Goal: Task Accomplishment & Management: Manage account settings

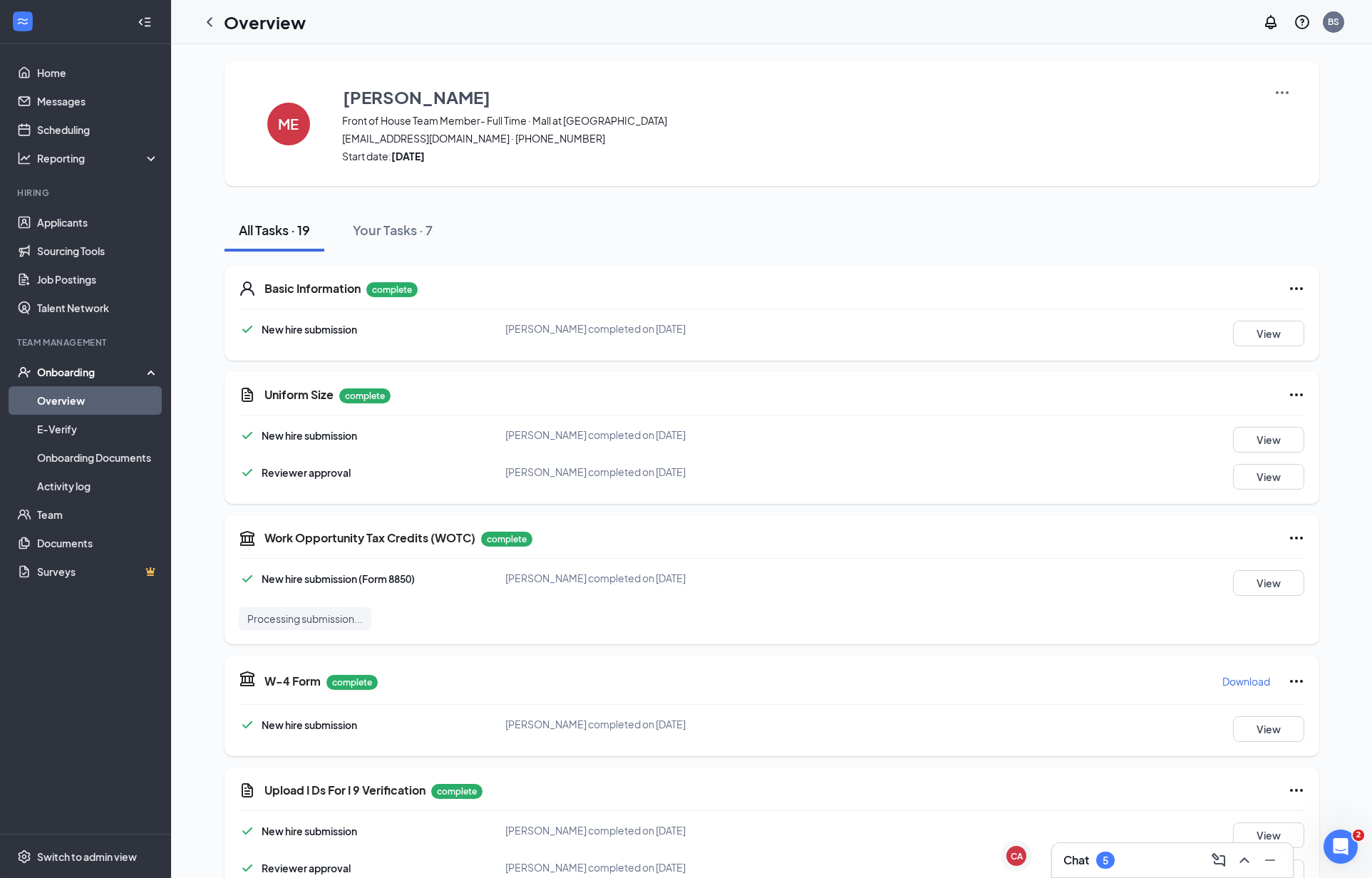
click at [44, 374] on div "Onboarding" at bounding box center [92, 371] width 110 height 14
click at [44, 373] on div "Onboarding" at bounding box center [92, 371] width 110 height 14
click at [59, 394] on link "Overview" at bounding box center [98, 401] width 122 height 28
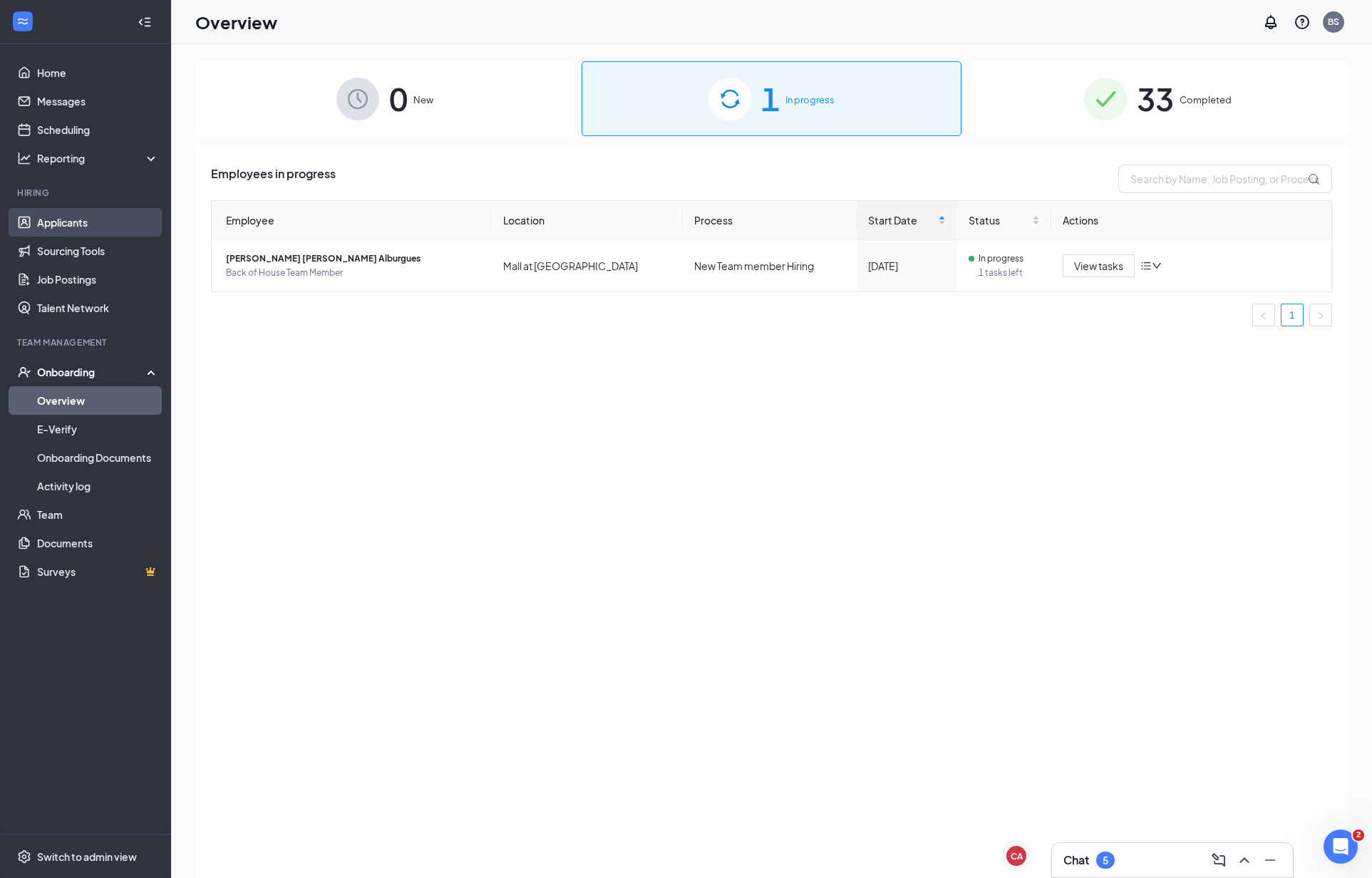
click at [104, 219] on link "Applicants" at bounding box center [98, 223] width 122 height 28
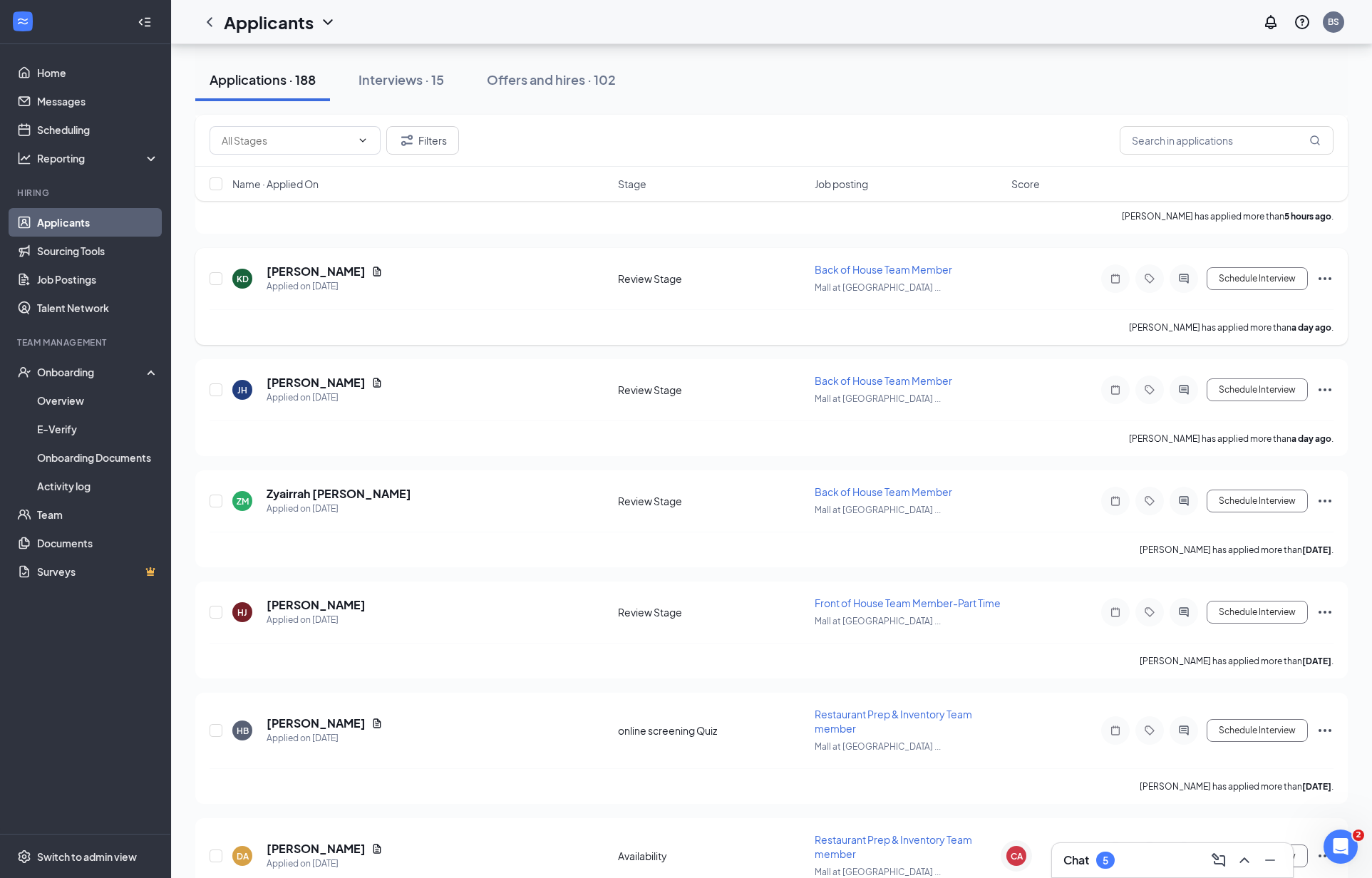
scroll to position [269, 0]
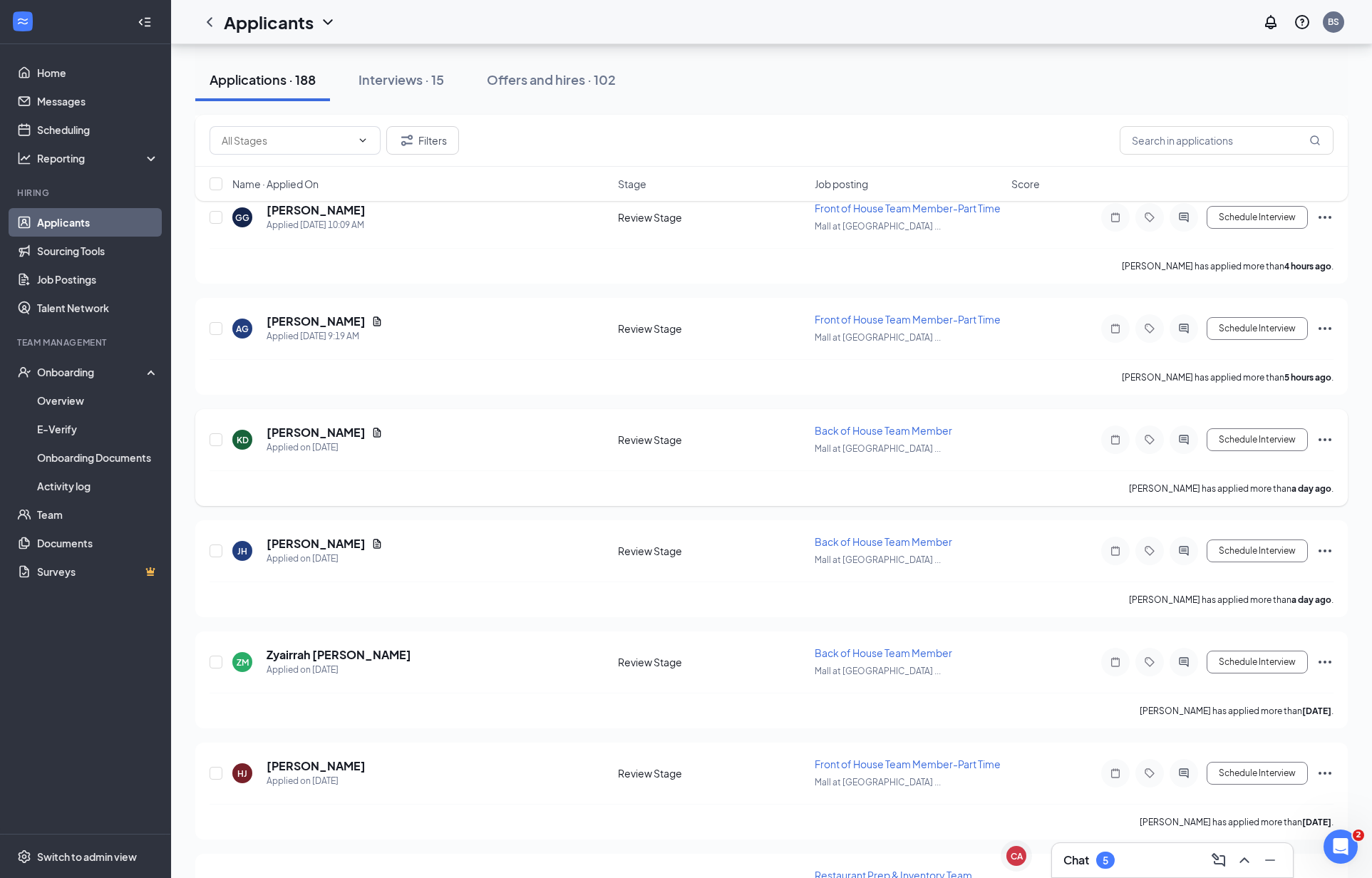
click at [1326, 439] on icon "Ellipses" at bounding box center [1326, 439] width 13 height 3
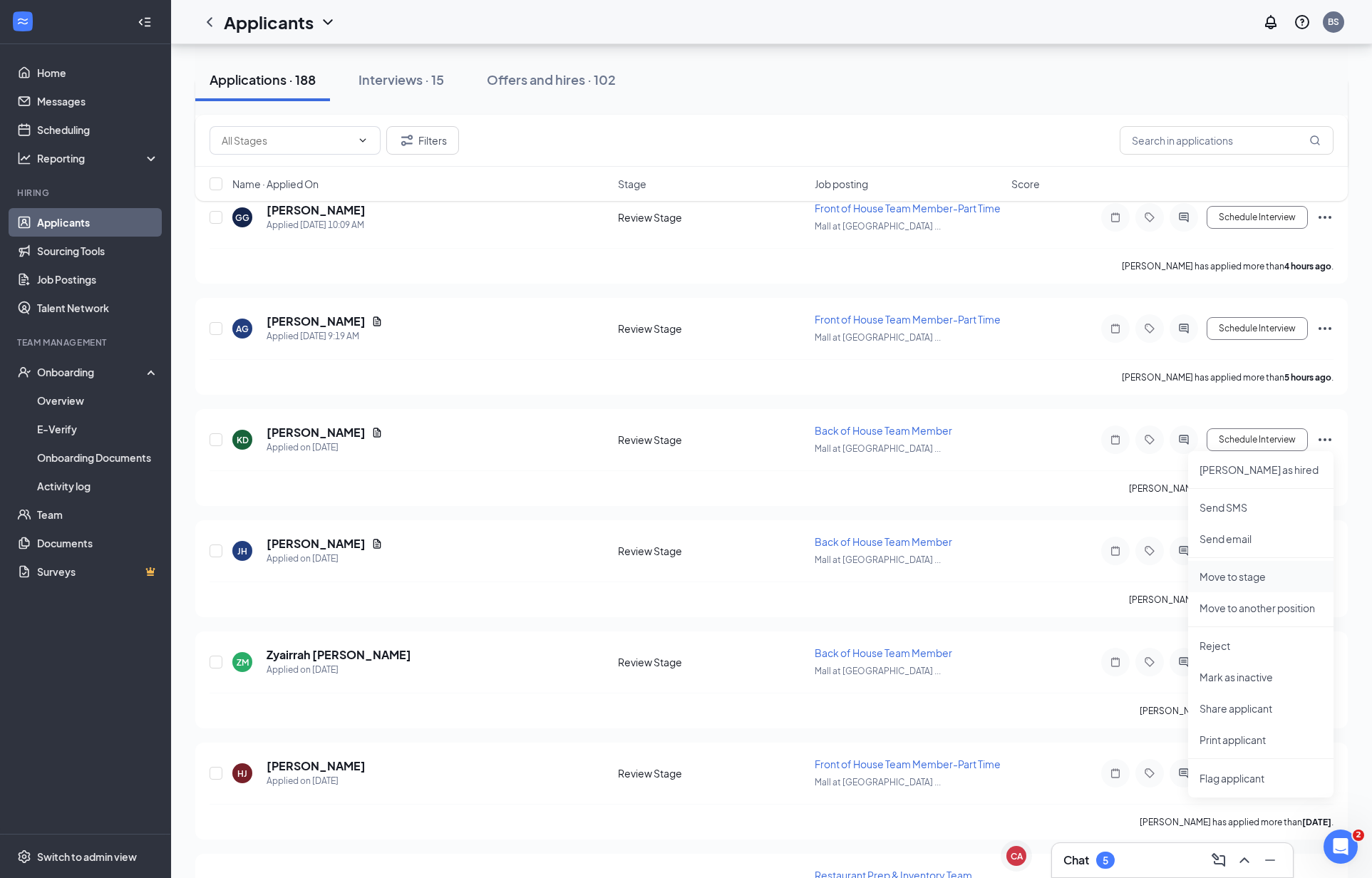
click at [1250, 581] on p "Move to stage" at bounding box center [1260, 576] width 122 height 14
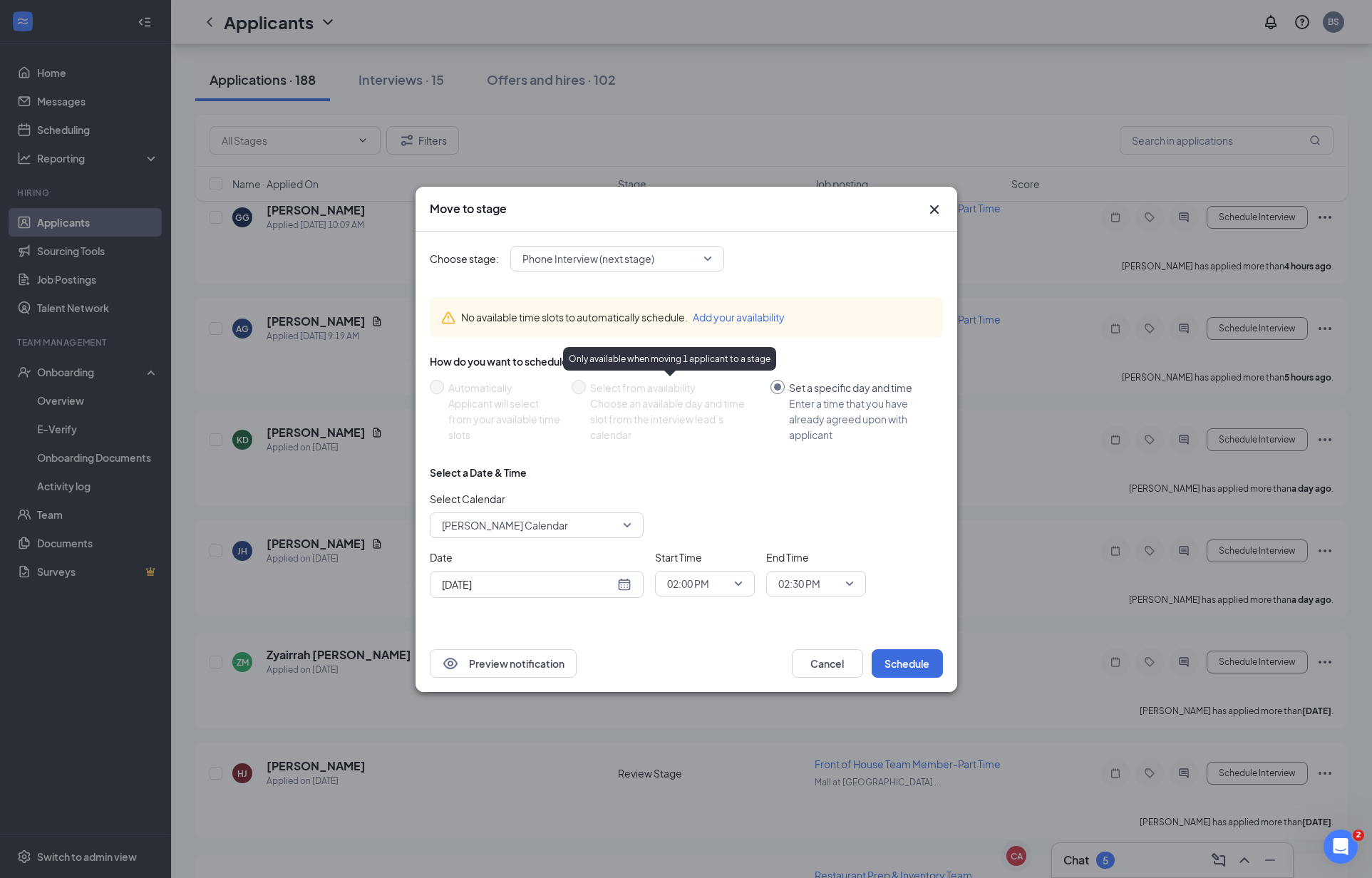
click at [713, 255] on div "Phone Interview (next stage)" at bounding box center [618, 259] width 214 height 26
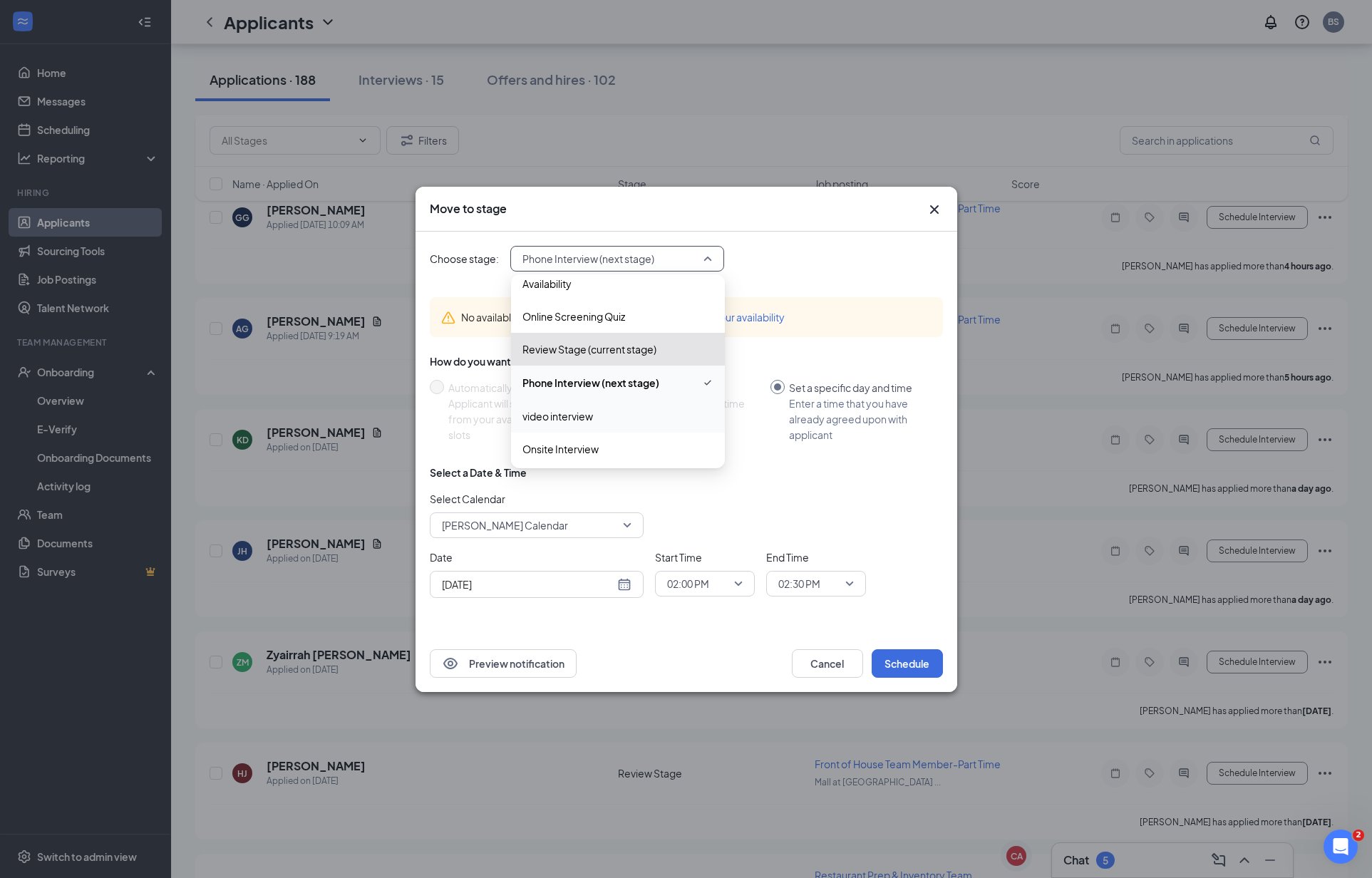
scroll to position [59, 0]
click at [618, 402] on span "video interview" at bounding box center [618, 403] width 191 height 16
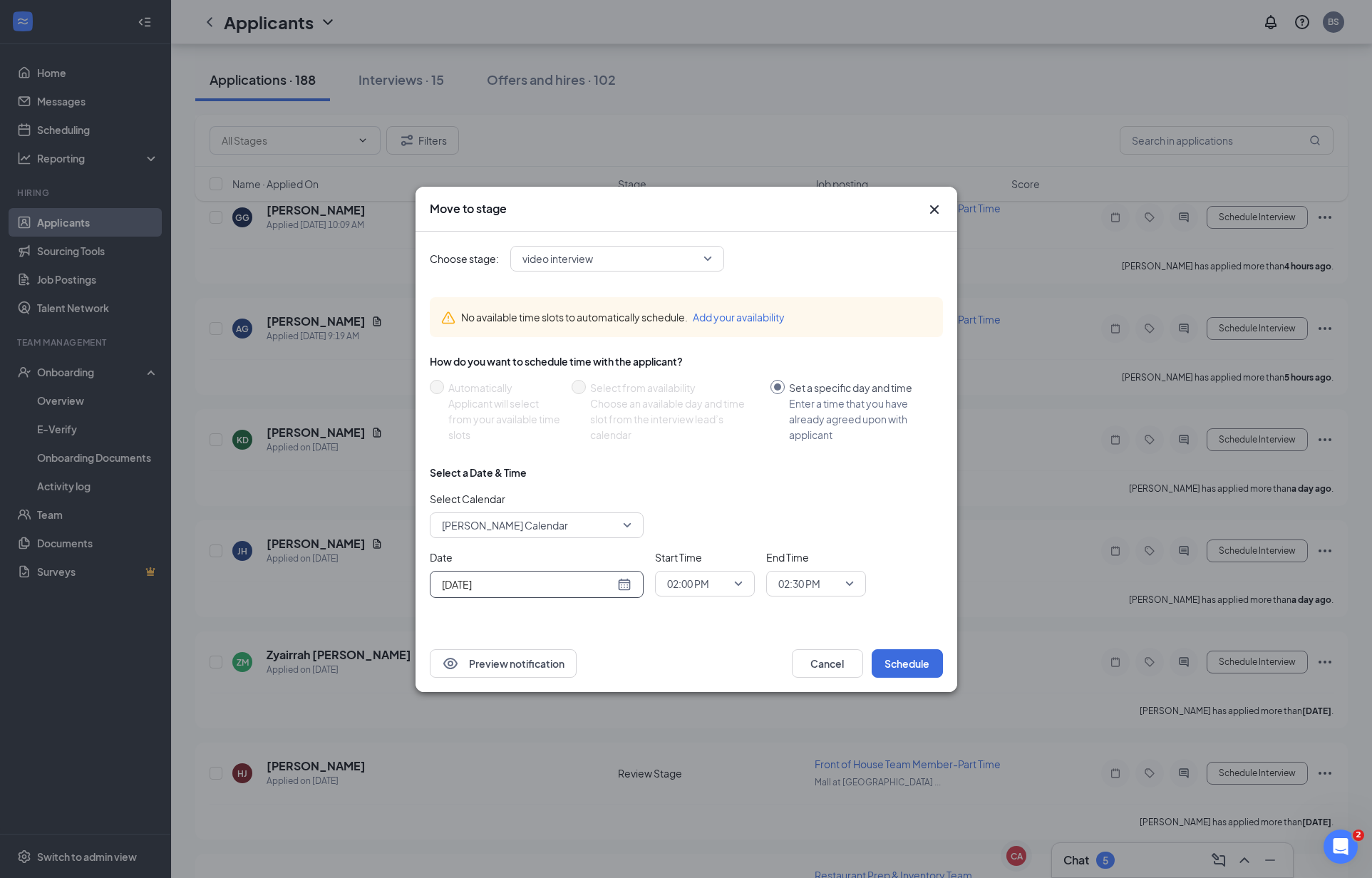
click at [623, 581] on div "[DATE]" at bounding box center [536, 584] width 190 height 16
type input "[DATE]"
click at [524, 529] on div "27" at bounding box center [528, 529] width 17 height 17
click at [722, 588] on span "02:00 PM" at bounding box center [698, 583] width 63 height 22
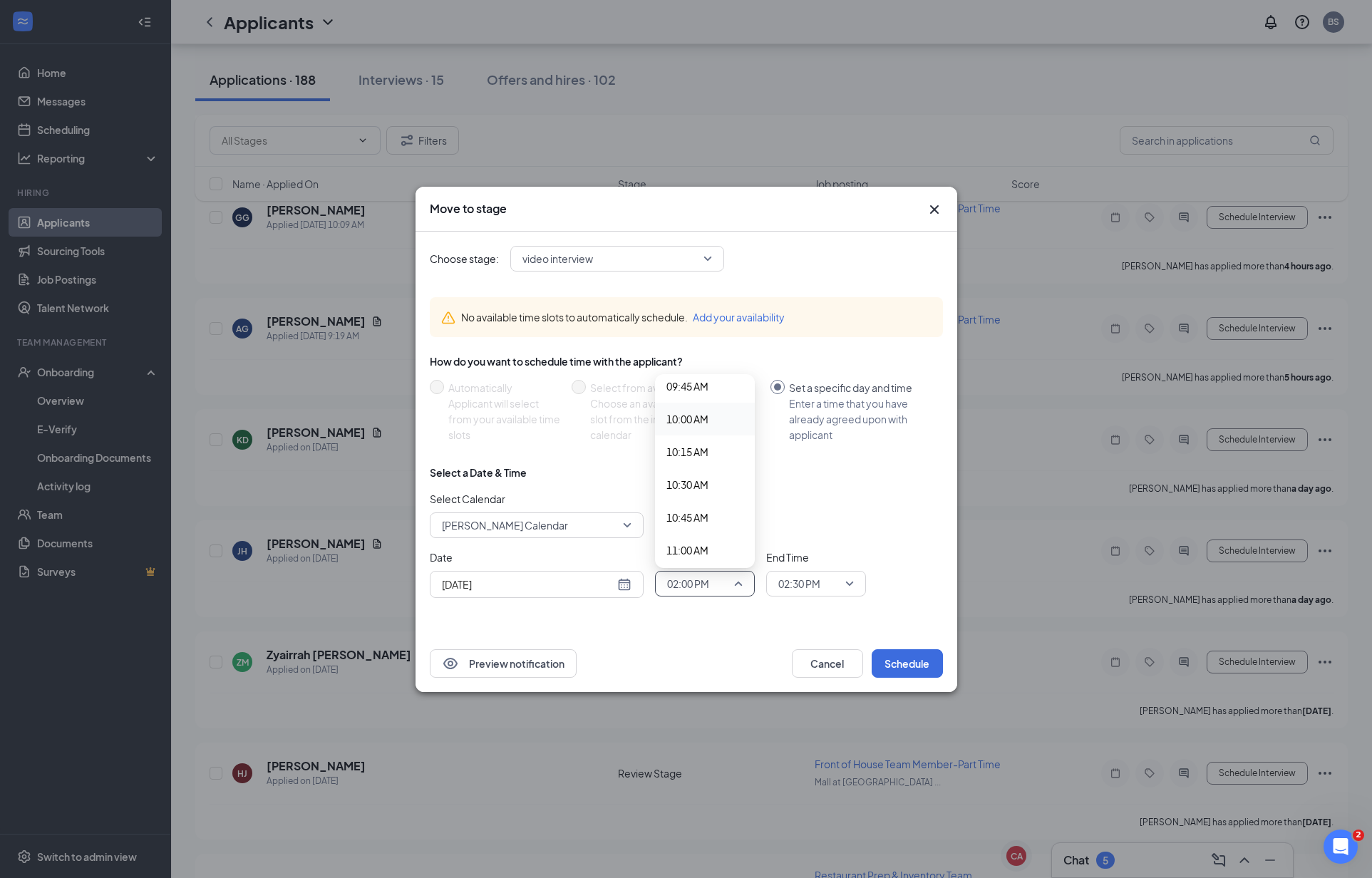
click at [696, 417] on span "10:00 AM" at bounding box center [687, 419] width 42 height 16
click at [844, 582] on span "02:30 PM" at bounding box center [817, 583] width 76 height 22
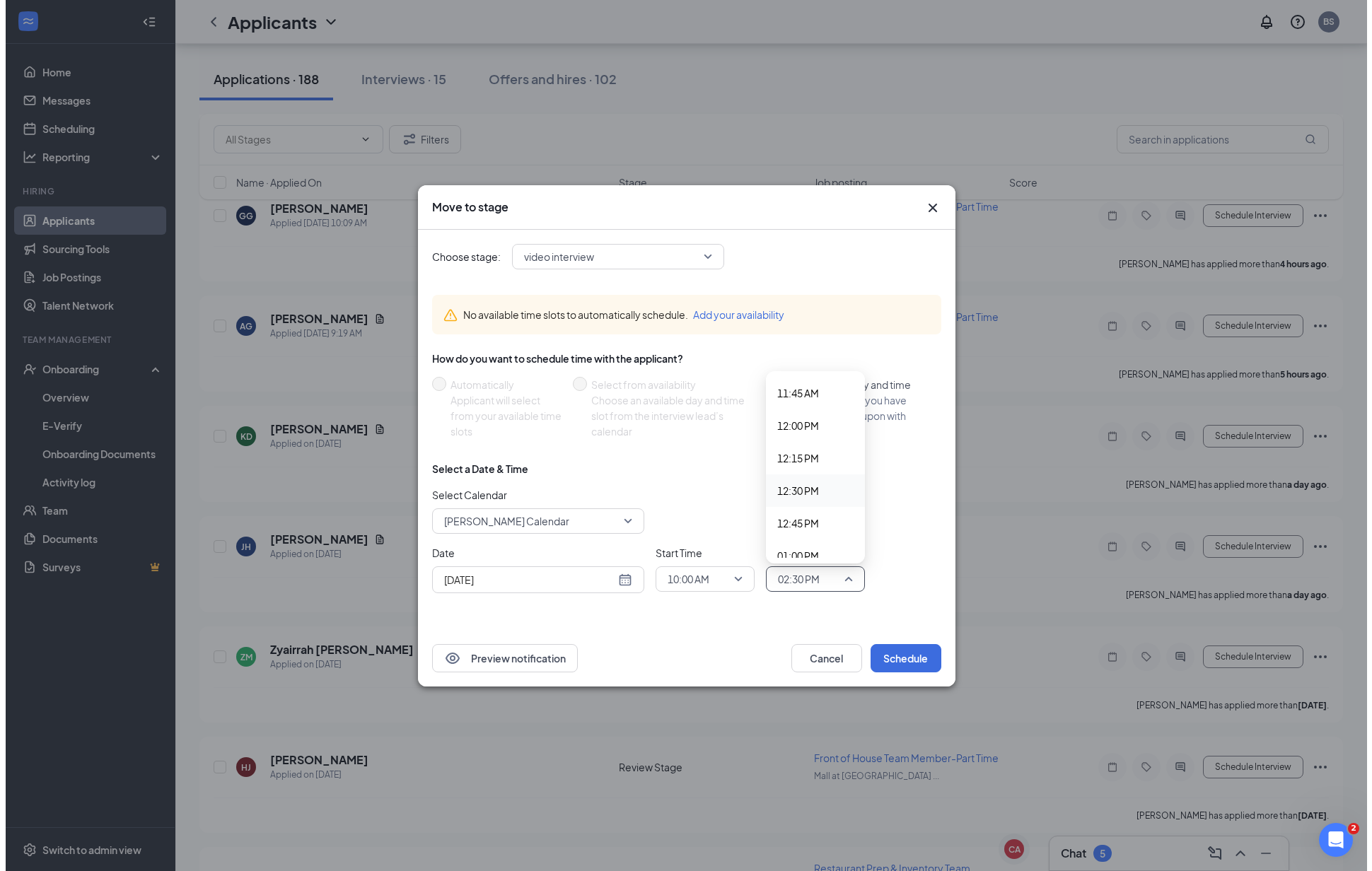
scroll to position [1351, 0]
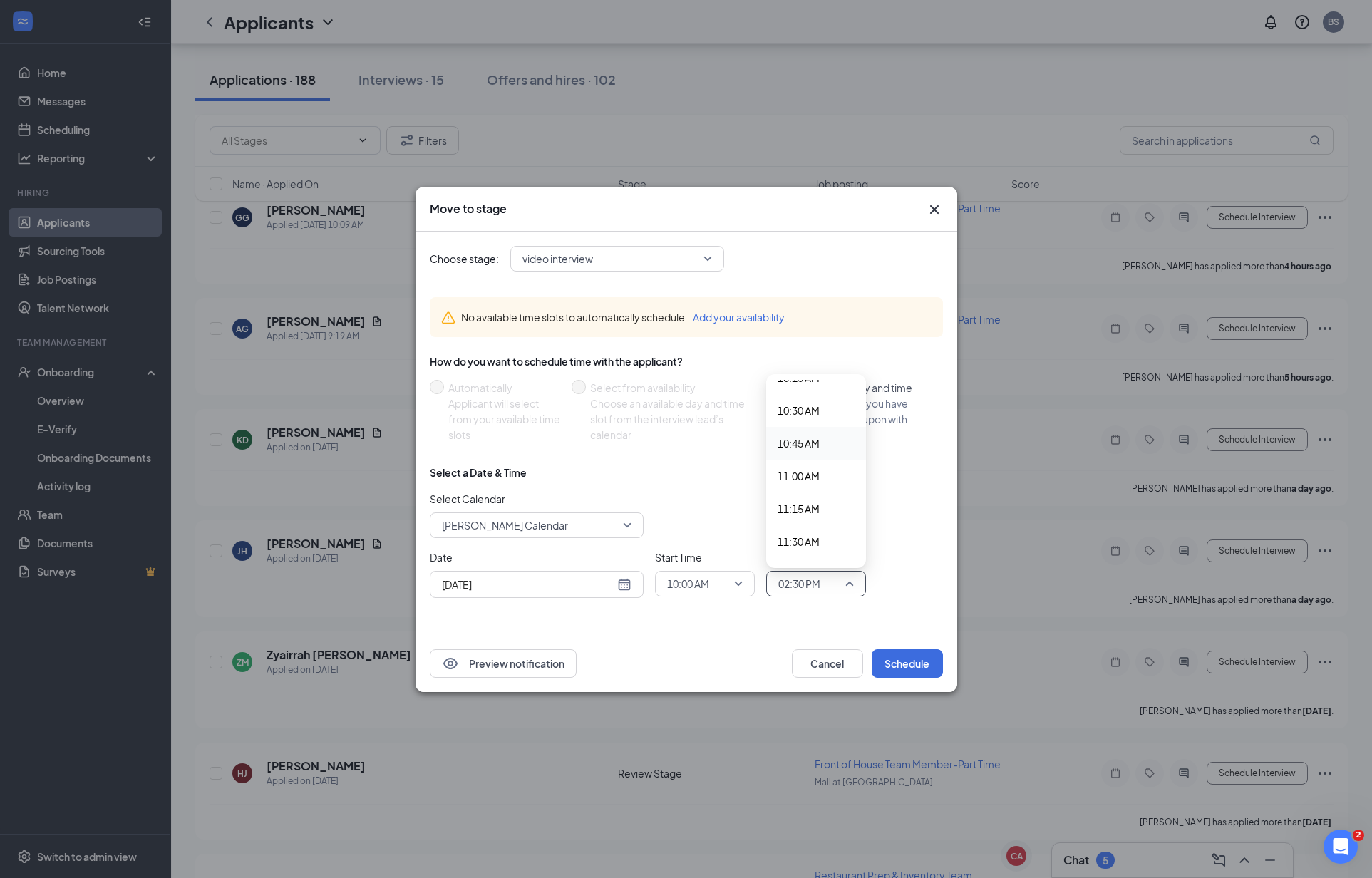
click at [790, 447] on span "10:45 AM" at bounding box center [799, 443] width 42 height 16
click at [905, 664] on button "Schedule" at bounding box center [907, 663] width 71 height 28
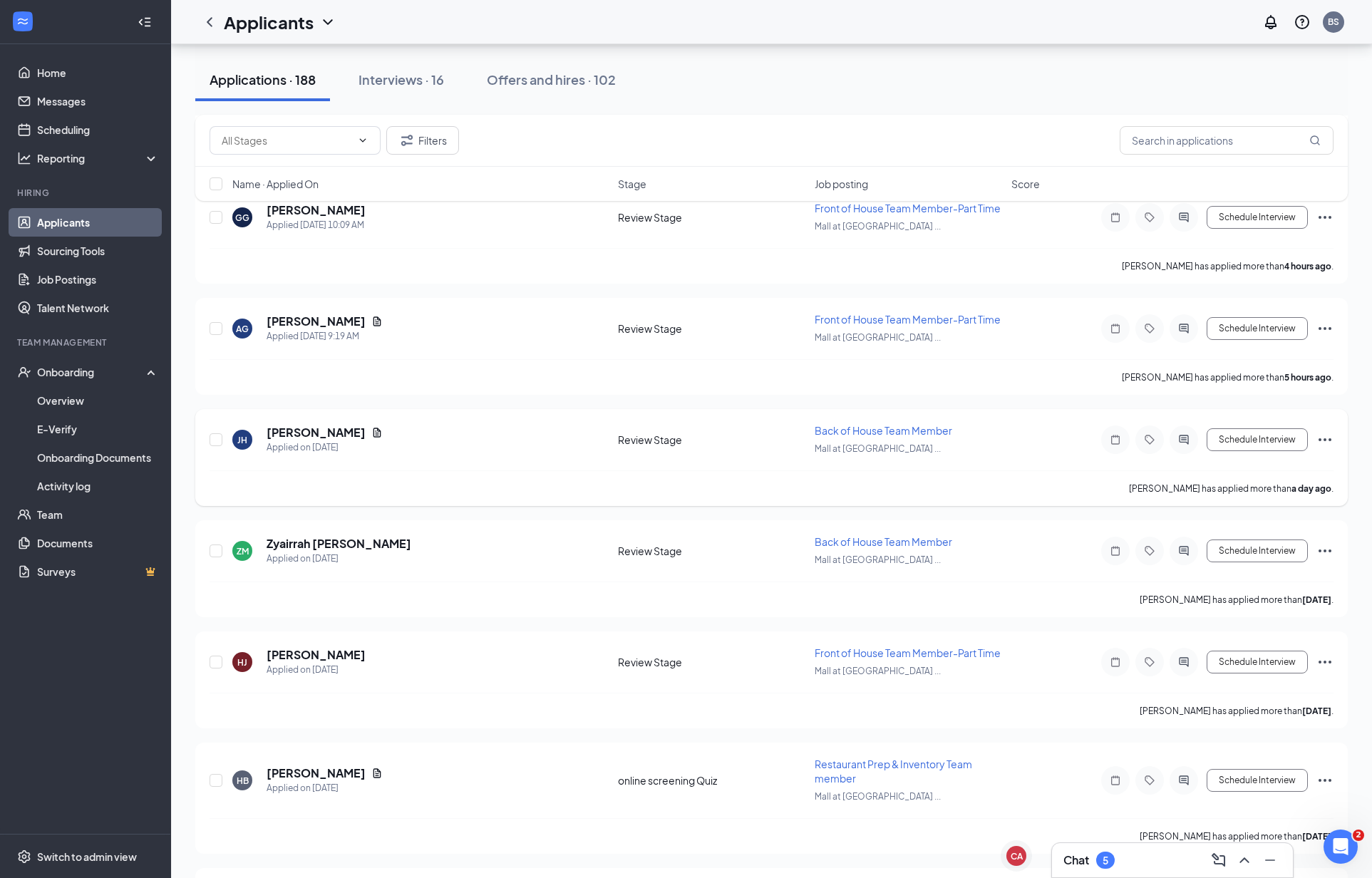
click at [1158, 448] on div at bounding box center [1149, 439] width 28 height 28
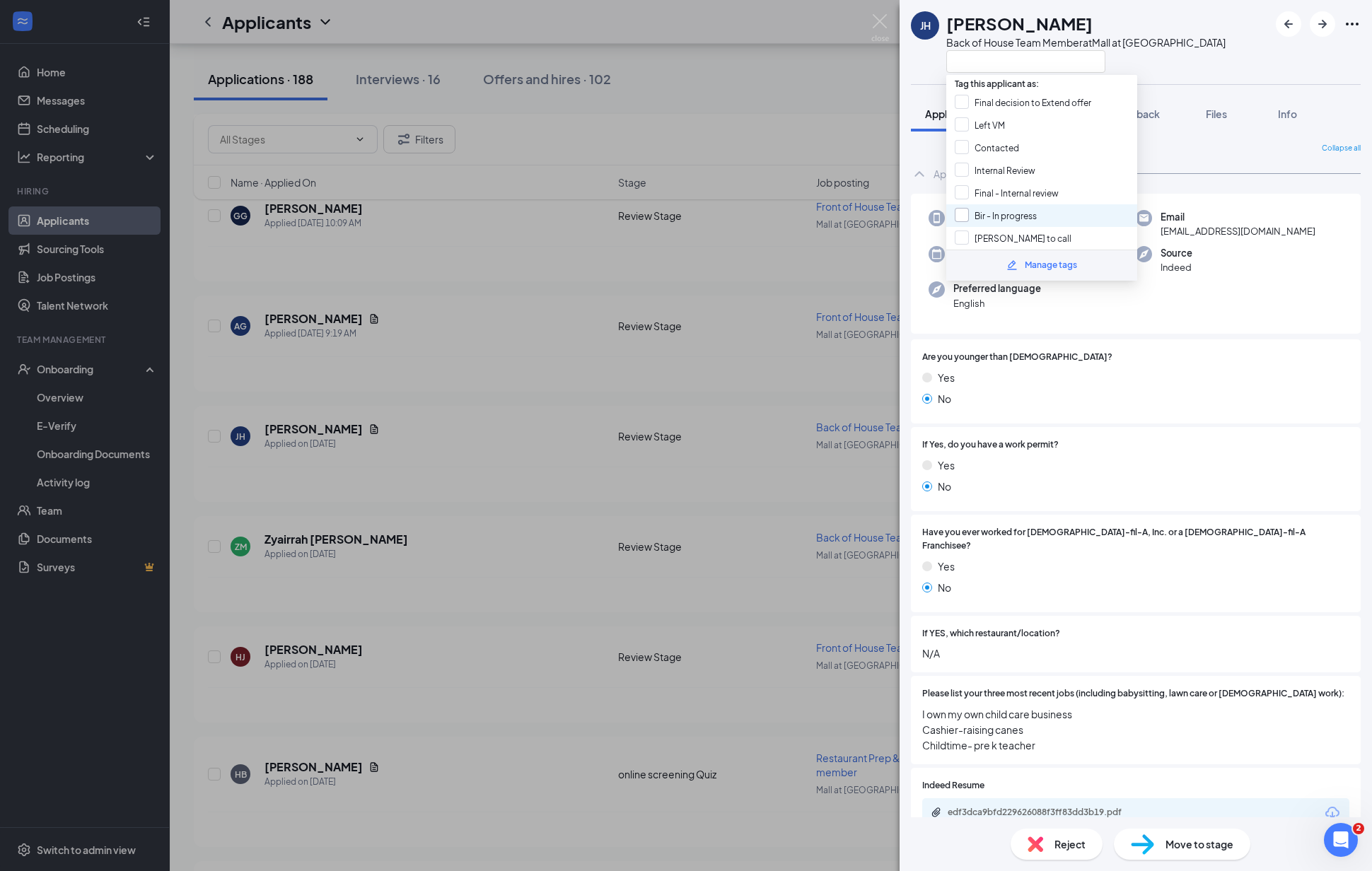
click at [961, 210] on input "Bir - In progress" at bounding box center [995, 215] width 82 height 16
checkbox input "true"
click at [1146, 400] on div "No" at bounding box center [1135, 398] width 427 height 16
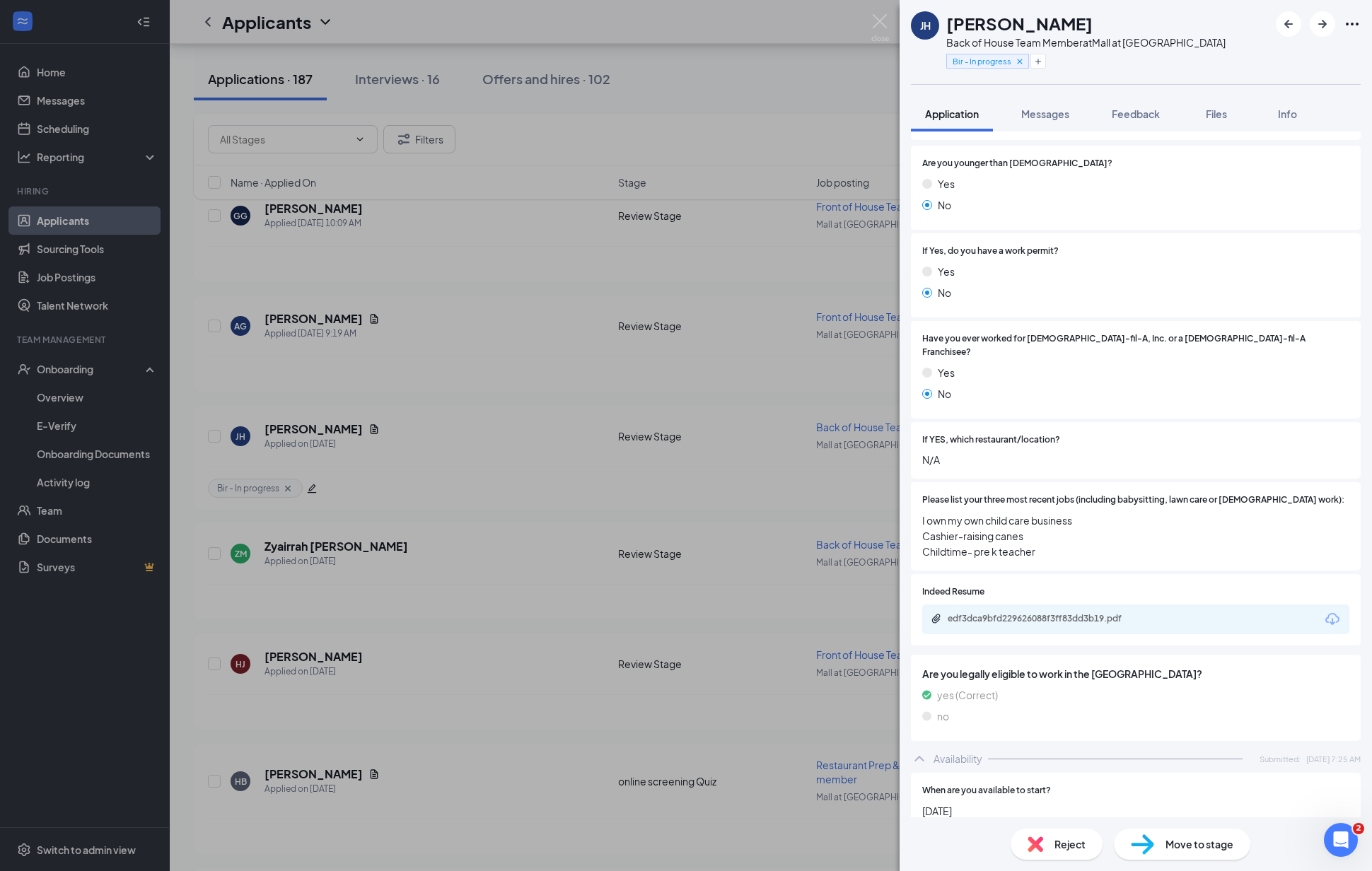
scroll to position [47, 0]
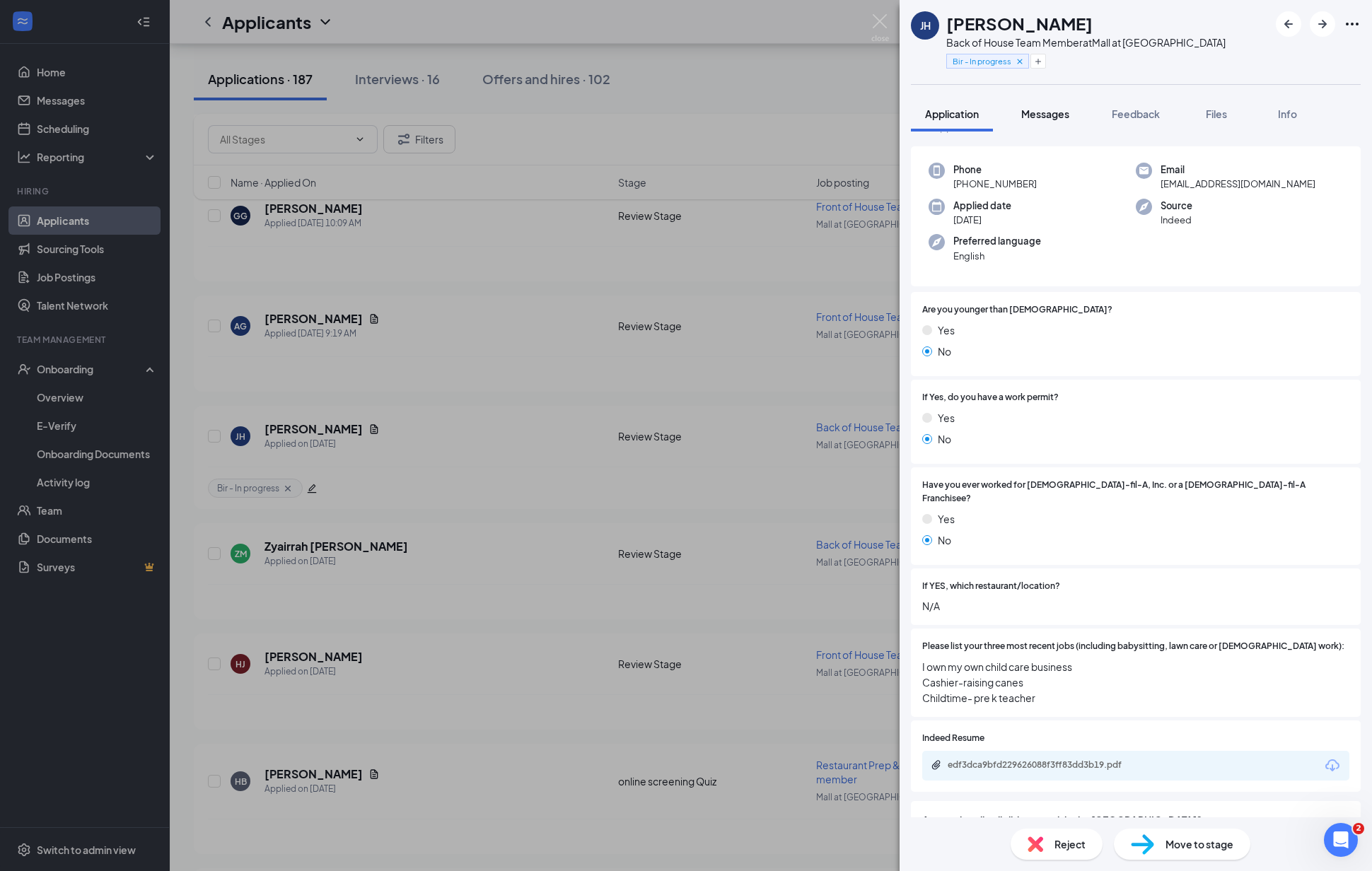
click at [1069, 119] on span "Messages" at bounding box center [1044, 114] width 48 height 13
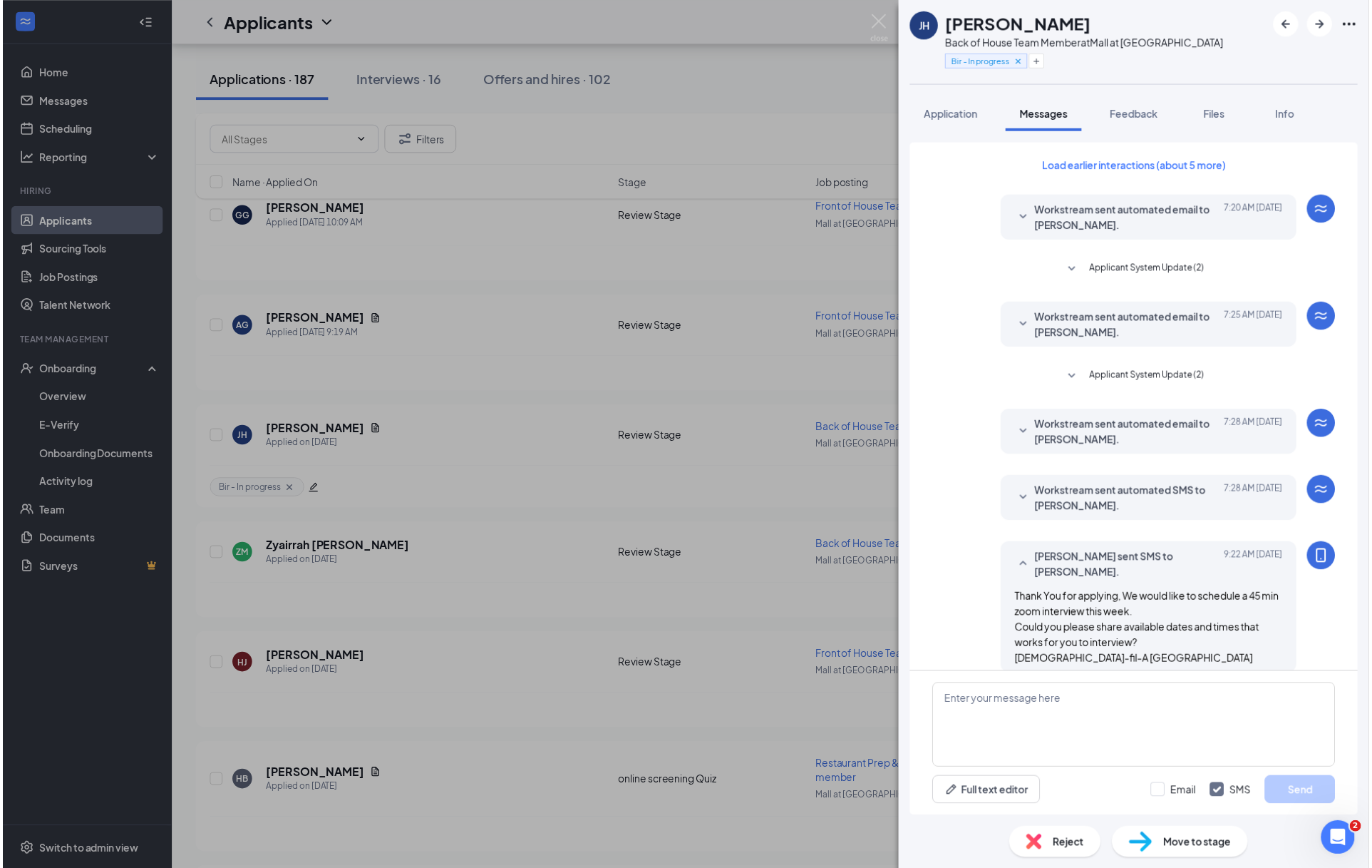
scroll to position [171, 0]
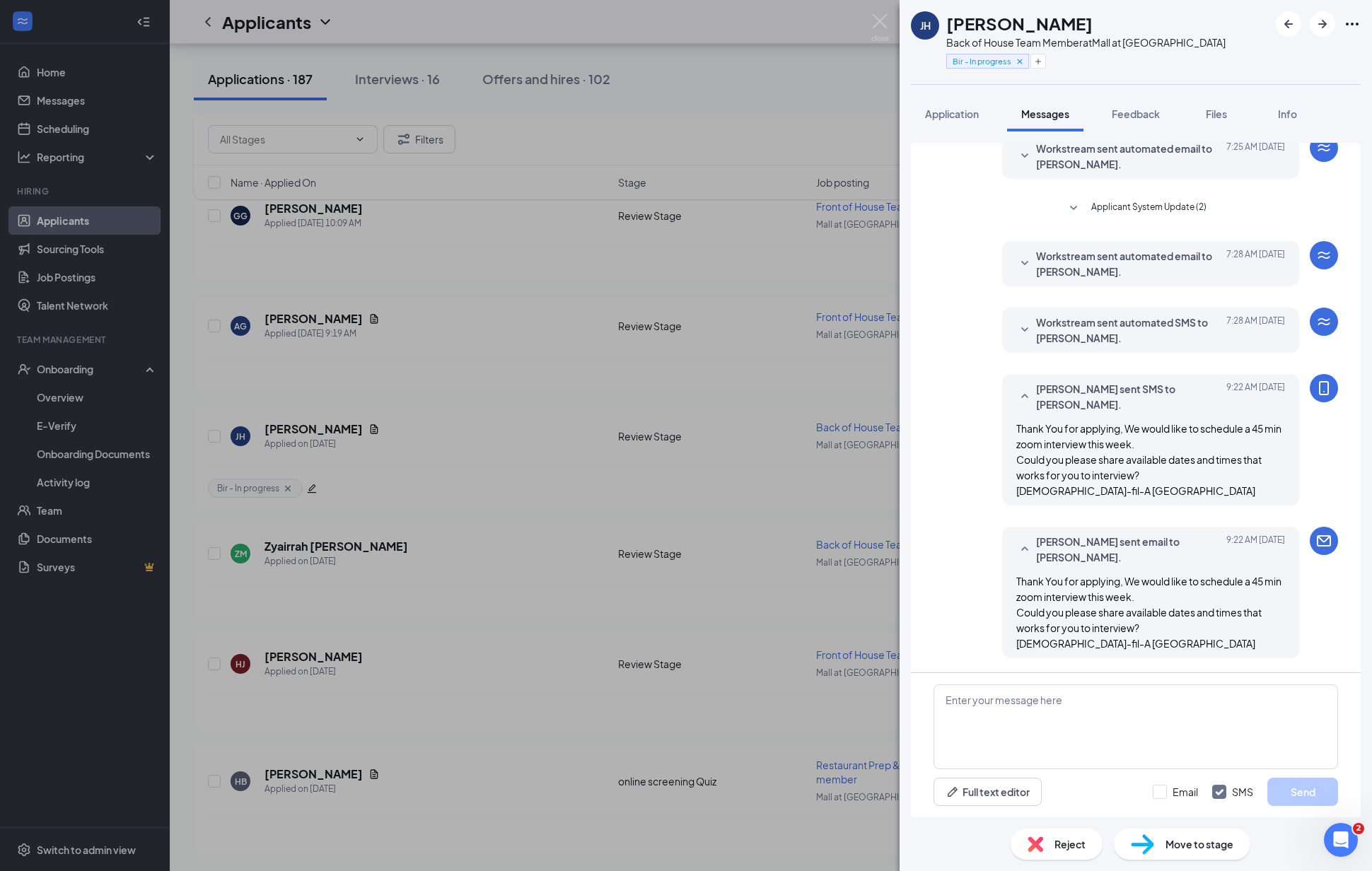
click at [815, 276] on div "[PERSON_NAME] Jahniel [PERSON_NAME] Back of House Team Member at [GEOGRAPHIC_DA…" at bounding box center [686, 435] width 1372 height 871
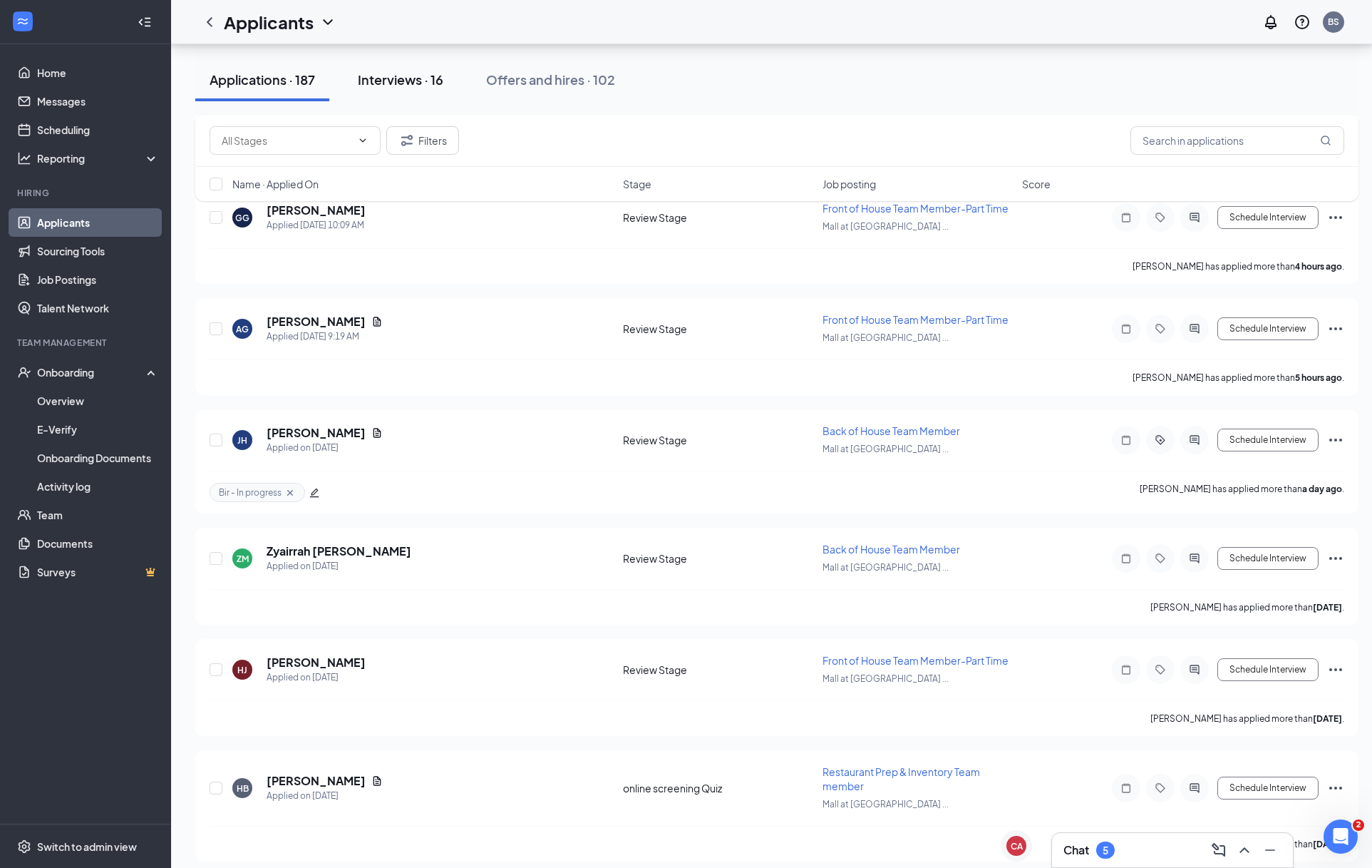
click at [399, 84] on div "Interviews · 16" at bounding box center [401, 79] width 85 height 18
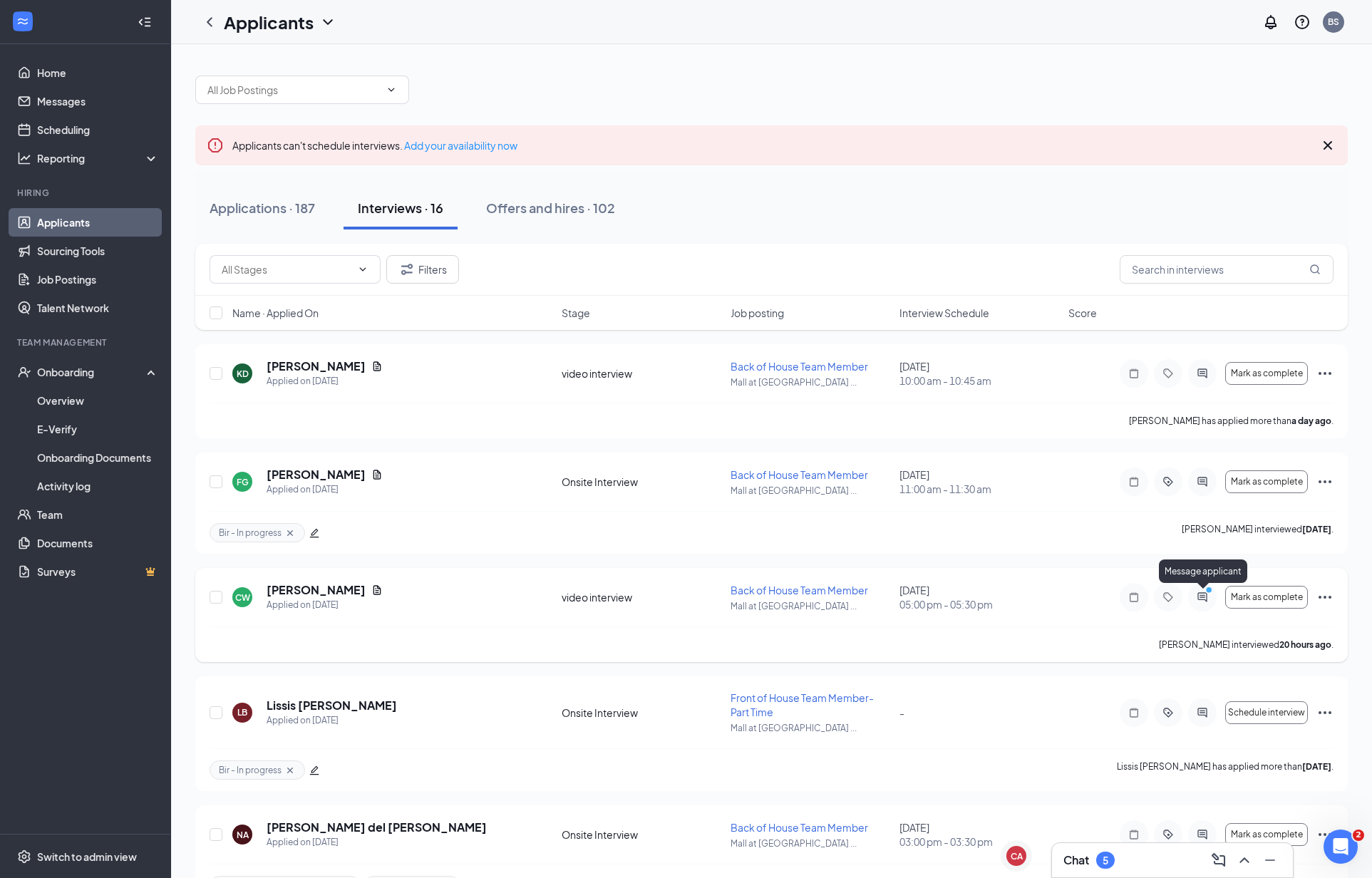
click at [1201, 601] on icon "ActiveChat" at bounding box center [1202, 597] width 17 height 11
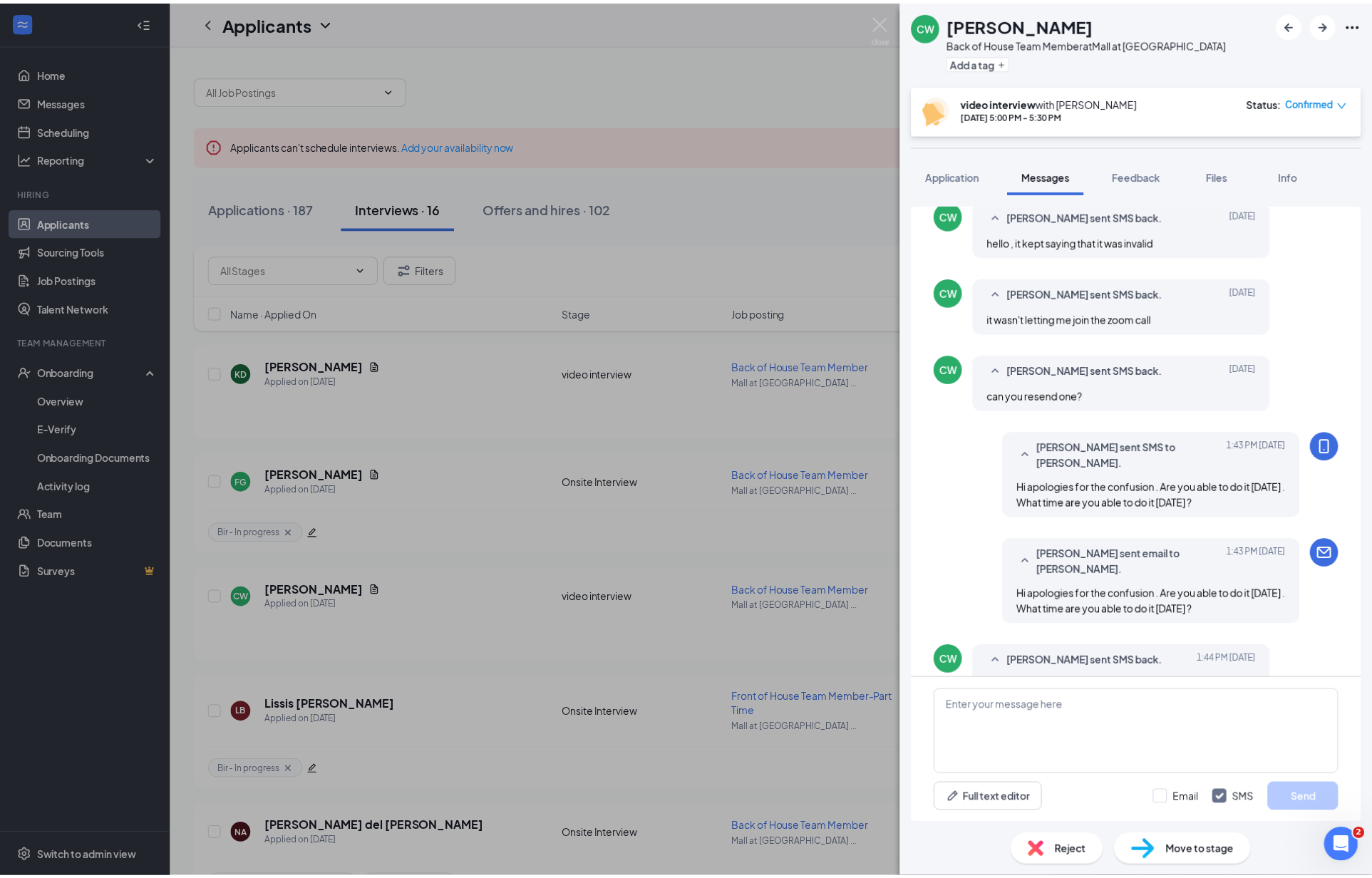
scroll to position [333, 0]
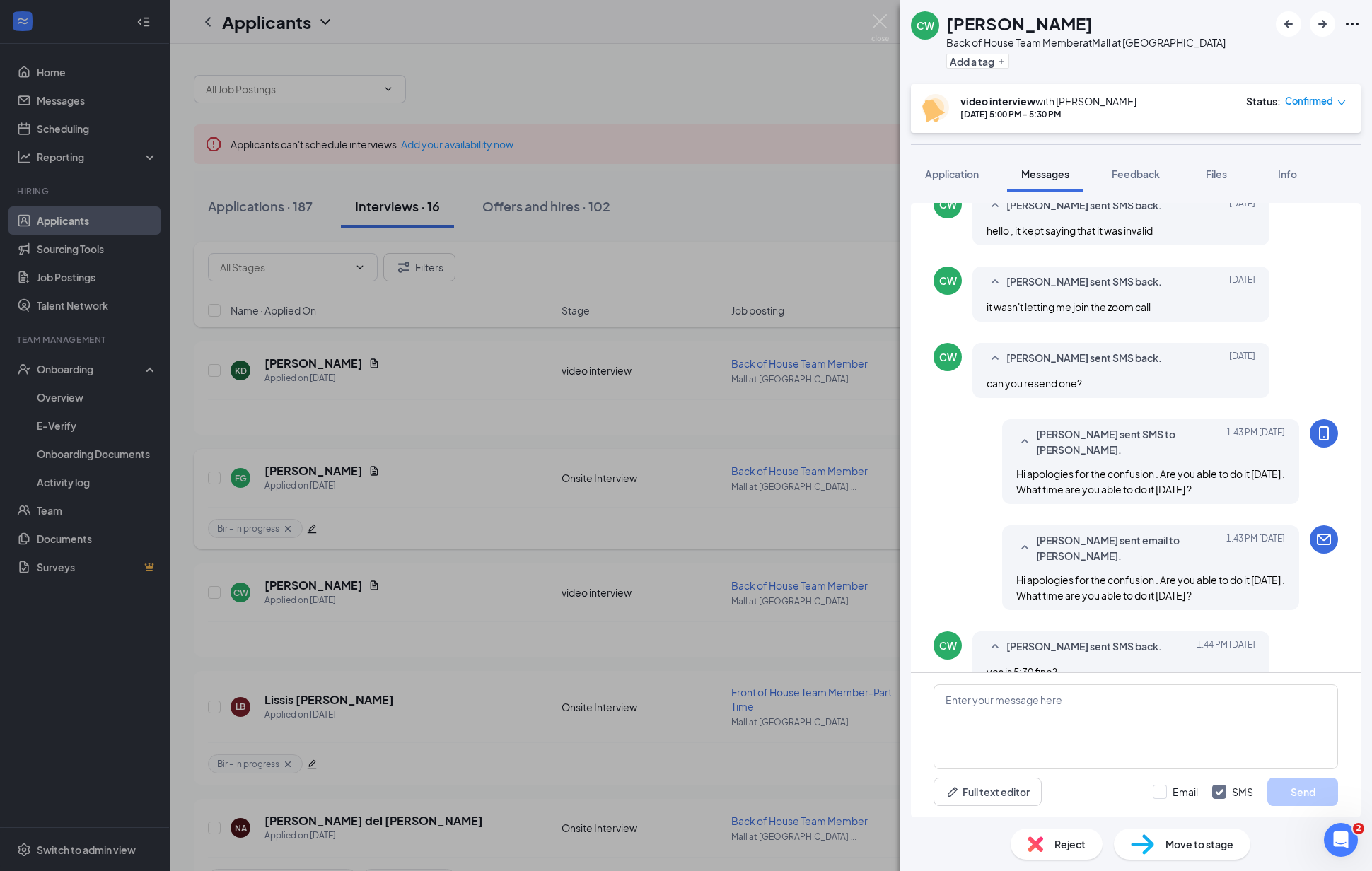
click at [733, 523] on div "CW [PERSON_NAME] Back of House Team Member at [GEOGRAPHIC_DATA] at [GEOGRAPHIC_…" at bounding box center [686, 435] width 1372 height 871
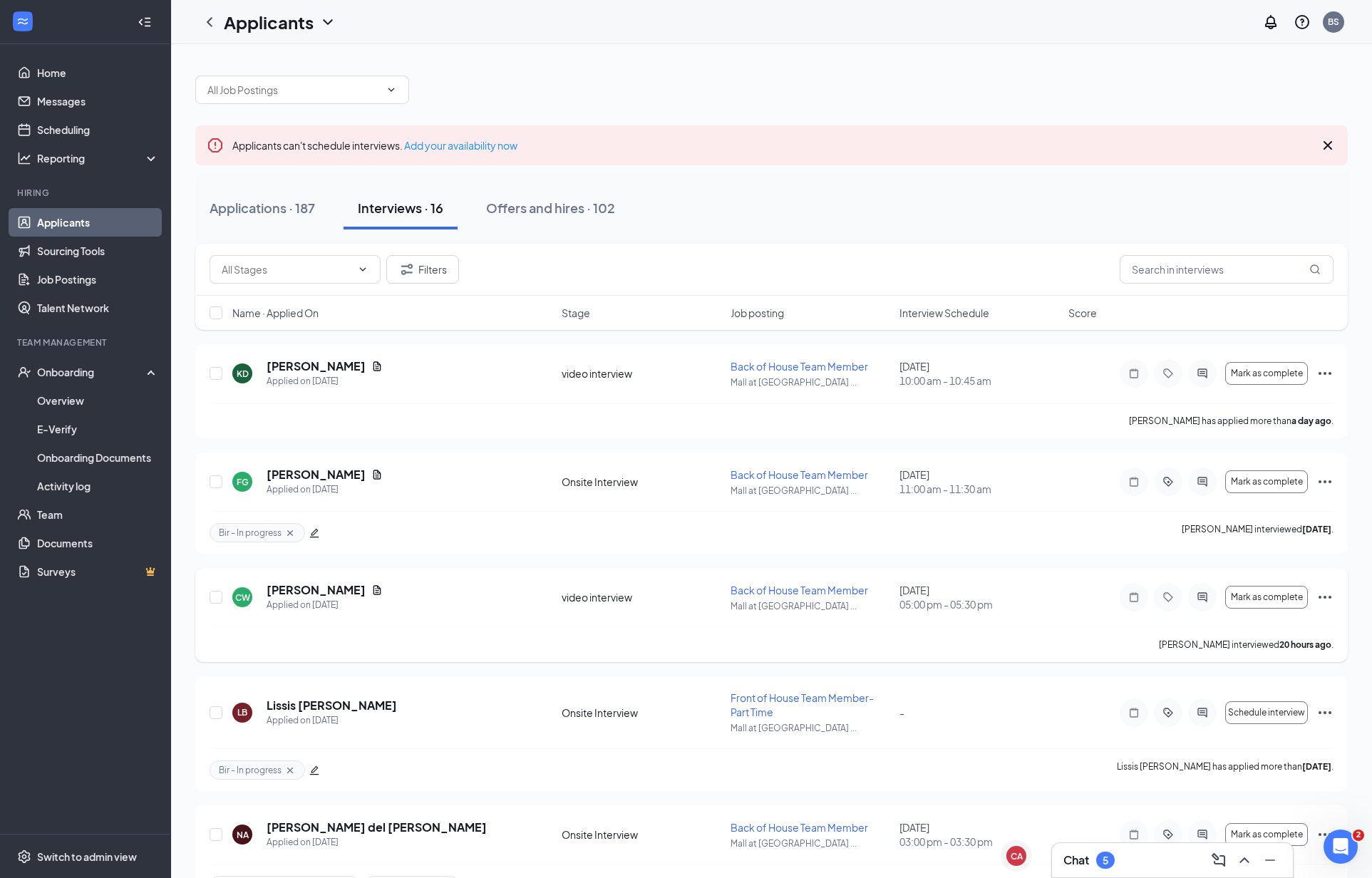
click at [1323, 600] on icon "Ellipses" at bounding box center [1326, 597] width 17 height 17
click at [1266, 663] on p "Request reschedule" at bounding box center [1260, 664] width 122 height 14
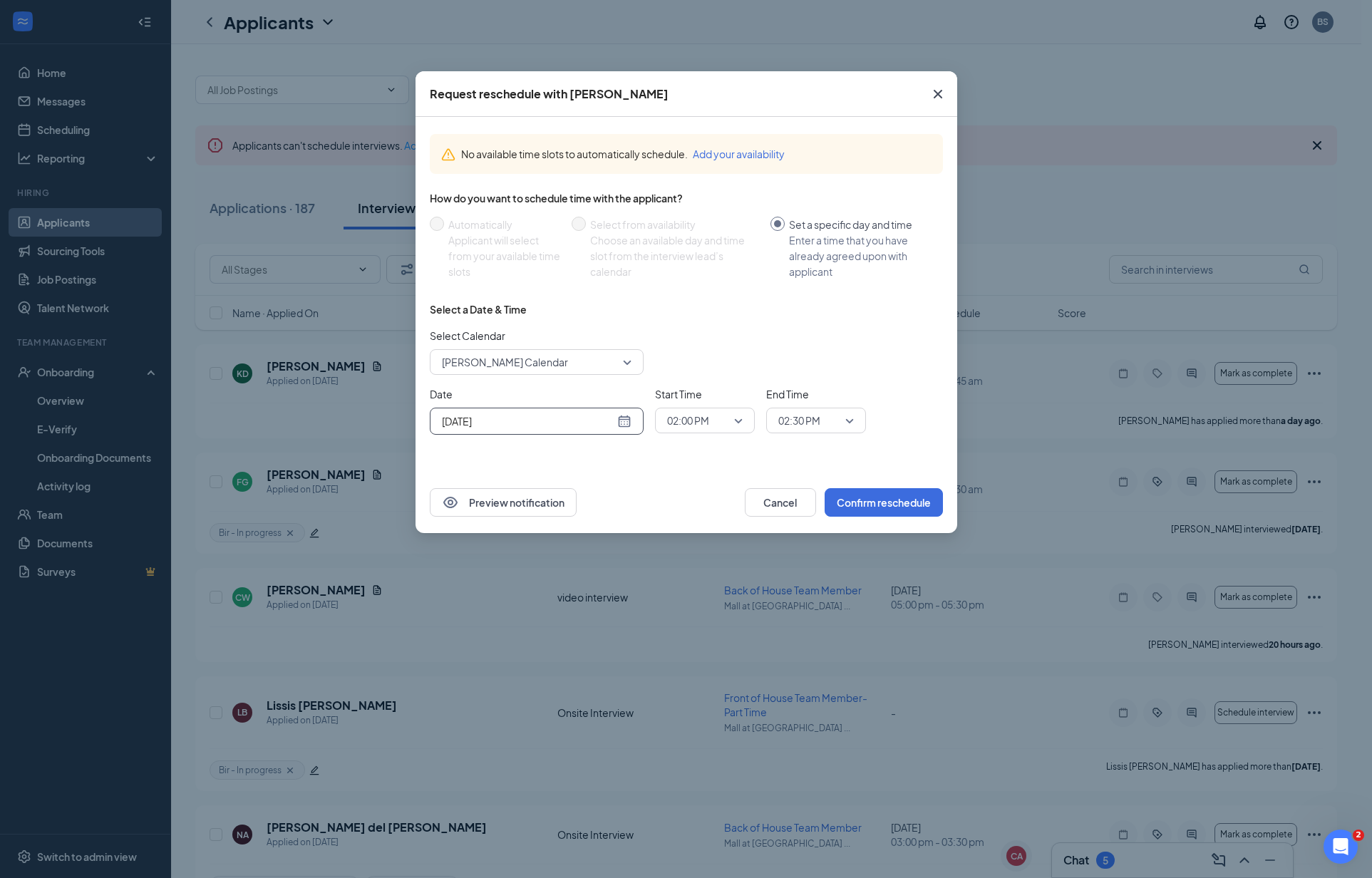
click at [621, 421] on div "[DATE]" at bounding box center [536, 421] width 190 height 16
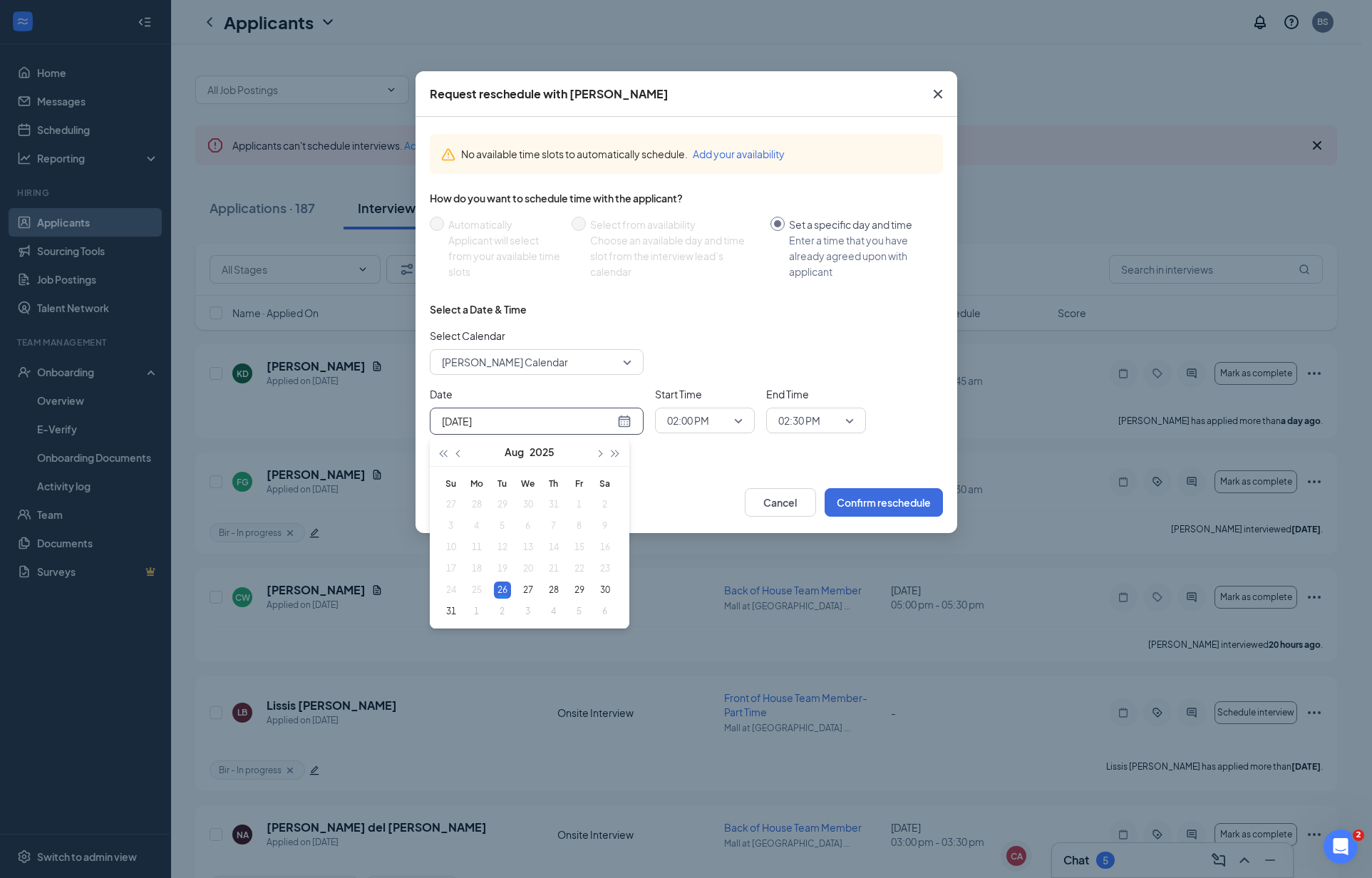
click at [727, 426] on span "02:00 PM" at bounding box center [698, 421] width 63 height 22
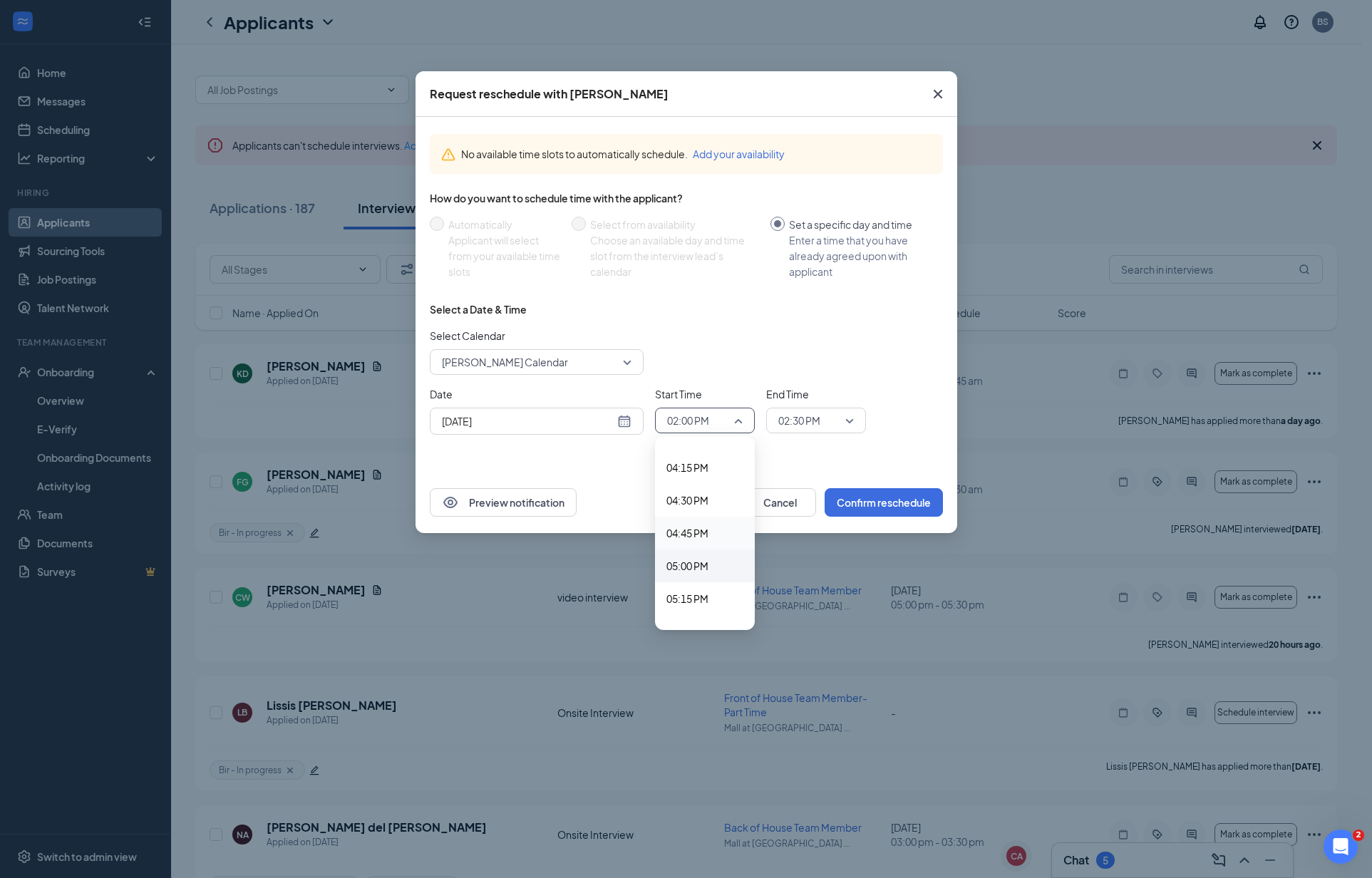
scroll to position [2207, 0]
click at [695, 546] on span "05:30 PM" at bounding box center [687, 547] width 42 height 16
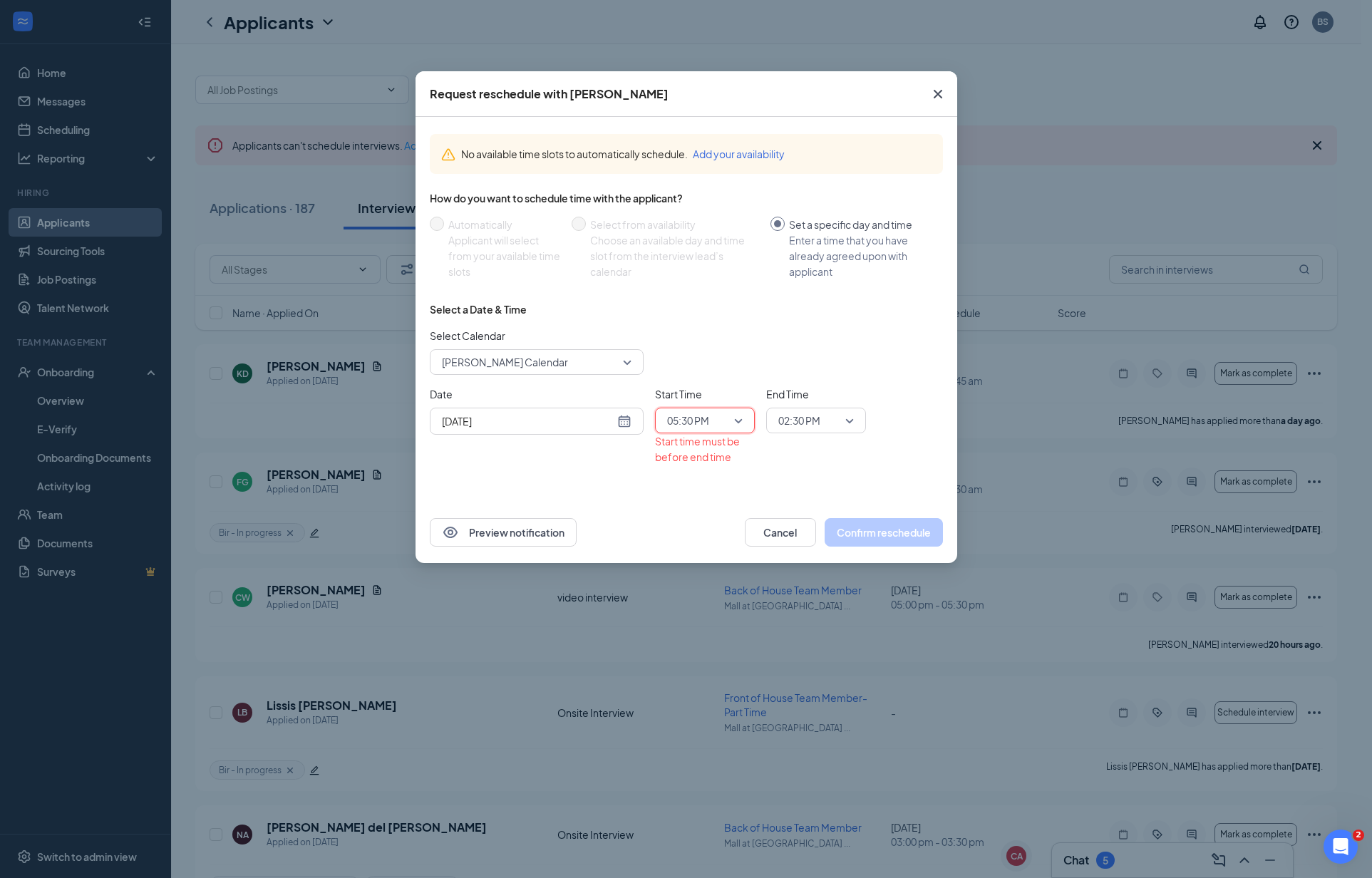
click at [841, 421] on span "02:30 PM" at bounding box center [817, 421] width 76 height 22
drag, startPoint x: 799, startPoint y: 547, endPoint x: 817, endPoint y: 547, distance: 18.0
click at [799, 547] on span "06:00 PM" at bounding box center [799, 548] width 42 height 16
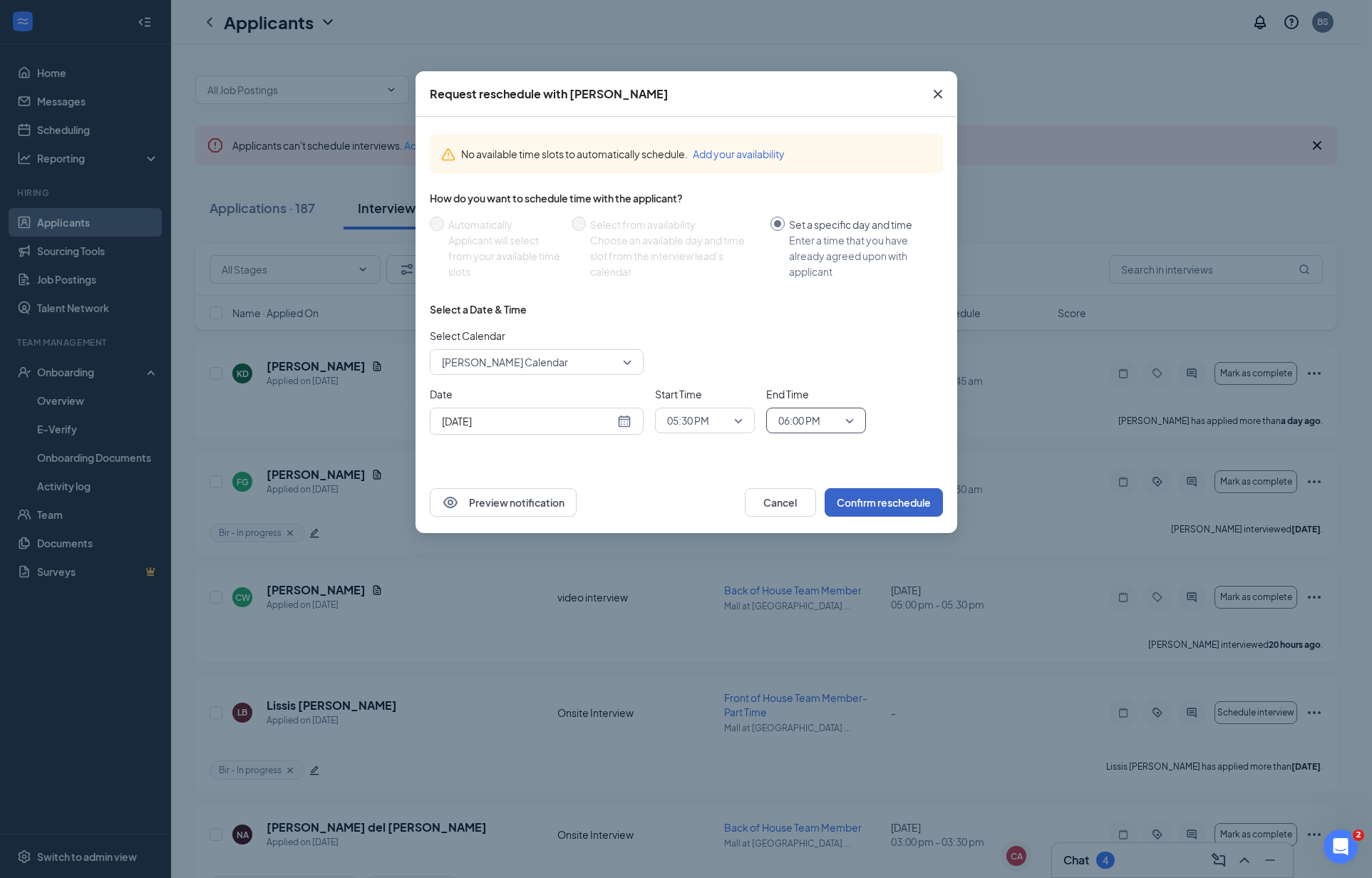
click at [888, 511] on button "Confirm reschedule" at bounding box center [883, 502] width 118 height 28
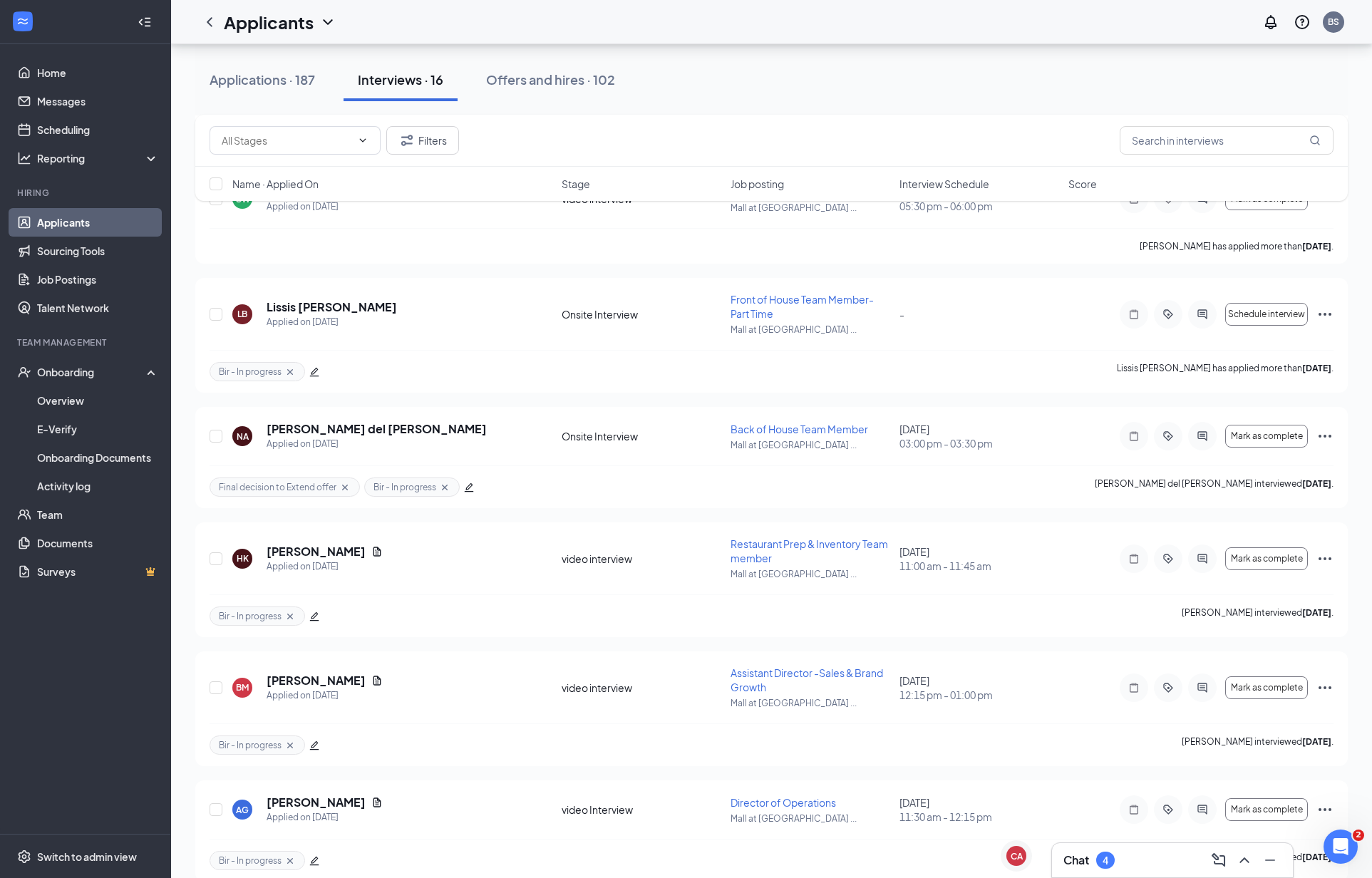
scroll to position [400, 0]
click at [1323, 437] on icon "Ellipses" at bounding box center [1326, 435] width 17 height 17
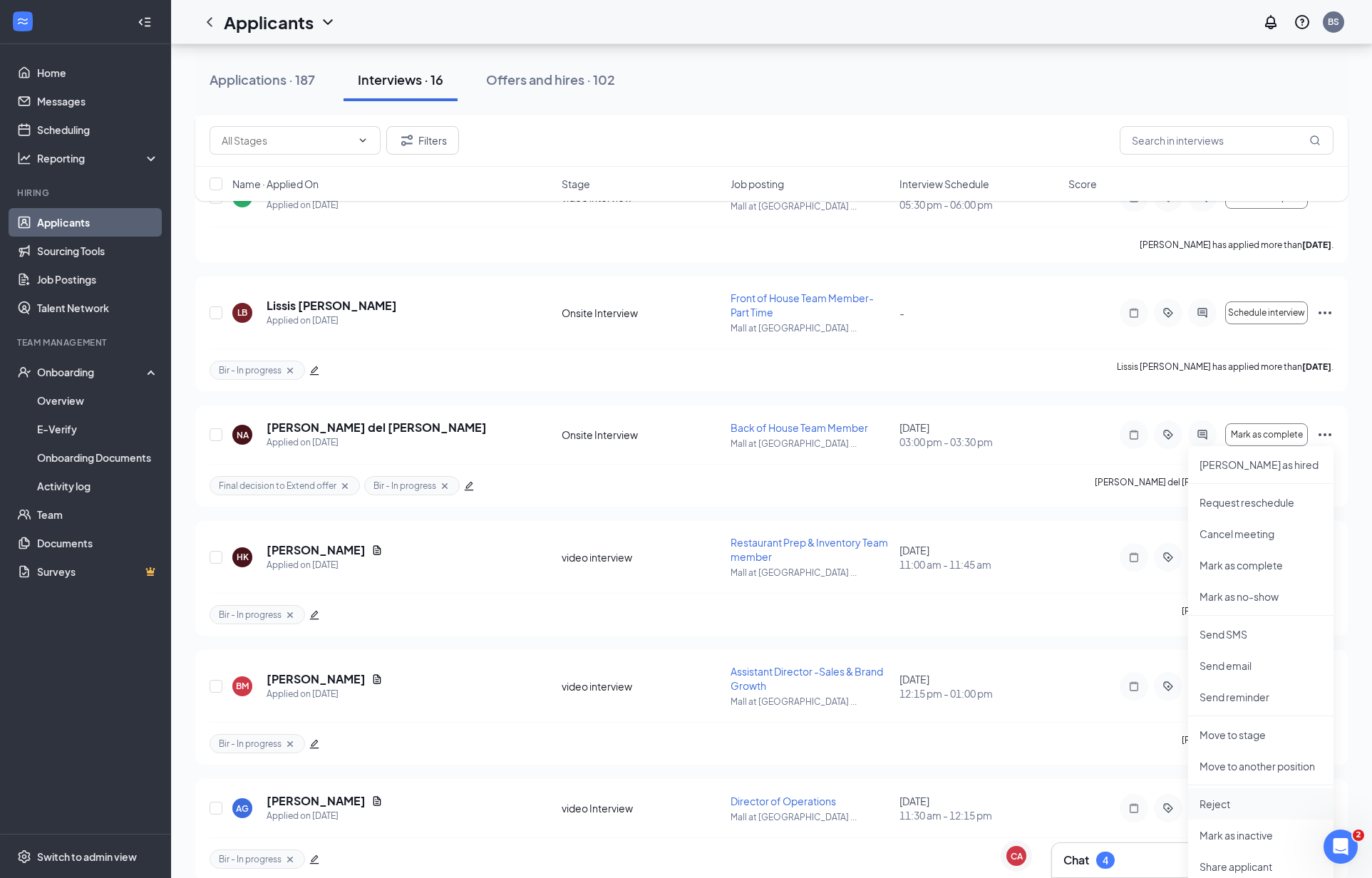
click at [1243, 801] on p "Reject" at bounding box center [1260, 803] width 122 height 14
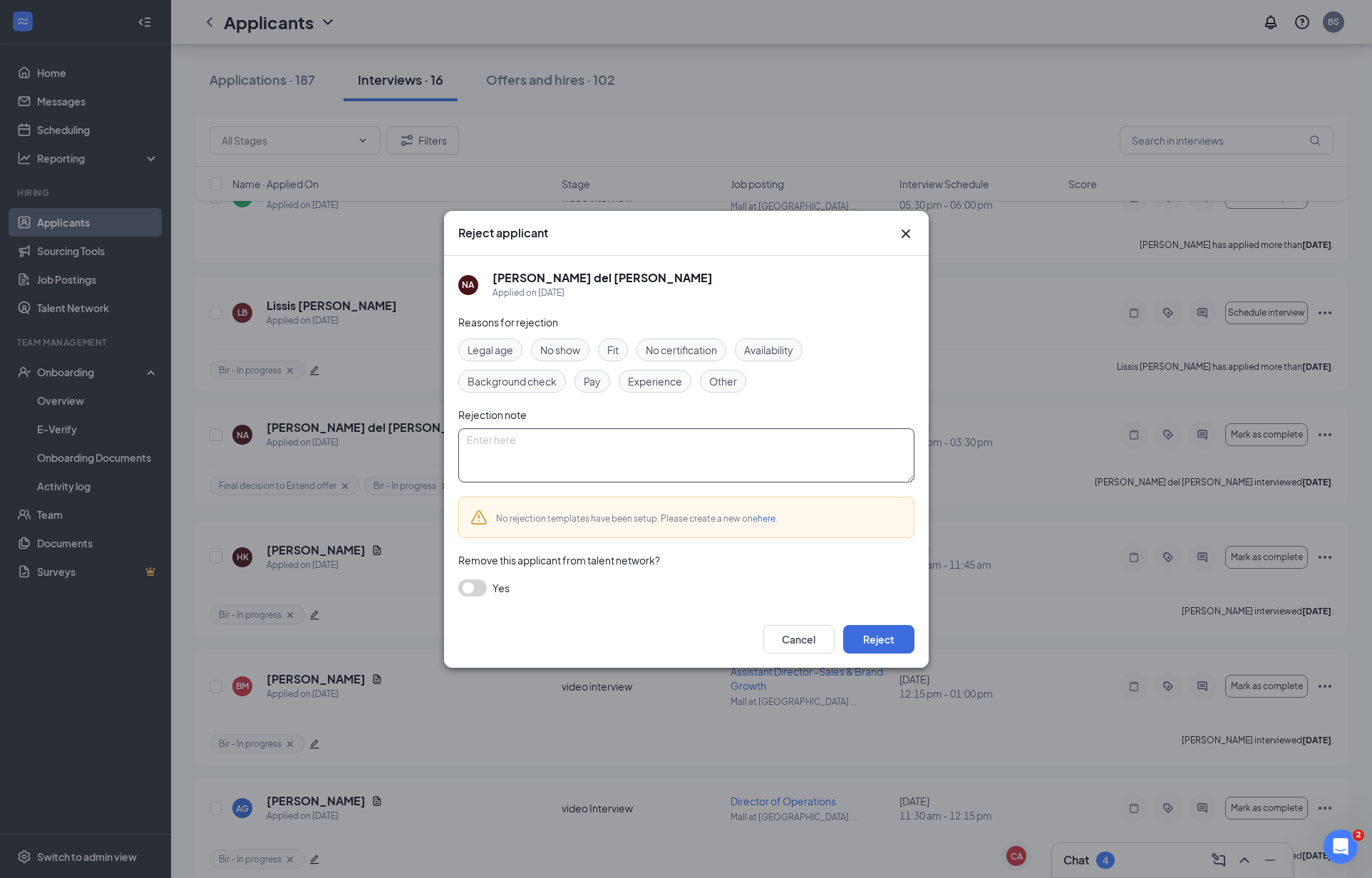
click at [576, 438] on textarea at bounding box center [686, 455] width 456 height 54
type textarea "No longer interested . Decided to stay at other store"
click at [891, 634] on button "Reject" at bounding box center [878, 639] width 71 height 28
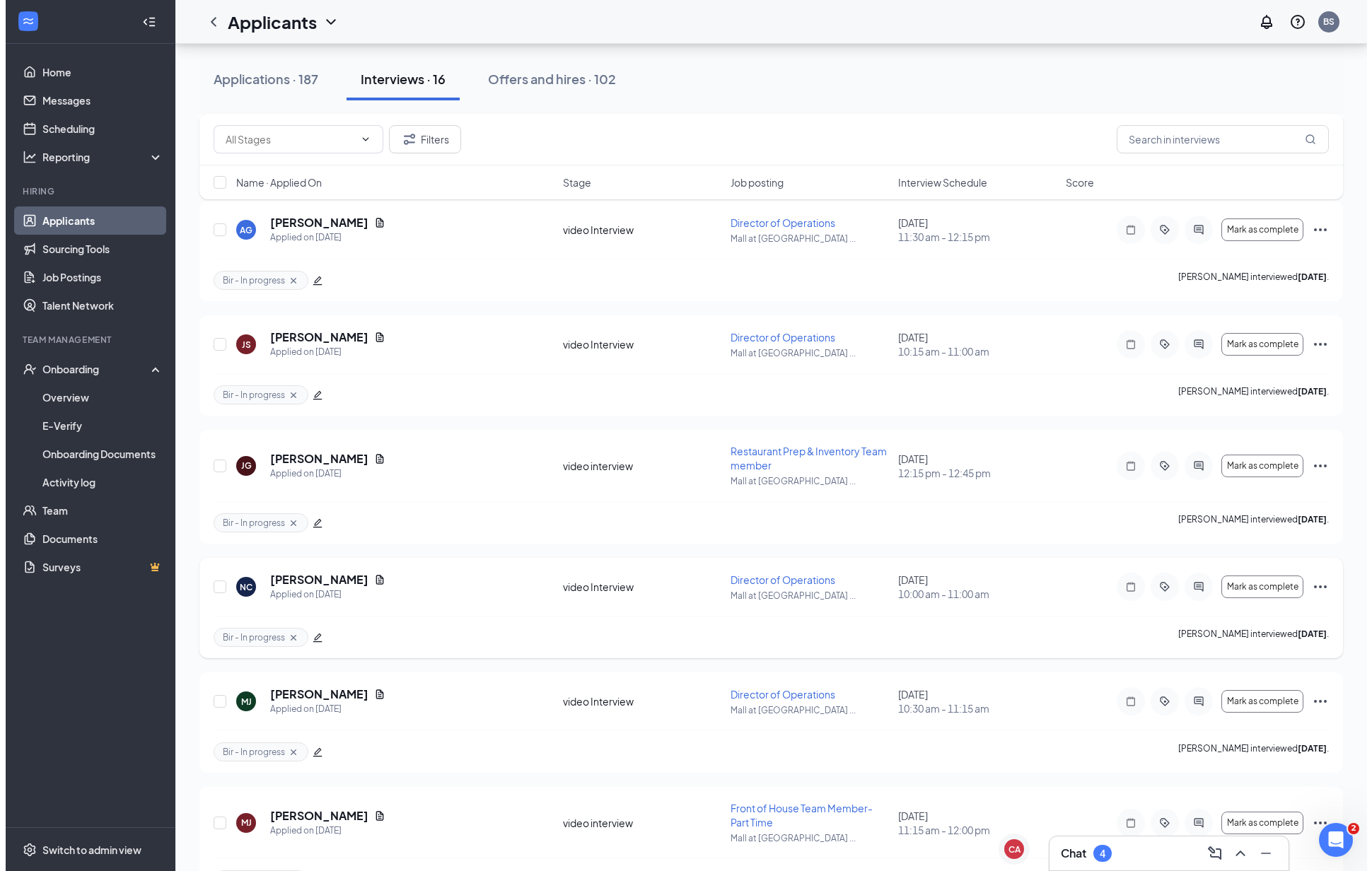
scroll to position [855, 0]
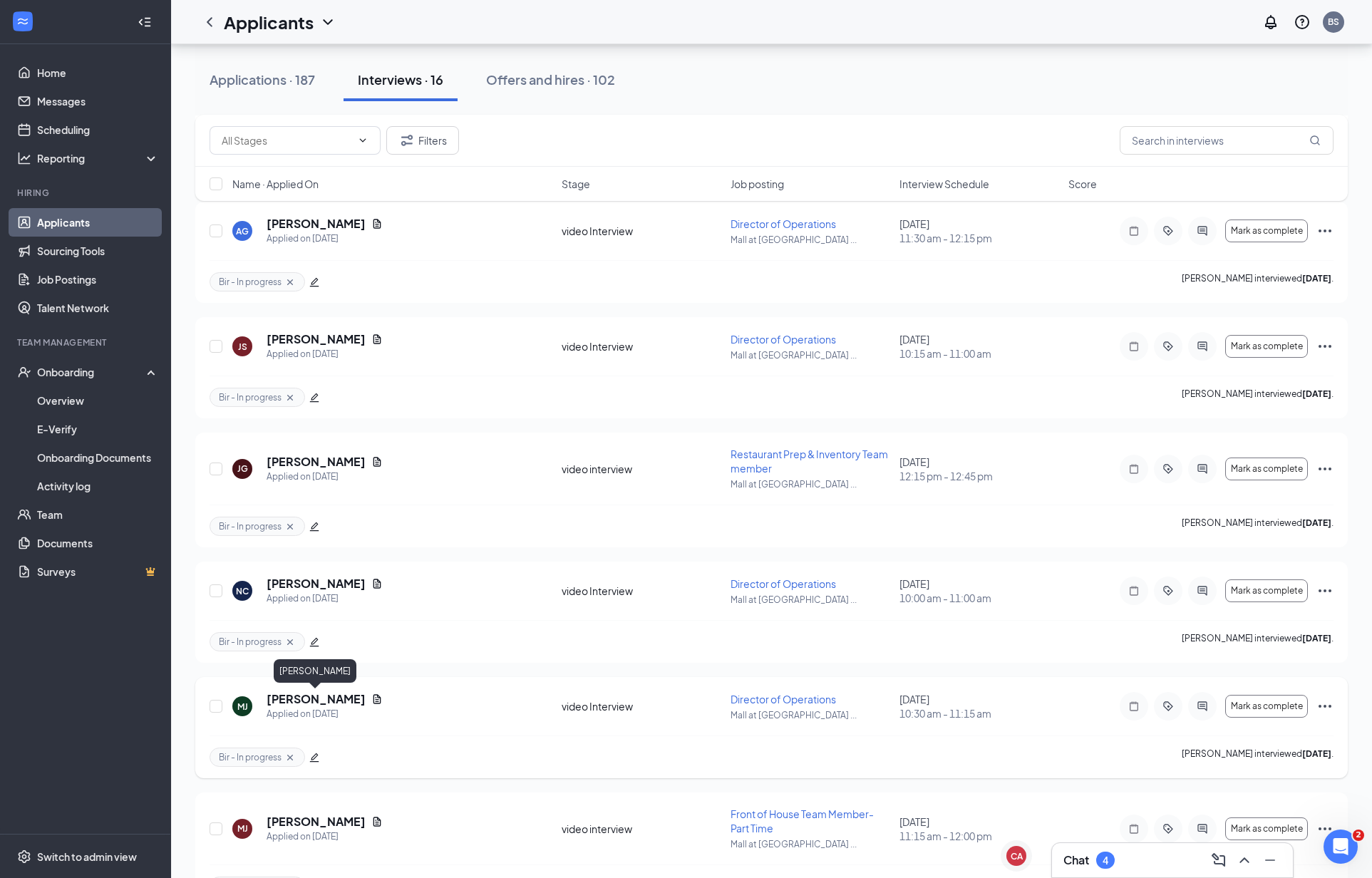
click at [347, 698] on h5 "[PERSON_NAME]" at bounding box center [316, 699] width 99 height 16
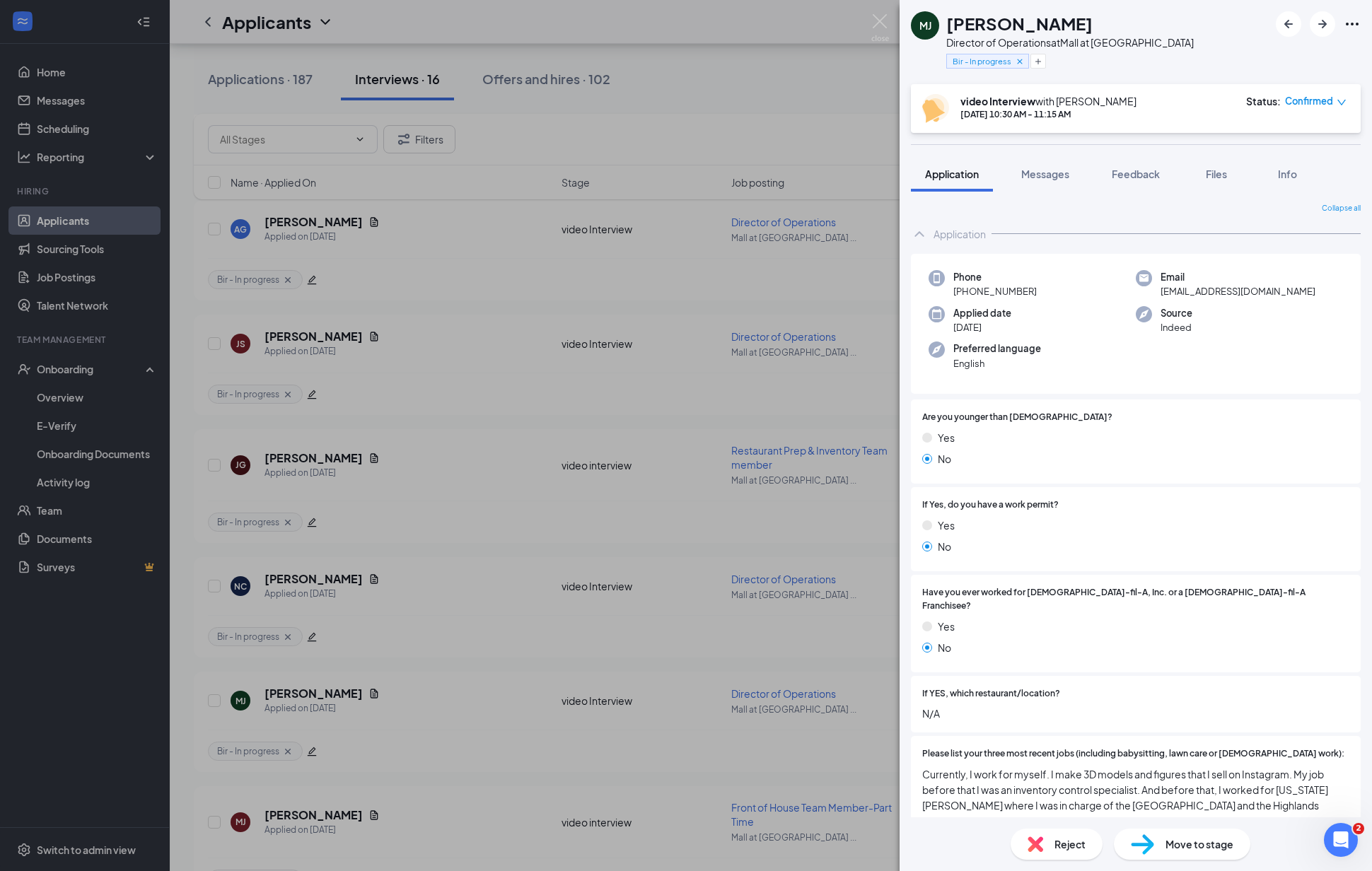
click at [1032, 189] on button "Messages" at bounding box center [1044, 174] width 76 height 36
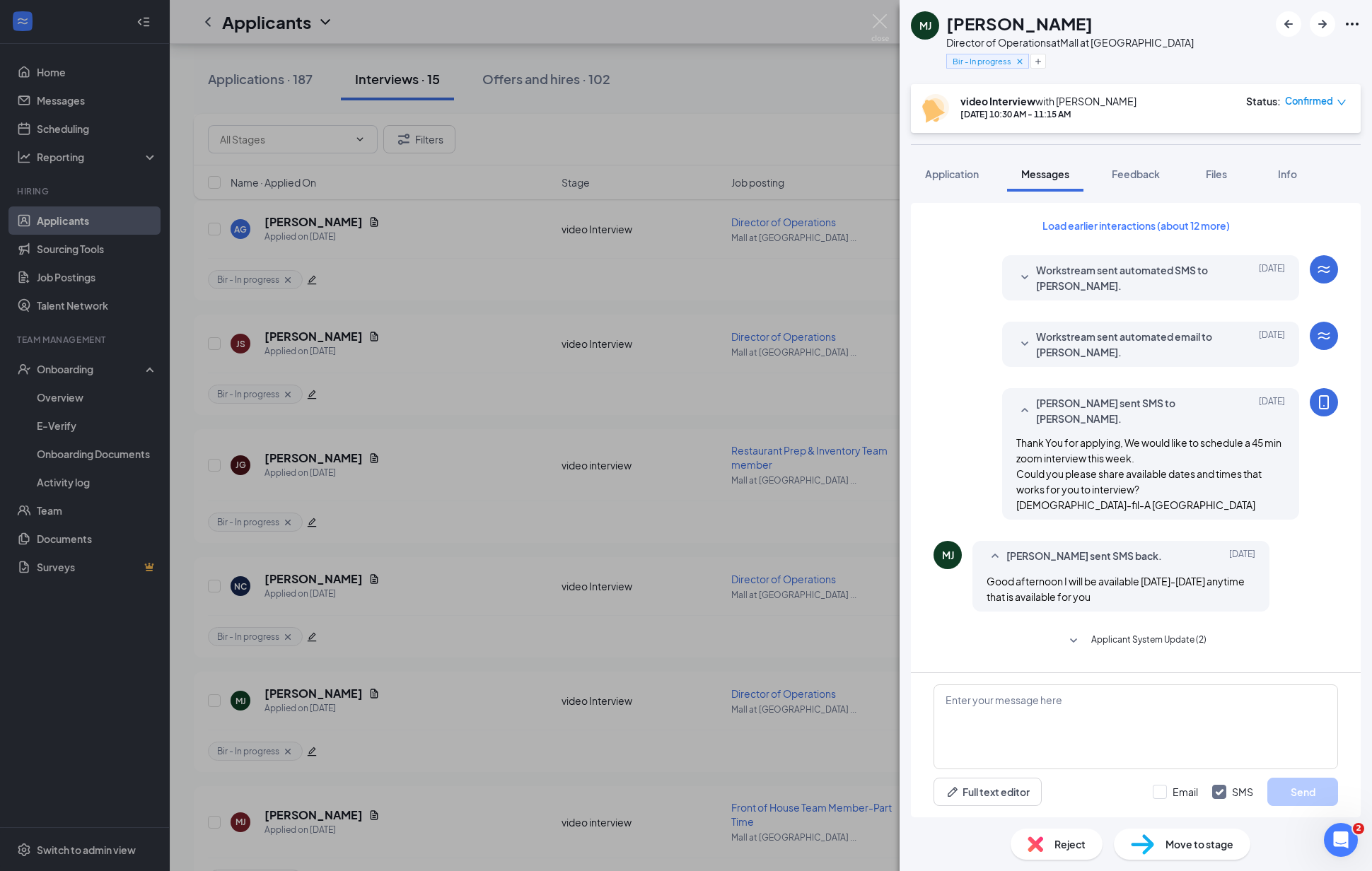
scroll to position [246, 0]
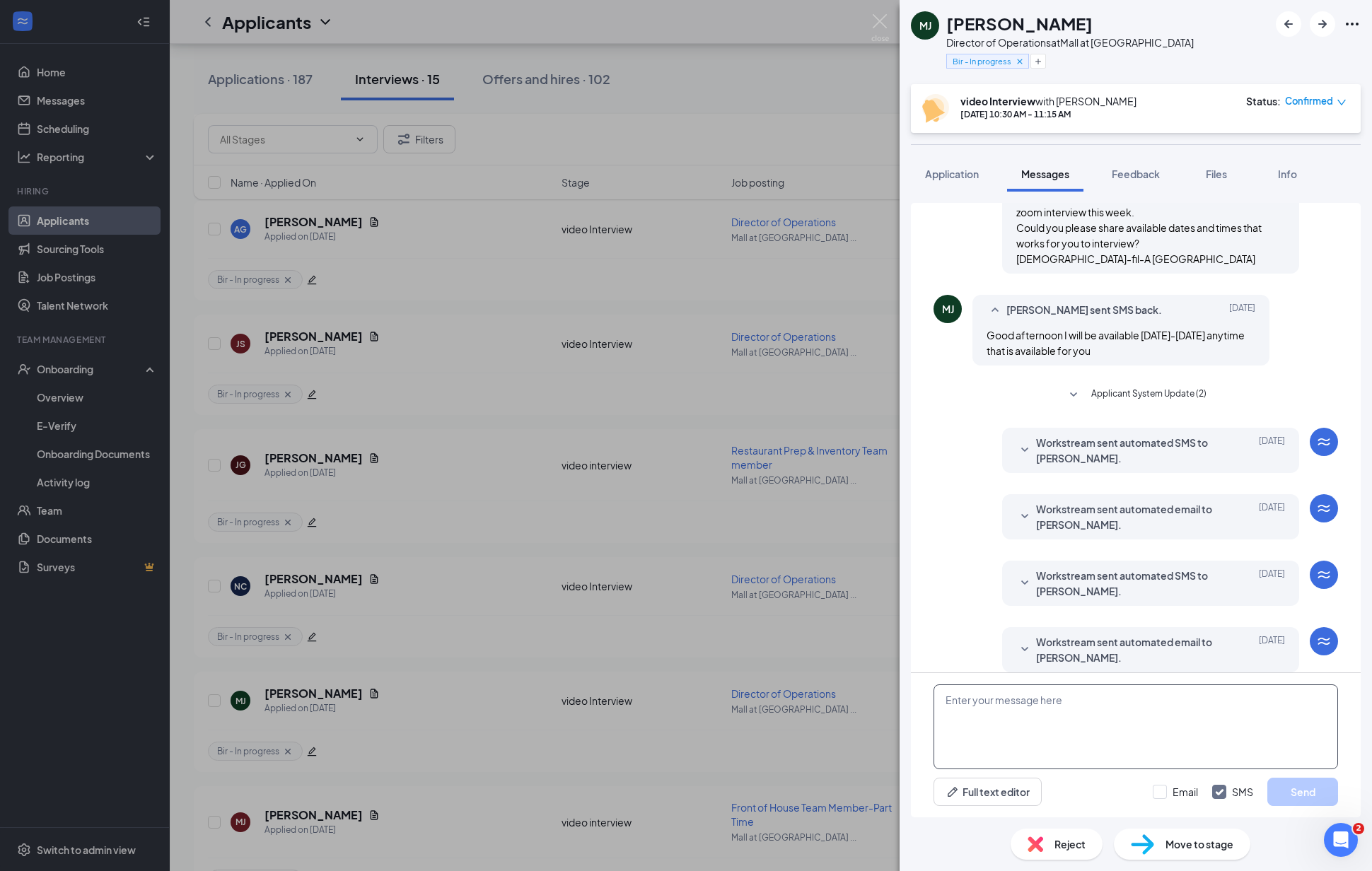
click at [1114, 721] on textarea at bounding box center [1135, 726] width 404 height 85
type textarea "Hi [PERSON_NAME], are you available [DATE] for the second round of interview on…"
click at [1276, 792] on button "Send" at bounding box center [1302, 792] width 70 height 28
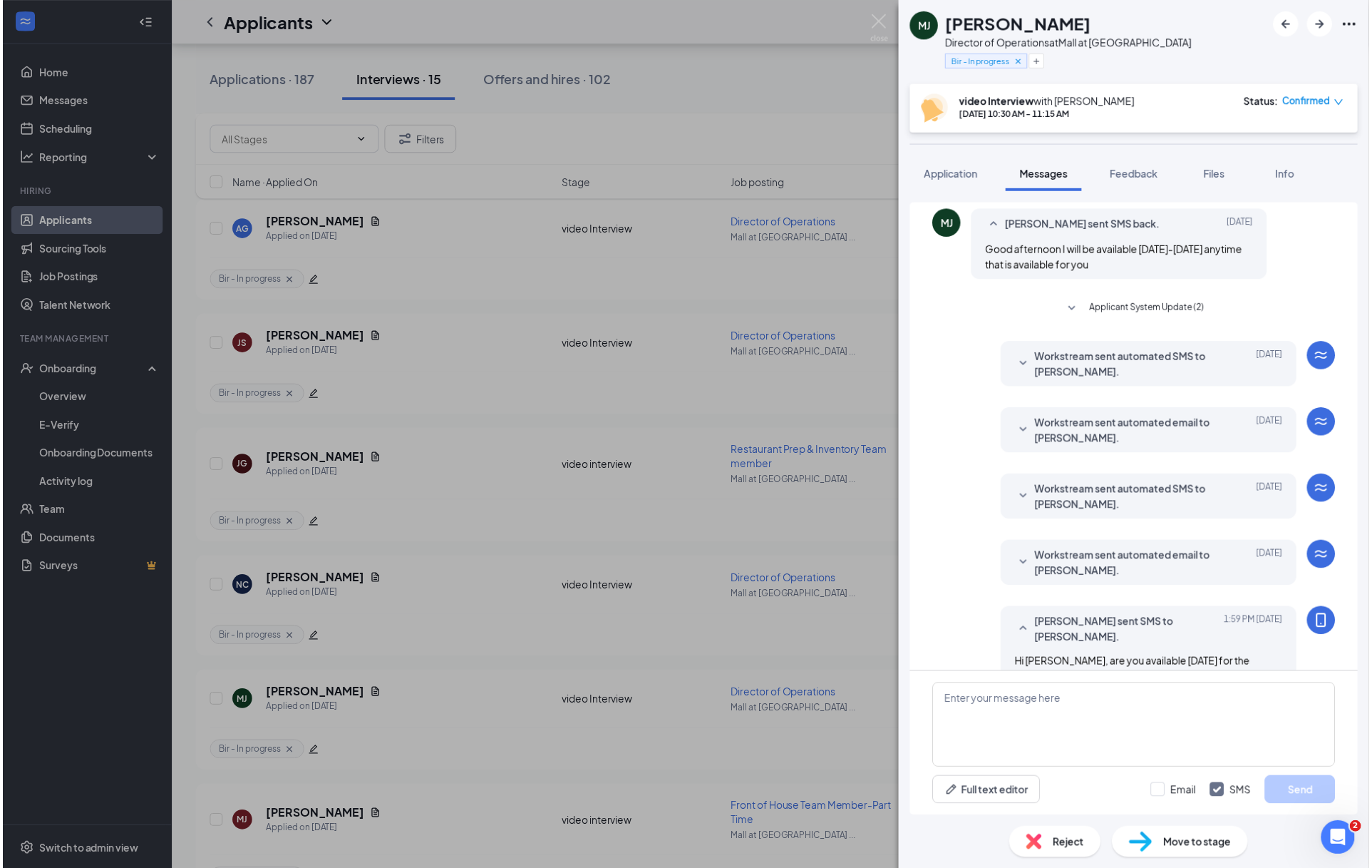
scroll to position [341, 0]
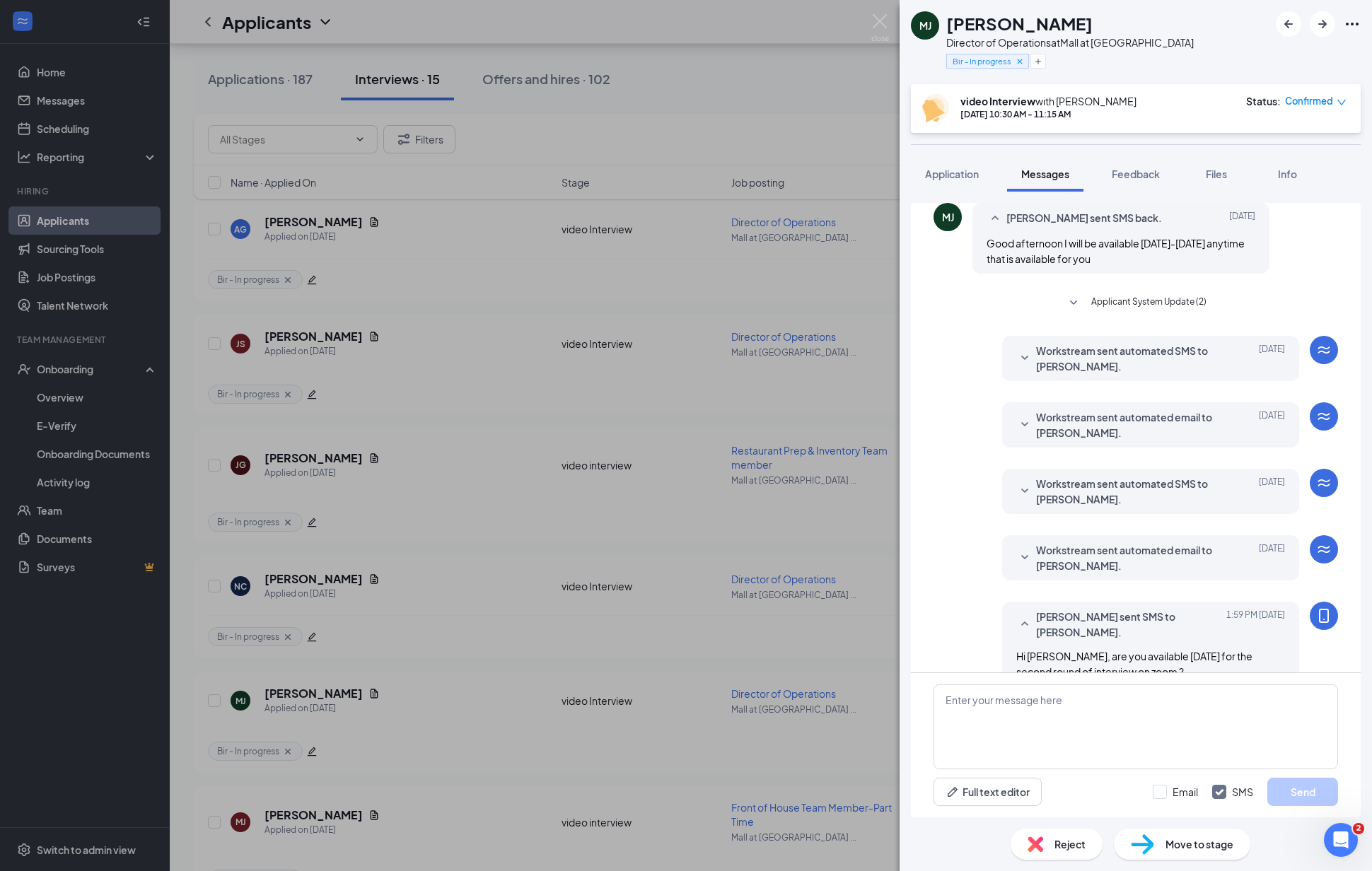
click at [750, 528] on div "[PERSON_NAME] [PERSON_NAME] Director of Operations at [GEOGRAPHIC_DATA] at [GEO…" at bounding box center [686, 435] width 1372 height 871
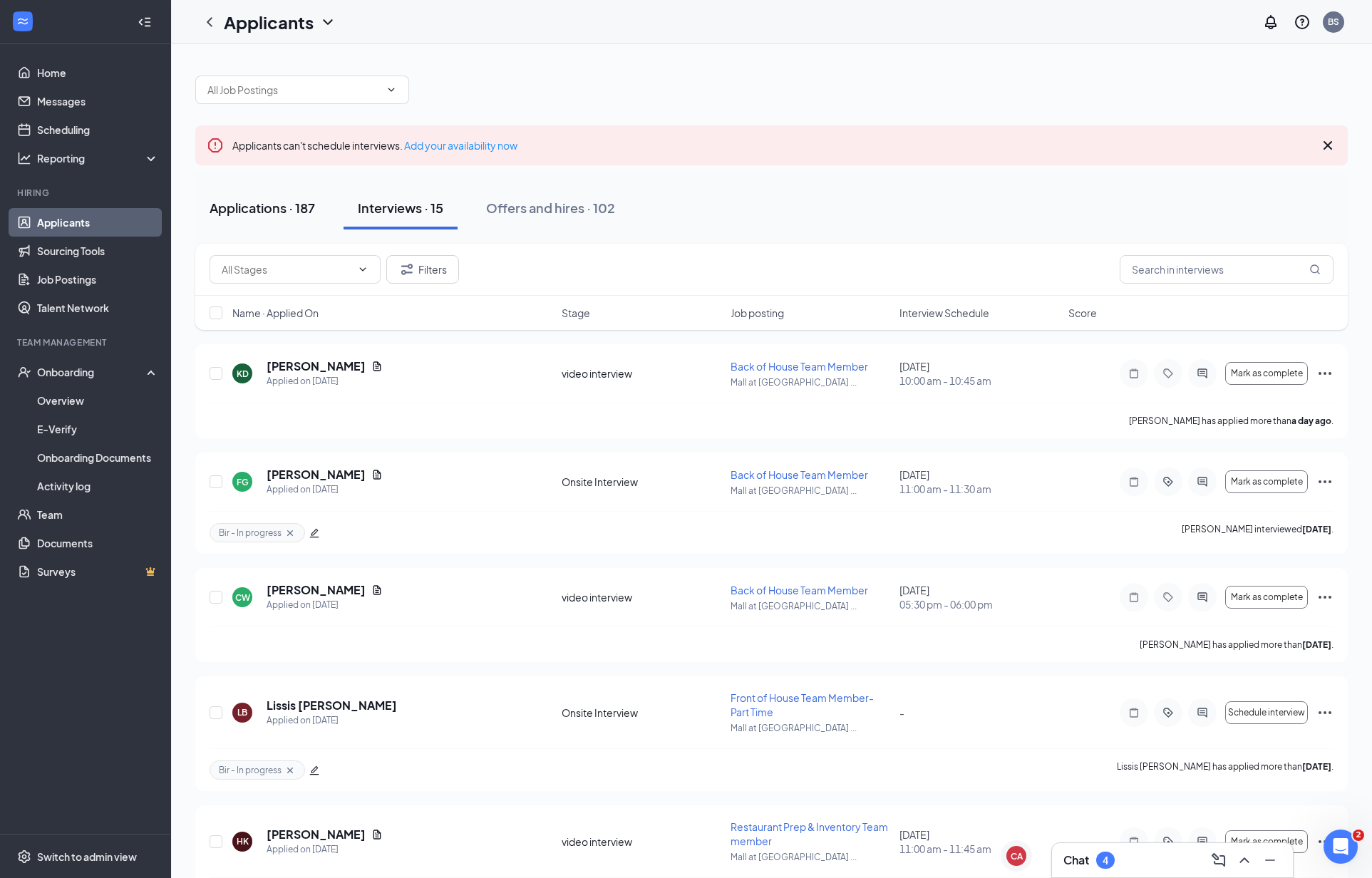
click at [276, 206] on div "Applications · 187" at bounding box center [262, 207] width 105 height 18
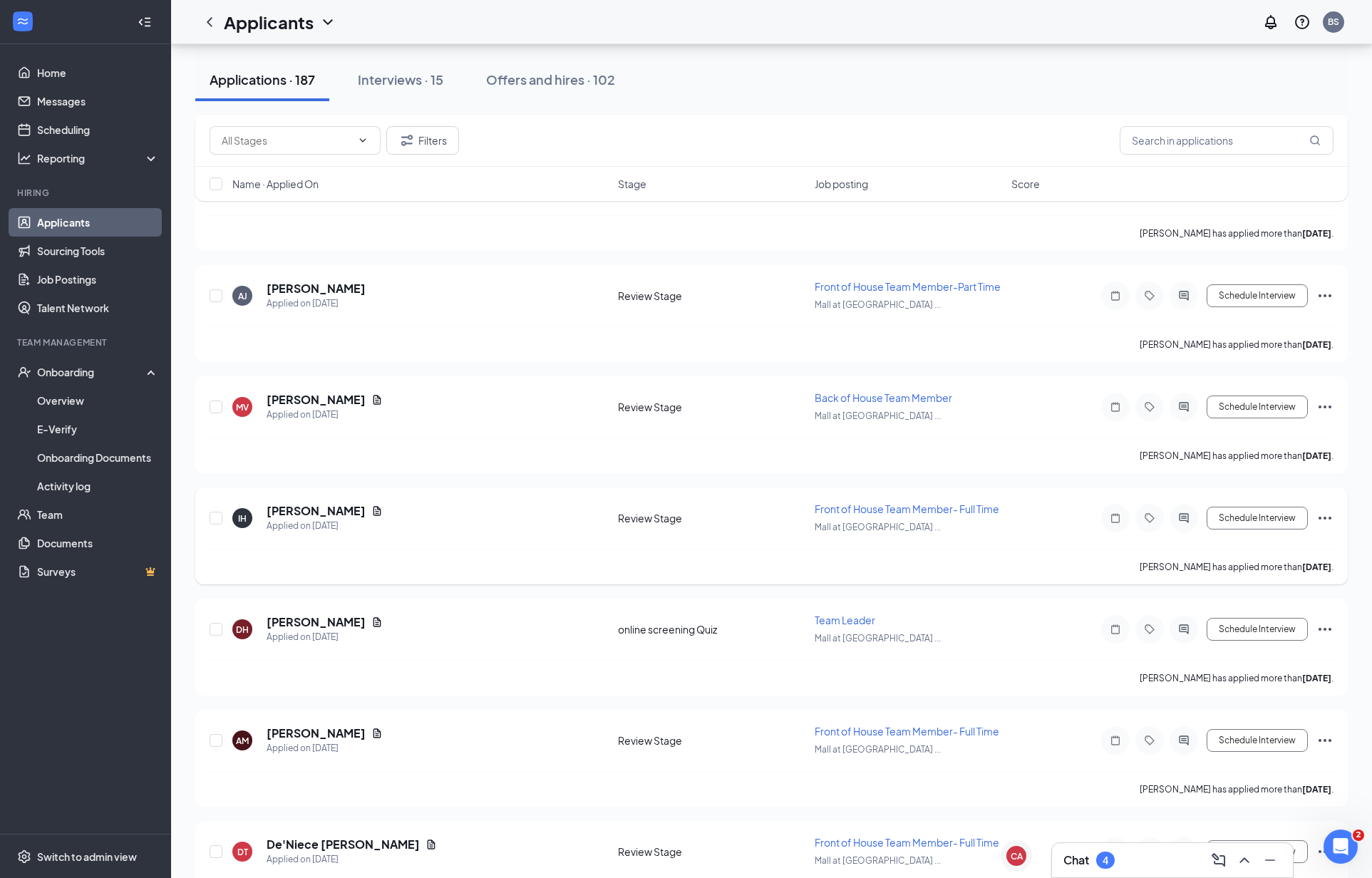
scroll to position [1595, 0]
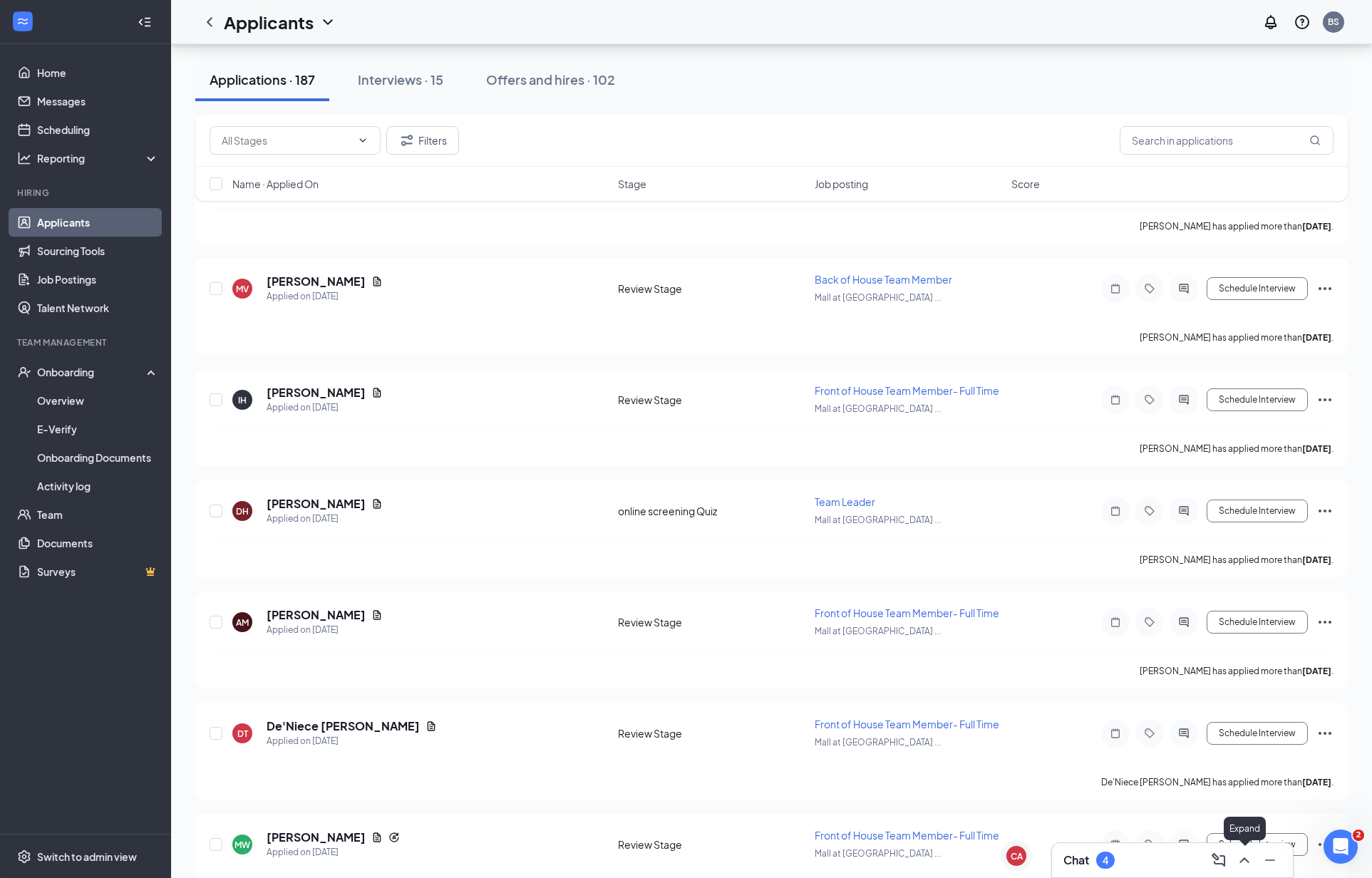
click at [1250, 869] on div at bounding box center [1243, 860] width 26 height 23
click at [1240, 862] on icon "ChevronUp" at bounding box center [1244, 860] width 9 height 6
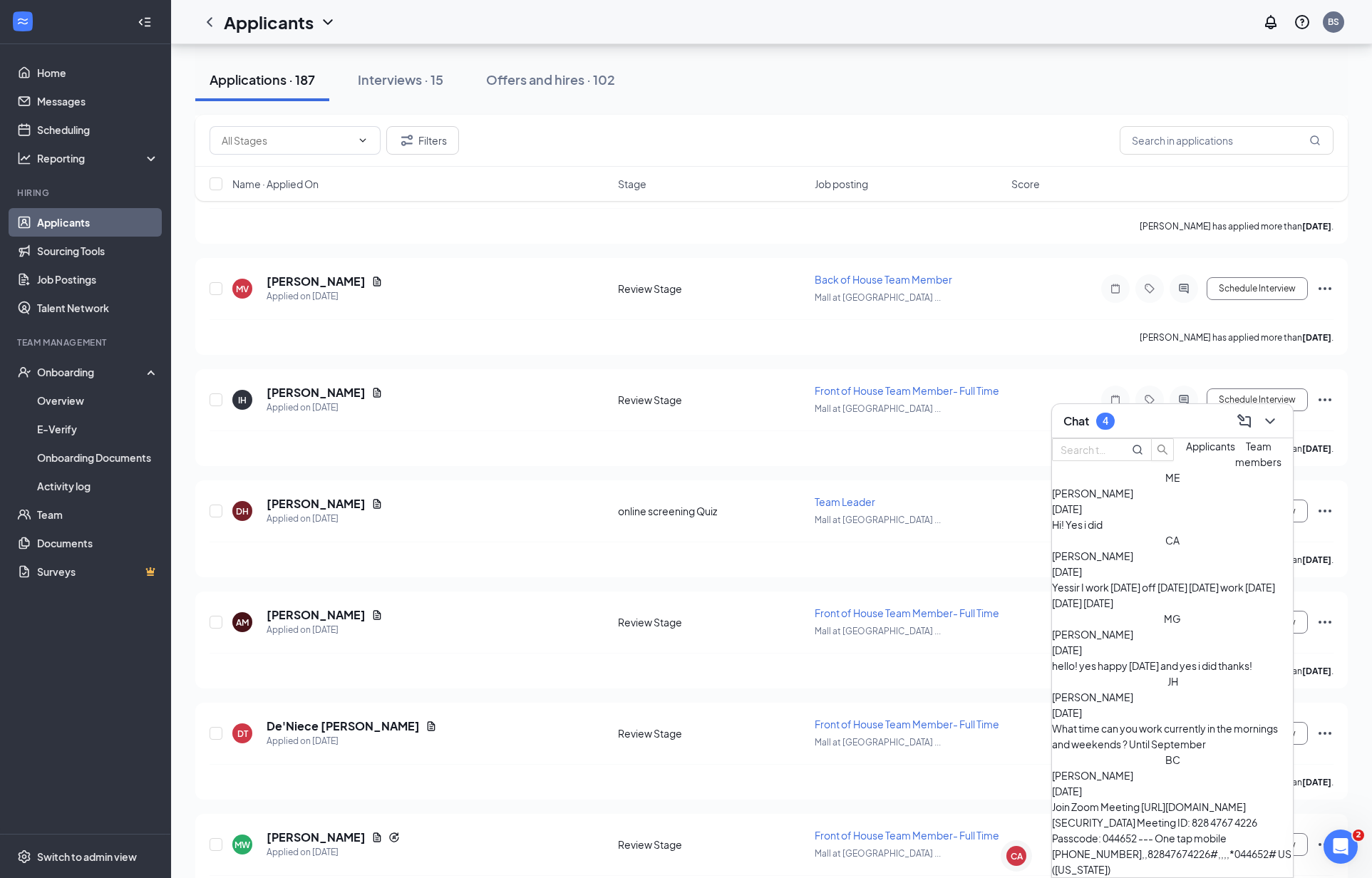
click at [1186, 470] on button "Applicants" at bounding box center [1211, 454] width 49 height 31
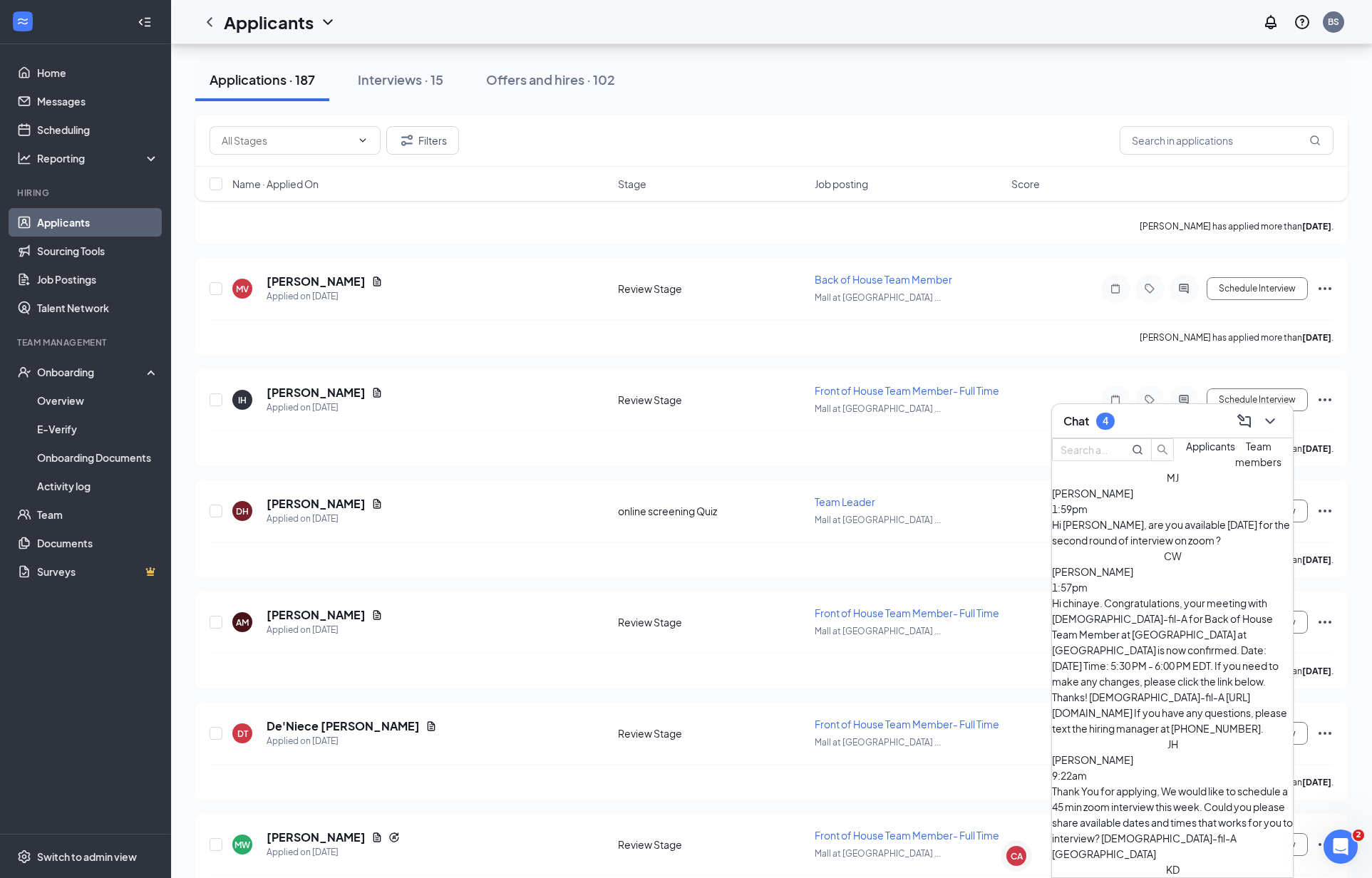
click at [1156, 600] on div "Hi chinaye. Congratulations, your meeting with [DEMOGRAPHIC_DATA]-fil-A for Bac…" at bounding box center [1172, 665] width 241 height 141
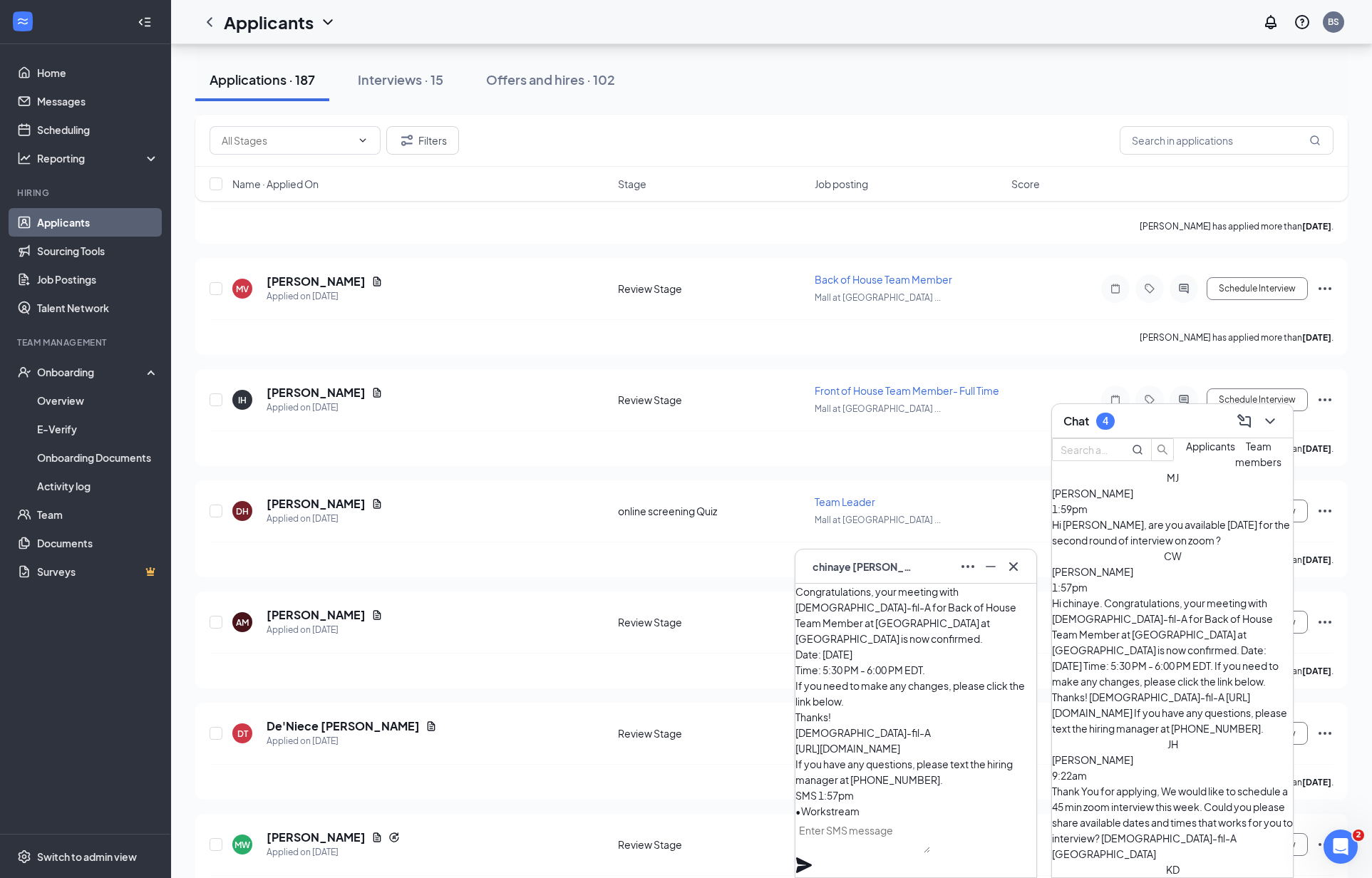
click at [1160, 736] on div "[PERSON_NAME] Jahniel [PERSON_NAME] 9:22am Thank You for applying, We would lik…" at bounding box center [1172, 798] width 241 height 125
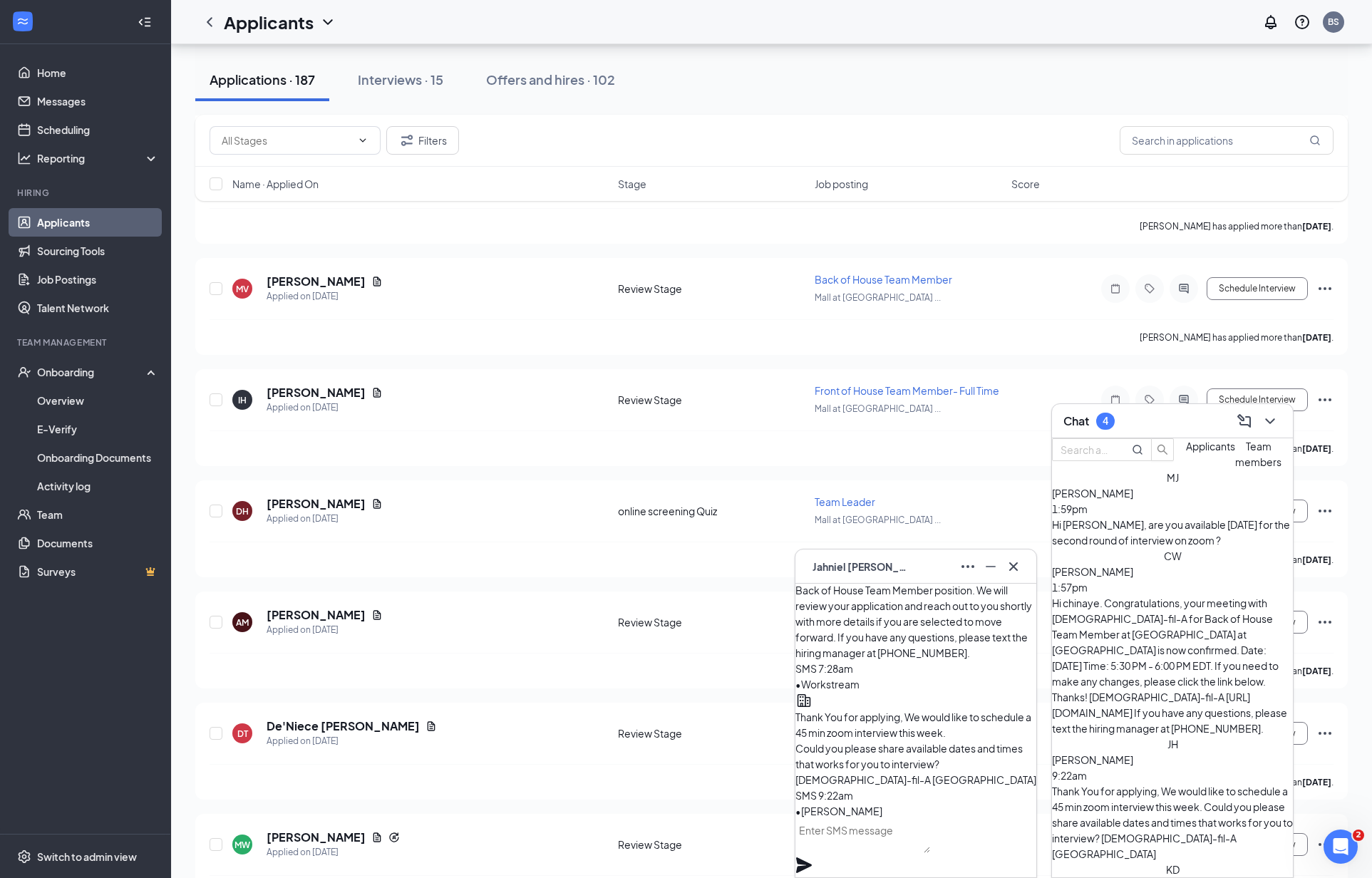
scroll to position [25, 0]
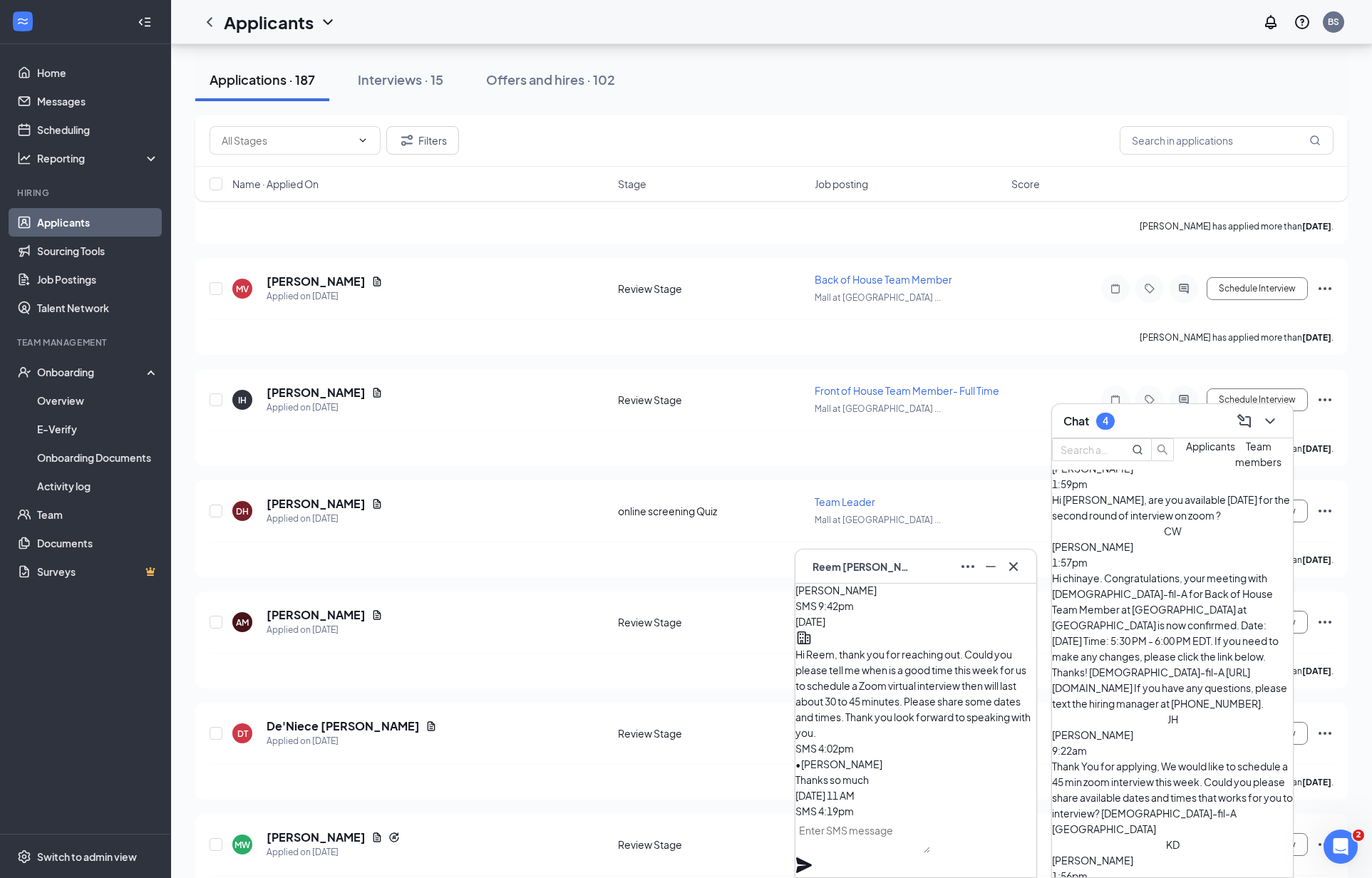
click at [876, 569] on span "[PERSON_NAME]" at bounding box center [862, 566] width 99 height 16
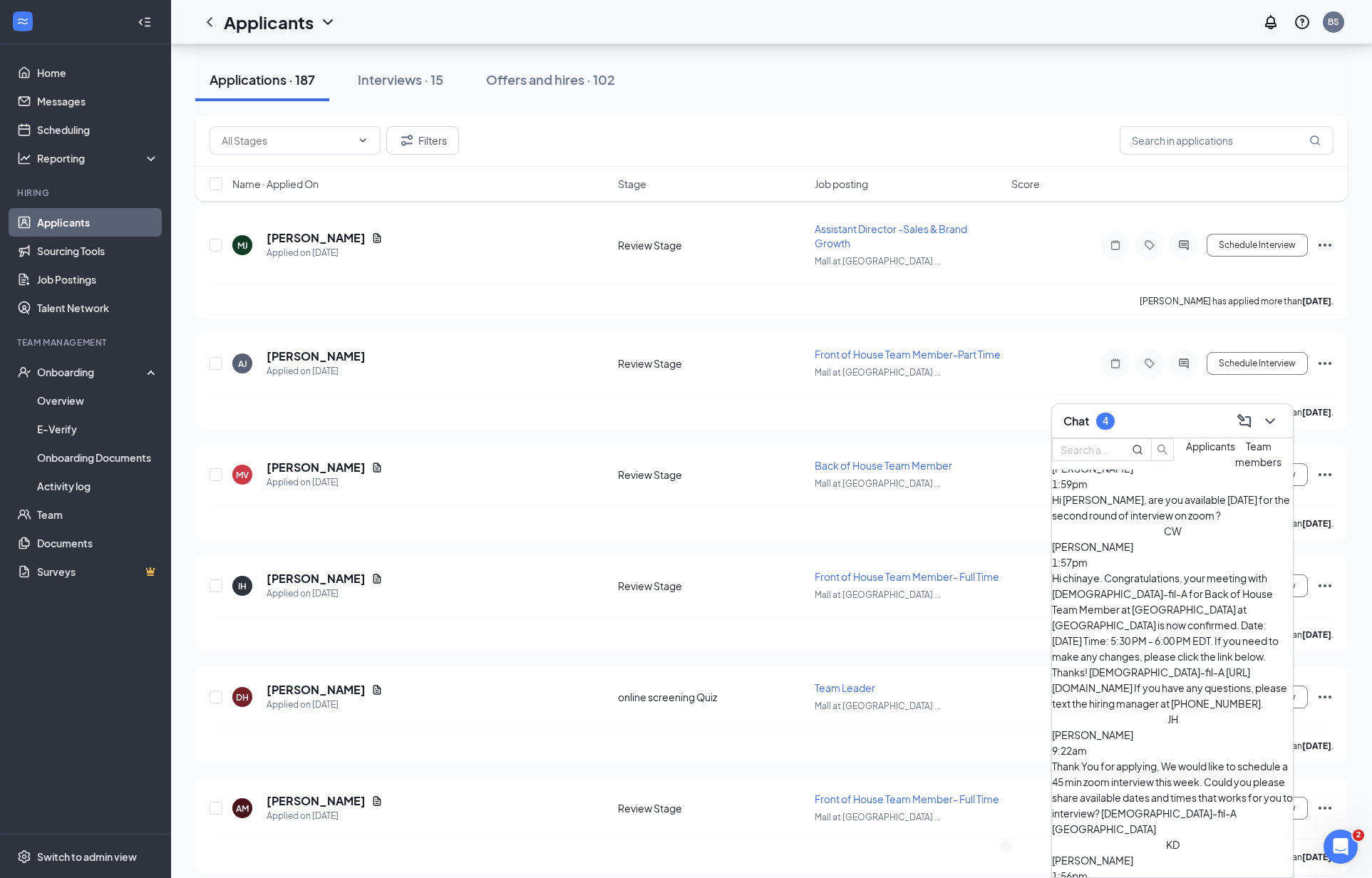
scroll to position [1338, 0]
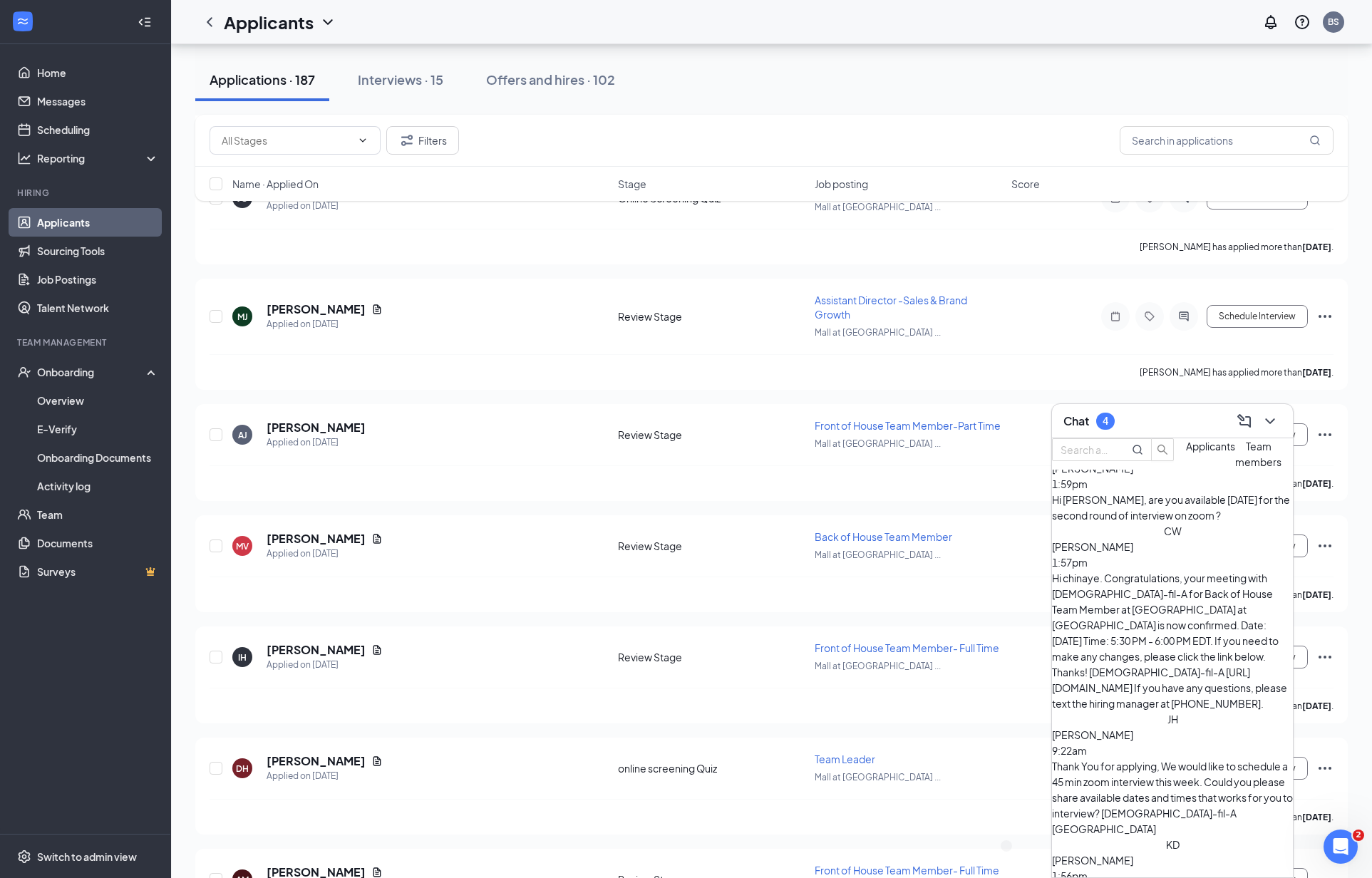
click at [1228, 156] on div "Filters" at bounding box center [771, 140] width 1153 height 52
click at [1232, 144] on input "text" at bounding box center [1227, 140] width 214 height 28
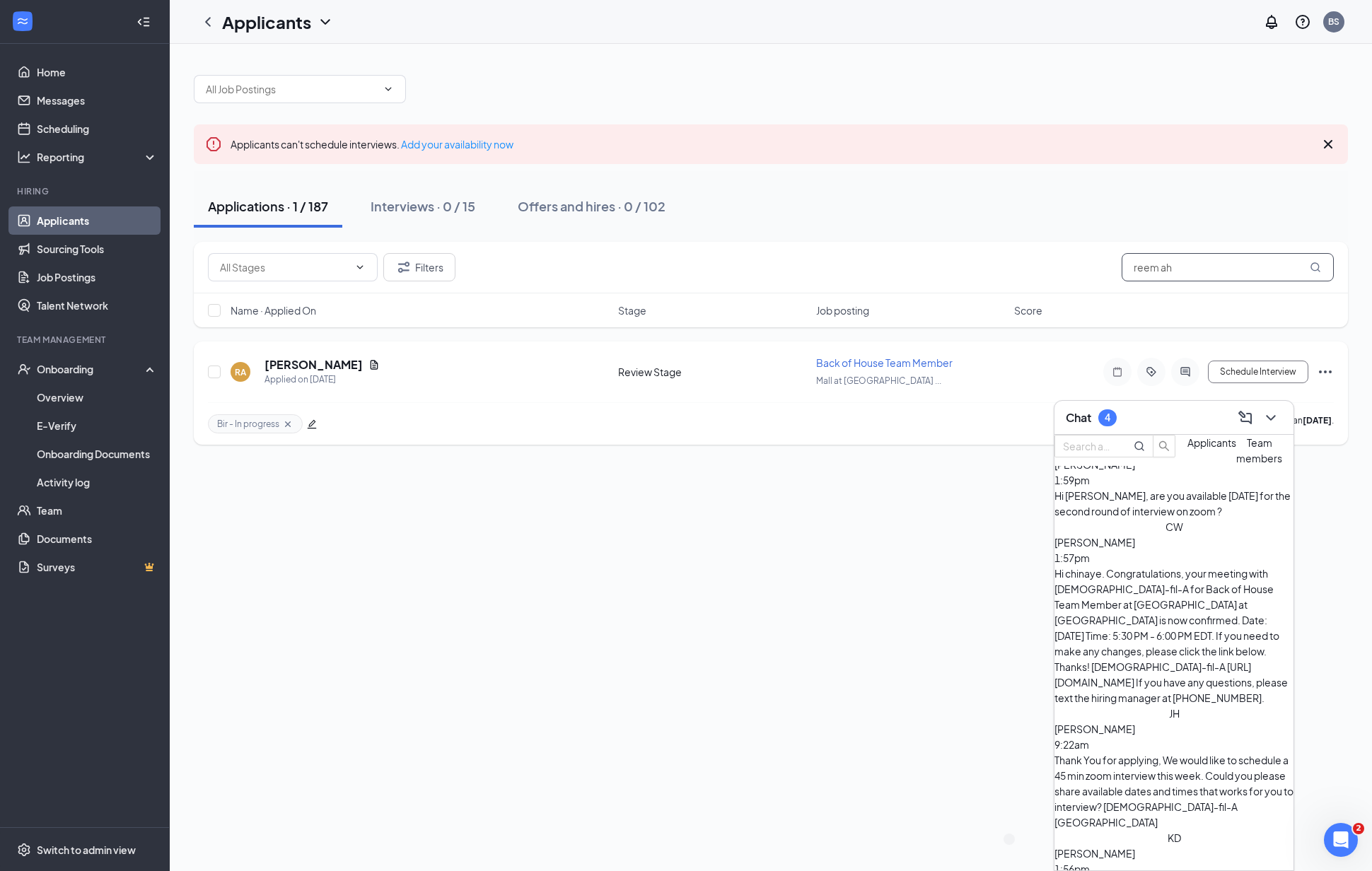
type input "reem ah"
click at [1328, 375] on icon "Ellipses" at bounding box center [1325, 372] width 17 height 17
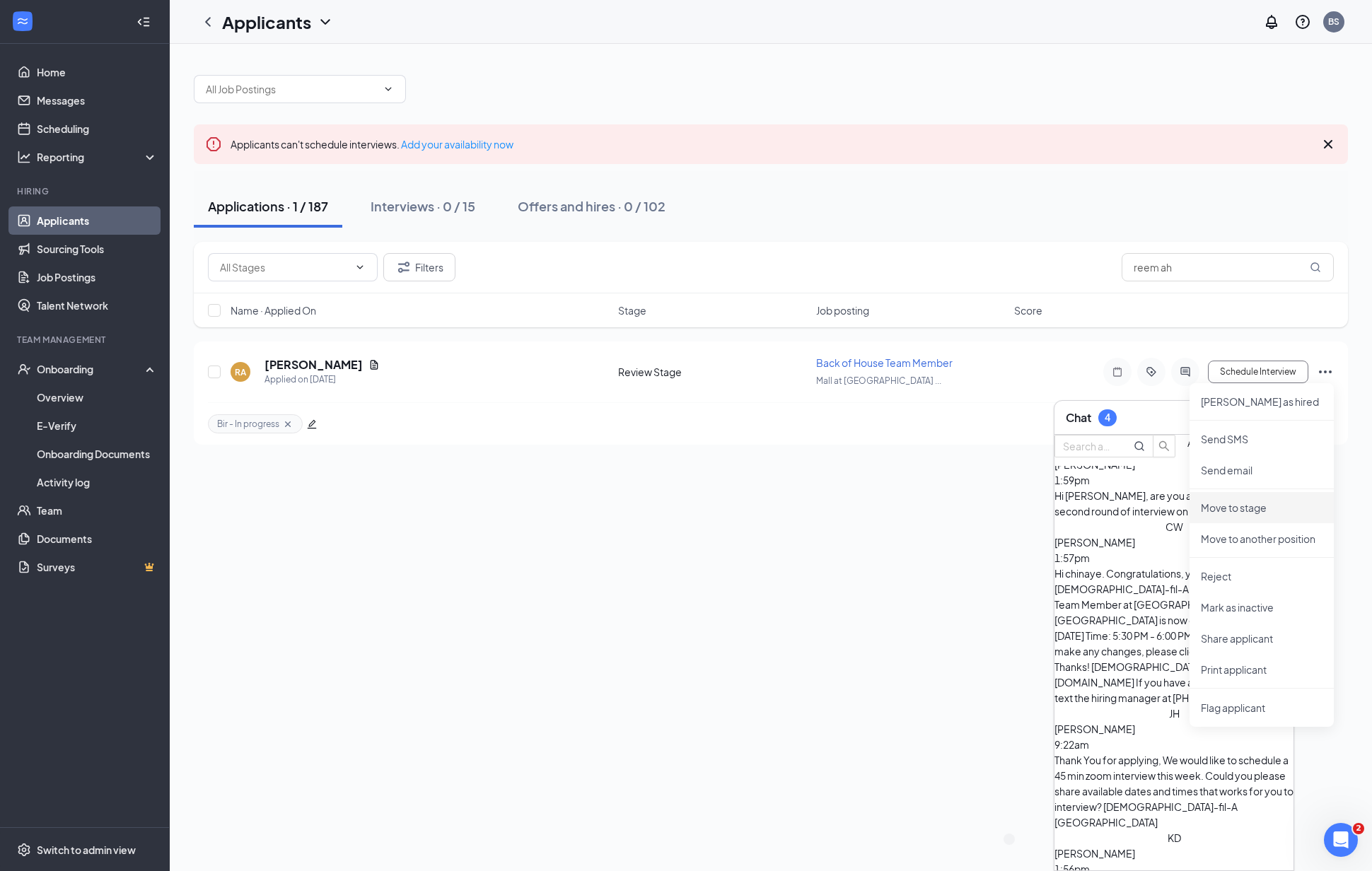
click at [1249, 512] on p "Move to stage" at bounding box center [1260, 507] width 121 height 14
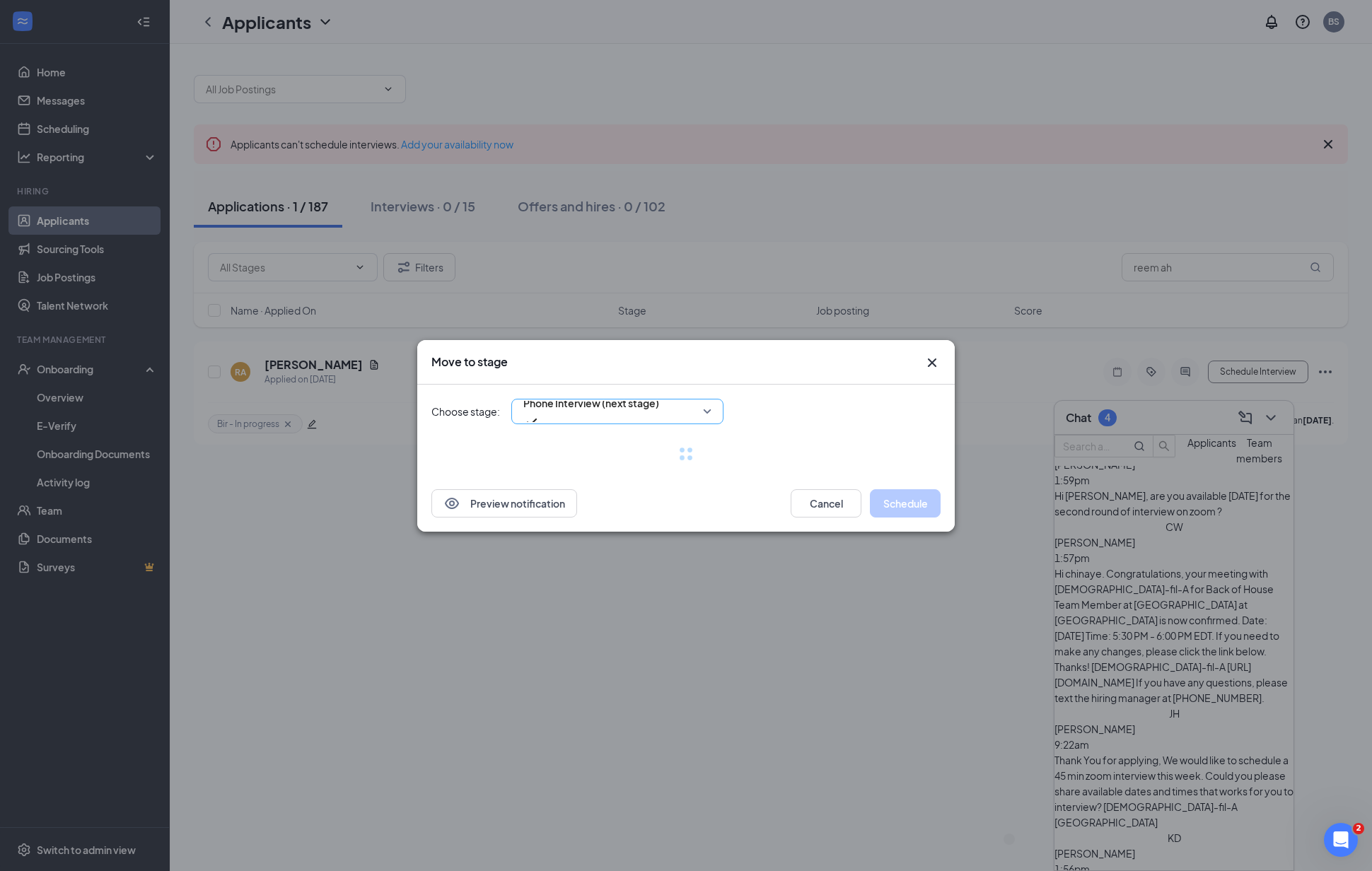
click at [711, 412] on span "Phone Interview (next stage)" at bounding box center [617, 412] width 188 height 22
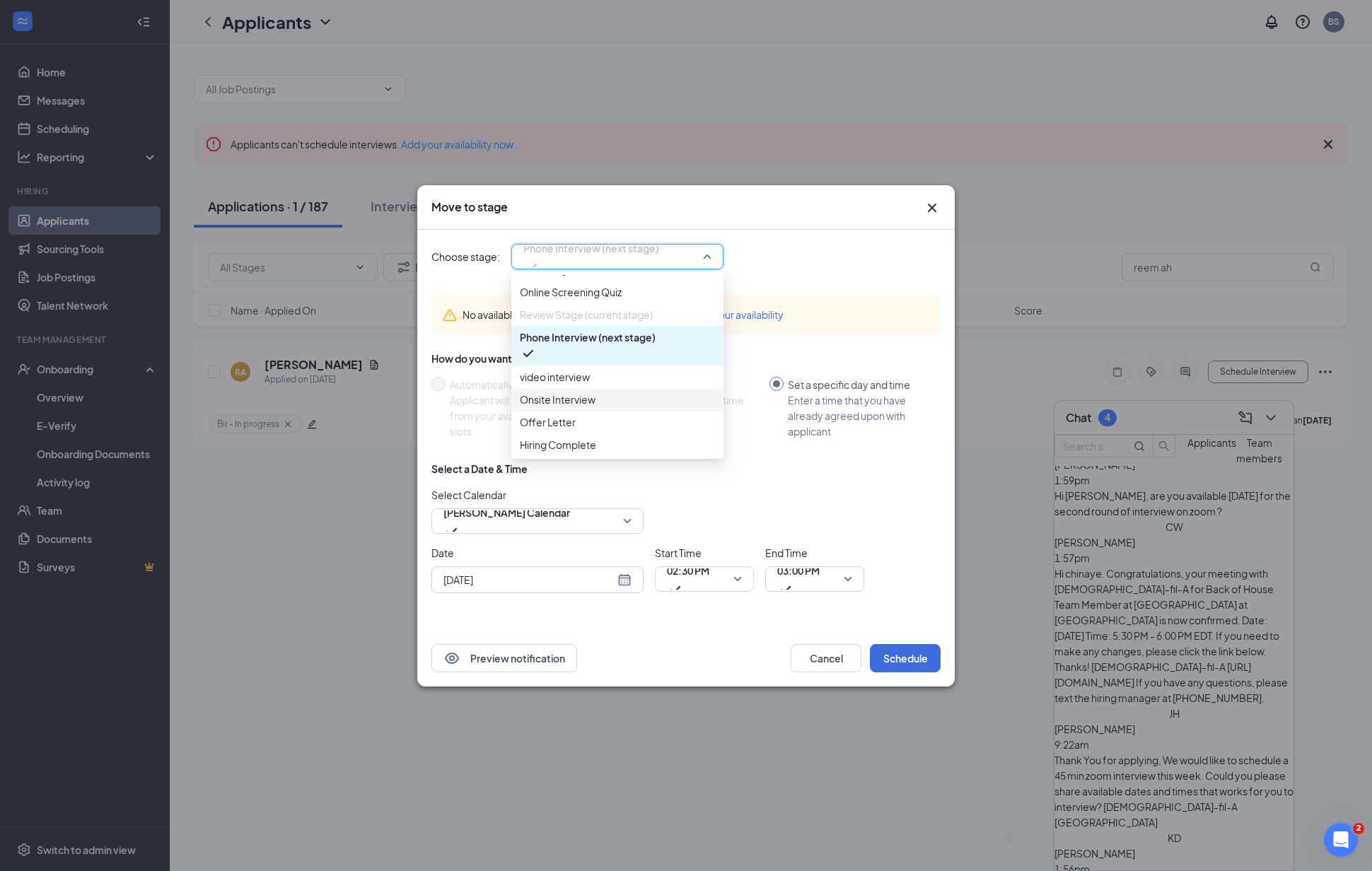
scroll to position [108, 0]
click at [638, 369] on span "video interview" at bounding box center [617, 377] width 195 height 16
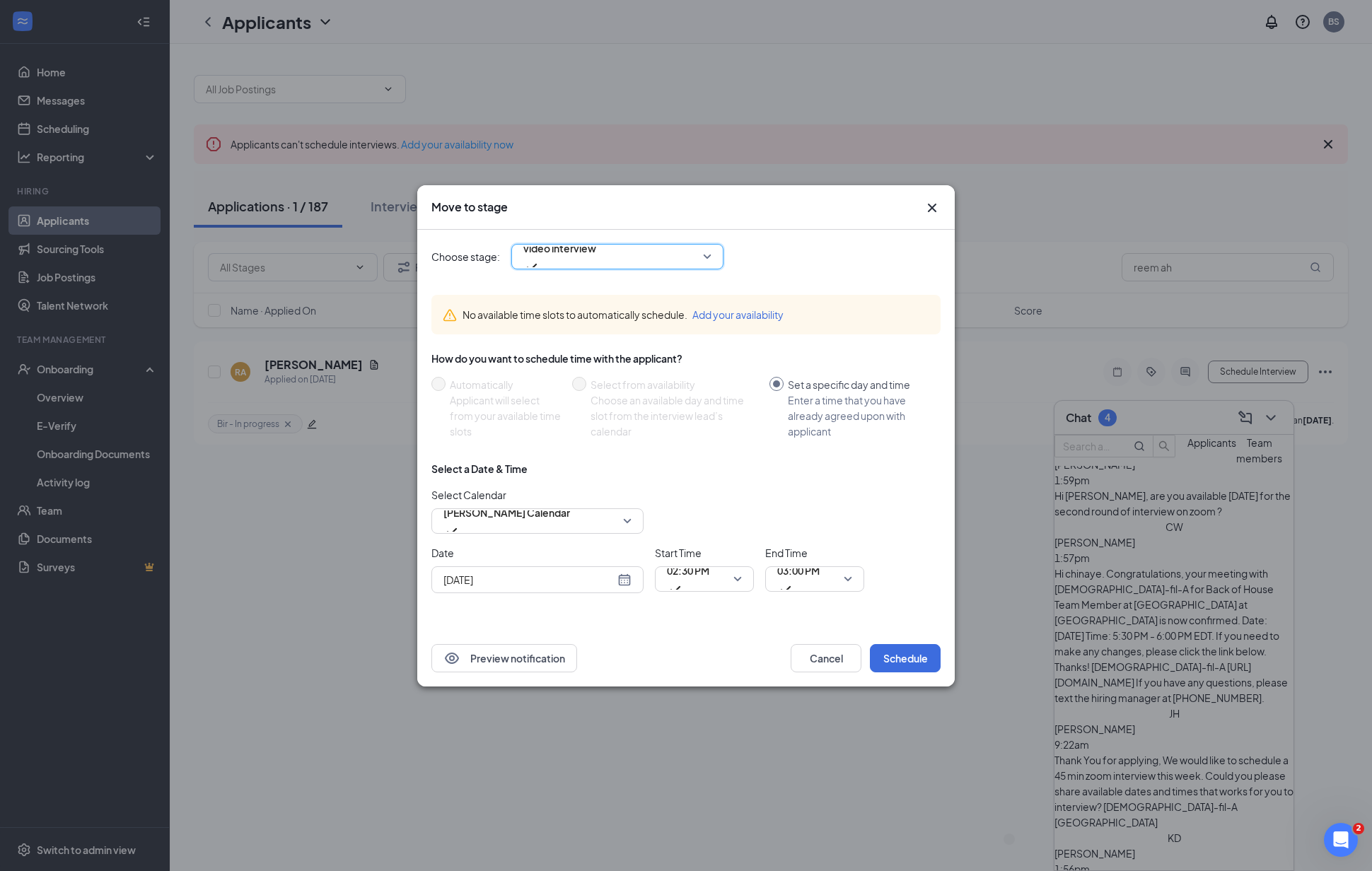
click at [627, 578] on div "[DATE]" at bounding box center [538, 580] width 188 height 16
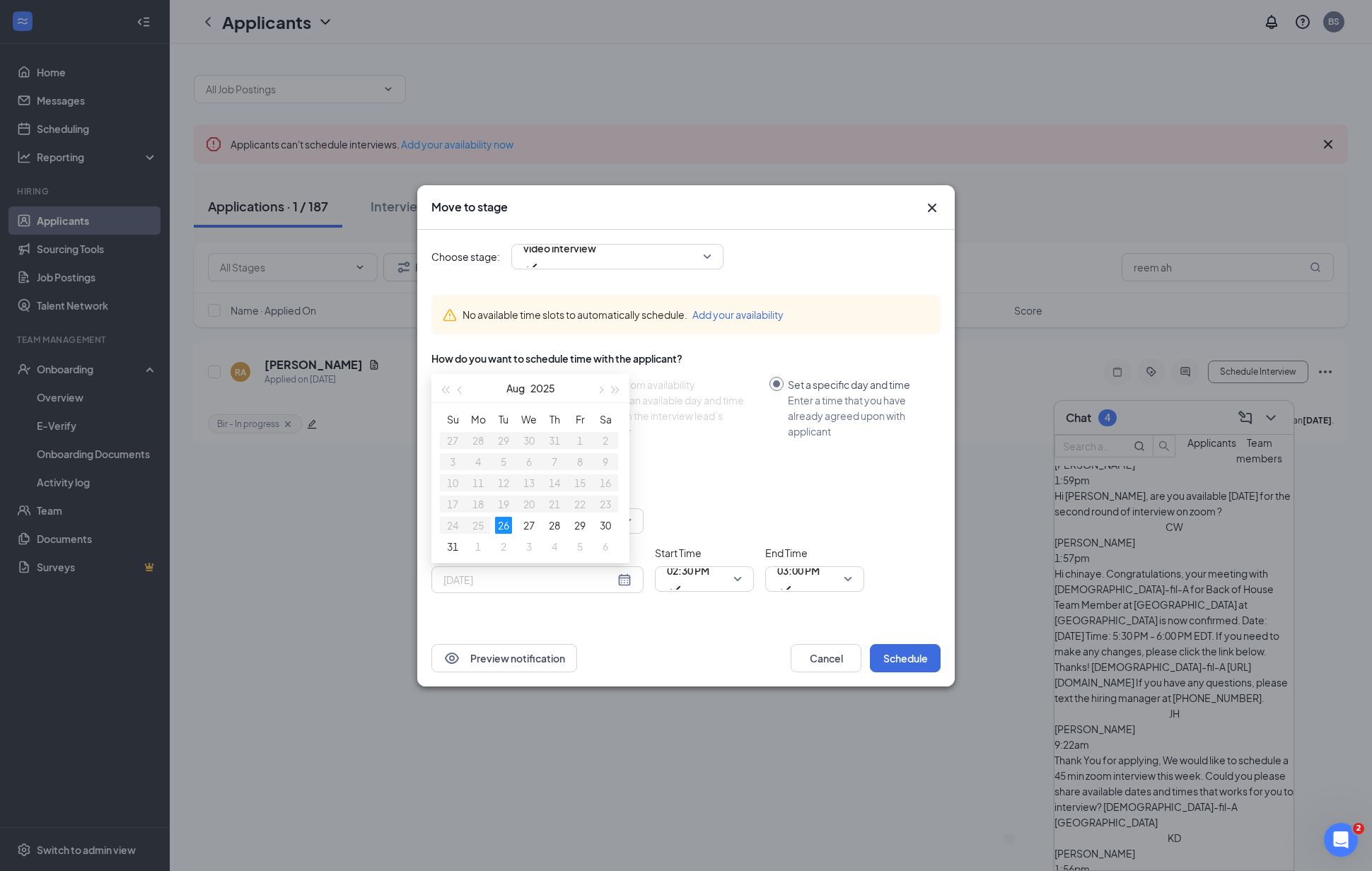
click at [505, 523] on div "26" at bounding box center [504, 525] width 17 height 17
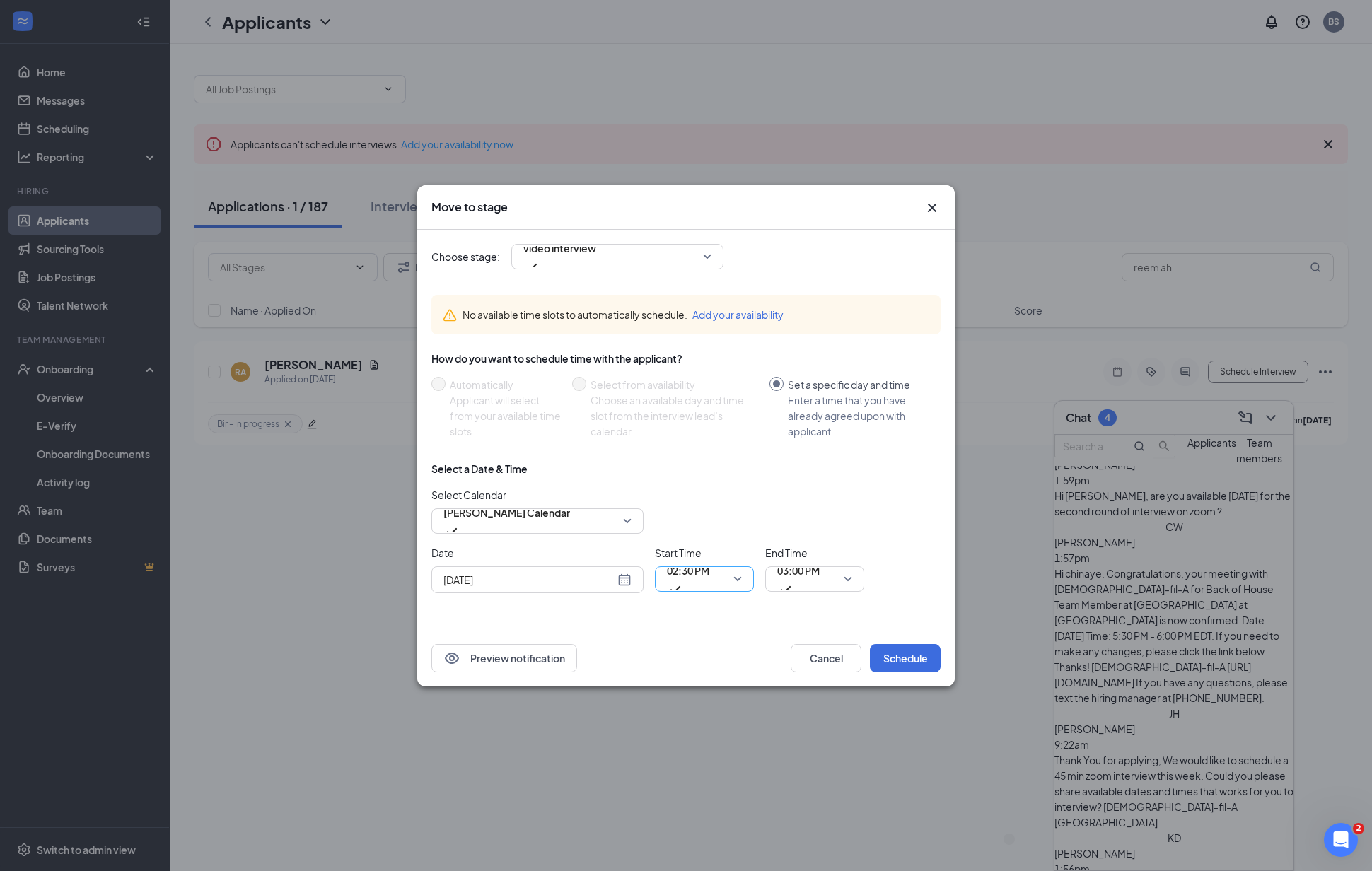
click at [709, 578] on span "02:30 PM" at bounding box center [687, 579] width 42 height 39
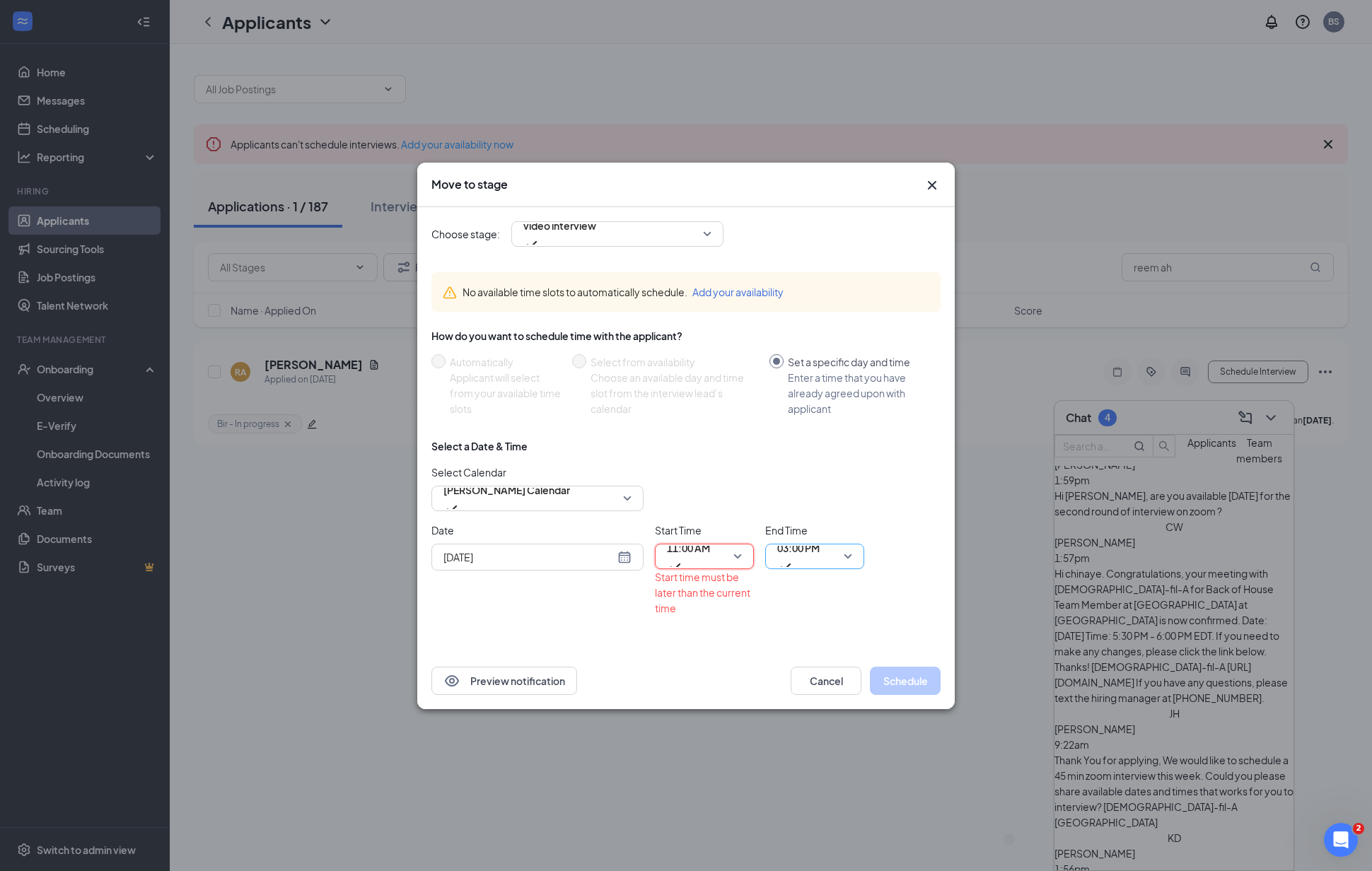
click at [851, 558] on div "03:00 PM" at bounding box center [814, 556] width 99 height 25
click at [624, 564] on div "[DATE]" at bounding box center [538, 557] width 188 height 16
type input "[DATE]"
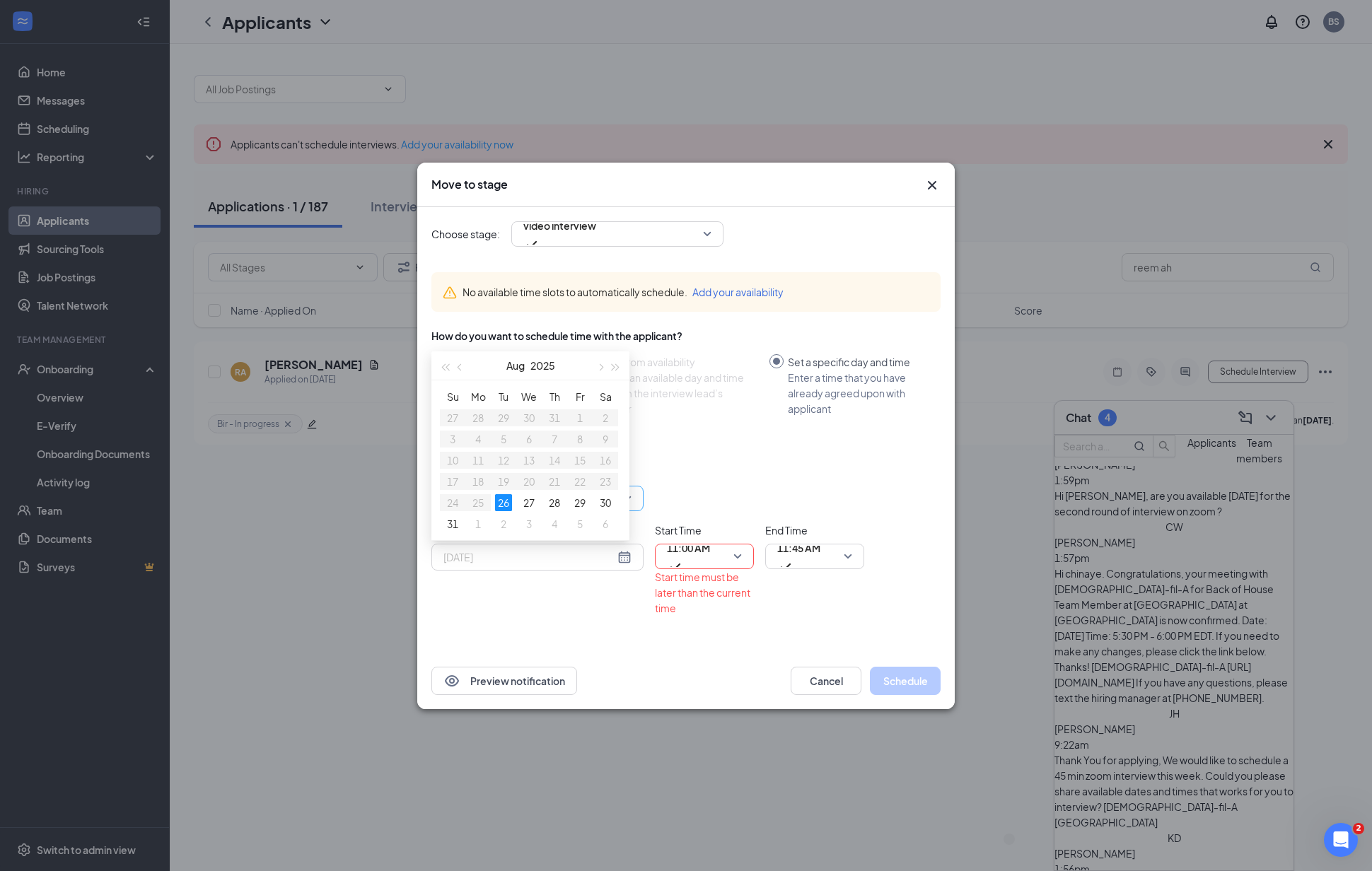
click at [531, 499] on div "27" at bounding box center [529, 503] width 17 height 17
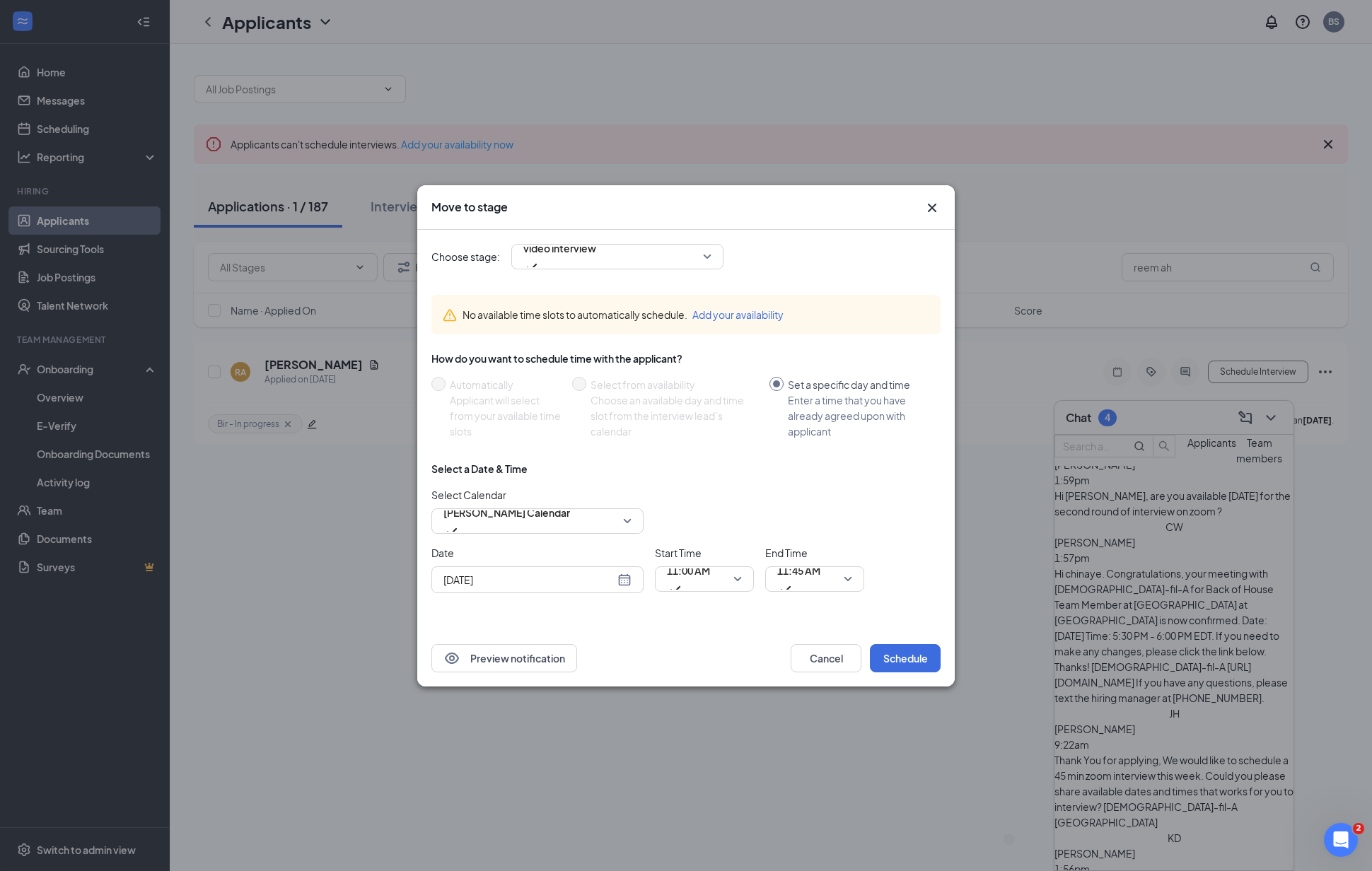
click at [898, 643] on div "Preview notification Cancel Schedule" at bounding box center [686, 658] width 538 height 56
click at [893, 655] on button "Schedule" at bounding box center [904, 658] width 70 height 28
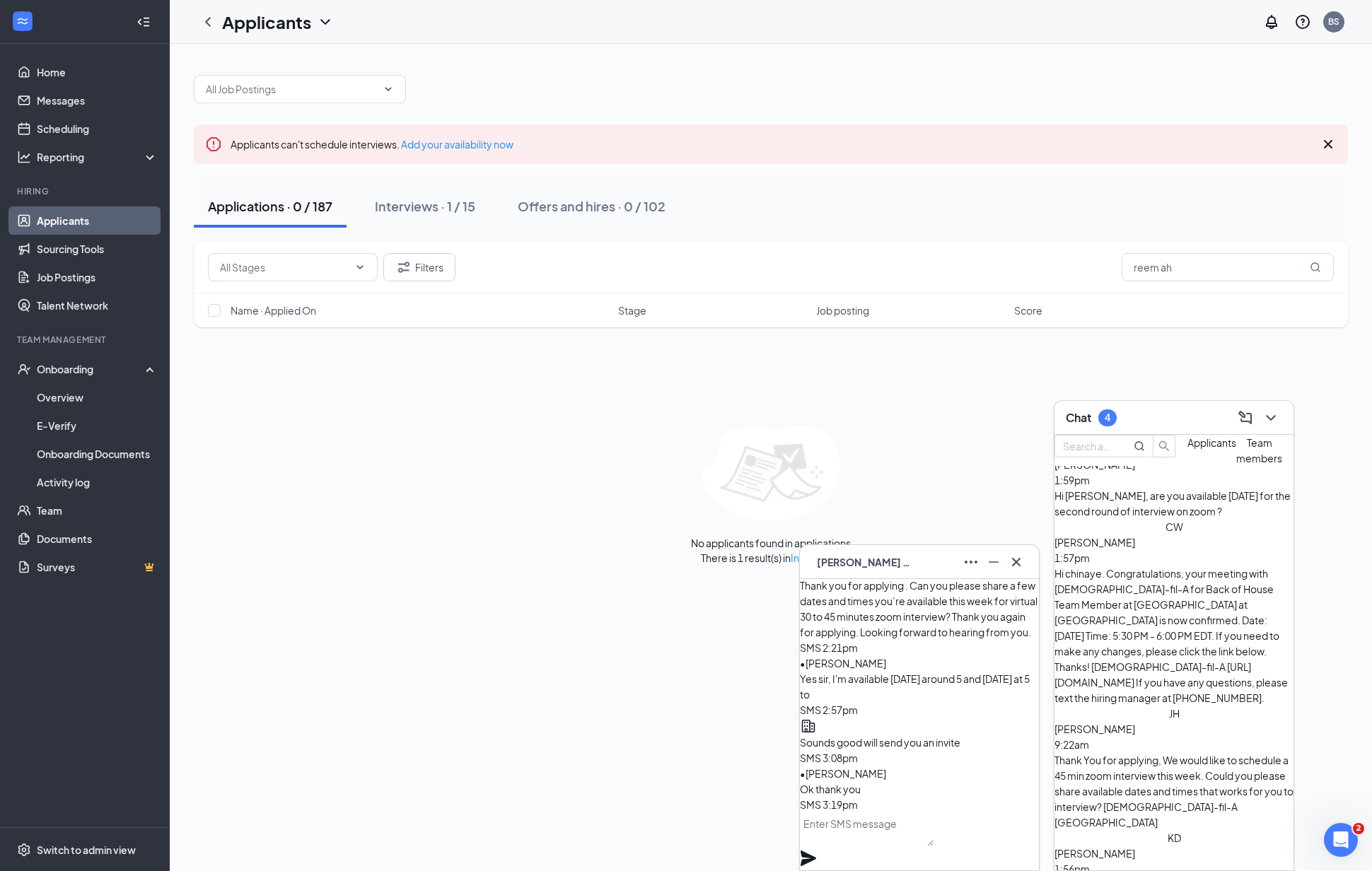
click at [794, 561] on link "Interviews" at bounding box center [814, 558] width 48 height 13
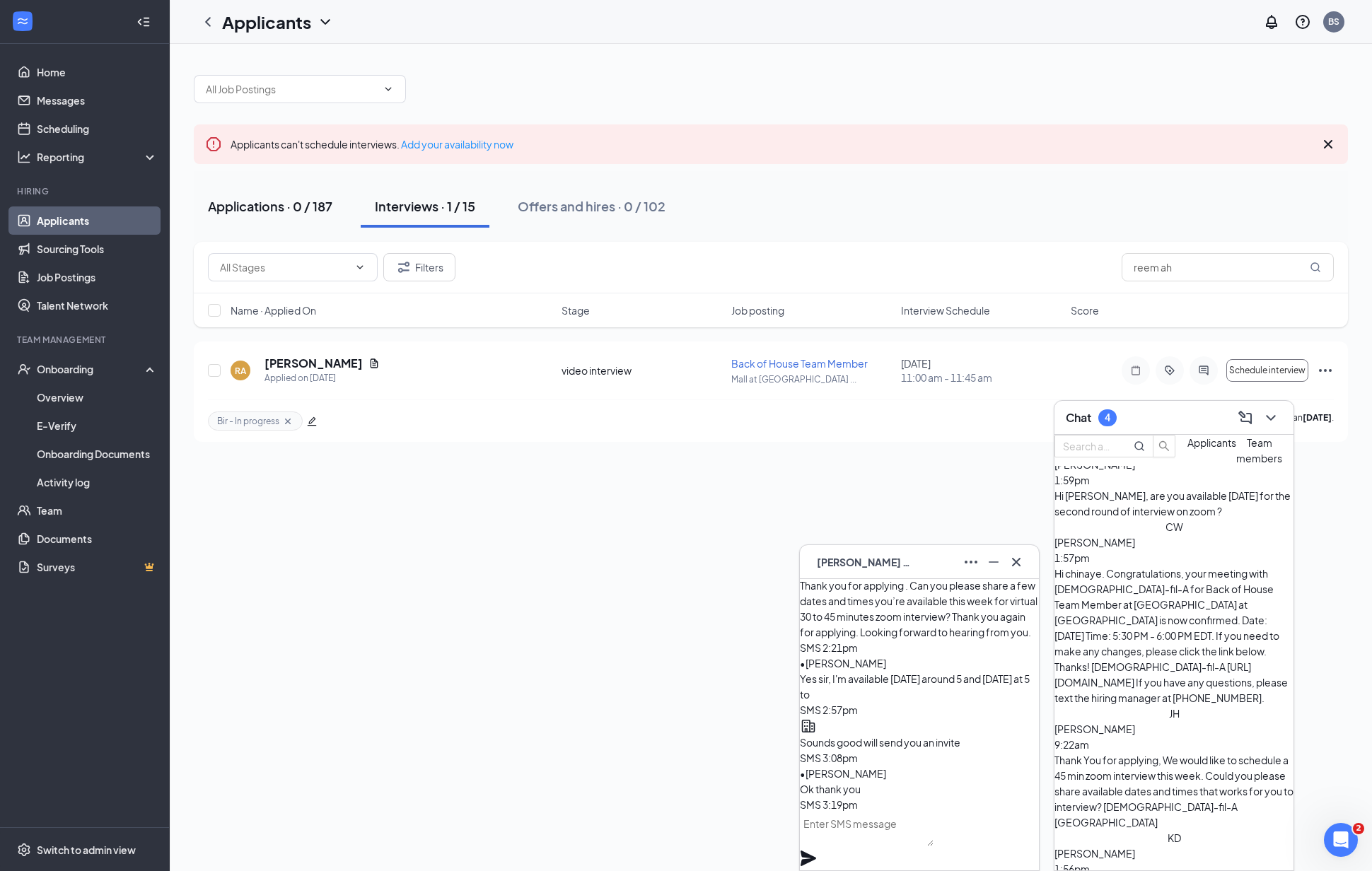
click at [258, 210] on div "Applications · 0 / 187" at bounding box center [270, 206] width 124 height 18
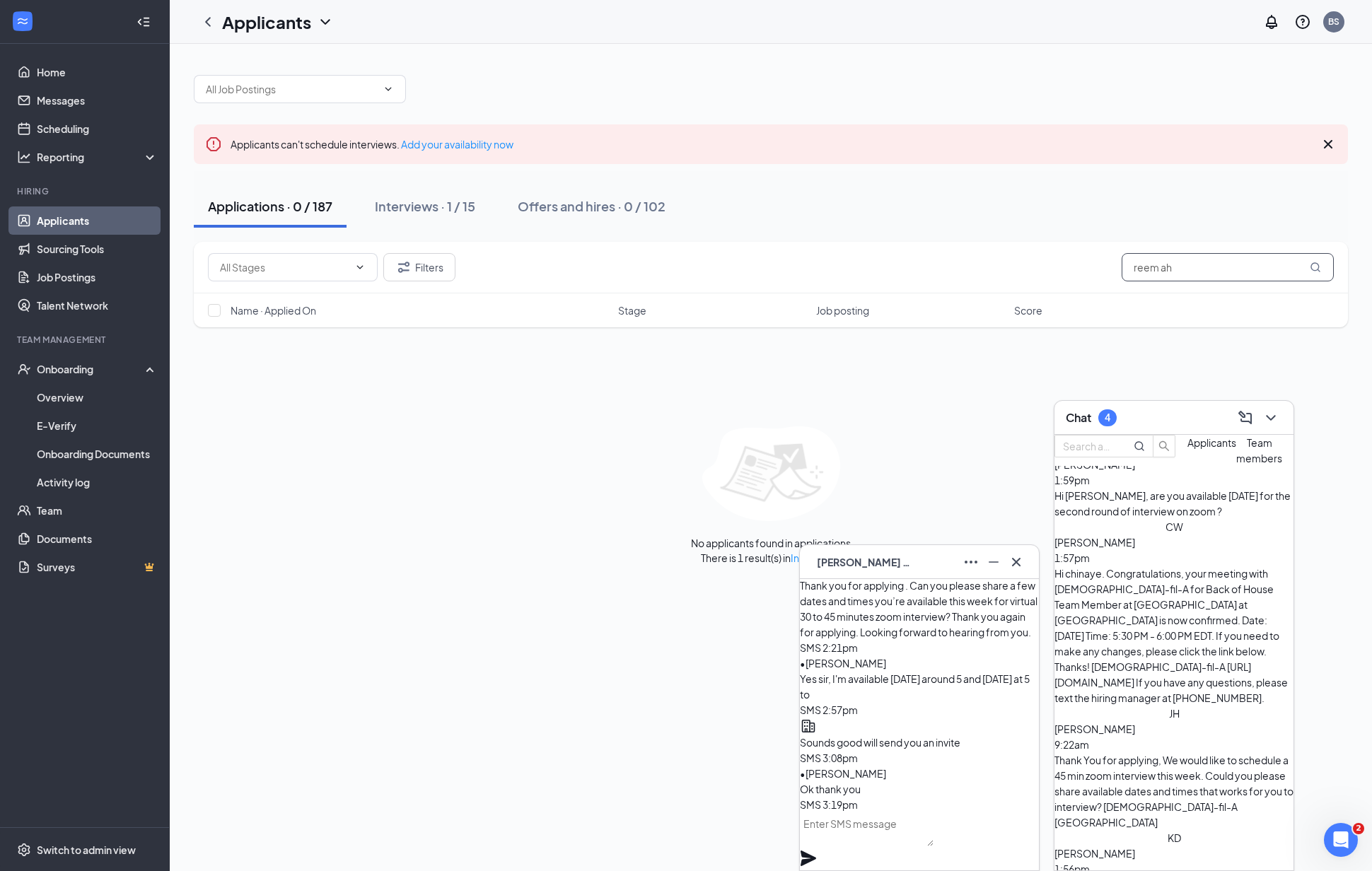
click at [1232, 264] on input "reem ah" at bounding box center [1227, 267] width 212 height 28
drag, startPoint x: 1186, startPoint y: 265, endPoint x: 1027, endPoint y: 256, distance: 159.3
click at [1029, 256] on div "Filters reem ah" at bounding box center [771, 267] width 1126 height 28
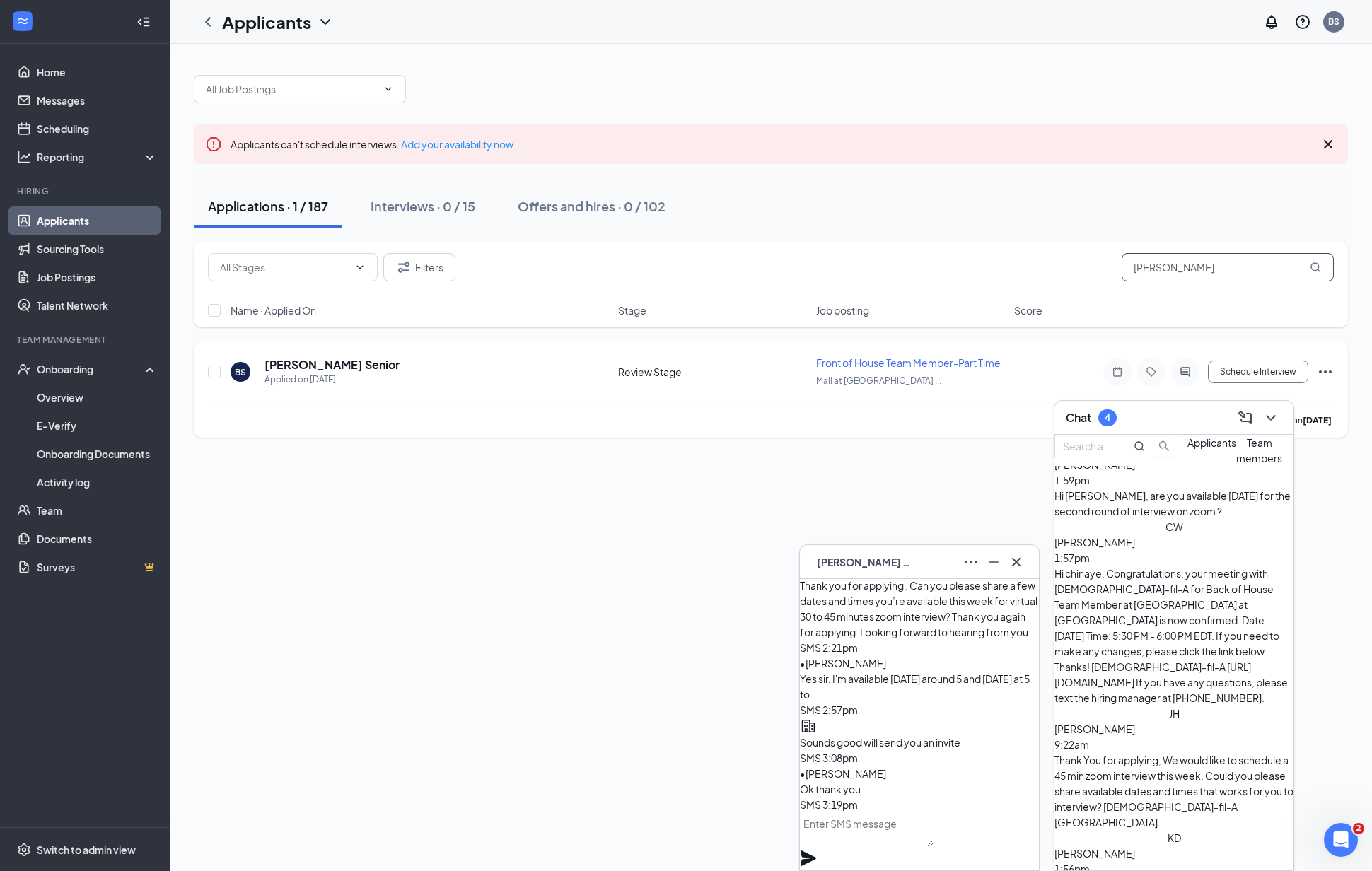
type input "[PERSON_NAME]"
click at [1337, 375] on div "[PERSON_NAME] Senior Applied on [DATE] Review Stage Front of House Team Member-…" at bounding box center [771, 389] width 1154 height 96
click at [1330, 370] on icon "Ellipses" at bounding box center [1325, 371] width 13 height 3
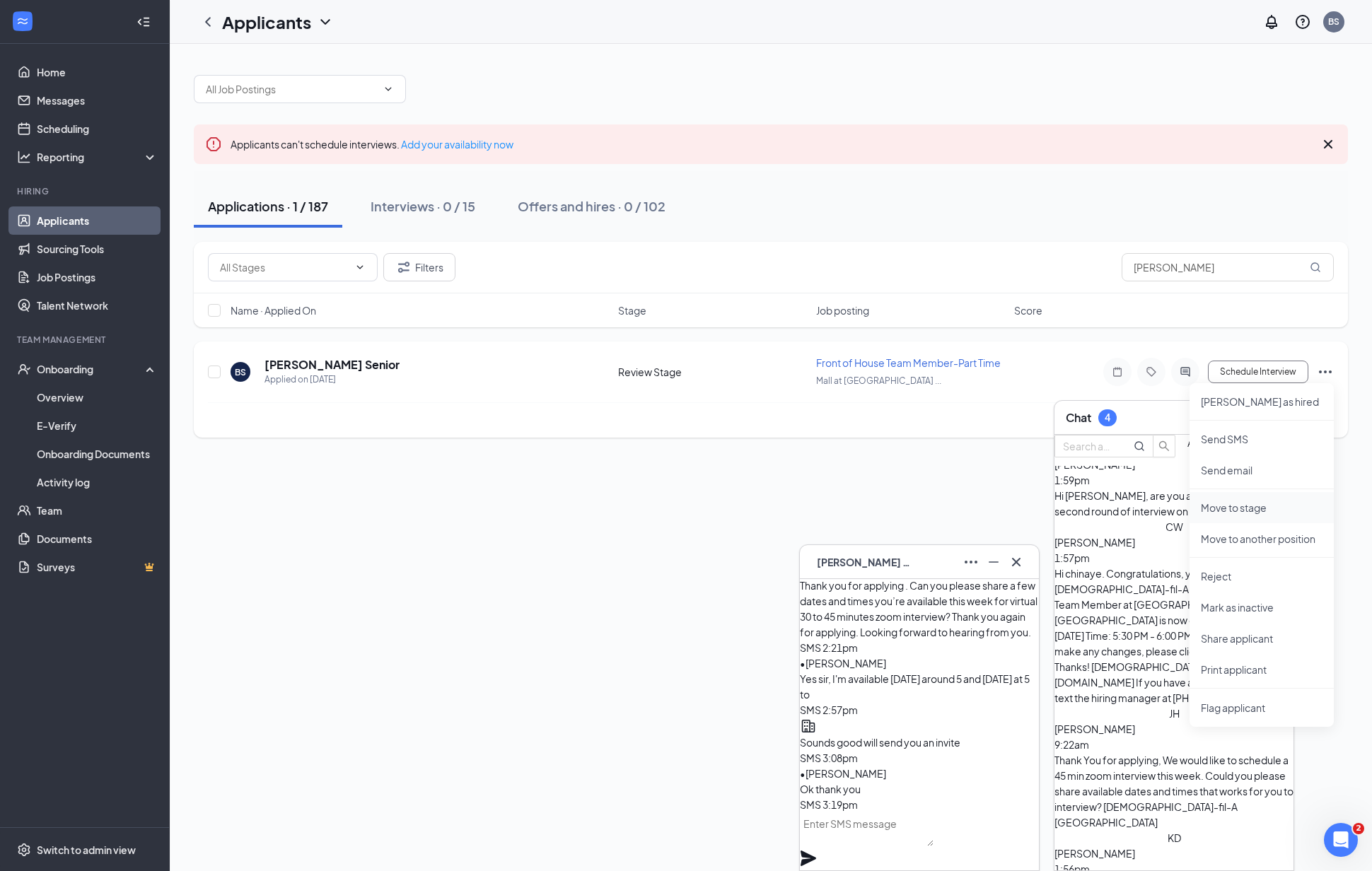
click at [1269, 509] on p "Move to stage" at bounding box center [1260, 507] width 121 height 14
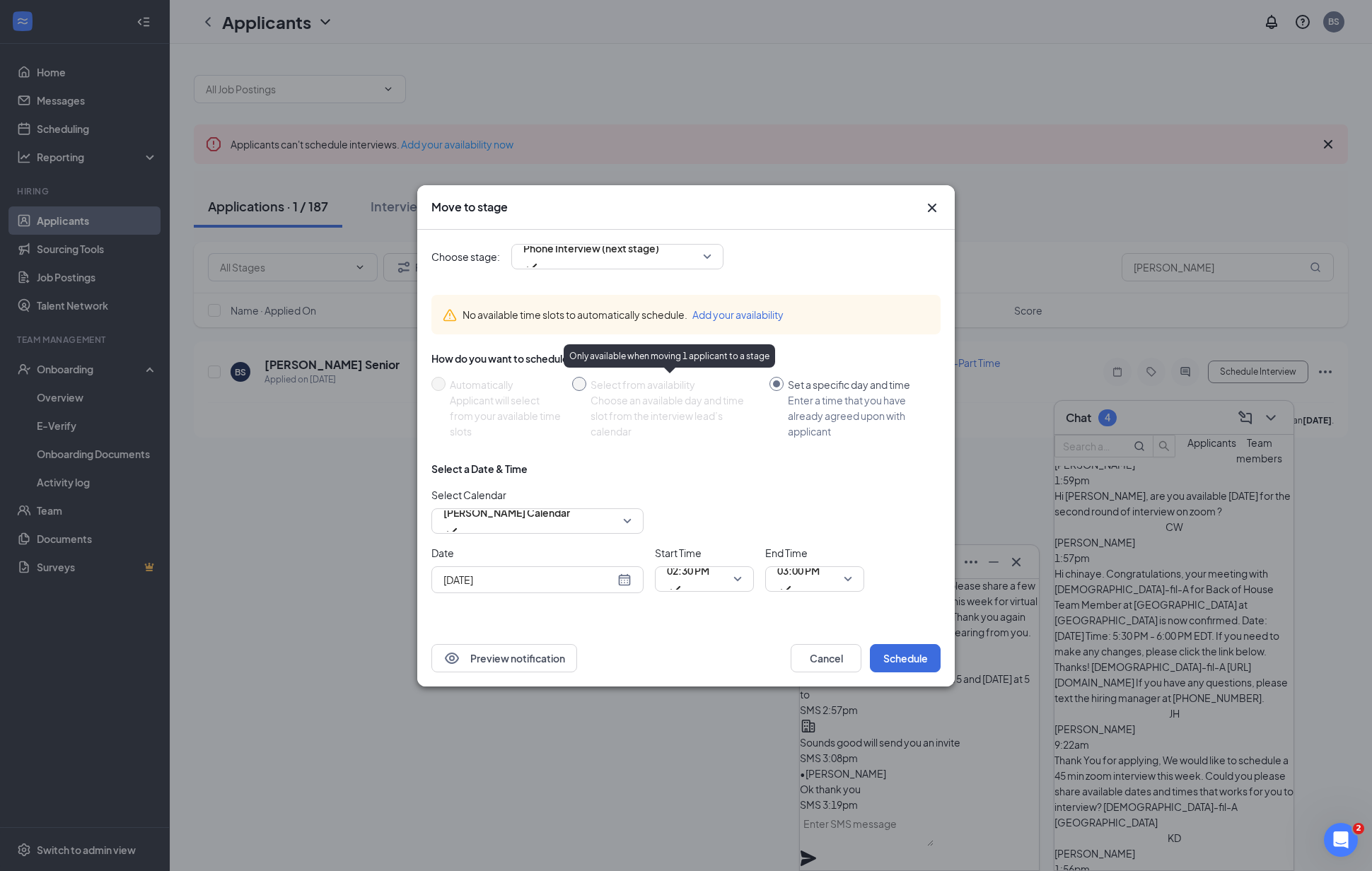
click at [666, 415] on div "Choose an available day and time slot from the interview lead’s calendar" at bounding box center [674, 416] width 167 height 47
click at [687, 270] on div "Choose stage: Phone Interview (next stage) No available time slots to automatic…" at bounding box center [686, 430] width 509 height 400
click at [659, 259] on span "Phone Interview (next stage)" at bounding box center [591, 257] width 135 height 39
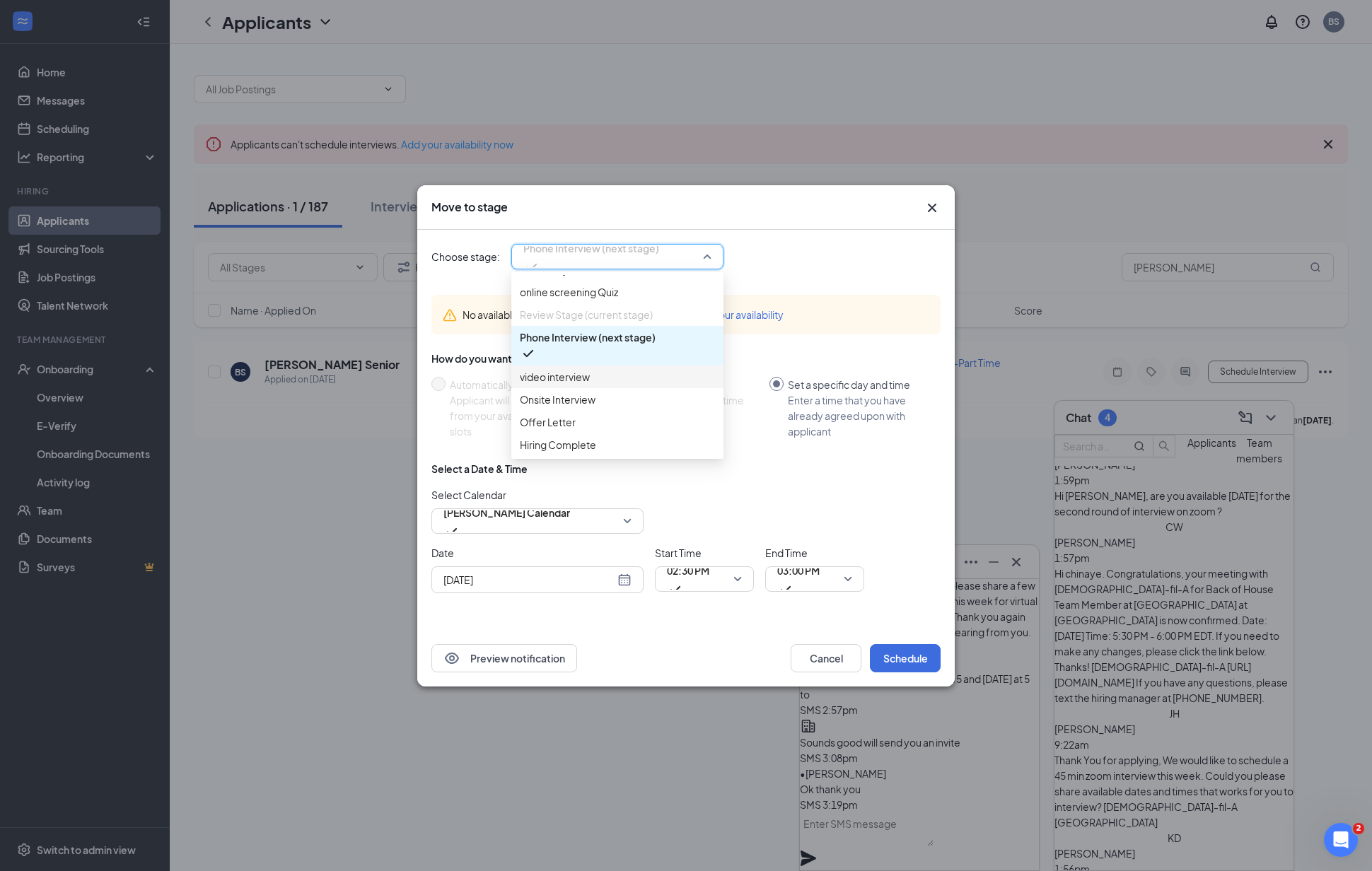
scroll to position [104, 0]
click at [607, 369] on span "video interview" at bounding box center [617, 377] width 195 height 16
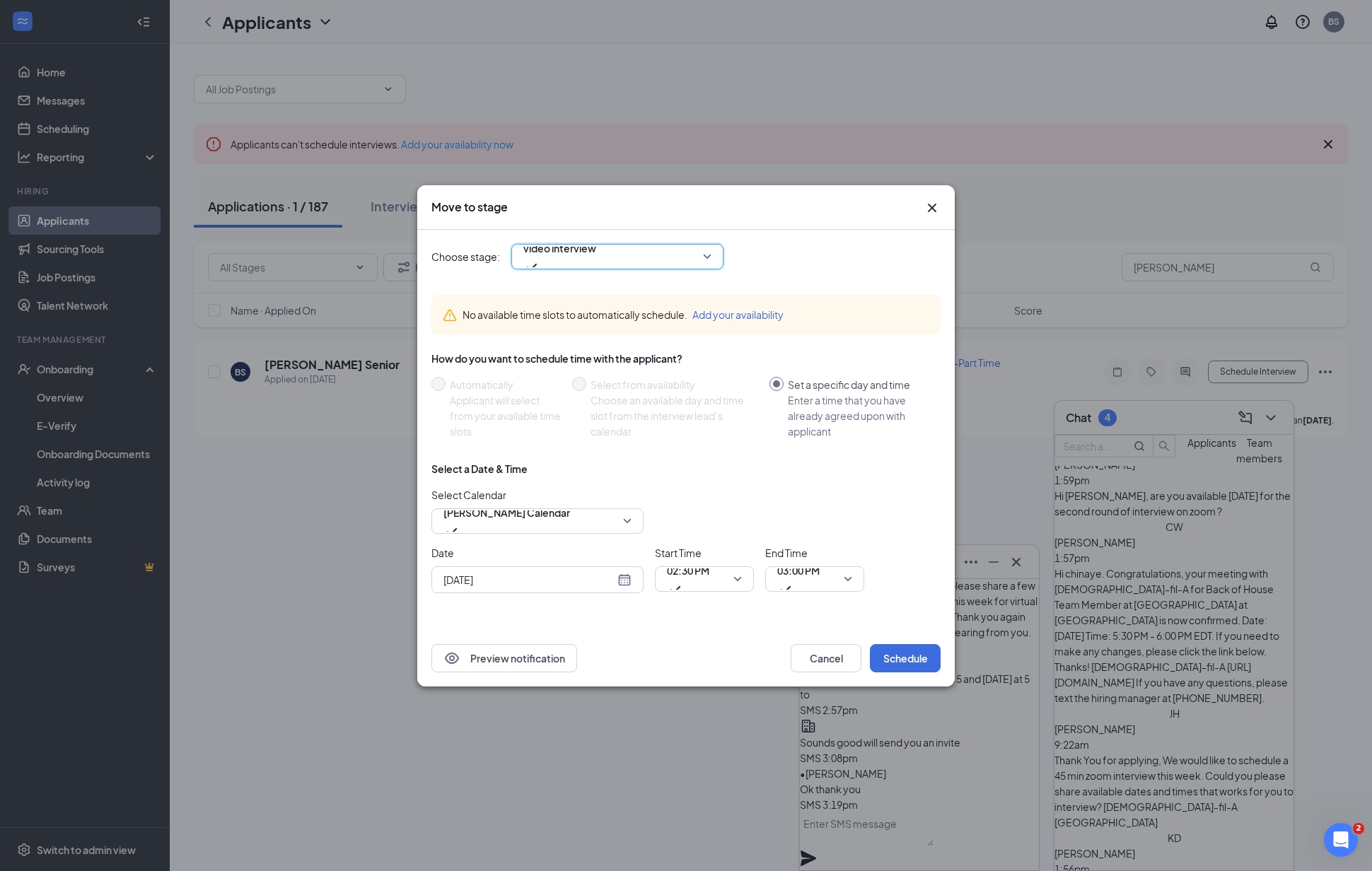
click at [621, 578] on div "[DATE]" at bounding box center [538, 580] width 188 height 16
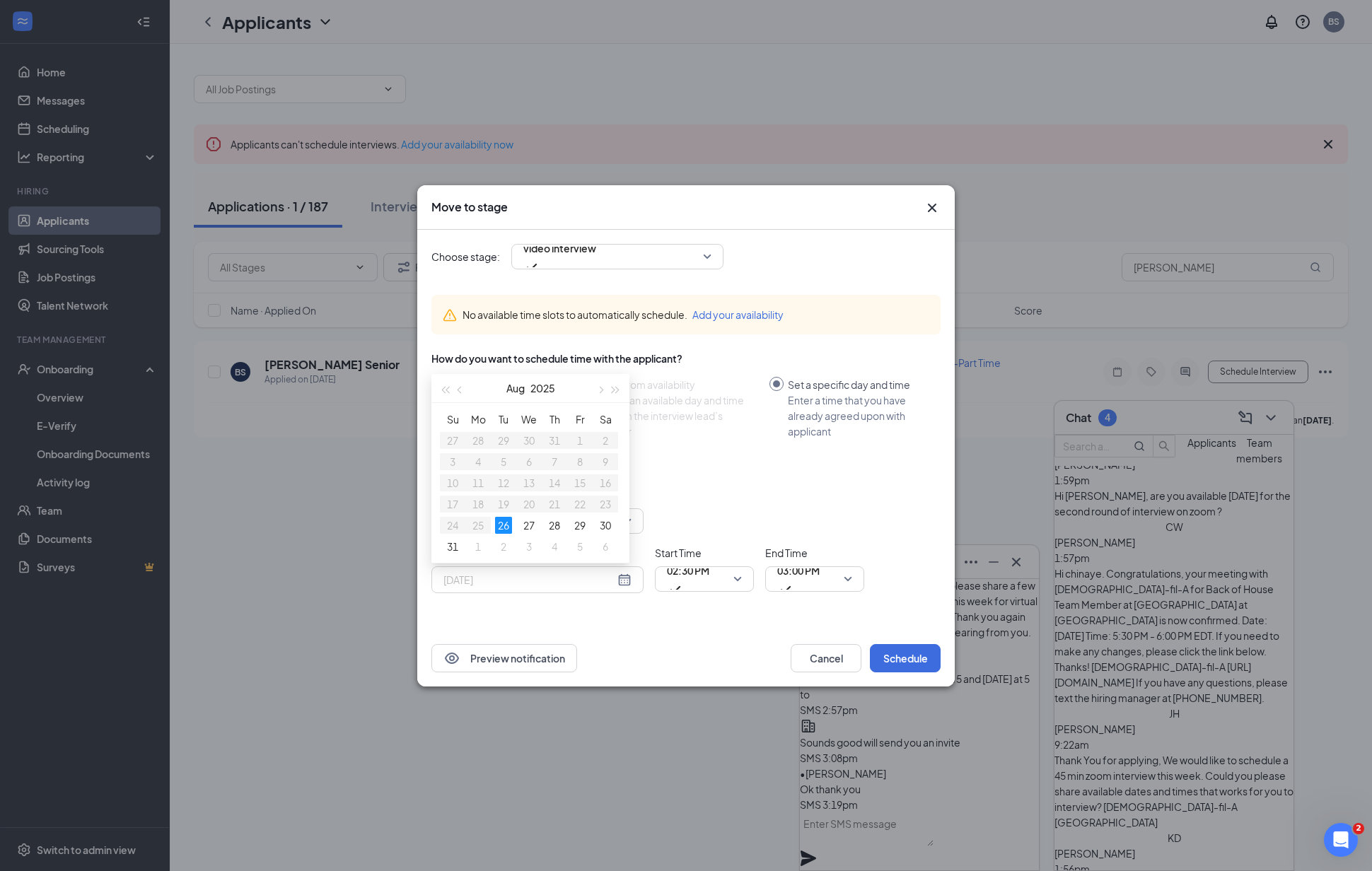
type input "[DATE]"
click at [507, 526] on div "26" at bounding box center [504, 525] width 17 height 17
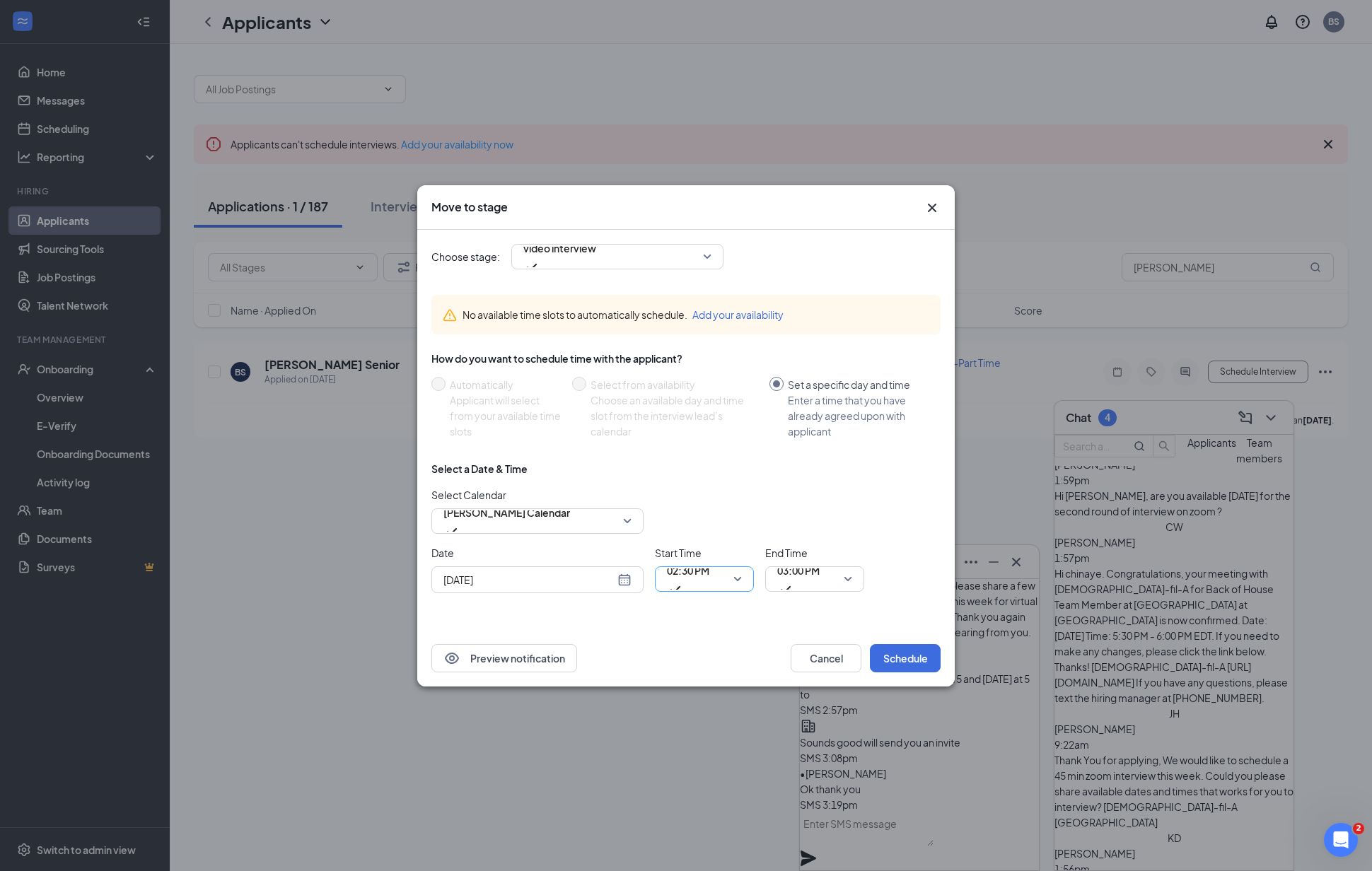
click at [694, 576] on span "02:30 PM" at bounding box center [687, 570] width 42 height 22
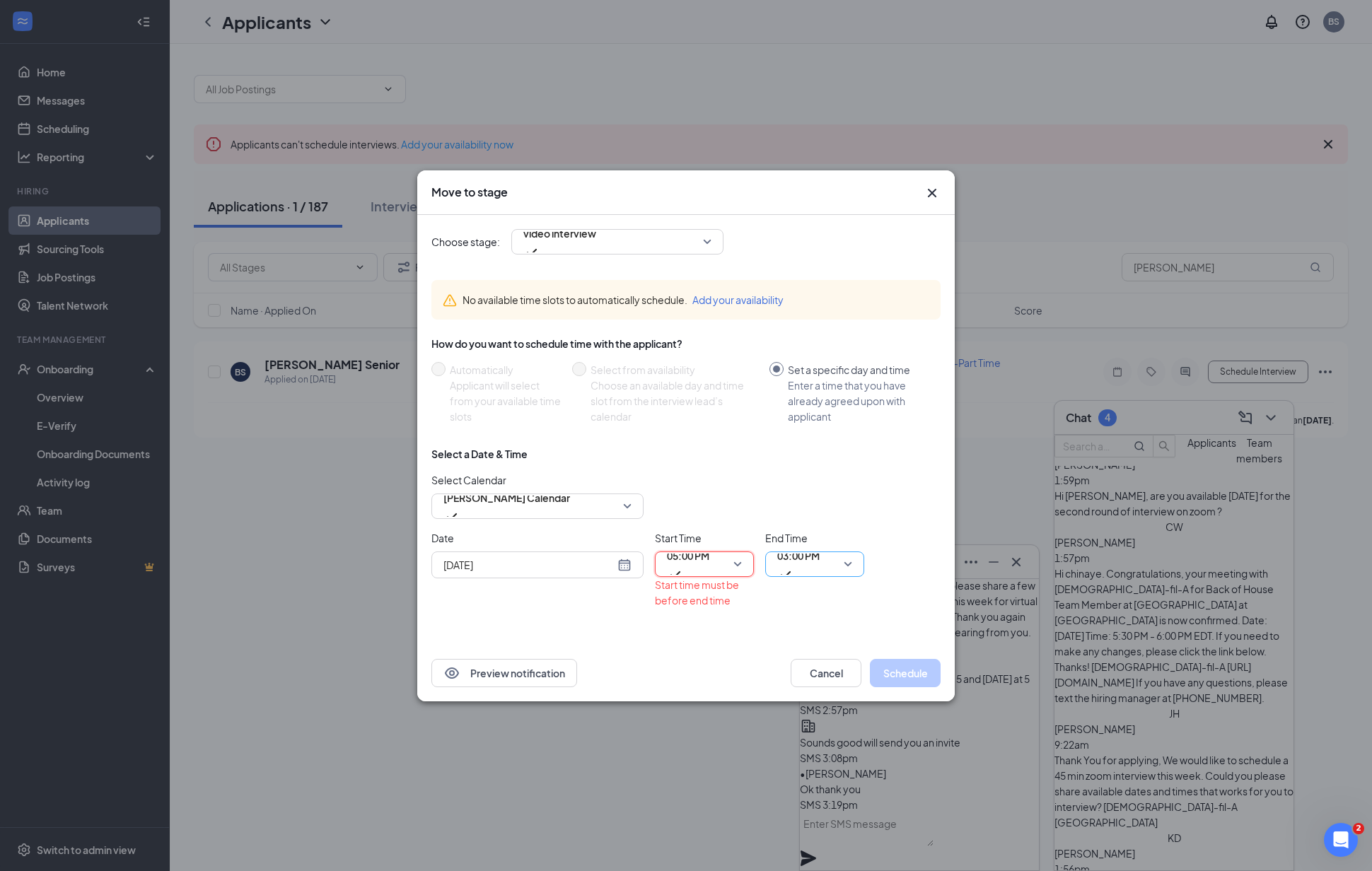
click at [819, 568] on span "03:00 PM" at bounding box center [798, 564] width 42 height 39
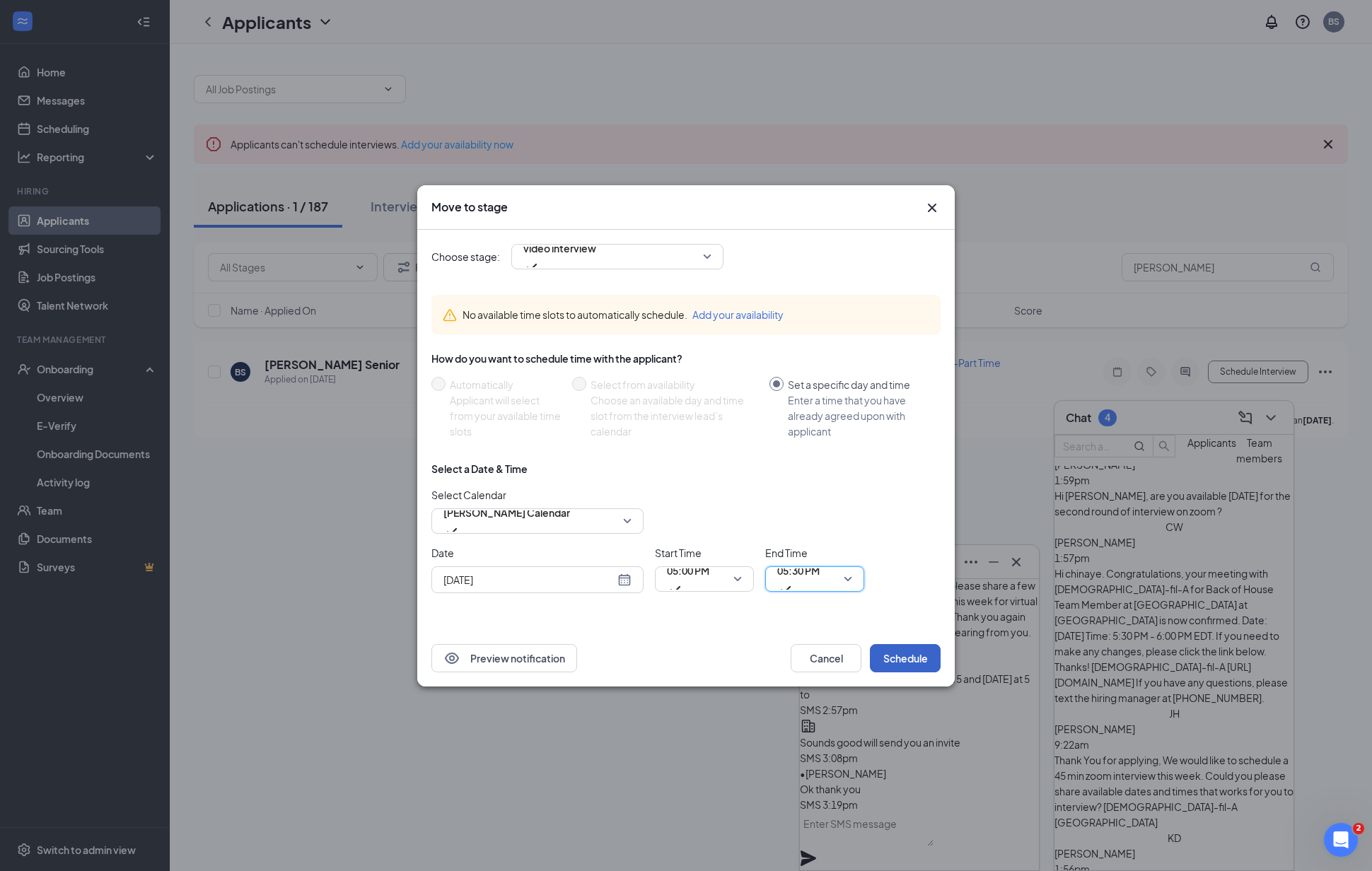
click at [901, 659] on button "Schedule" at bounding box center [904, 658] width 70 height 28
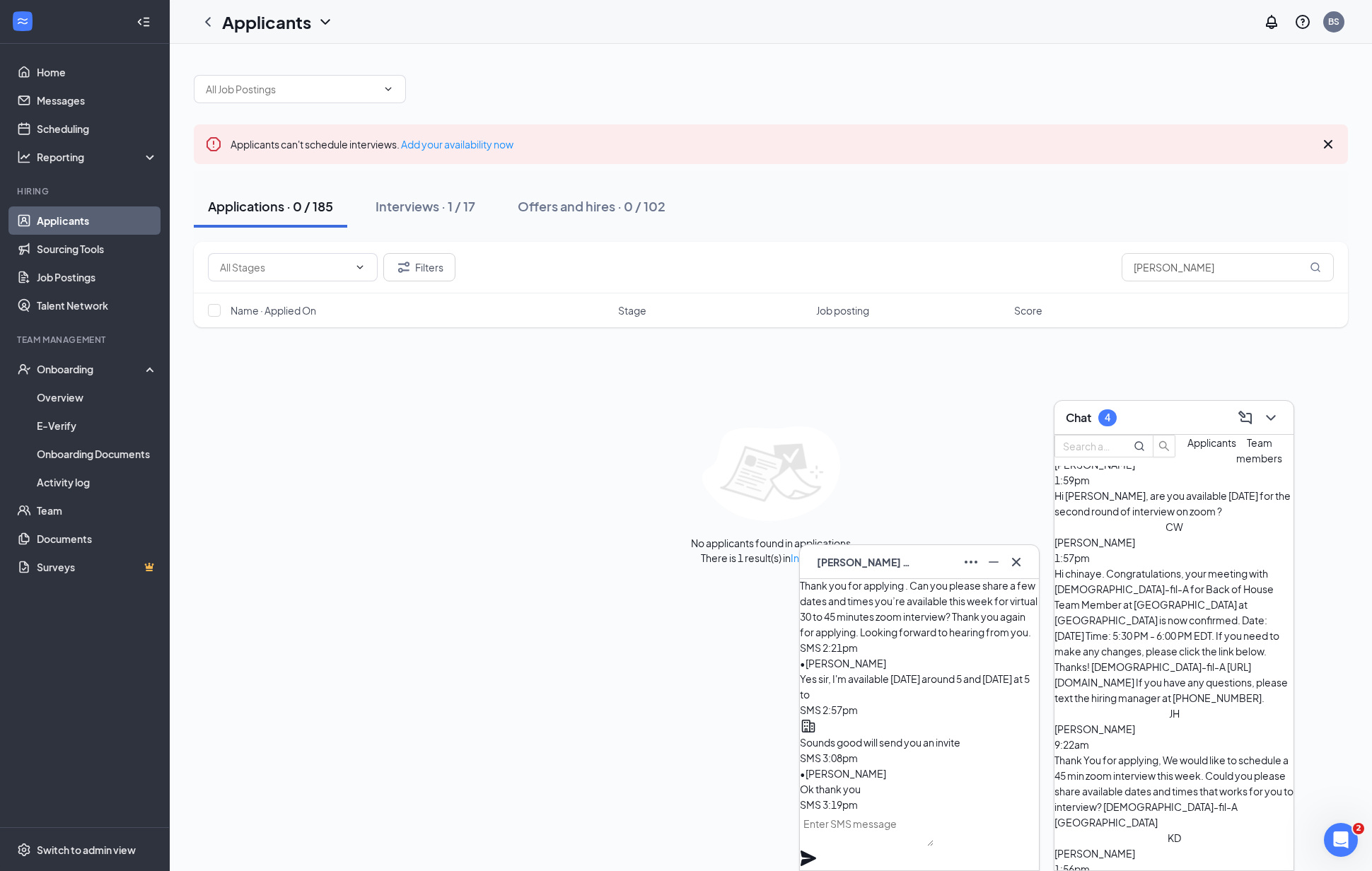
click at [912, 847] on textarea at bounding box center [866, 829] width 133 height 34
type textarea "just sent you an invite for [DATE] at 5"
click at [816, 850] on icon "Plane" at bounding box center [808, 858] width 16 height 16
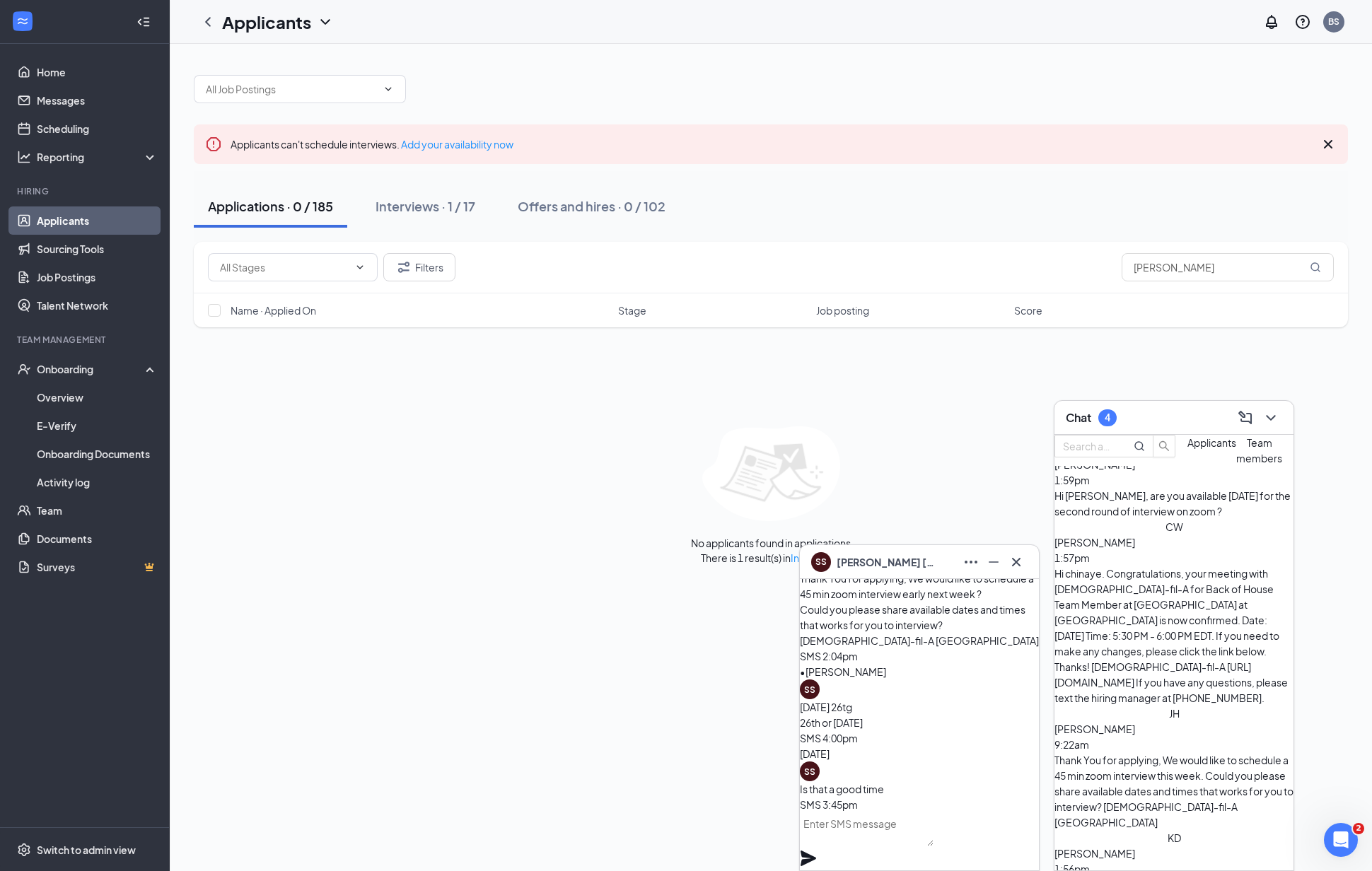
click at [886, 561] on span "[PERSON_NAME]" at bounding box center [885, 562] width 99 height 16
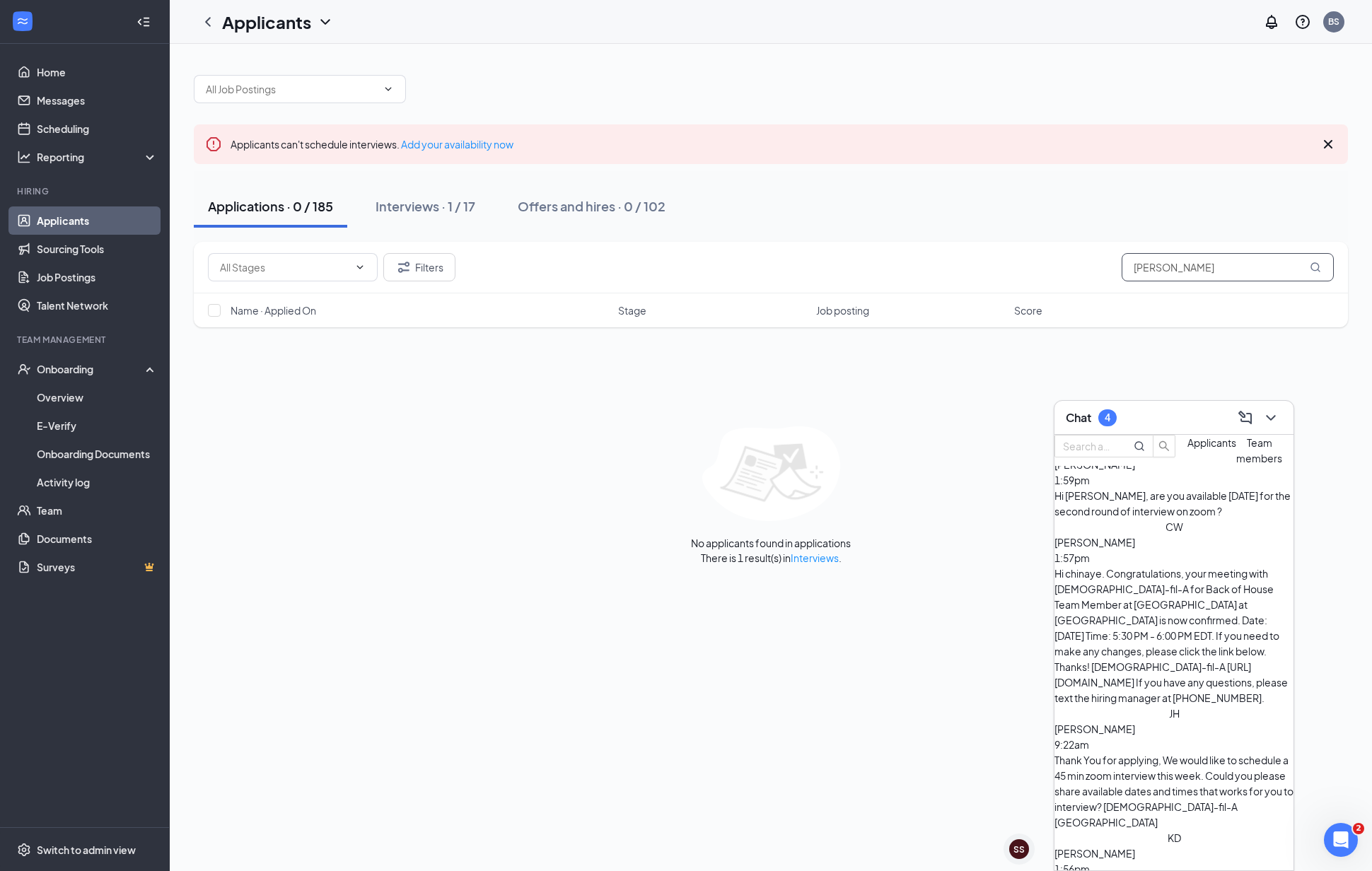
click at [1239, 257] on input "[PERSON_NAME]" at bounding box center [1227, 267] width 212 height 28
drag, startPoint x: 1211, startPoint y: 268, endPoint x: 1034, endPoint y: 256, distance: 177.4
click at [1034, 256] on div "Filters [PERSON_NAME]" at bounding box center [771, 267] width 1126 height 28
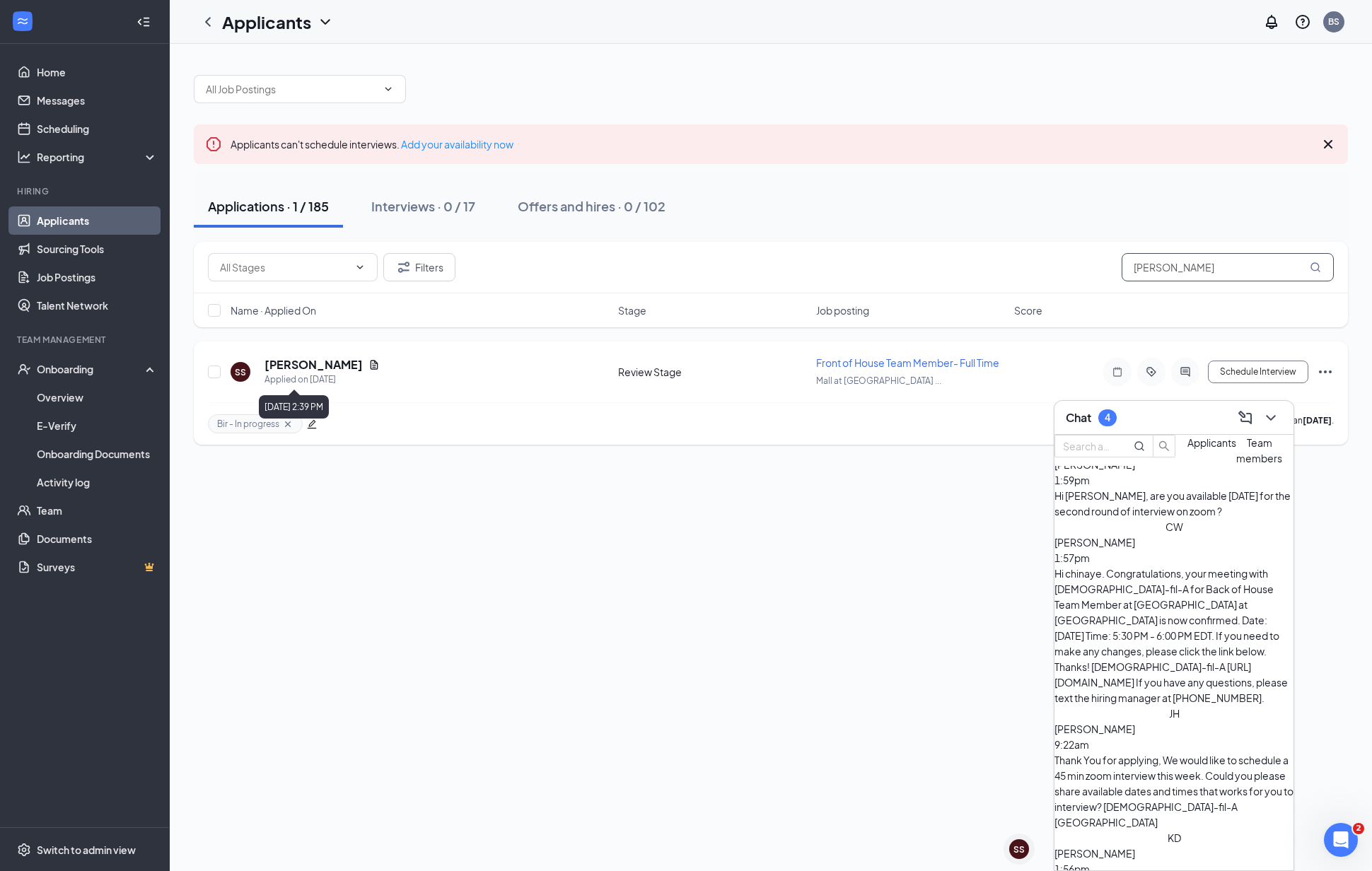
type input "[PERSON_NAME]"
click at [297, 366] on h5 "[PERSON_NAME]" at bounding box center [313, 365] width 99 height 16
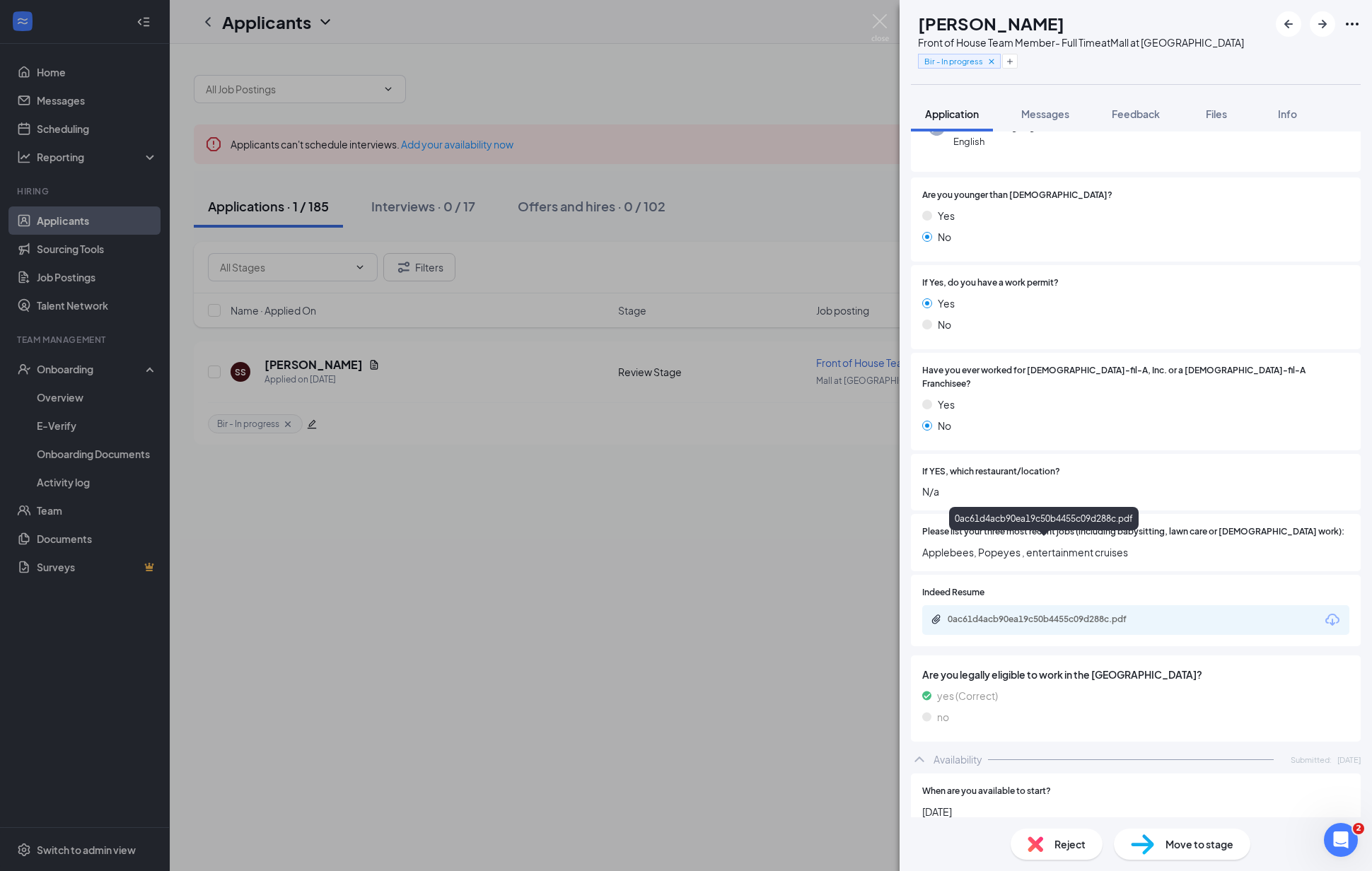
scroll to position [282, 0]
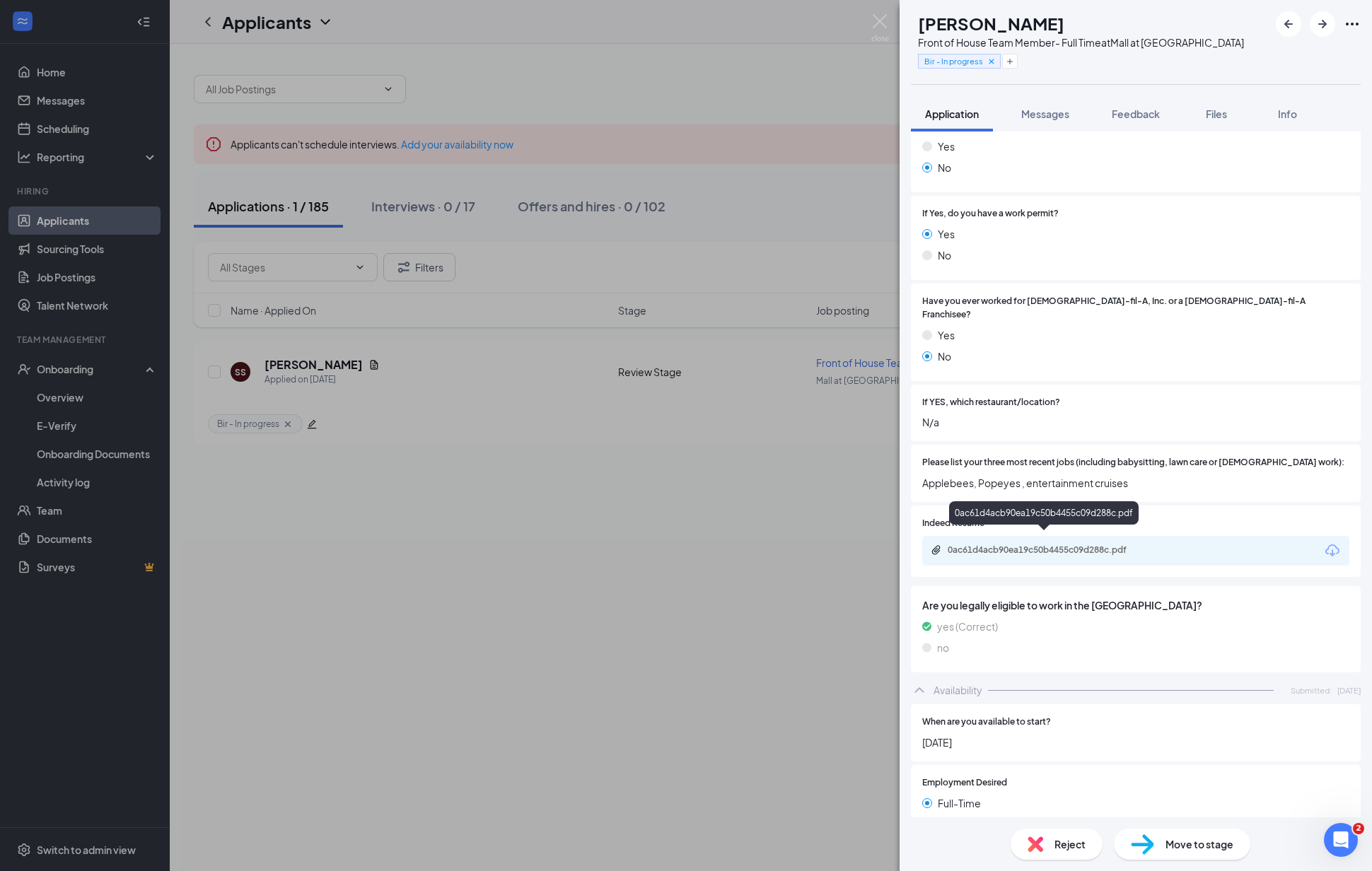
click at [1078, 544] on div "0ac61d4acb90ea19c50b4455c09d288c.pdf" at bounding box center [1046, 550] width 198 height 11
drag, startPoint x: 800, startPoint y: 487, endPoint x: 888, endPoint y: 474, distance: 89.0
click at [800, 488] on div "SS [PERSON_NAME] Front of House Team Member- Full Time at [GEOGRAPHIC_DATA] at …" at bounding box center [686, 435] width 1372 height 871
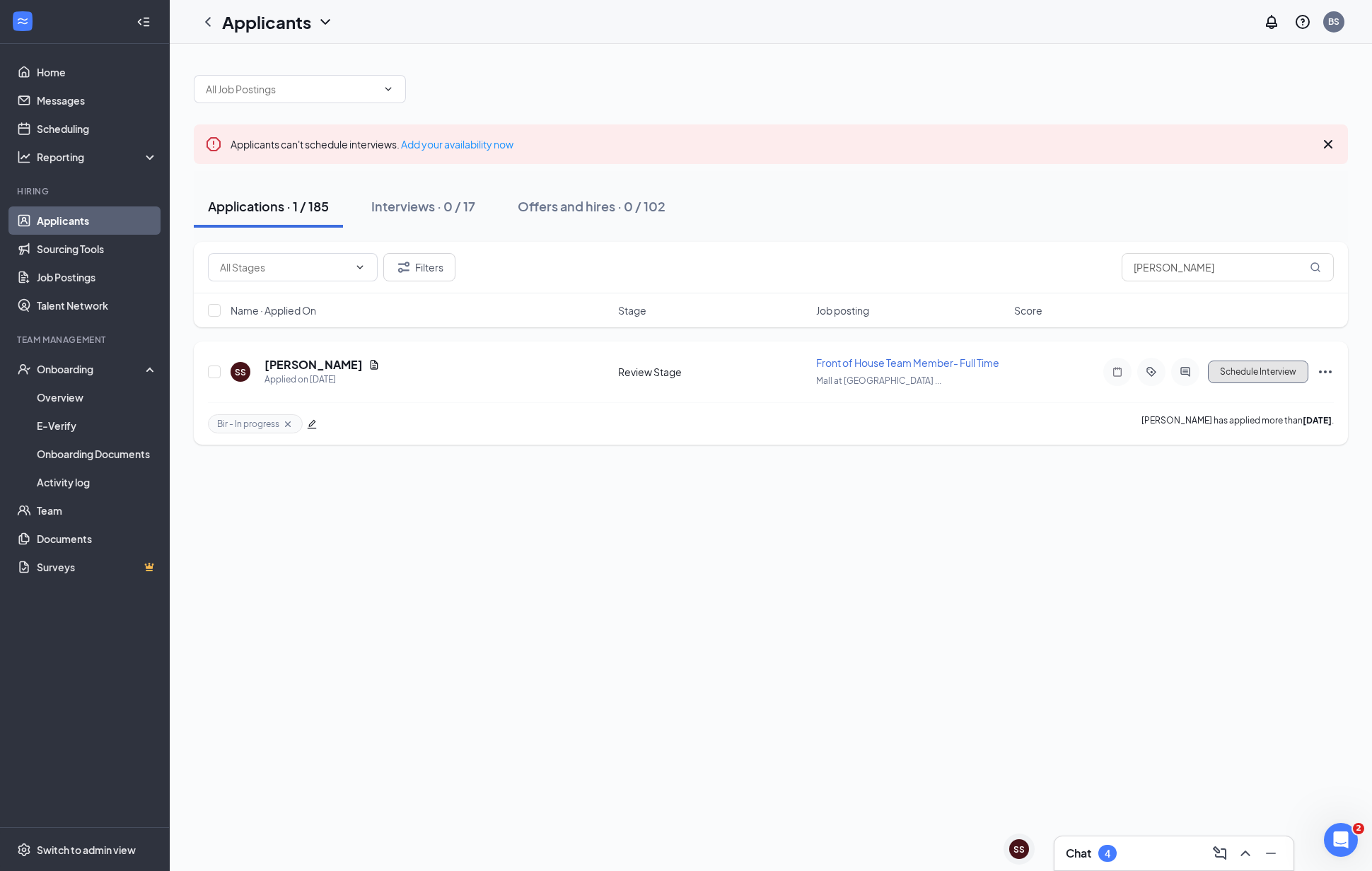
click at [1246, 378] on button "Schedule Interview" at bounding box center [1257, 372] width 101 height 23
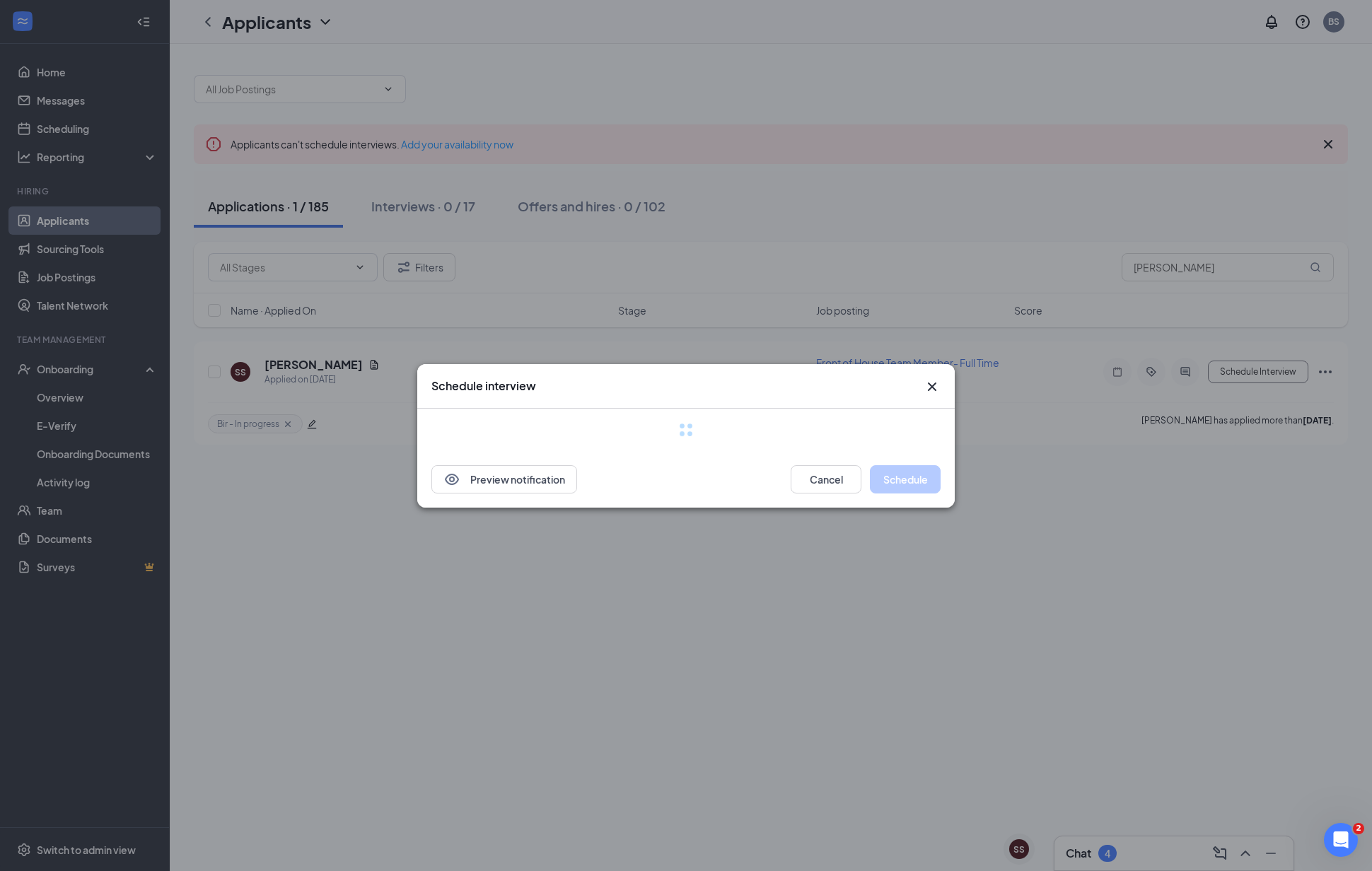
click at [935, 389] on div "Schedule interview Preview notification Cancel Schedule" at bounding box center [686, 435] width 538 height 144
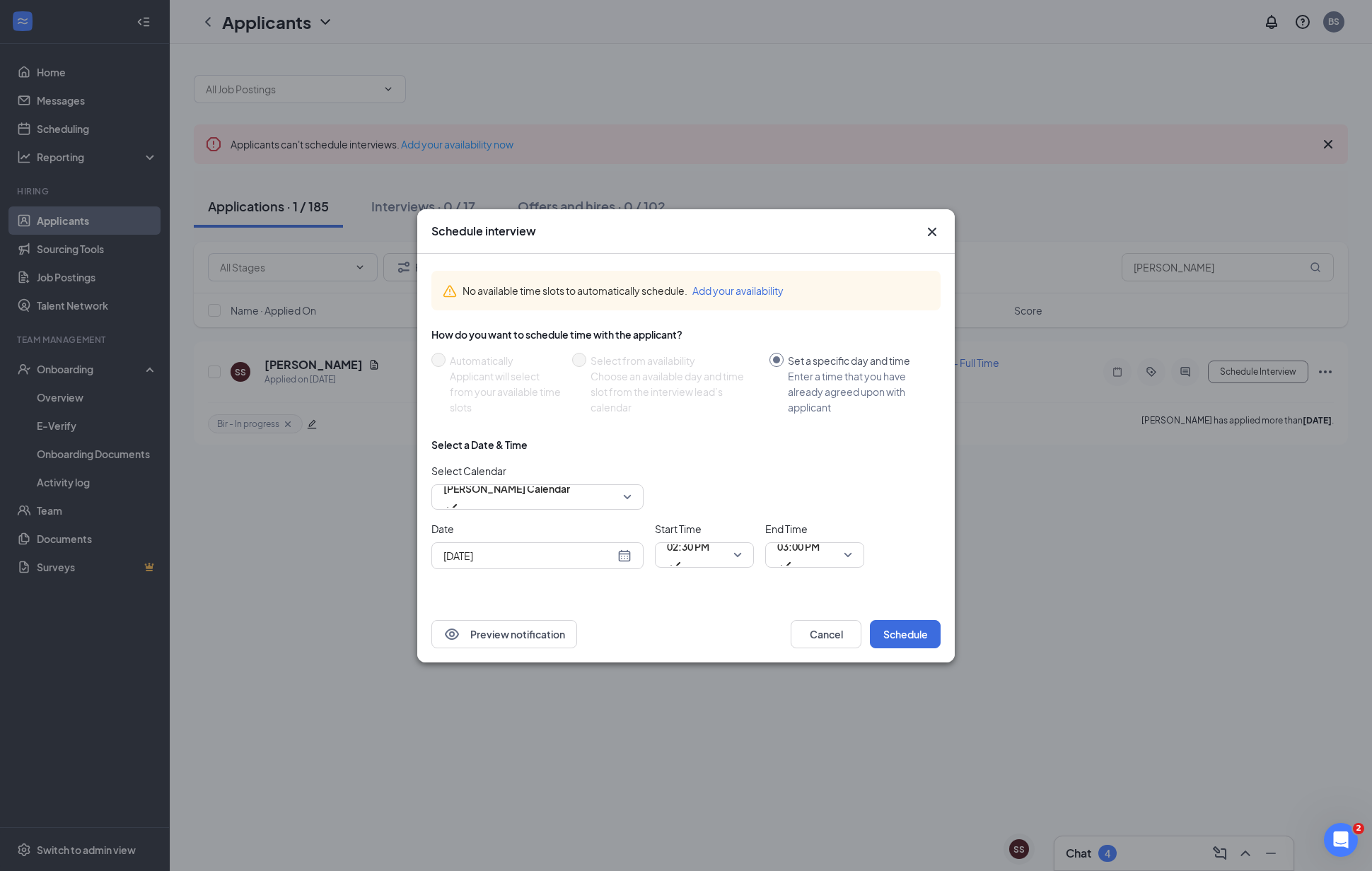
click at [938, 232] on icon "Cross" at bounding box center [932, 232] width 17 height 17
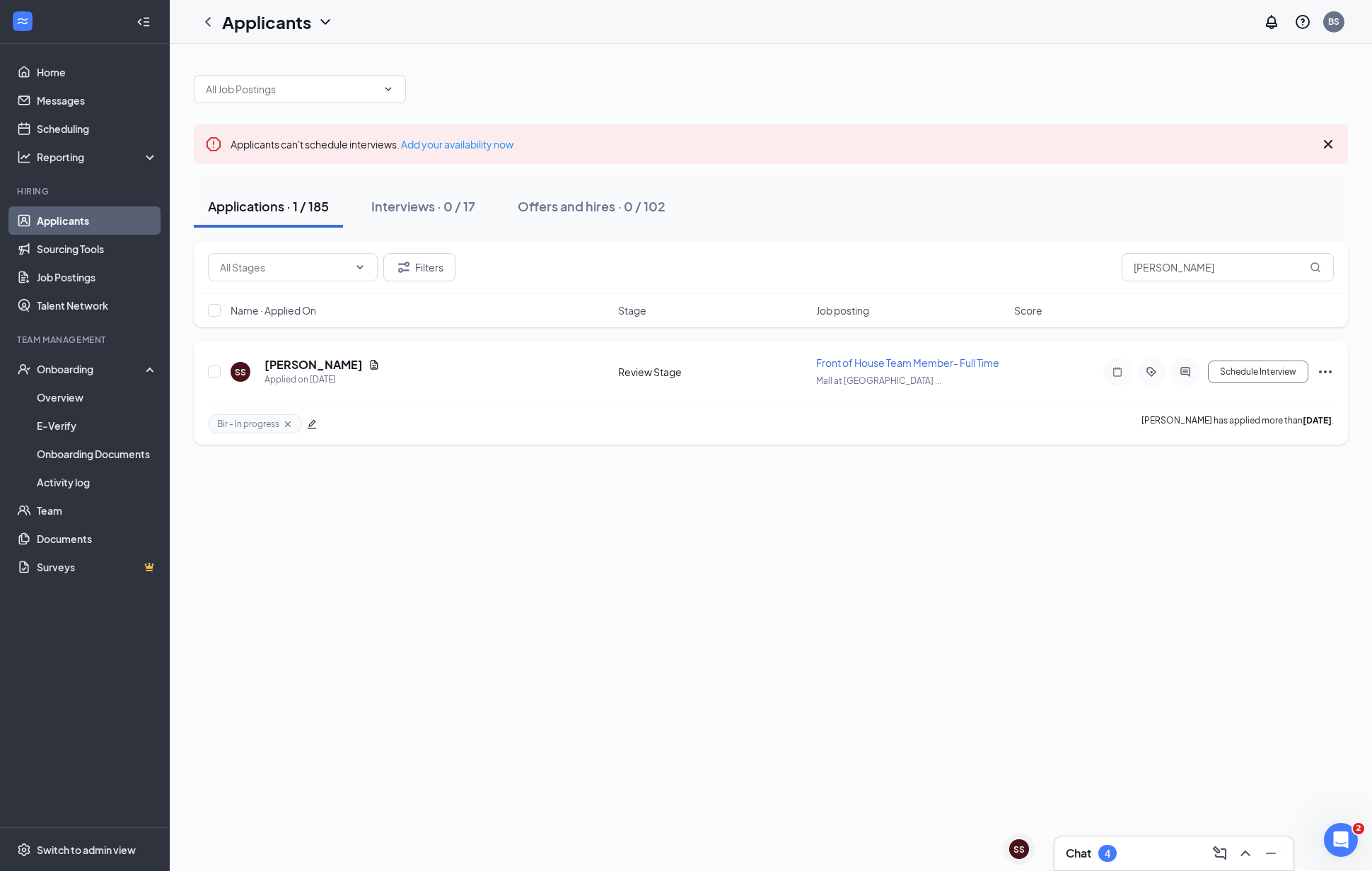
click at [1328, 377] on icon "Ellipses" at bounding box center [1325, 372] width 17 height 17
click at [1252, 513] on p "Move to stage" at bounding box center [1260, 507] width 121 height 14
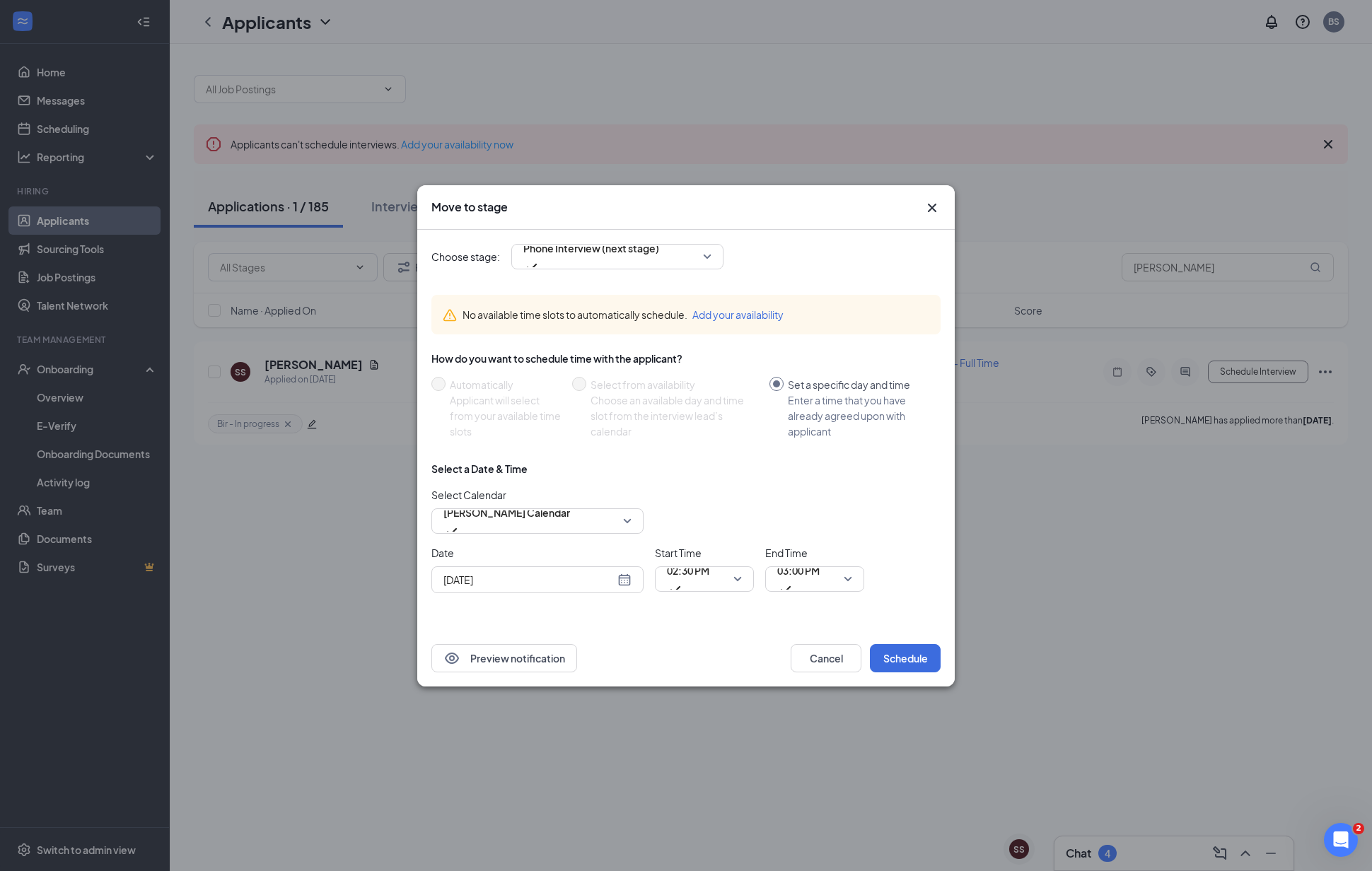
click at [929, 212] on icon "Cross" at bounding box center [932, 208] width 17 height 17
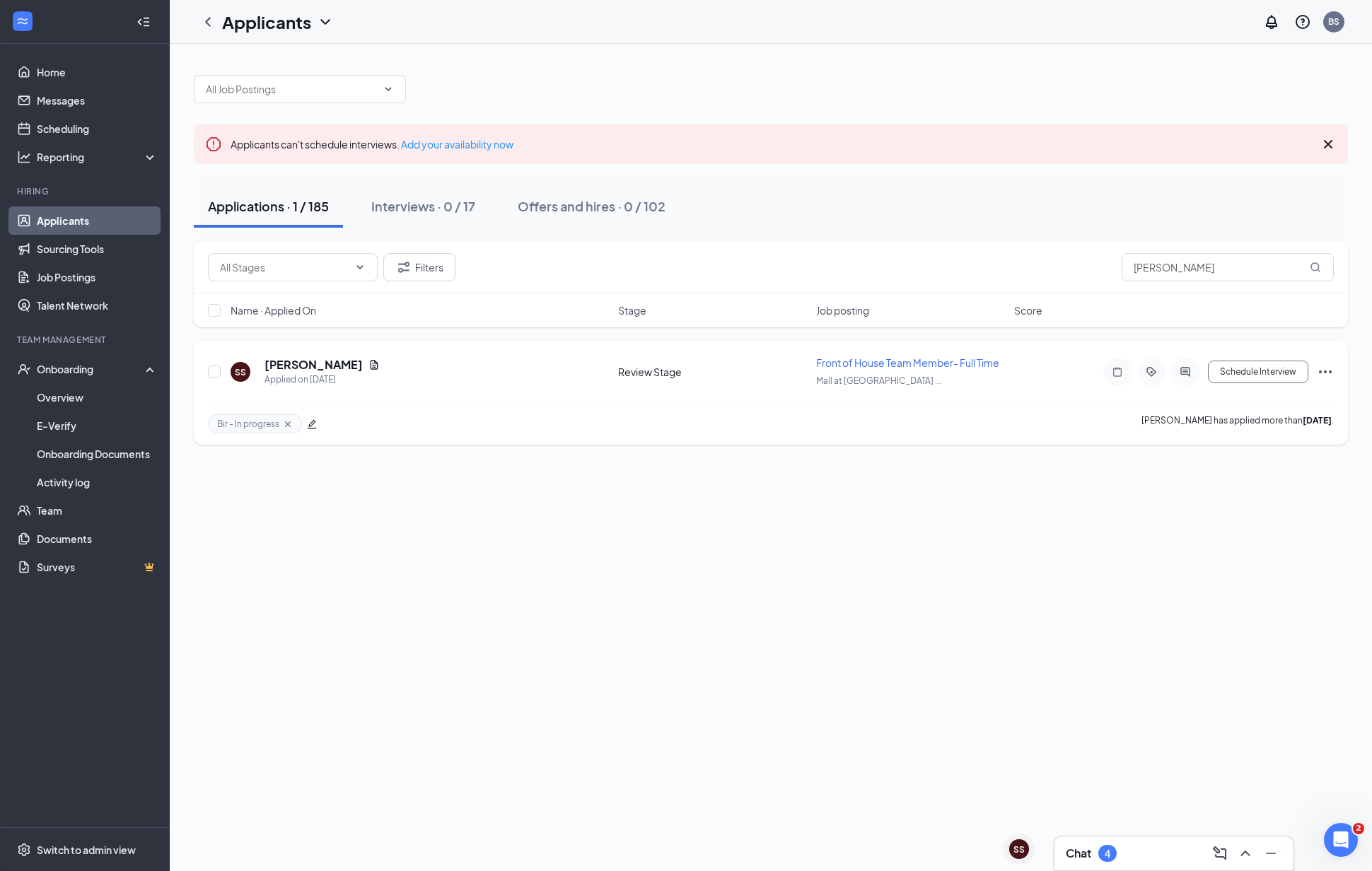
click at [1323, 369] on icon "Ellipses" at bounding box center [1325, 372] width 17 height 17
click at [1266, 518] on li "Move to stage" at bounding box center [1260, 507] width 144 height 31
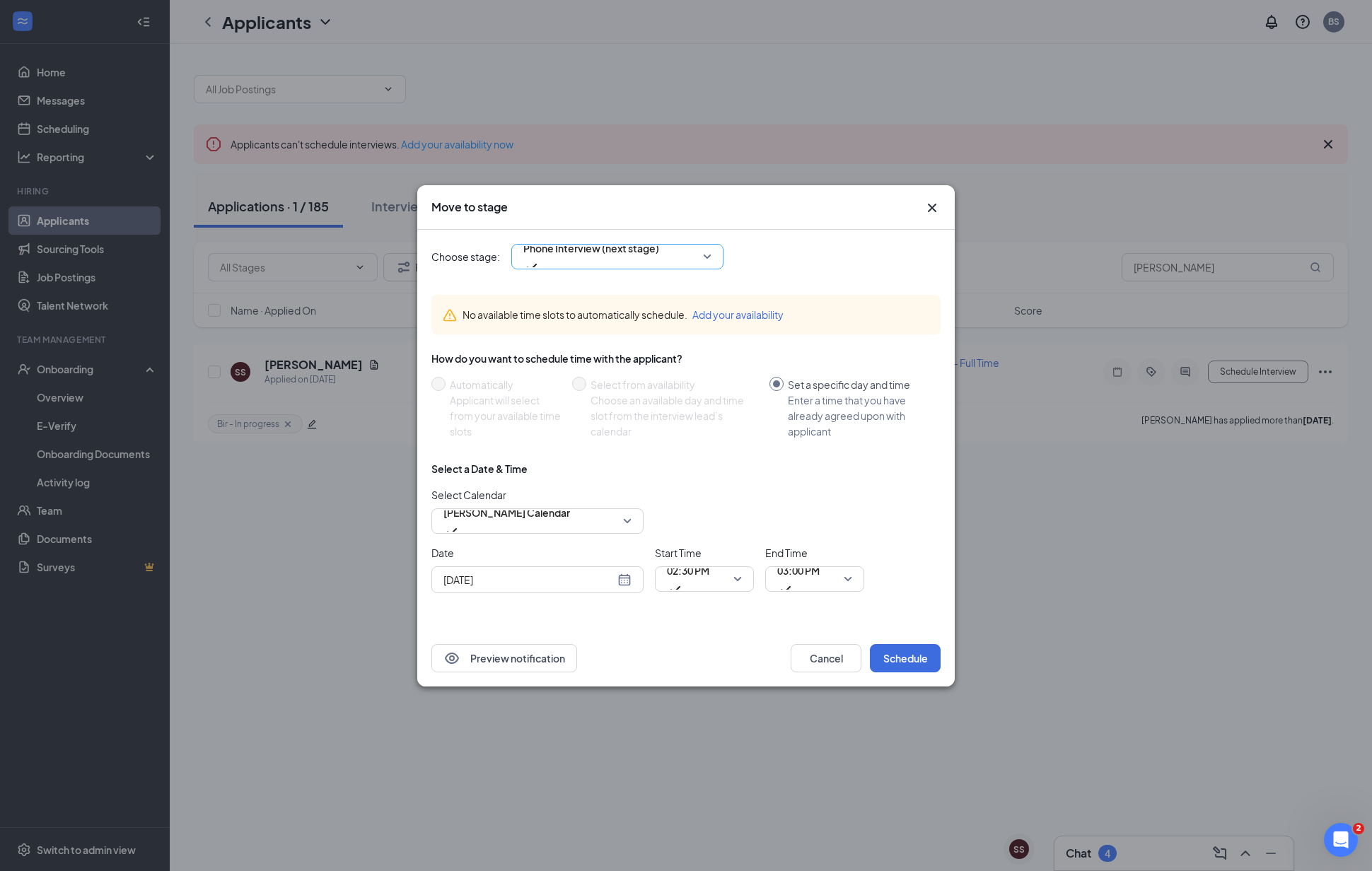
click at [711, 266] on span "Phone Interview (next stage)" at bounding box center [617, 257] width 188 height 22
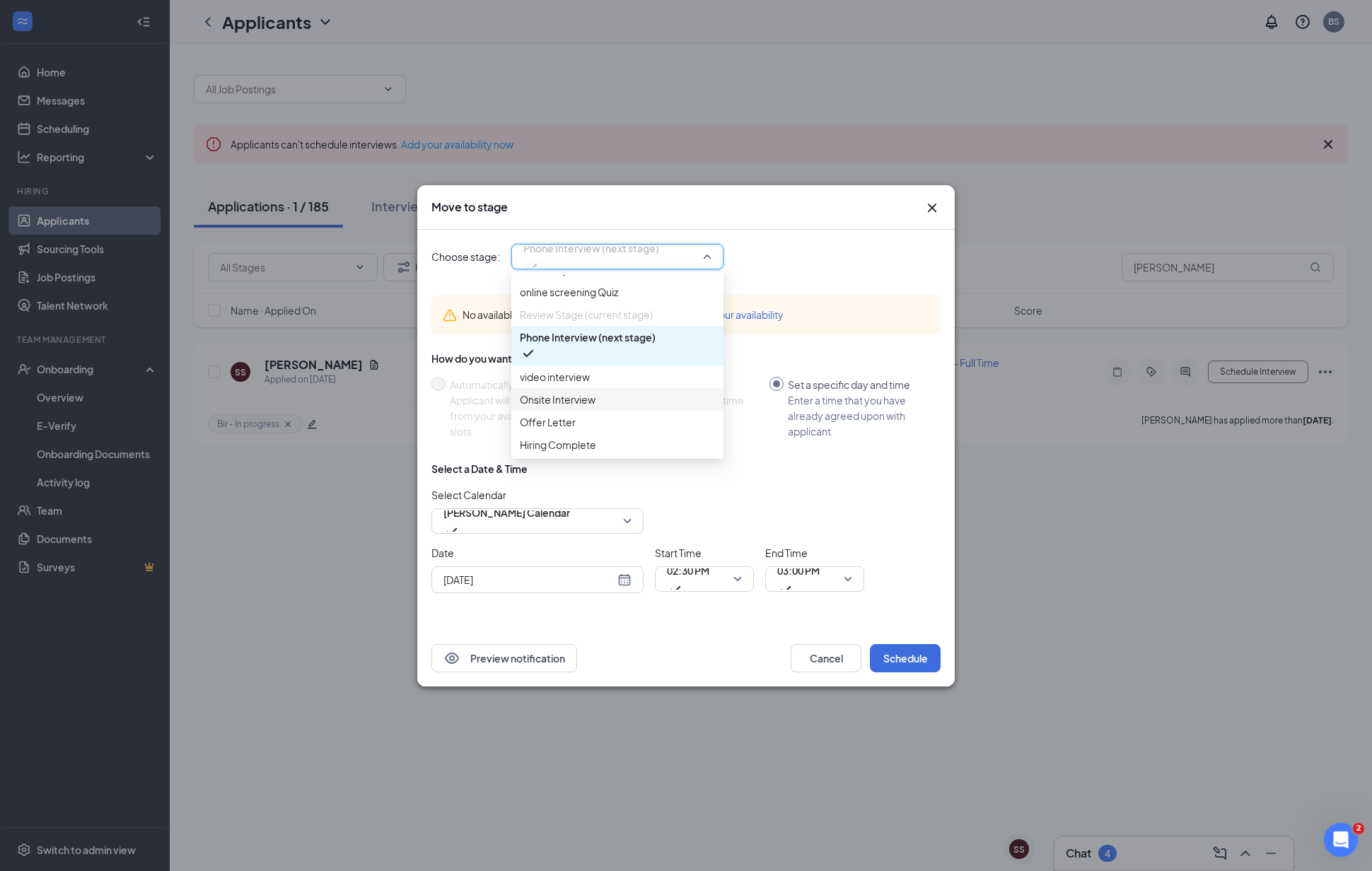
scroll to position [100, 0]
click at [643, 369] on span "video interview" at bounding box center [617, 377] width 195 height 16
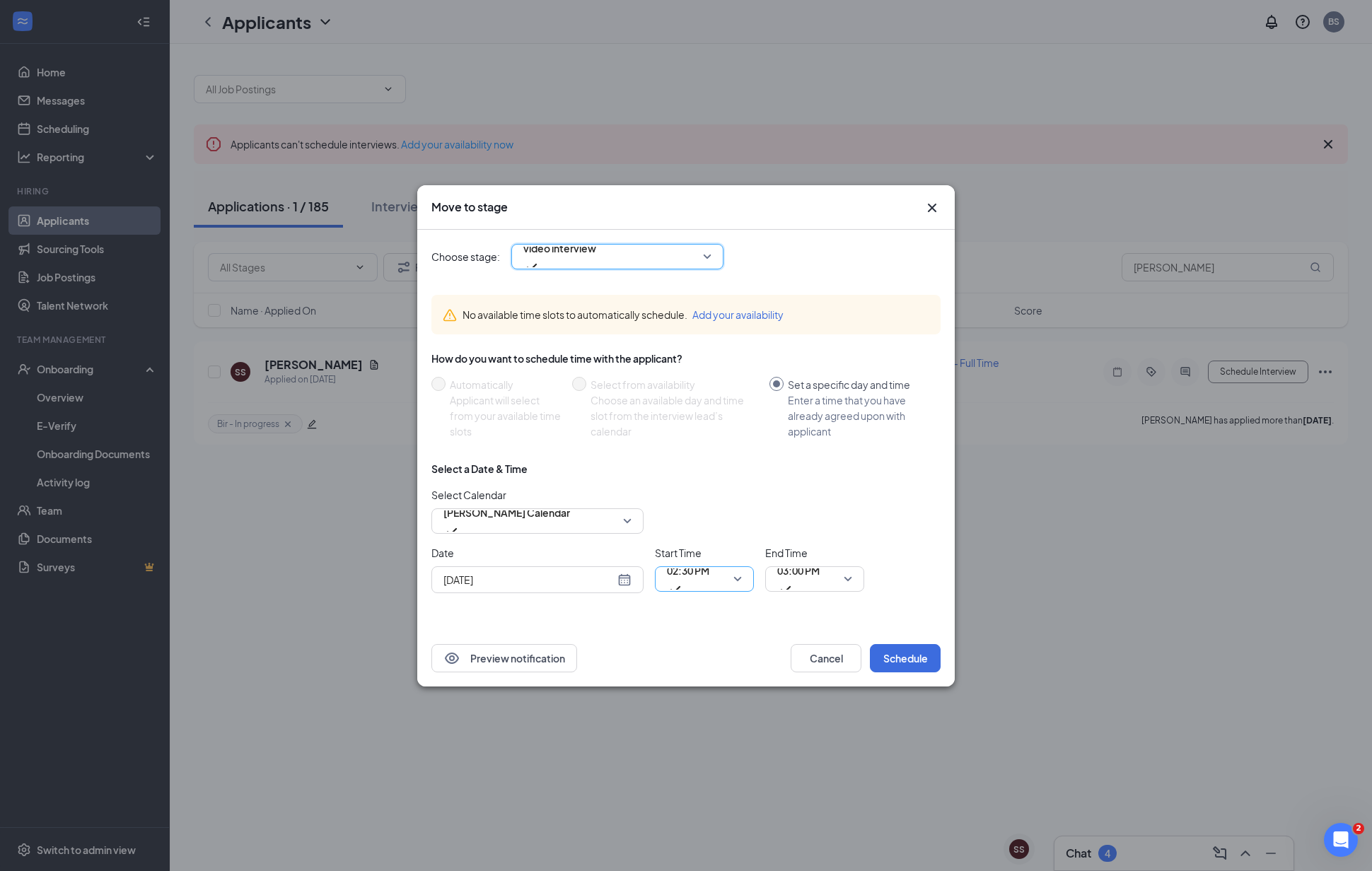
click at [732, 581] on span "02:30 PM" at bounding box center [704, 579] width 75 height 22
click at [627, 581] on div "[DATE]" at bounding box center [538, 580] width 188 height 16
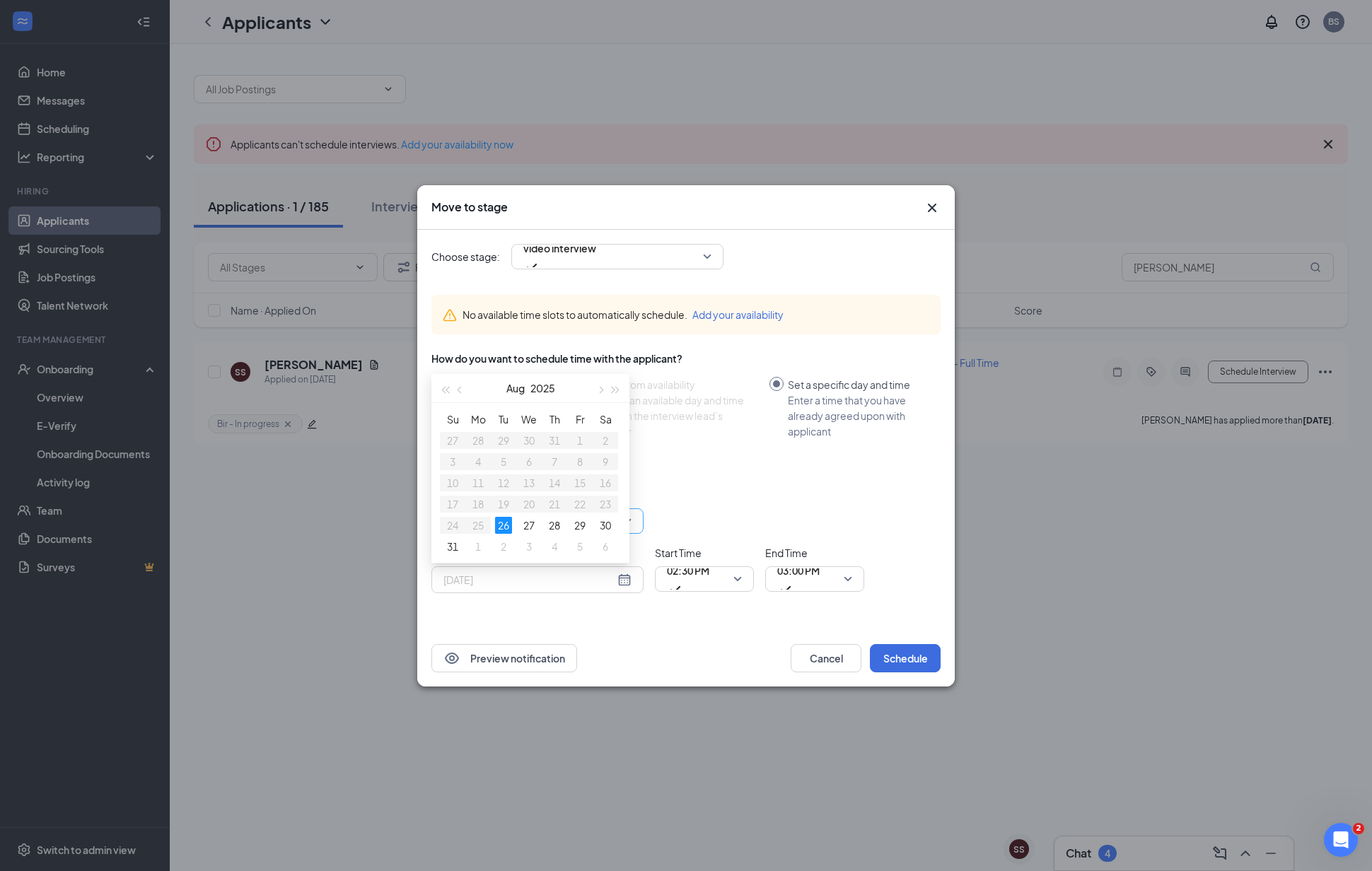
drag, startPoint x: 533, startPoint y: 525, endPoint x: 547, endPoint y: 531, distance: 15.2
click at [534, 526] on div "27" at bounding box center [529, 525] width 17 height 17
type input "[DATE]"
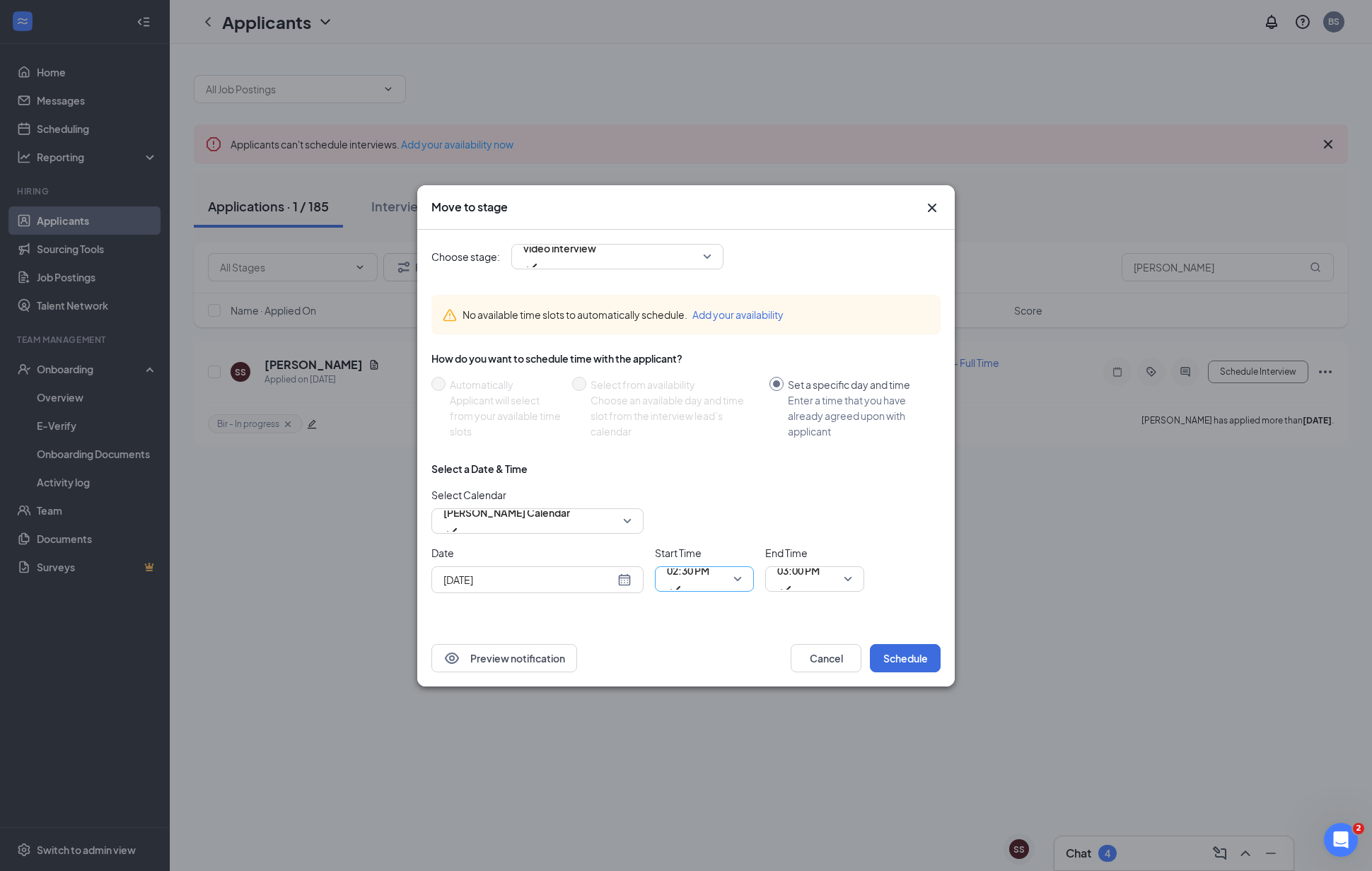
click at [731, 582] on span "02:30 PM" at bounding box center [704, 579] width 75 height 22
click at [805, 578] on span "03:00 PM" at bounding box center [798, 570] width 42 height 22
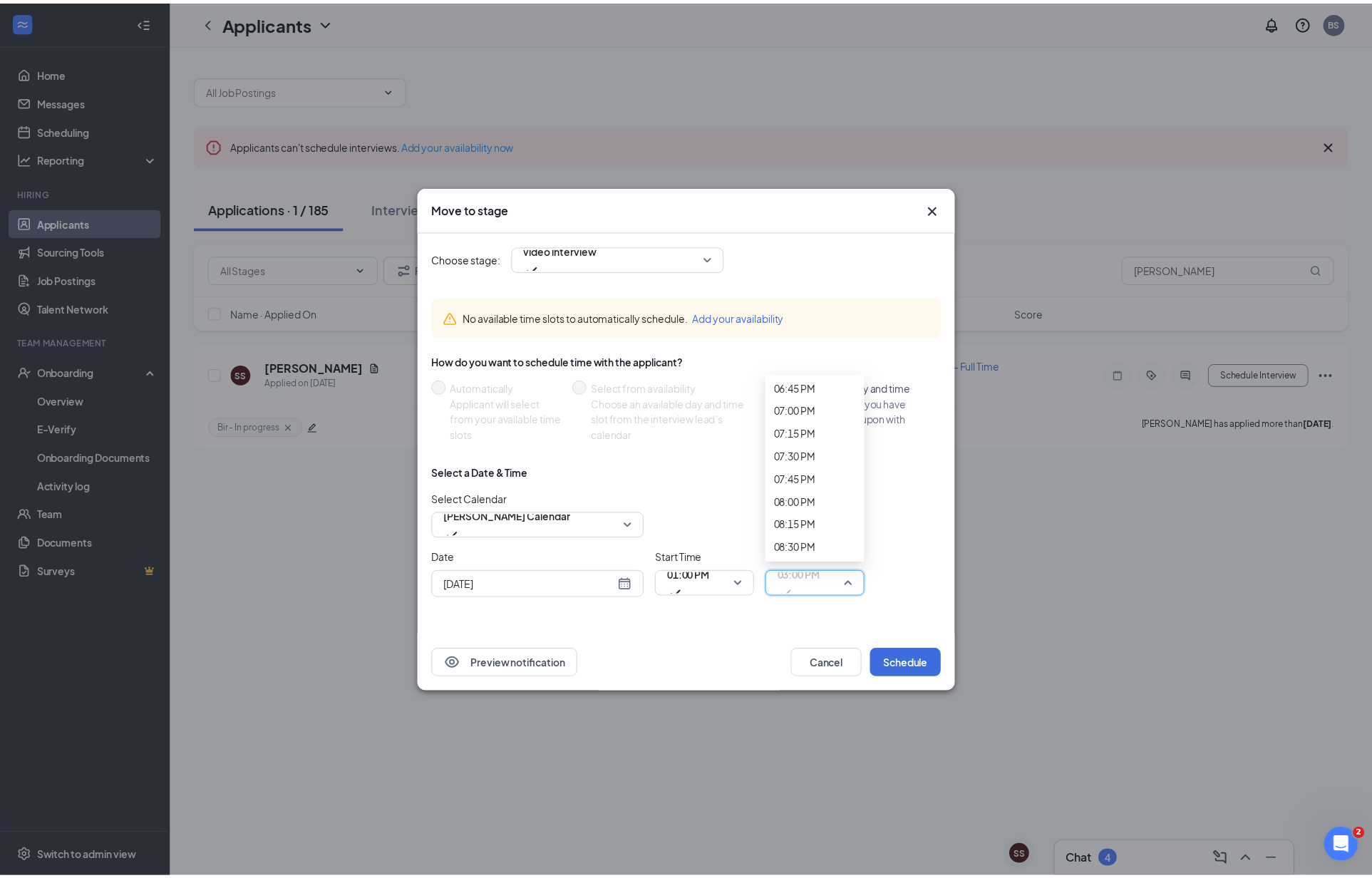
scroll to position [1714, 0]
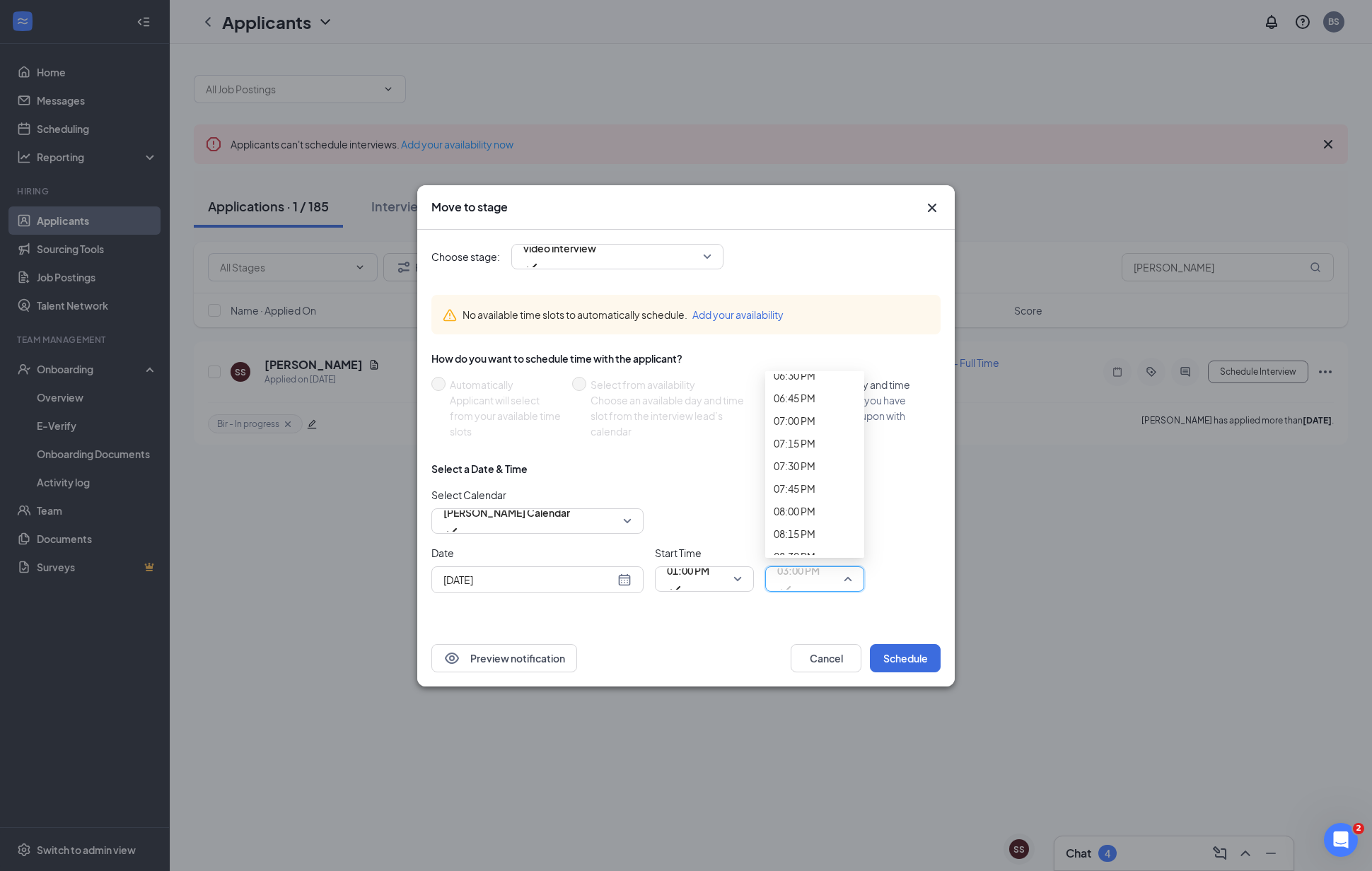
click at [929, 656] on button "Schedule" at bounding box center [904, 658] width 70 height 28
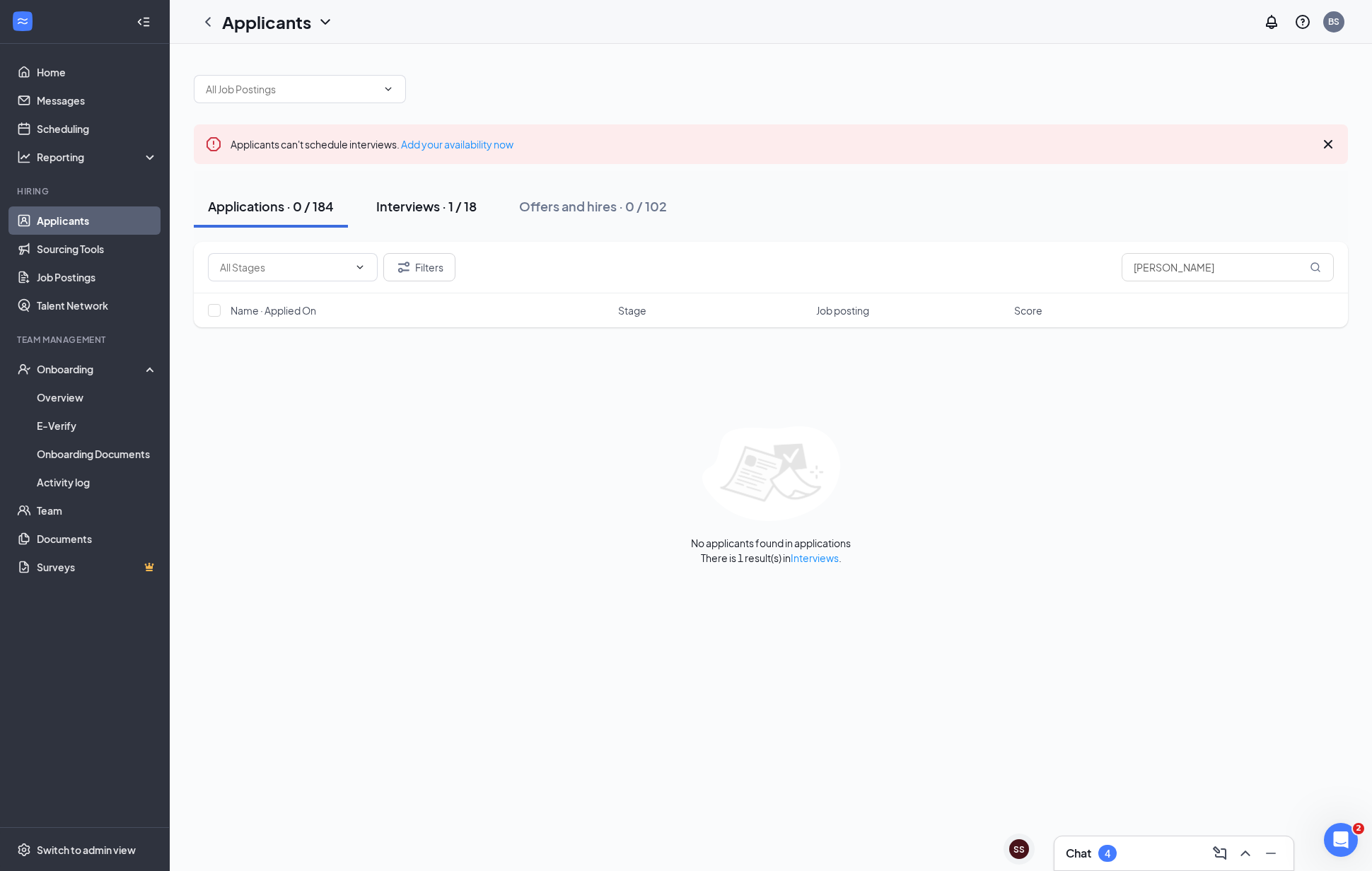
click at [429, 207] on div "Interviews · 1 / 18" at bounding box center [426, 206] width 101 height 18
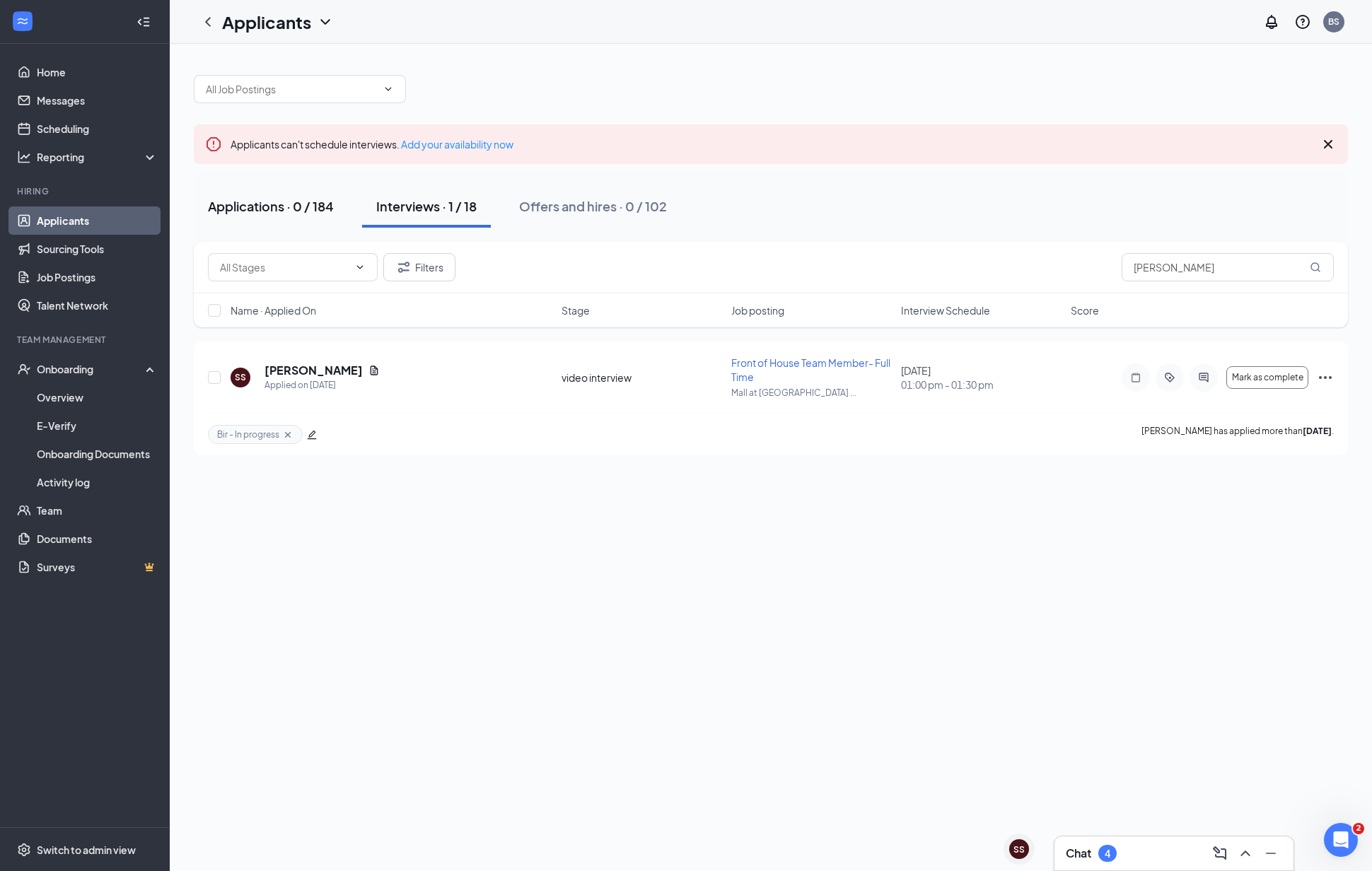
click at [299, 207] on div "Applications · 0 / 184" at bounding box center [271, 206] width 126 height 18
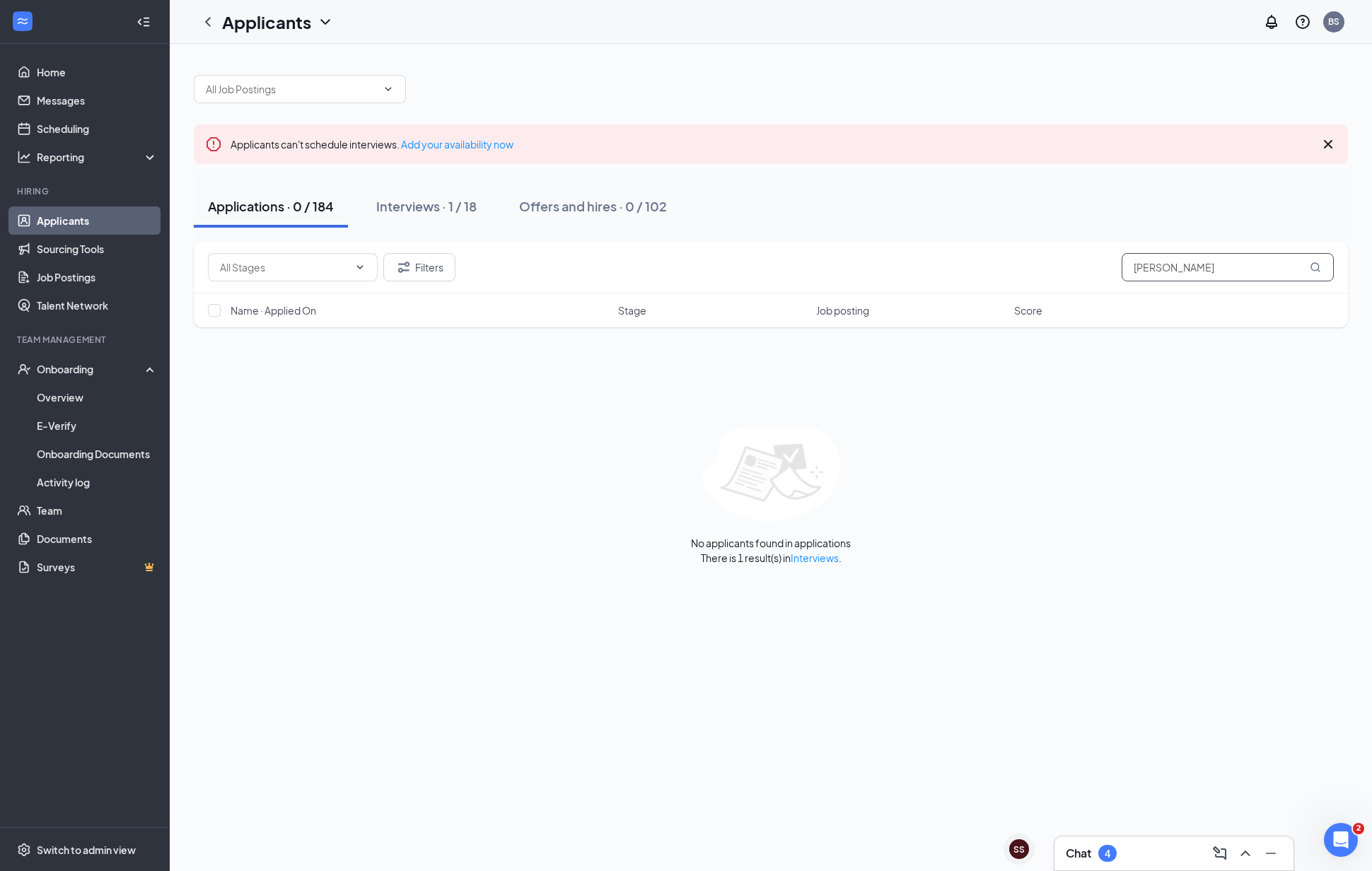
drag, startPoint x: 1253, startPoint y: 273, endPoint x: 1017, endPoint y: 257, distance: 236.5
click at [1017, 257] on div "Filters [PERSON_NAME]" at bounding box center [771, 267] width 1126 height 28
click at [1282, 262] on input "[PERSON_NAME]" at bounding box center [1227, 267] width 212 height 28
click at [1335, 144] on div "Applicants can't schedule interviews. Add your availability now" at bounding box center [771, 144] width 1154 height 39
click at [1333, 144] on icon "Cross" at bounding box center [1328, 144] width 17 height 17
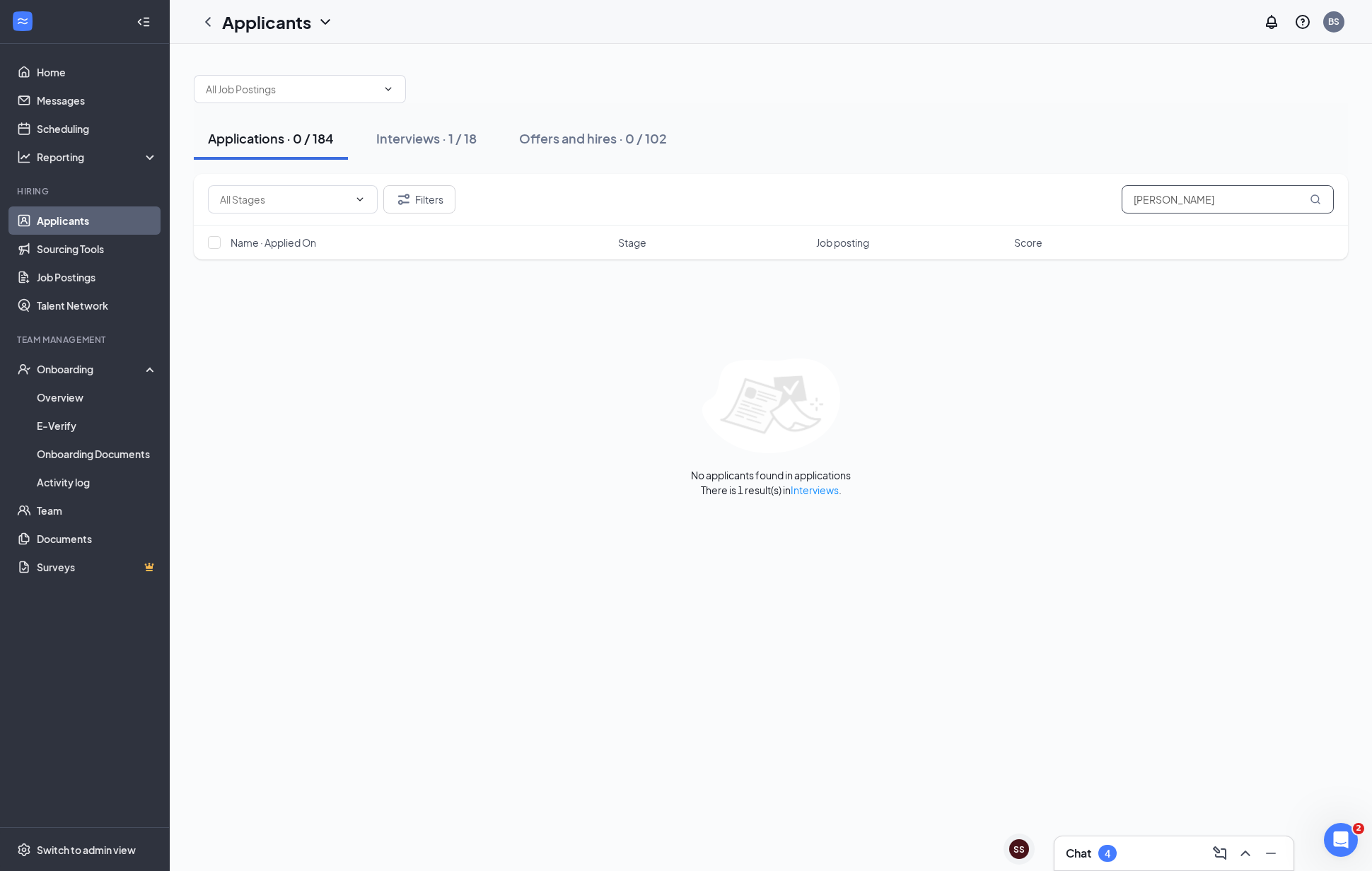
drag, startPoint x: 1229, startPoint y: 203, endPoint x: 983, endPoint y: 167, distance: 248.6
click at [983, 167] on div "Applications · 0 / 184 Interviews · 1 / 18 Offers and hires · 0 / 102 Filters […" at bounding box center [771, 279] width 1154 height 436
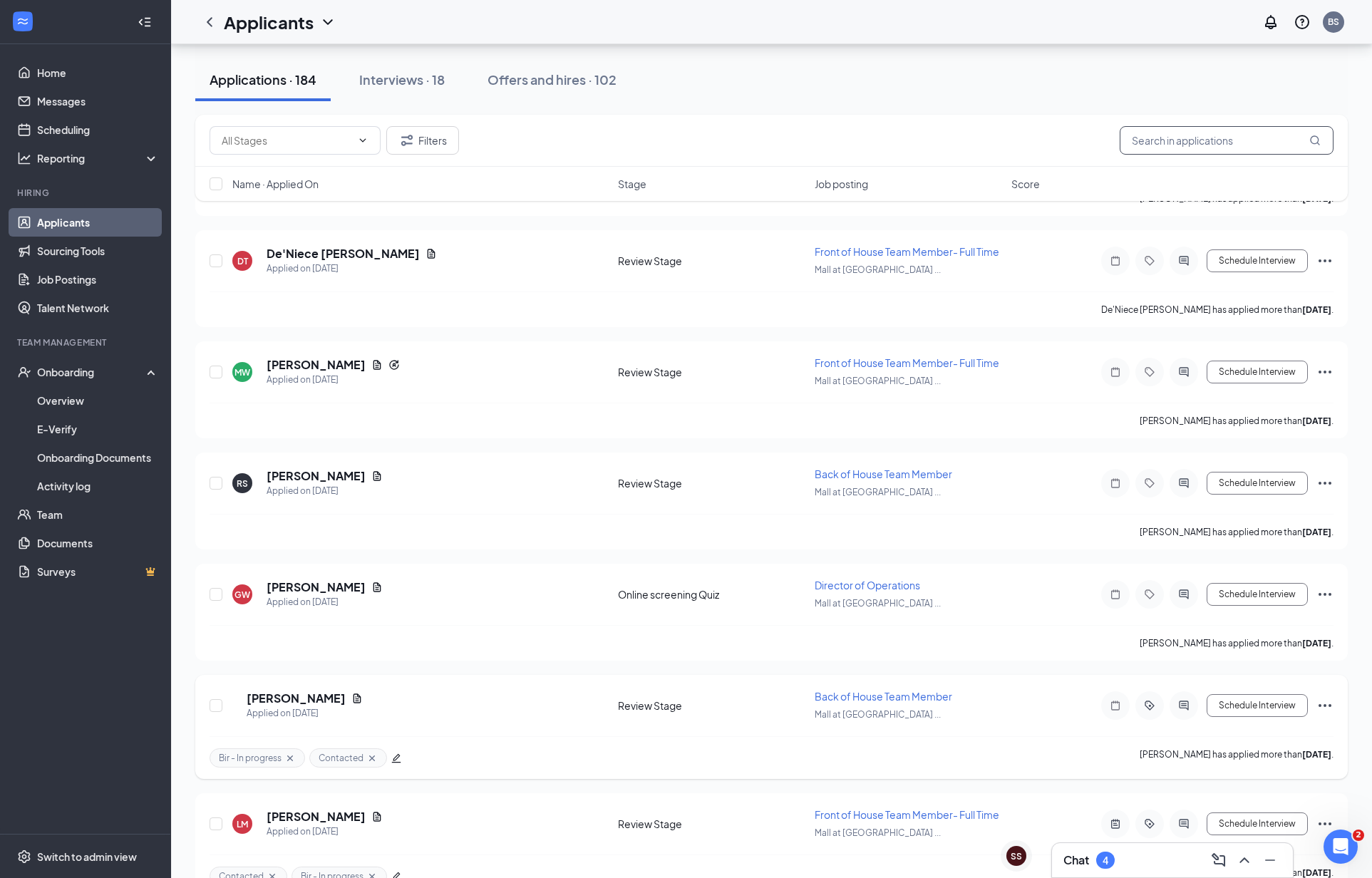
scroll to position [2050, 0]
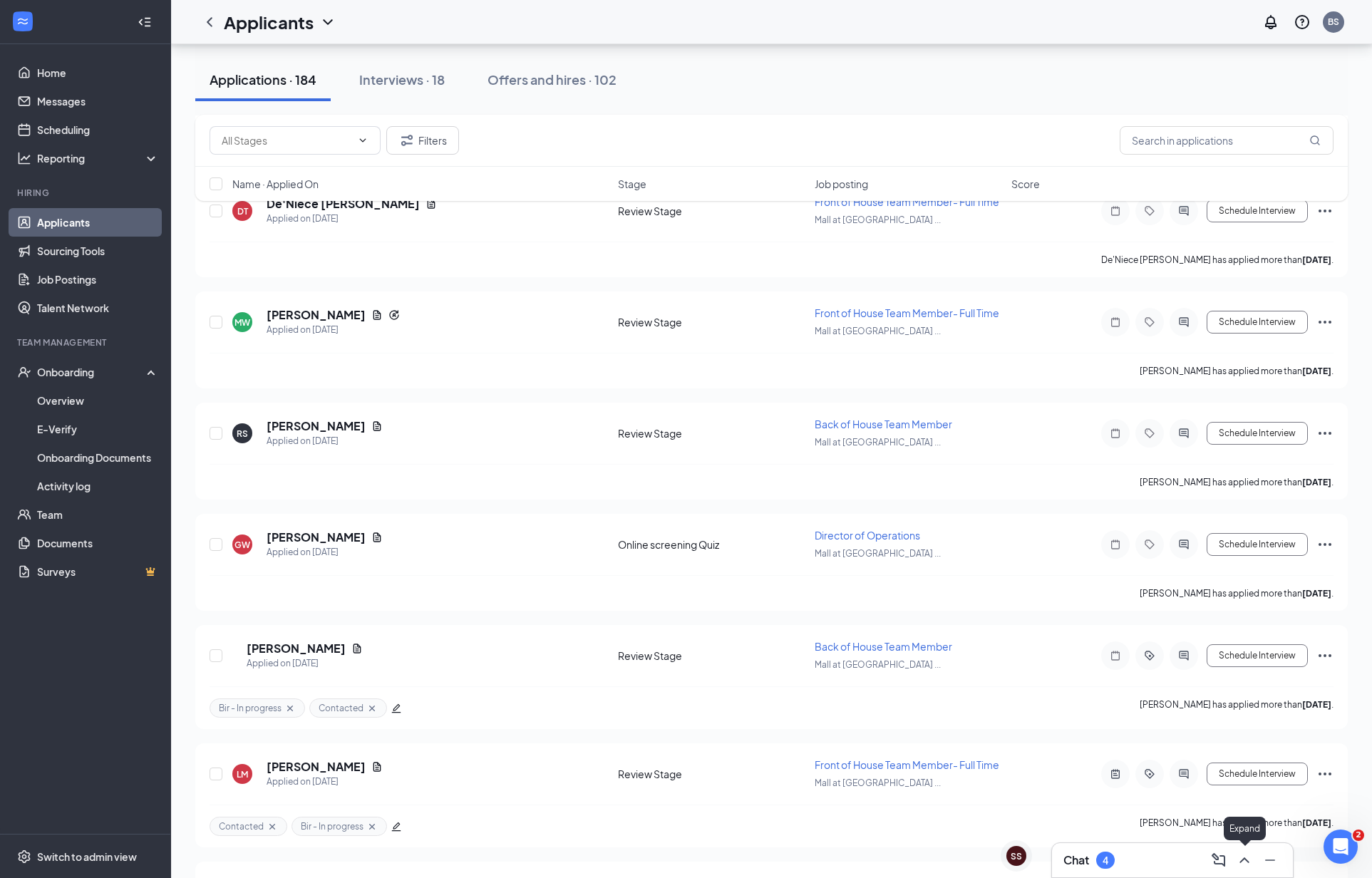
click at [1246, 864] on icon "ChevronUp" at bounding box center [1245, 860] width 17 height 17
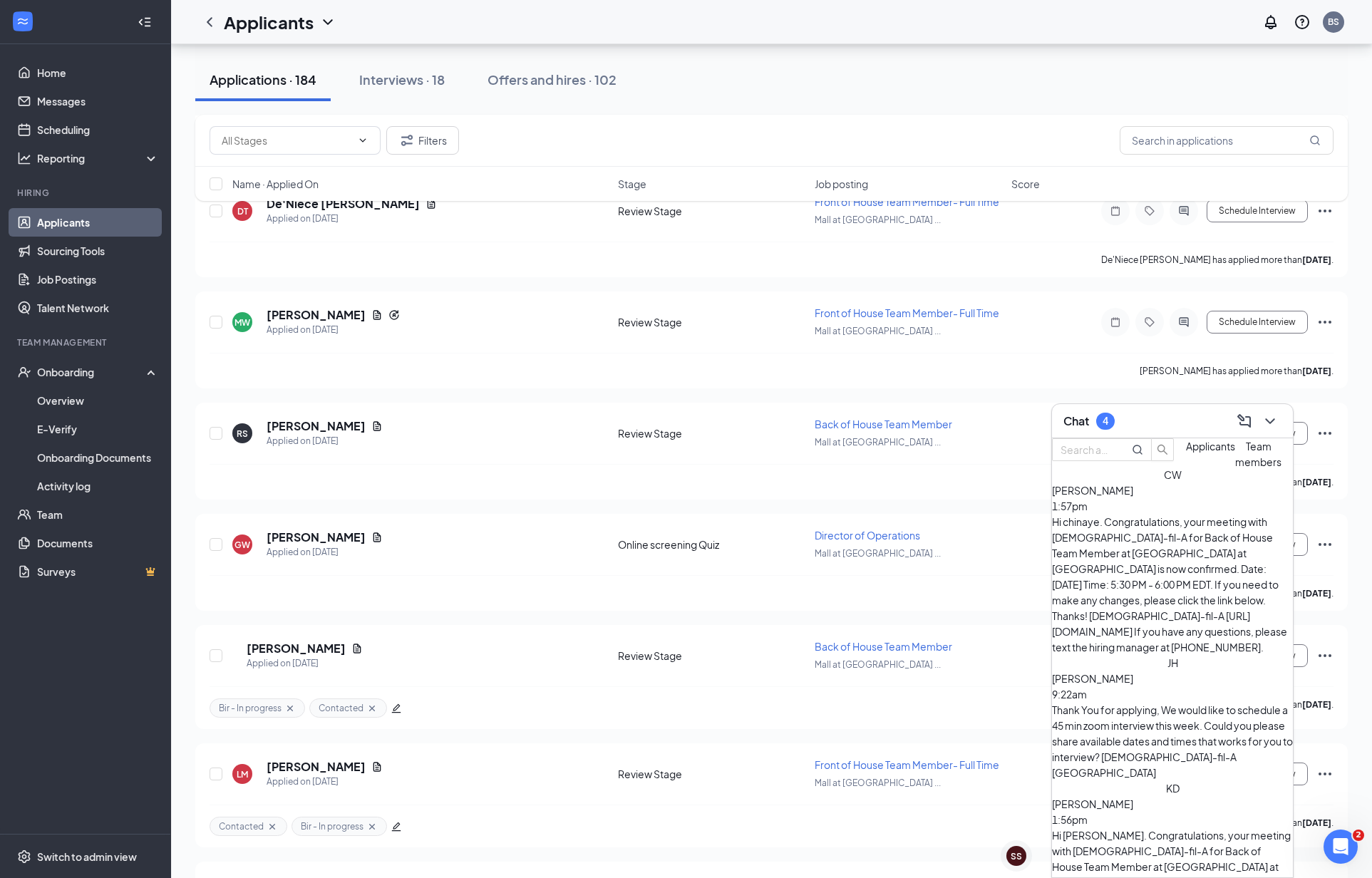
scroll to position [145, 0]
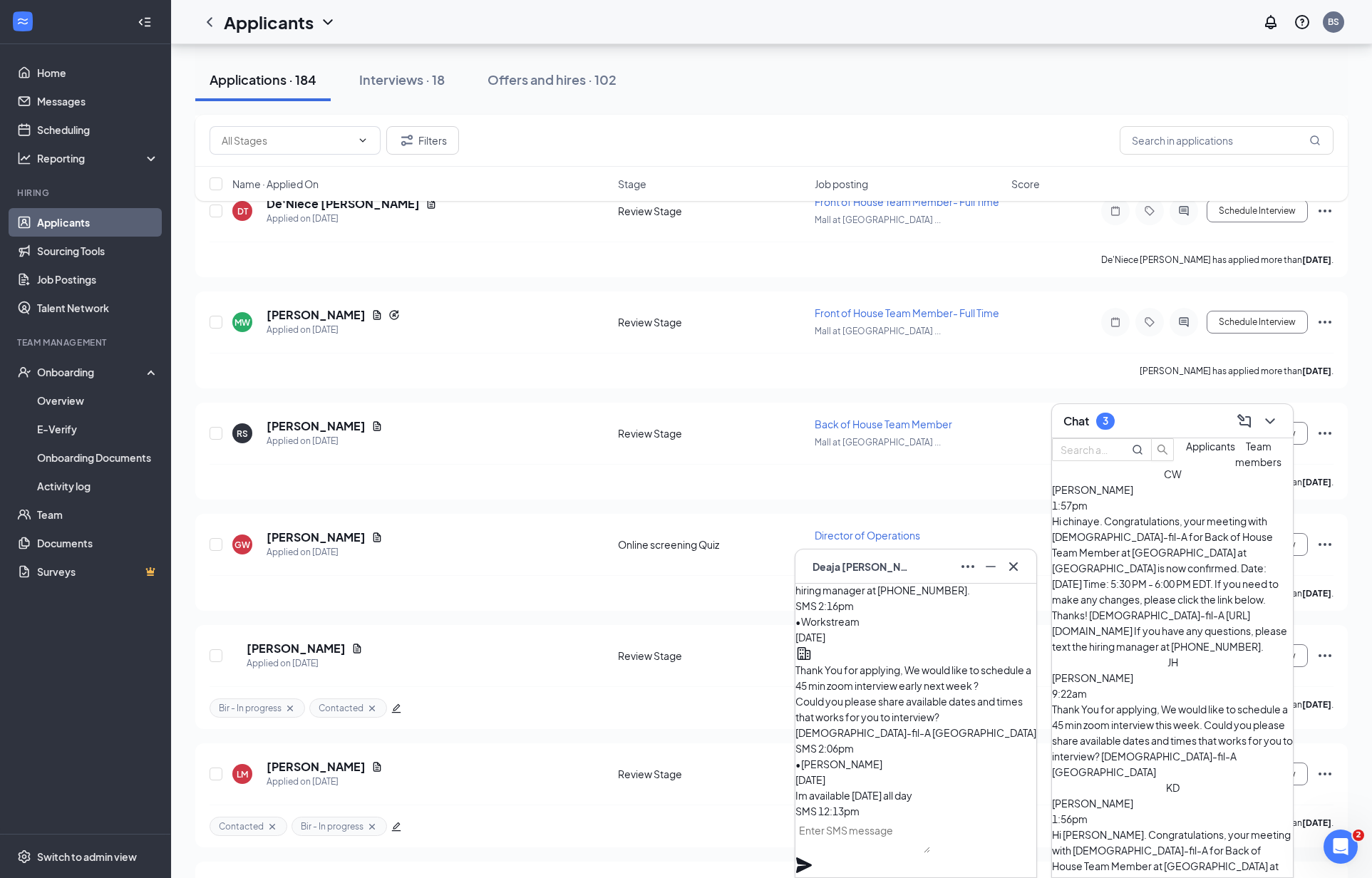
click at [866, 565] on span "[PERSON_NAME]" at bounding box center [862, 566] width 99 height 16
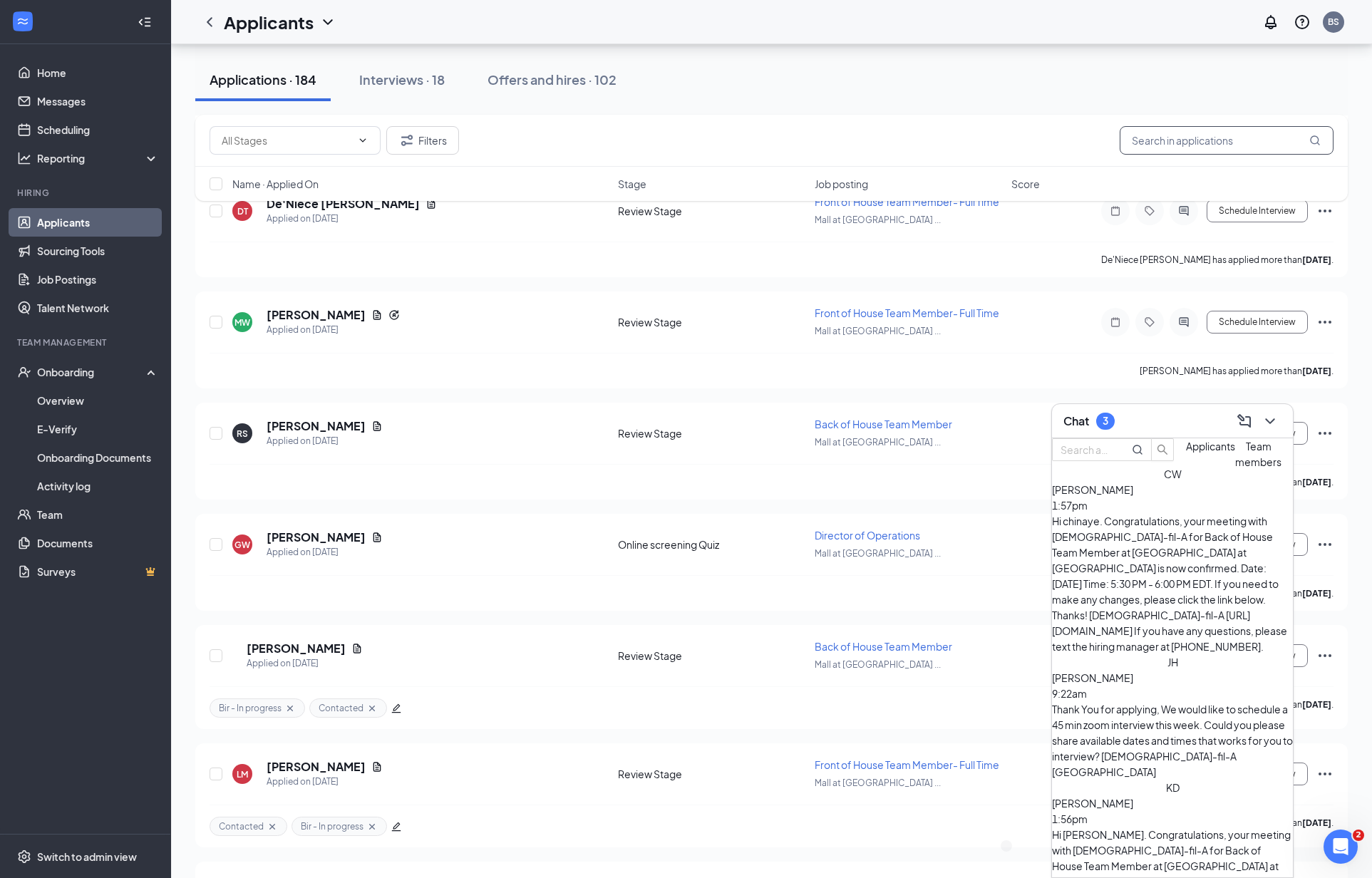
click at [1176, 145] on input "text" at bounding box center [1227, 140] width 214 height 28
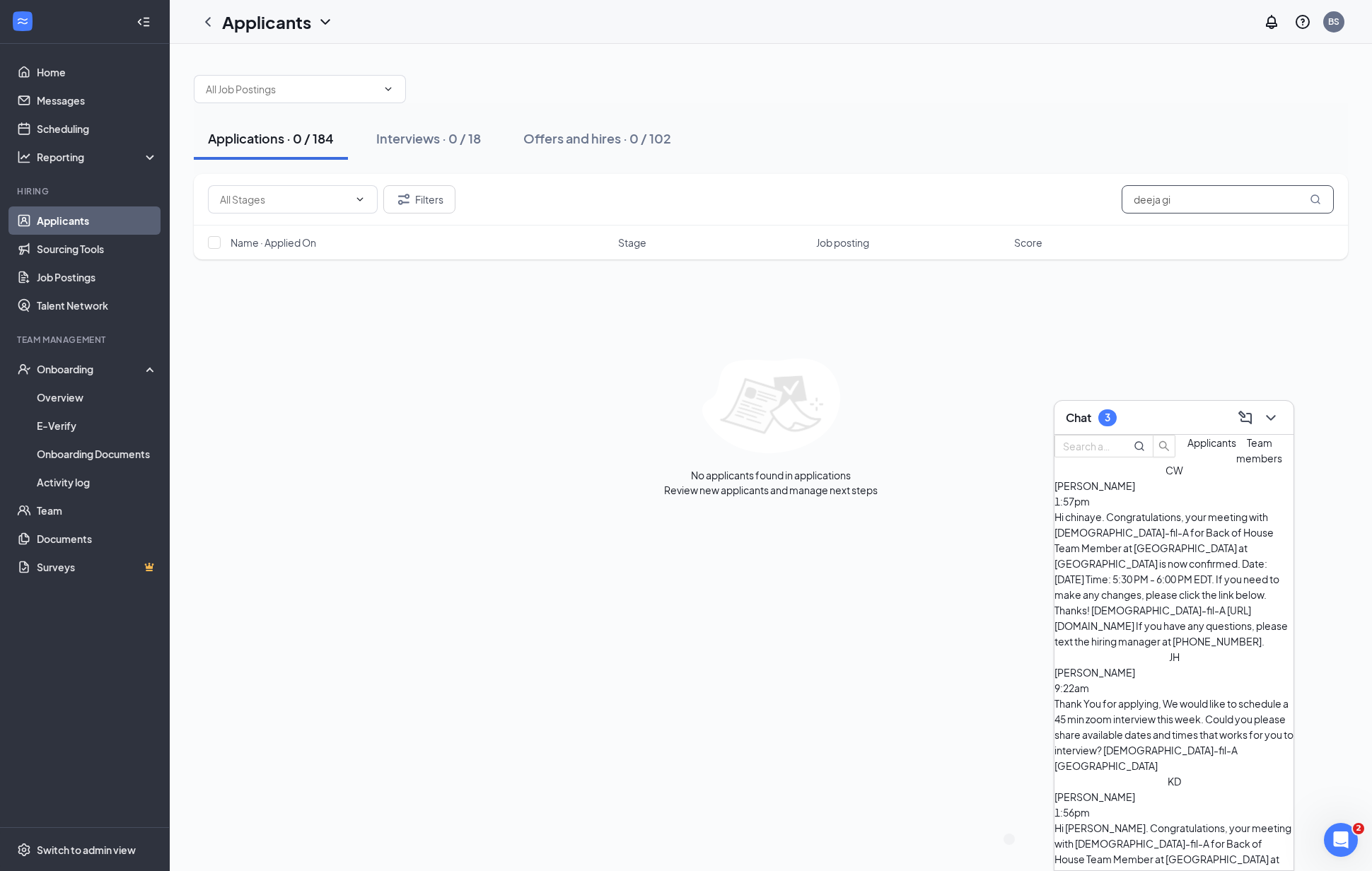
drag, startPoint x: 1183, startPoint y: 197, endPoint x: 990, endPoint y: 159, distance: 196.7
click at [990, 161] on div "Applications · 0 / 184 Interviews · 0 / 18 Offers and hires · 0 / 102 Filters d…" at bounding box center [771, 279] width 1154 height 436
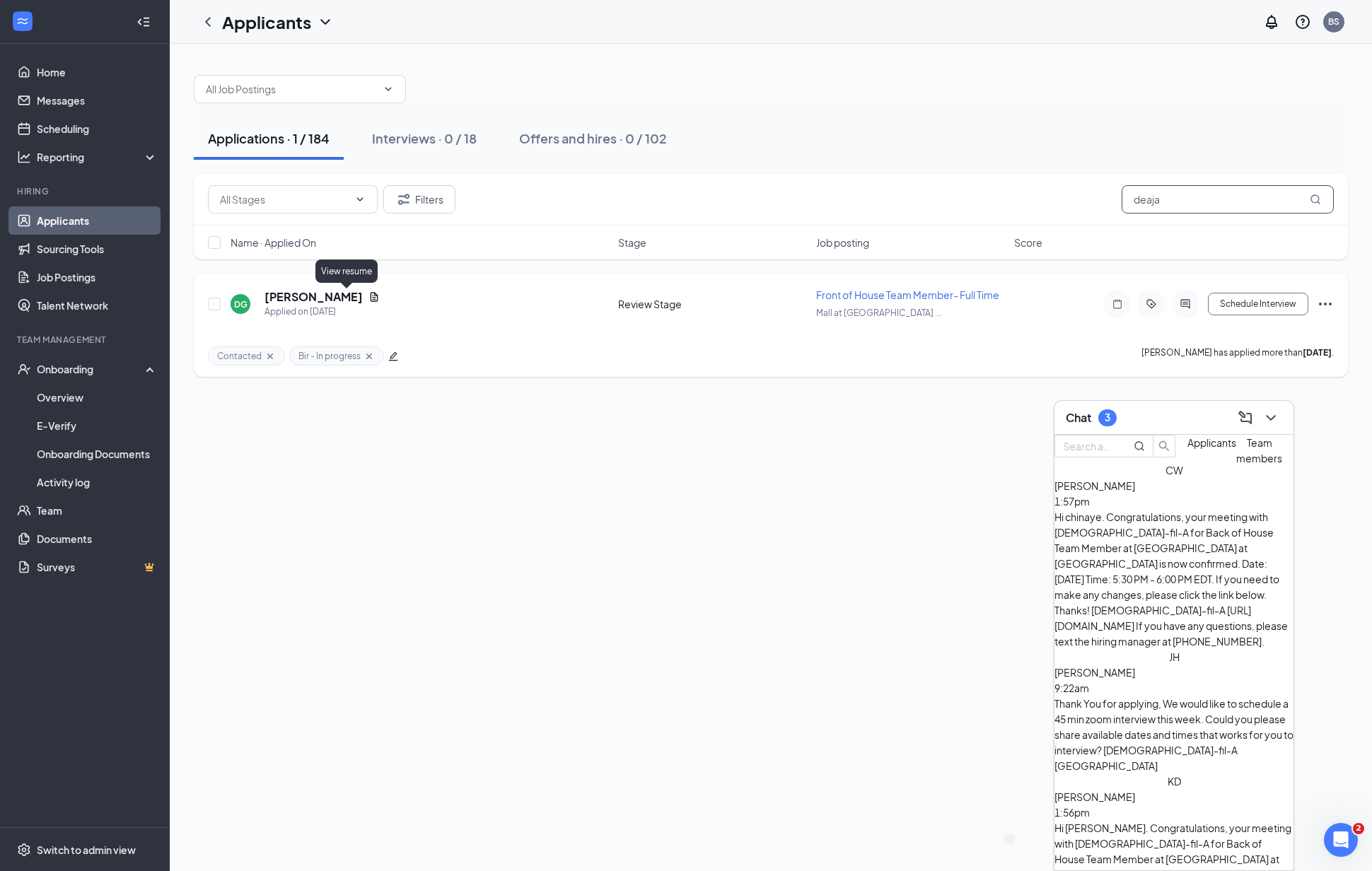
type input "deaja"
click at [329, 298] on h5 "[PERSON_NAME]" at bounding box center [313, 297] width 99 height 16
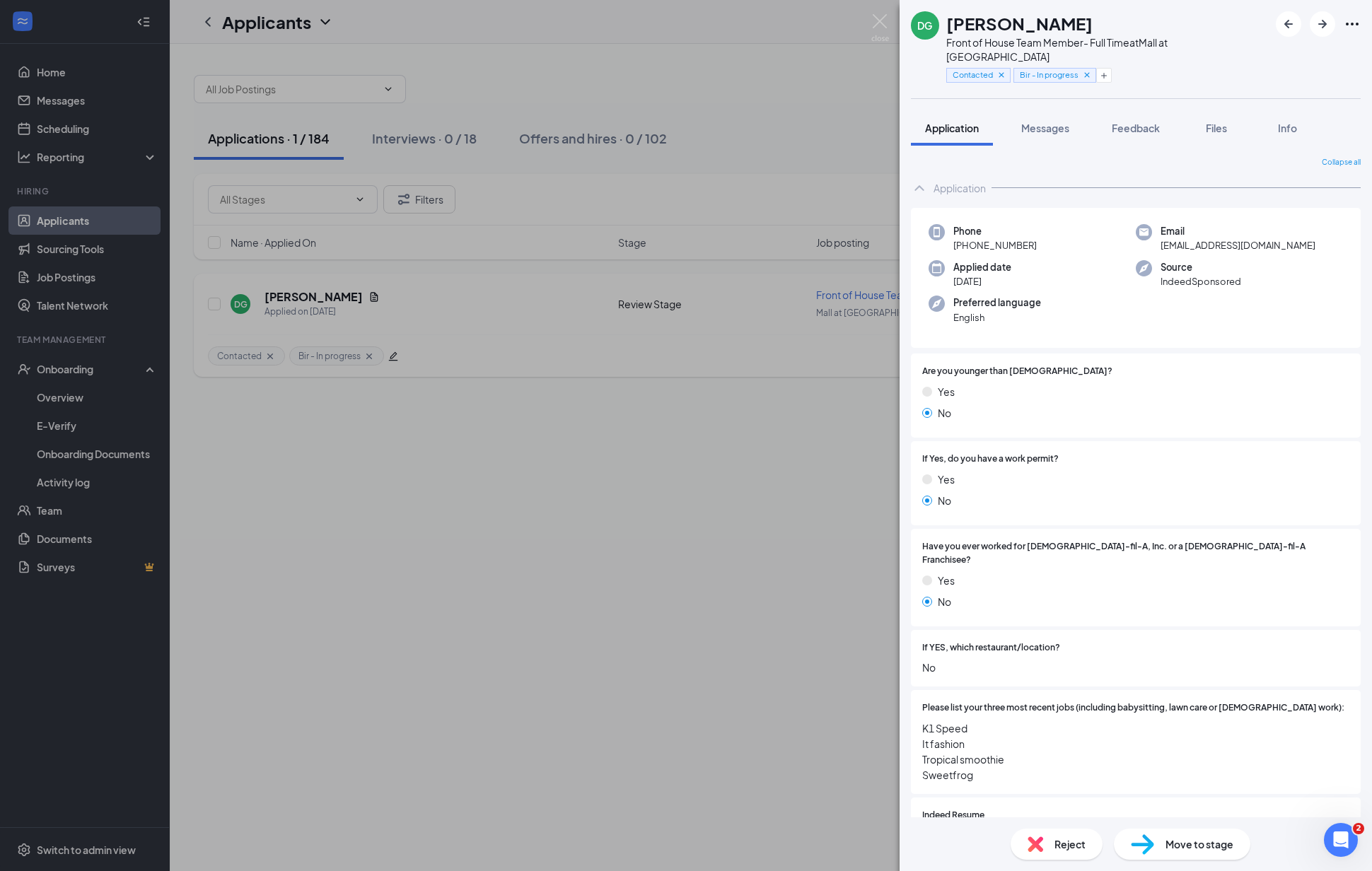
drag, startPoint x: 803, startPoint y: 406, endPoint x: 841, endPoint y: 356, distance: 62.8
click at [803, 406] on div "[PERSON_NAME] Front of House Team Member- Full Time at [GEOGRAPHIC_DATA] at [GE…" at bounding box center [686, 435] width 1372 height 871
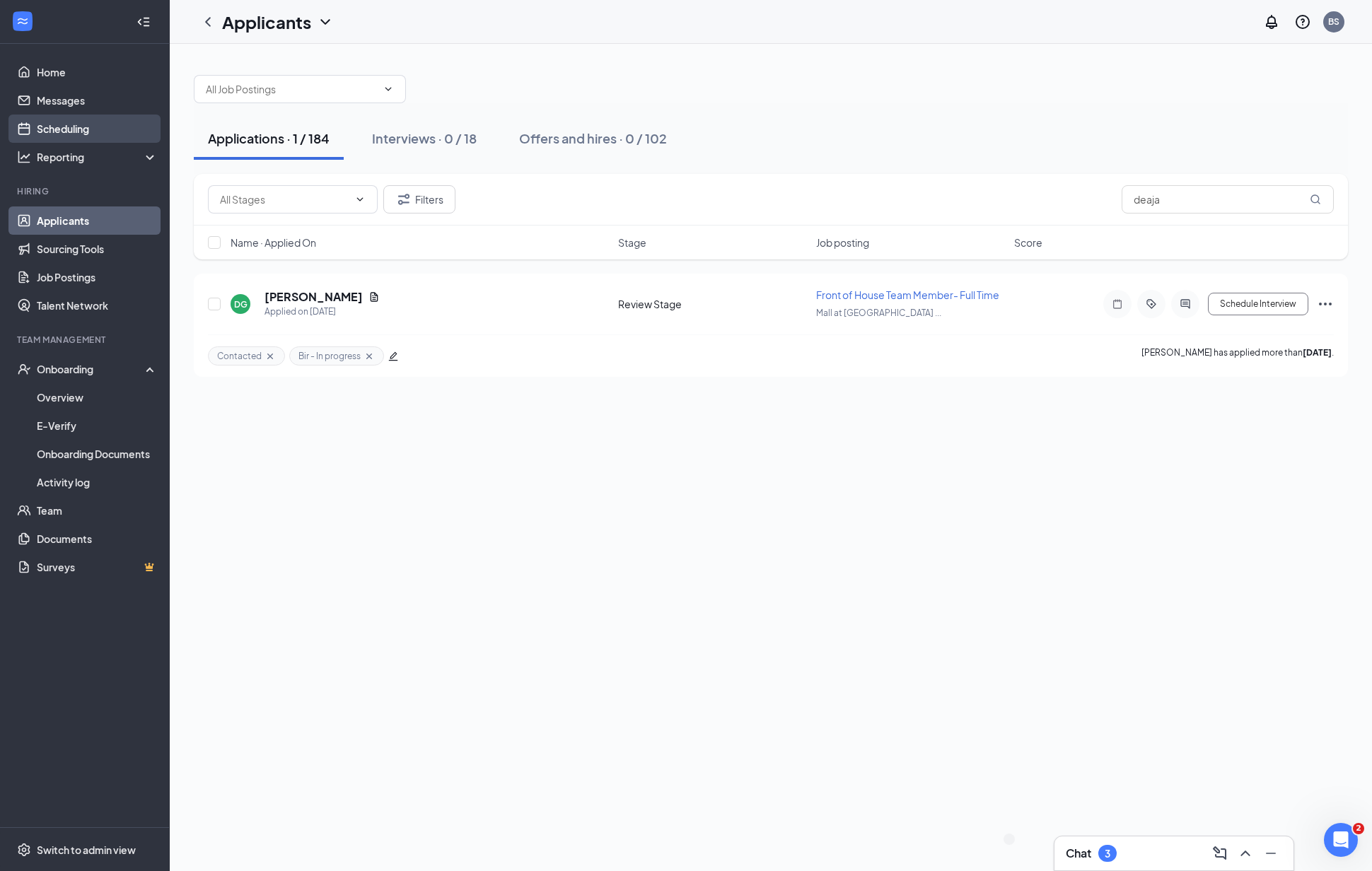
click at [62, 125] on link "Scheduling" at bounding box center [97, 129] width 121 height 28
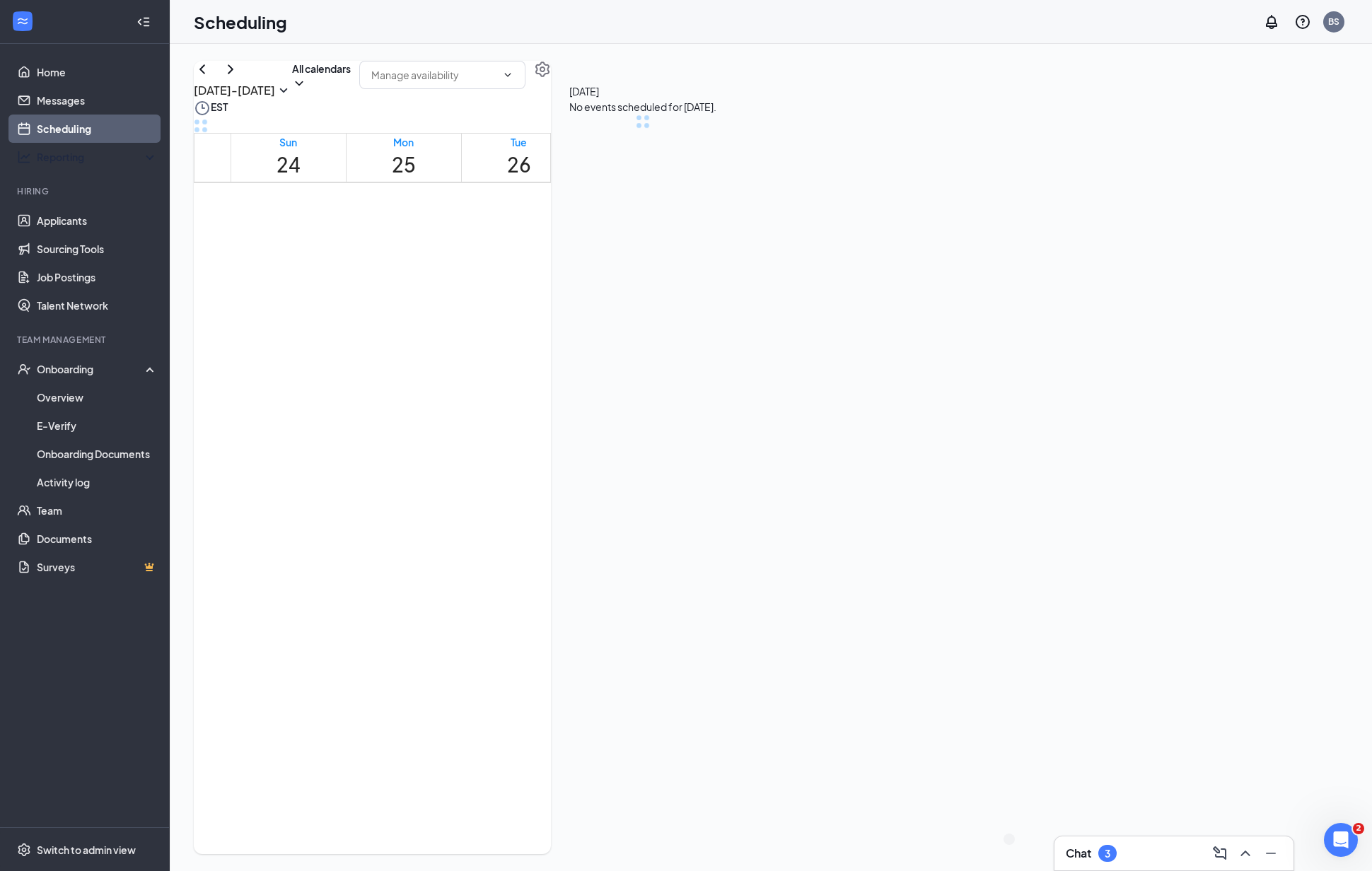
scroll to position [695, 0]
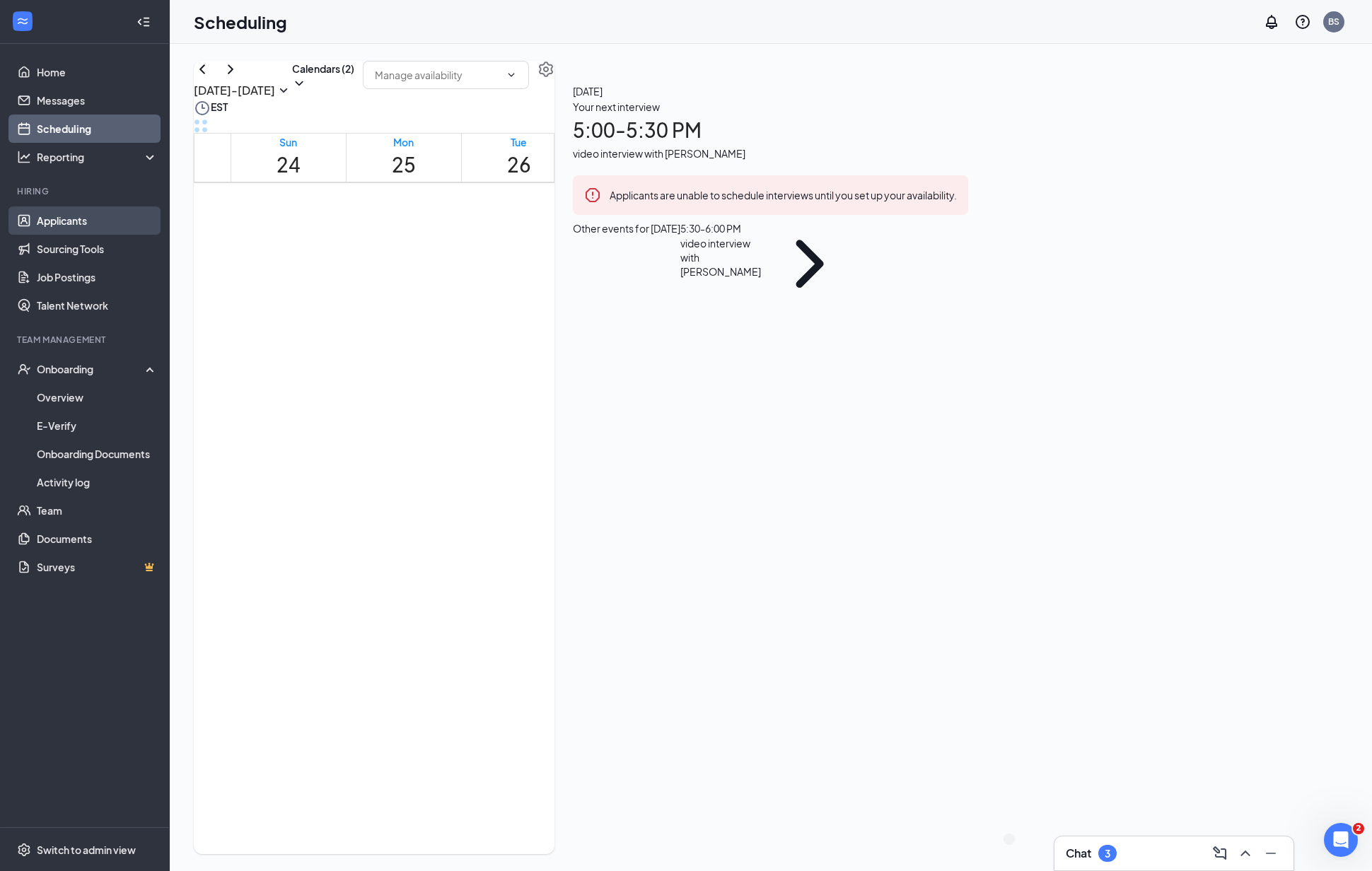
click at [50, 232] on link "Applicants" at bounding box center [97, 221] width 121 height 28
click at [58, 225] on link "Applicants" at bounding box center [97, 221] width 121 height 28
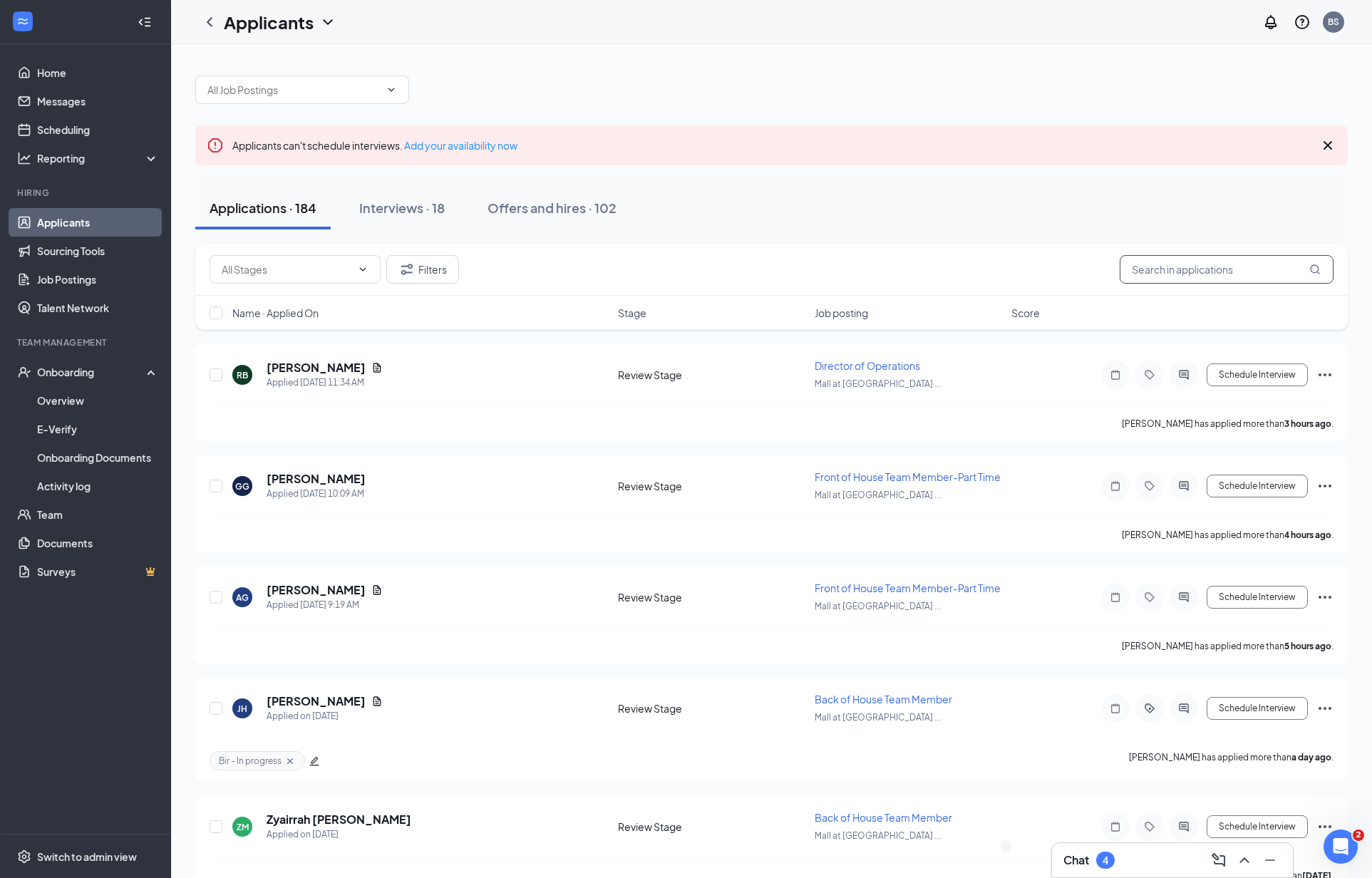
click at [1195, 260] on input "text" at bounding box center [1227, 269] width 214 height 28
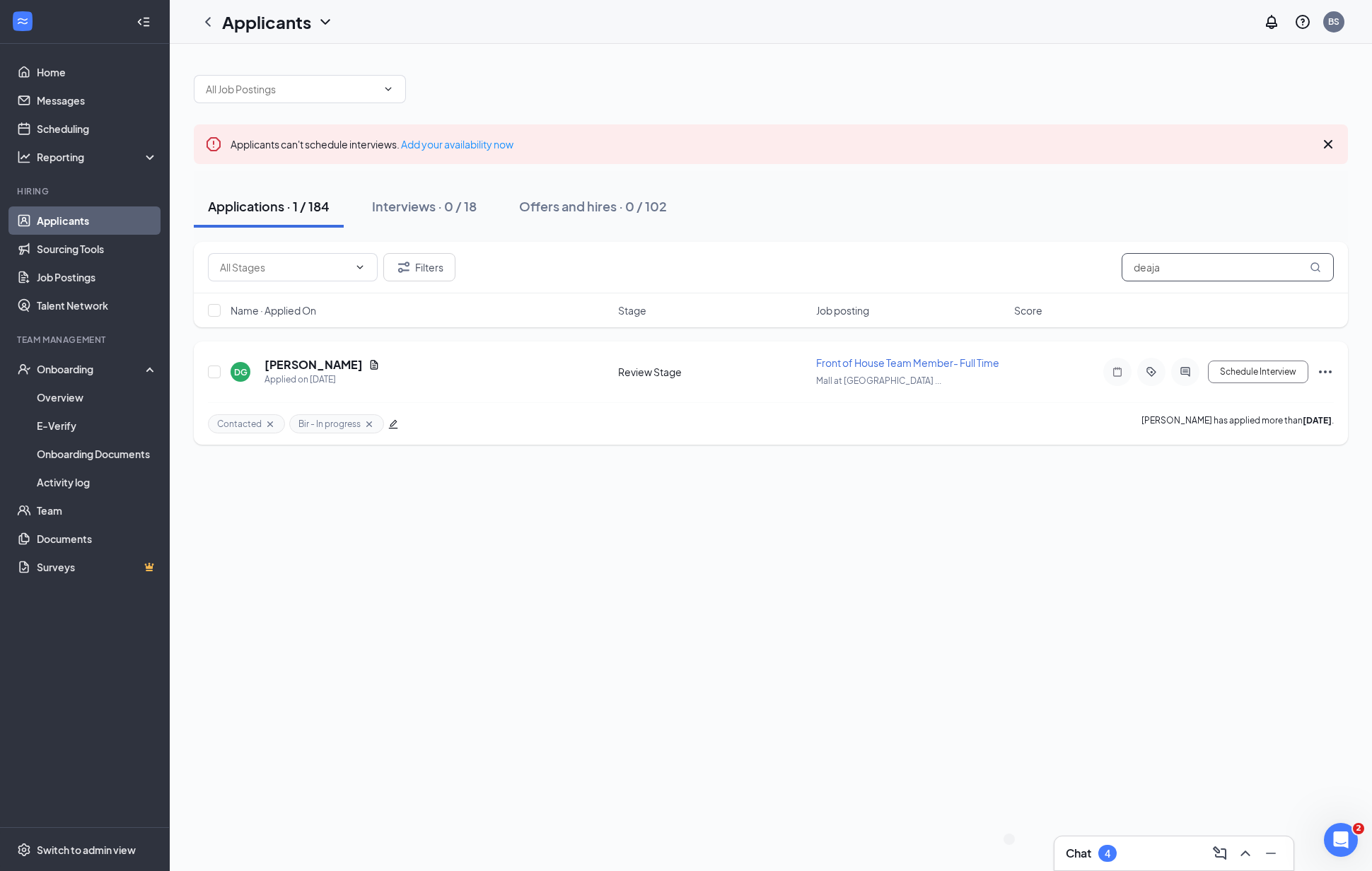
type input "deaja"
click at [1318, 370] on icon "Ellipses" at bounding box center [1325, 372] width 17 height 17
click at [1256, 513] on p "Move to stage" at bounding box center [1260, 507] width 121 height 14
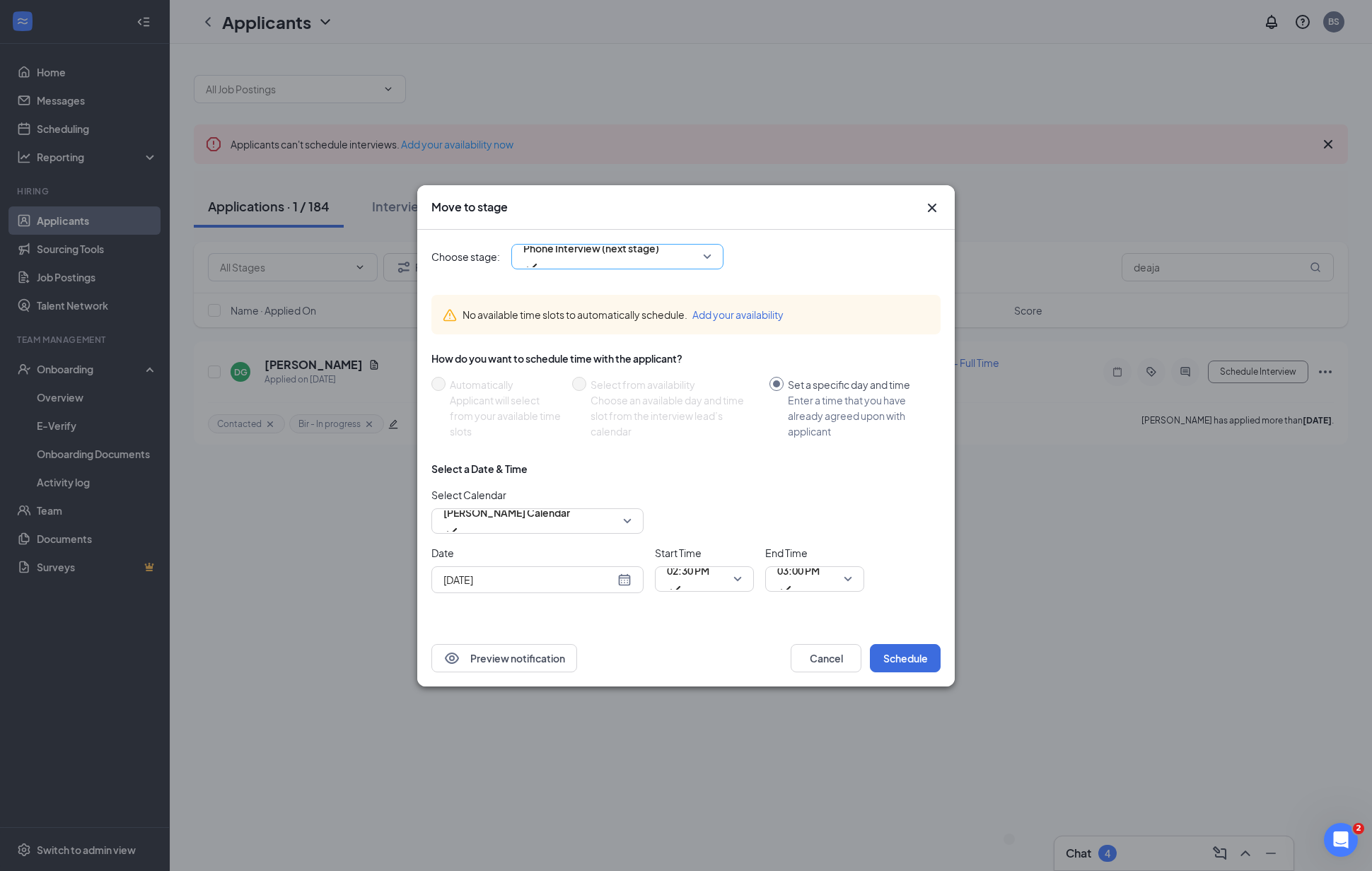
click at [659, 258] on span "Phone Interview (next stage)" at bounding box center [591, 257] width 135 height 39
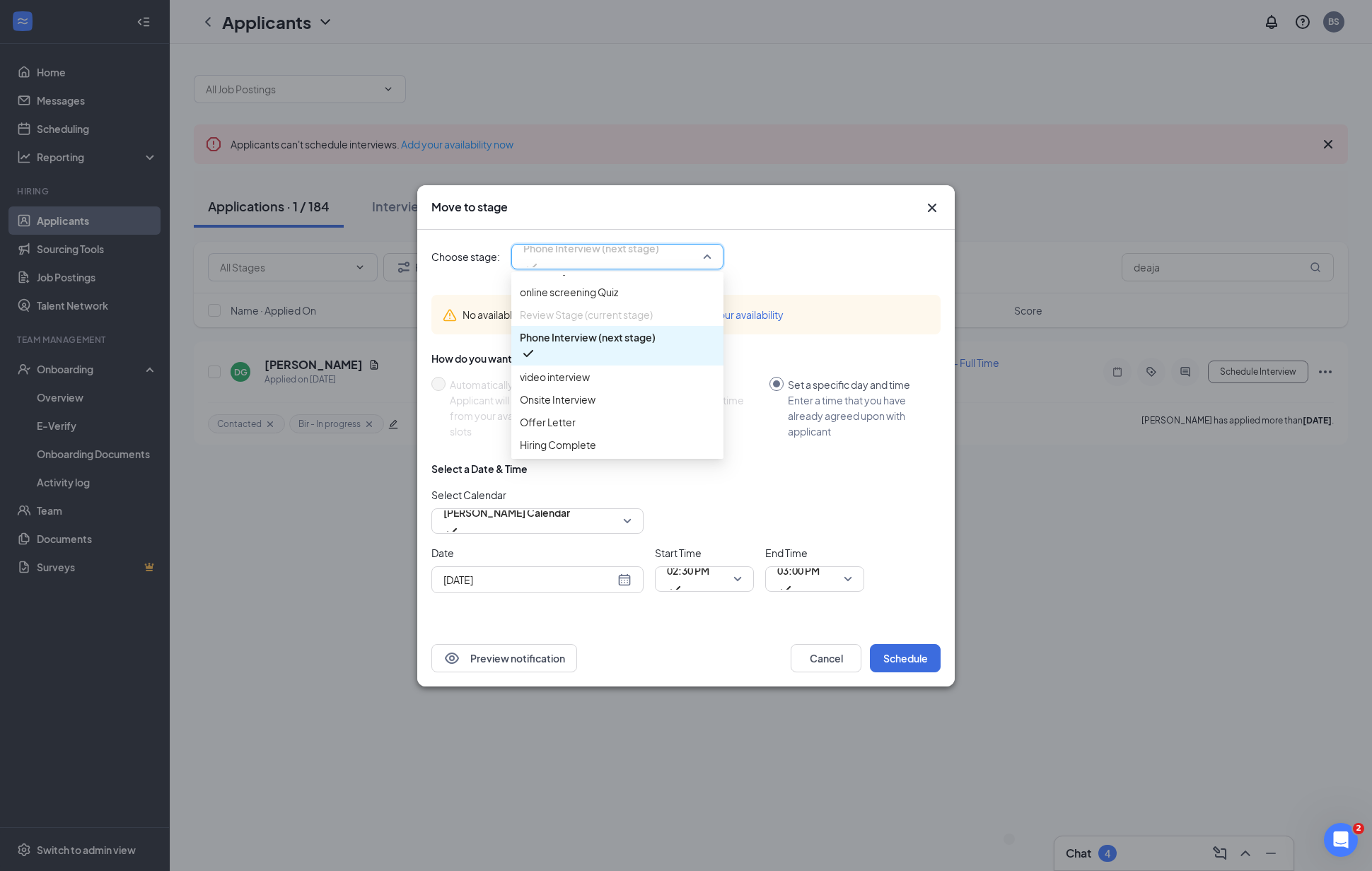
scroll to position [113, 0]
click at [600, 366] on div "video interview" at bounding box center [617, 377] width 212 height 23
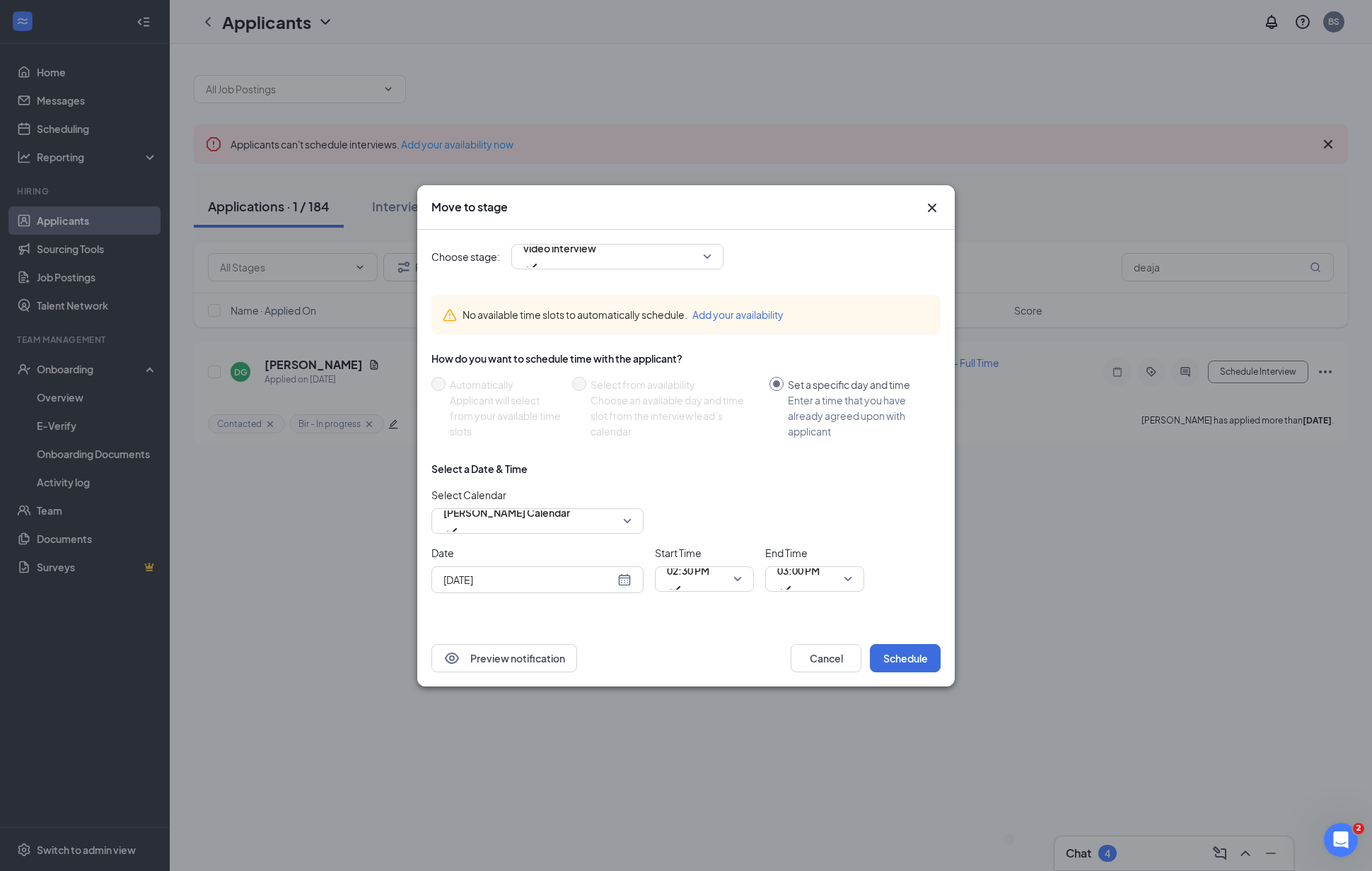
click at [621, 578] on div "[DATE]" at bounding box center [538, 580] width 188 height 16
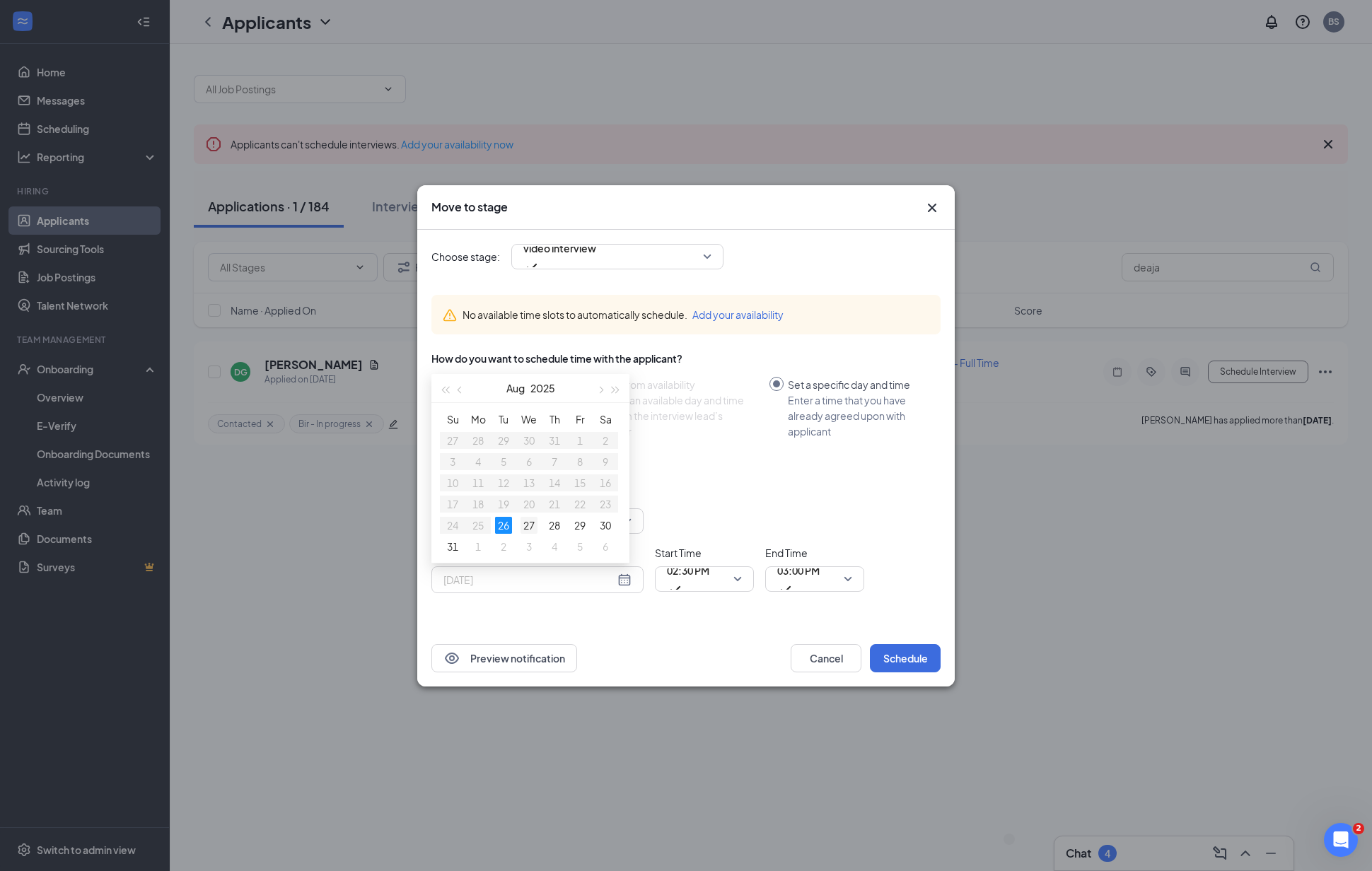
type input "[DATE]"
click at [532, 527] on div "27" at bounding box center [529, 525] width 17 height 17
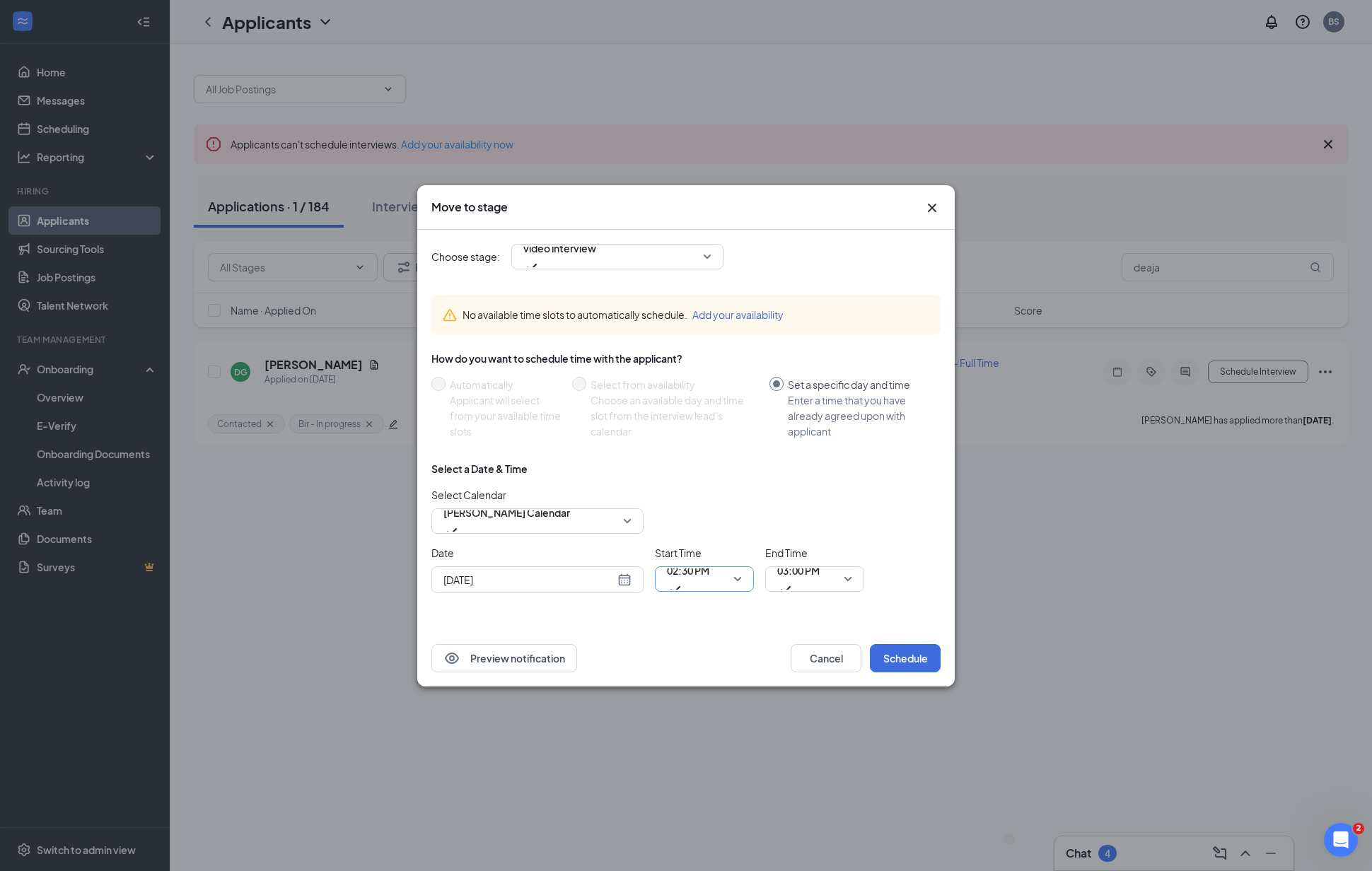
click at [729, 576] on span "02:30 PM" at bounding box center [704, 579] width 75 height 22
drag, startPoint x: 705, startPoint y: 468, endPoint x: 731, endPoint y: 484, distance: 30.5
click at [819, 578] on span "03:00 PM" at bounding box center [798, 579] width 42 height 39
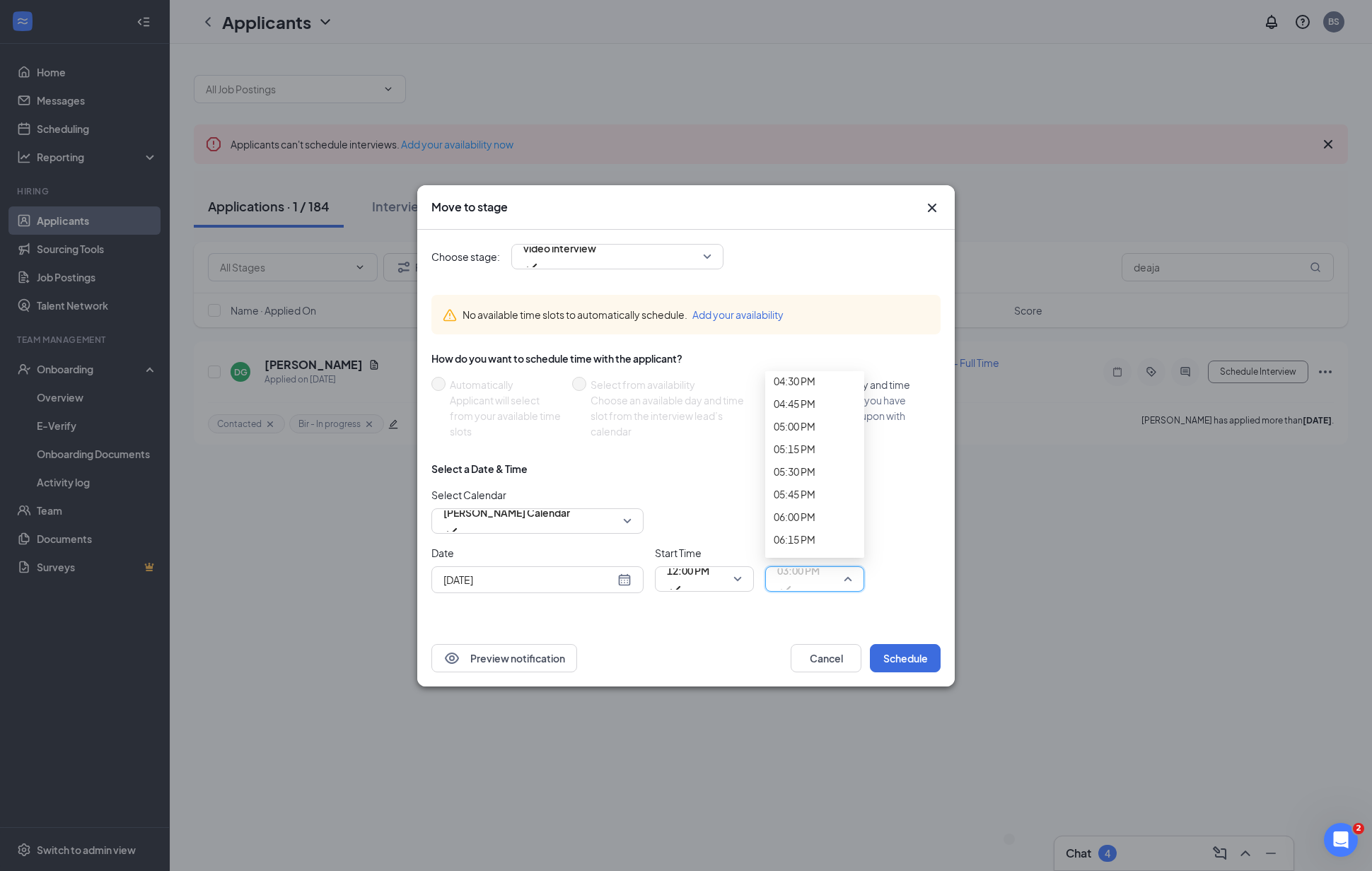
scroll to position [1532, 0]
click at [902, 652] on button "Schedule" at bounding box center [904, 658] width 70 height 28
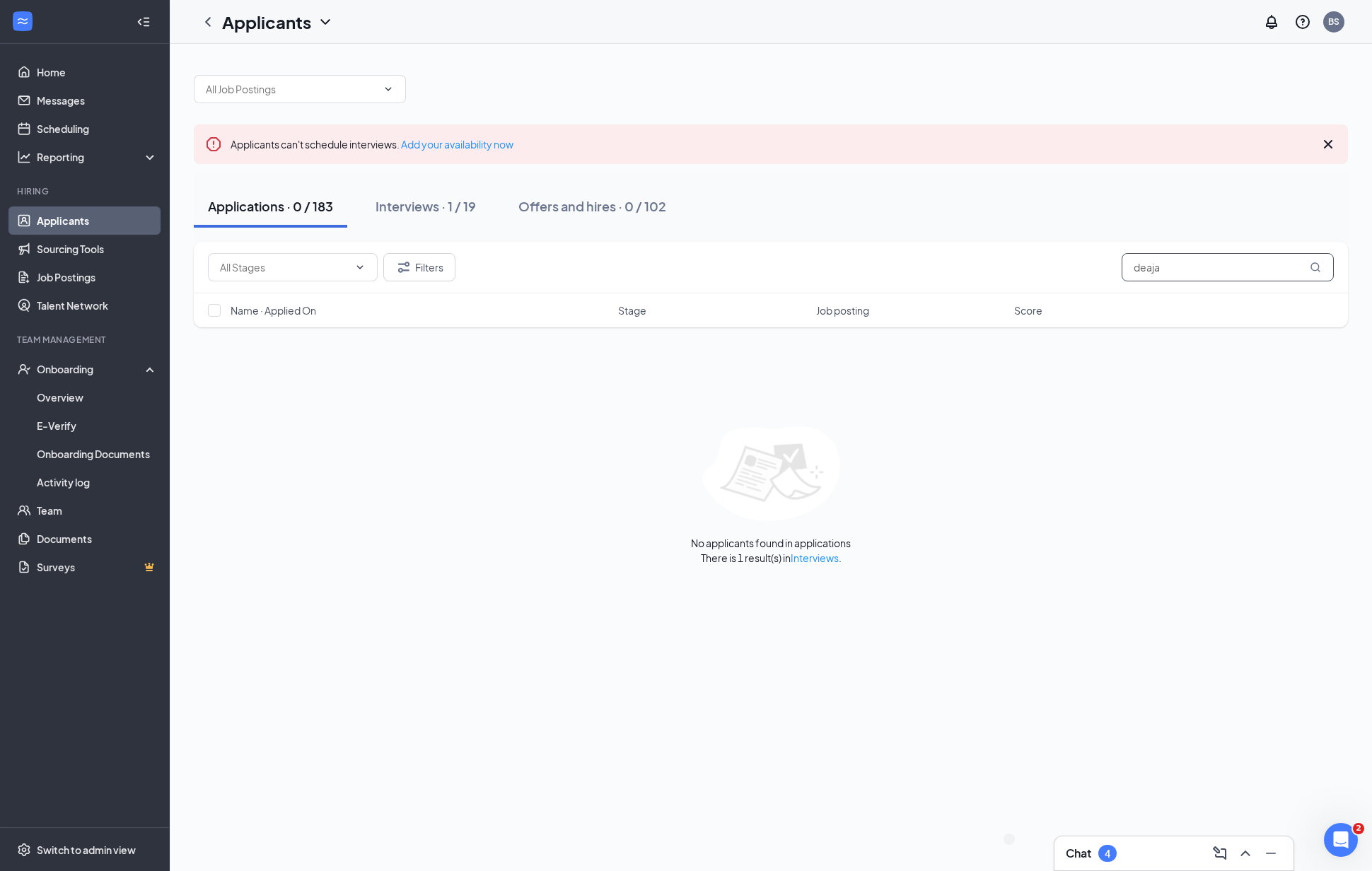
drag, startPoint x: 1181, startPoint y: 256, endPoint x: 1013, endPoint y: 258, distance: 168.0
click at [1013, 258] on div "Filters deaja" at bounding box center [771, 267] width 1126 height 28
drag, startPoint x: 1252, startPoint y: 283, endPoint x: 1104, endPoint y: 256, distance: 150.4
click at [1105, 257] on div "Filters deaja" at bounding box center [771, 267] width 1154 height 52
click at [1216, 265] on input "deaja" at bounding box center [1227, 267] width 212 height 28
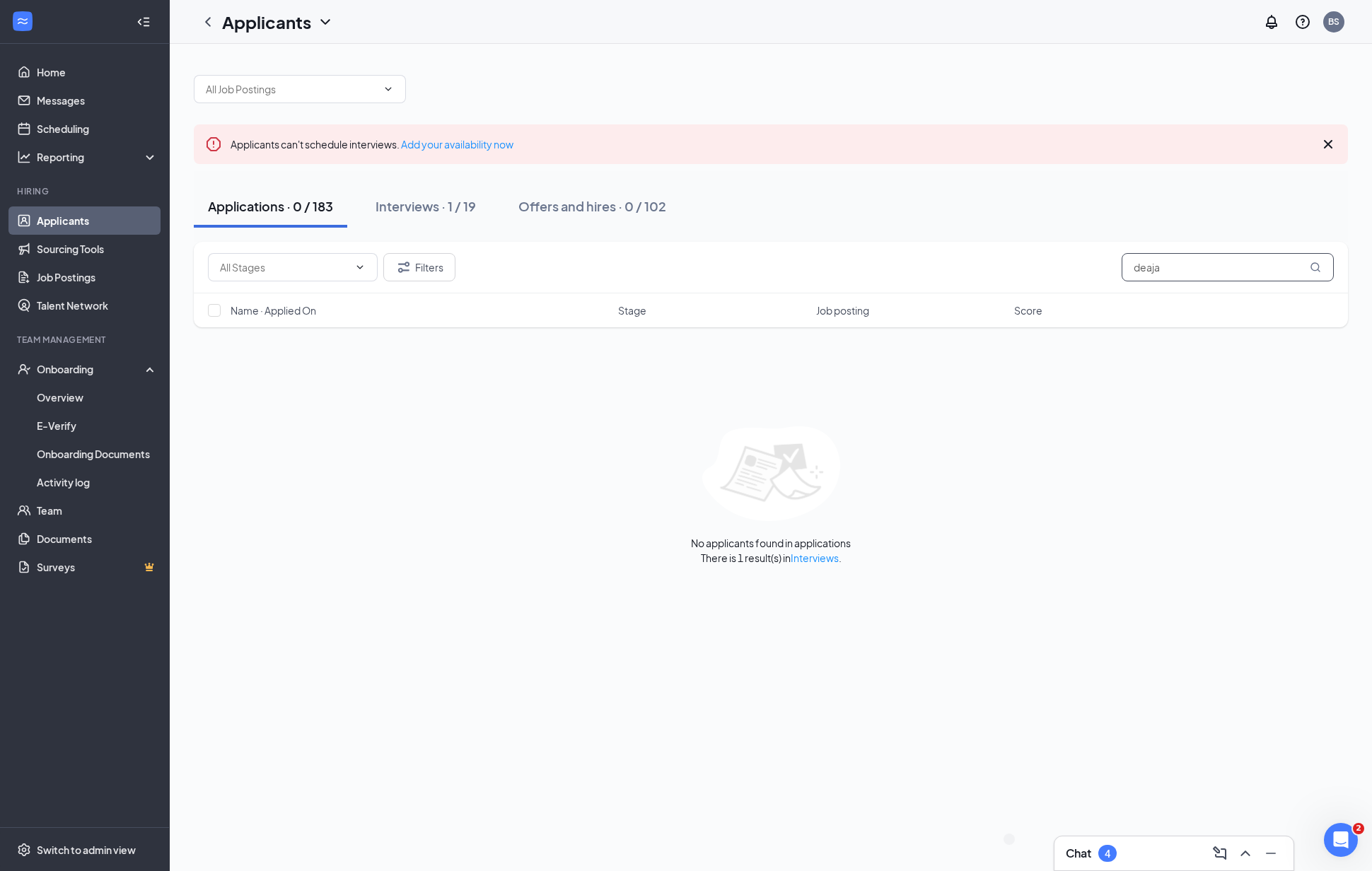
drag, startPoint x: 1052, startPoint y: 255, endPoint x: 1018, endPoint y: 254, distance: 34.0
click at [1018, 253] on div "Filters deaja" at bounding box center [771, 267] width 1126 height 28
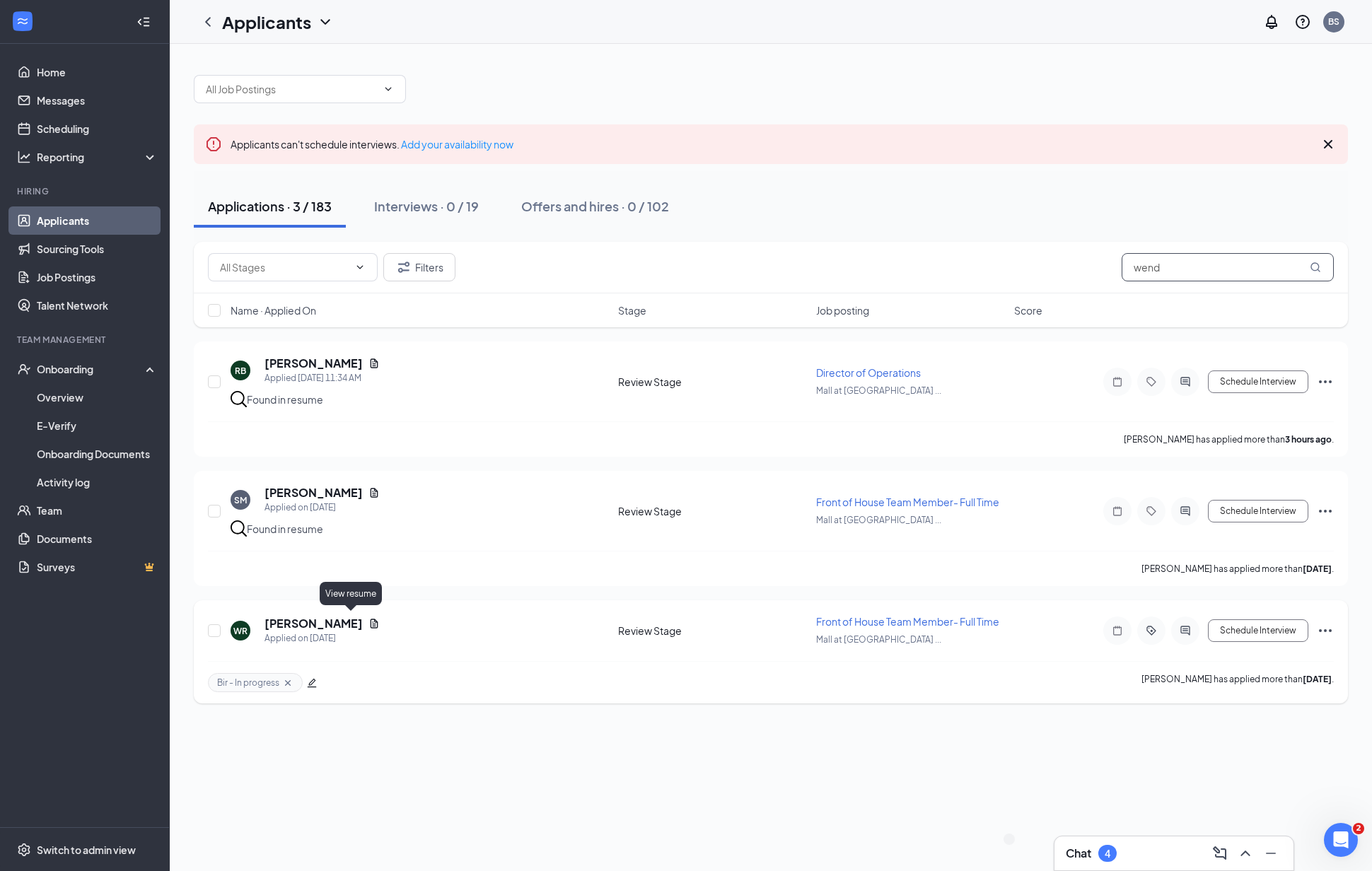
type input "wend"
click at [327, 619] on h5 "[PERSON_NAME]" at bounding box center [313, 623] width 99 height 16
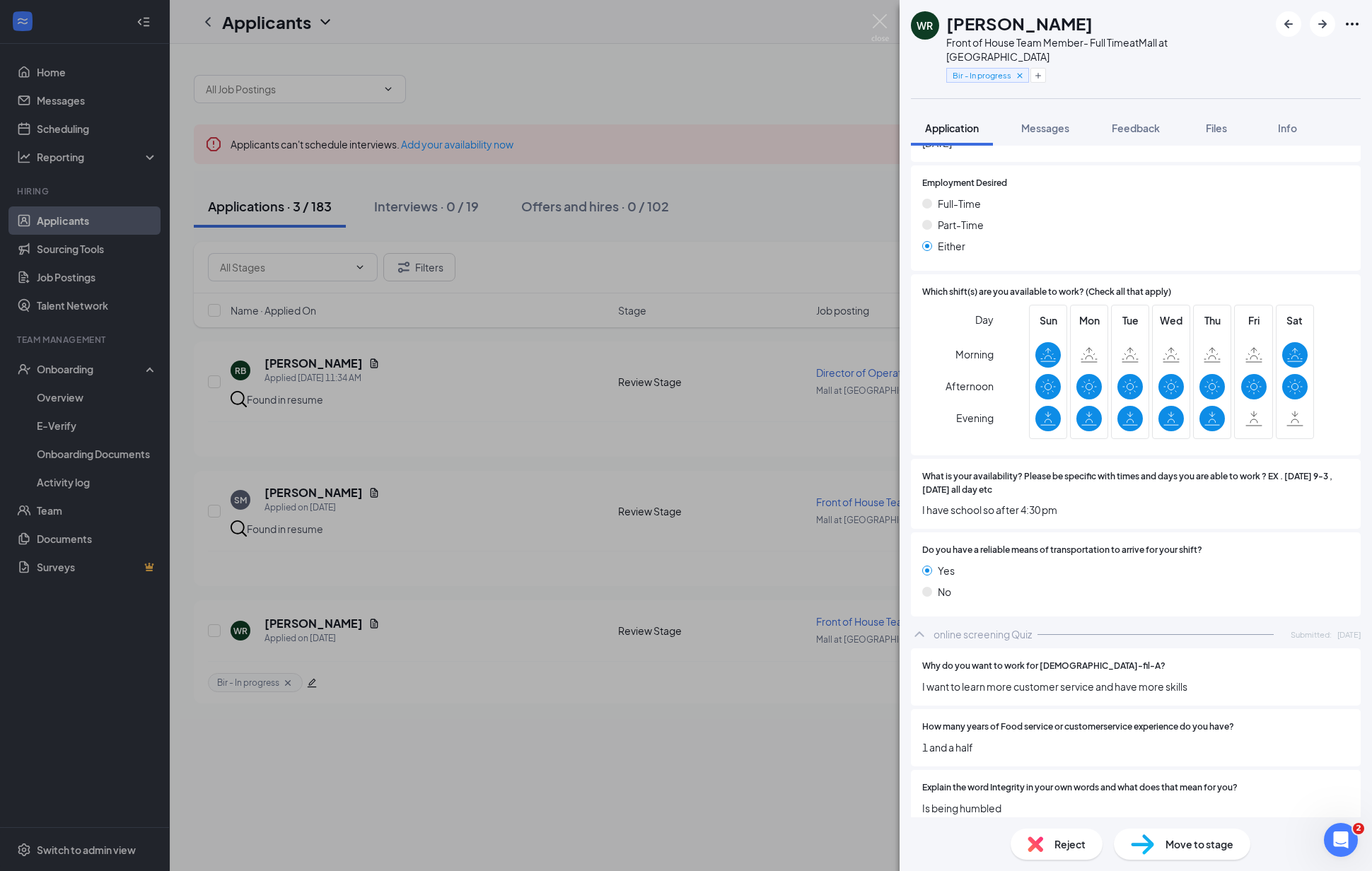
scroll to position [666, 0]
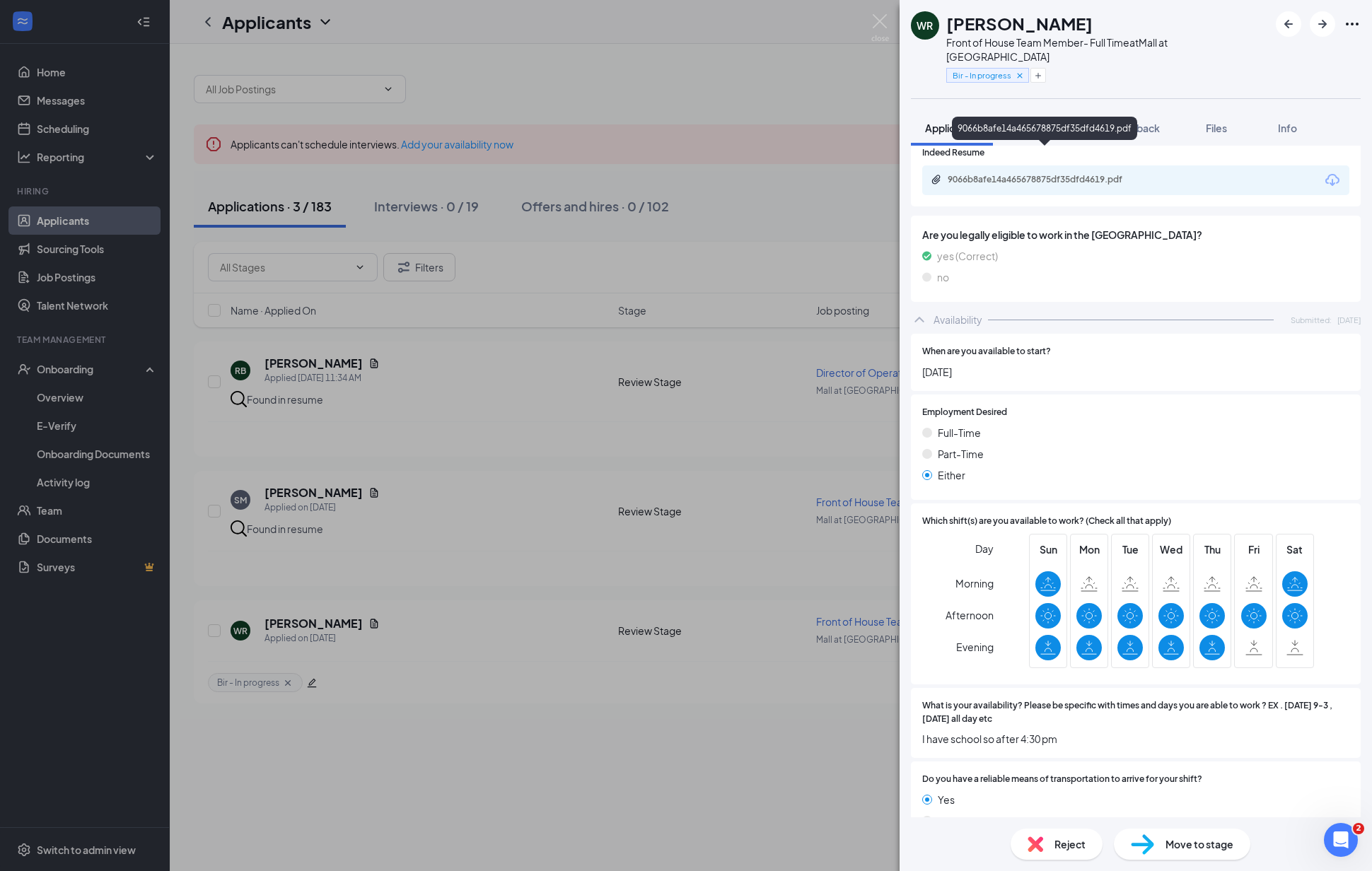
click at [1050, 120] on div "9066b8afe14a465678875df35dfd4619.pdf" at bounding box center [1044, 128] width 185 height 23
click at [1040, 124] on div "9066b8afe14a465678875df35dfd4619.pdf" at bounding box center [1044, 128] width 185 height 23
click at [1047, 126] on div "9066b8afe14a465678875df35dfd4619.pdf" at bounding box center [1044, 128] width 185 height 23
click at [974, 174] on div "9066b8afe14a465678875df35dfd4619.pdf" at bounding box center [1046, 179] width 198 height 11
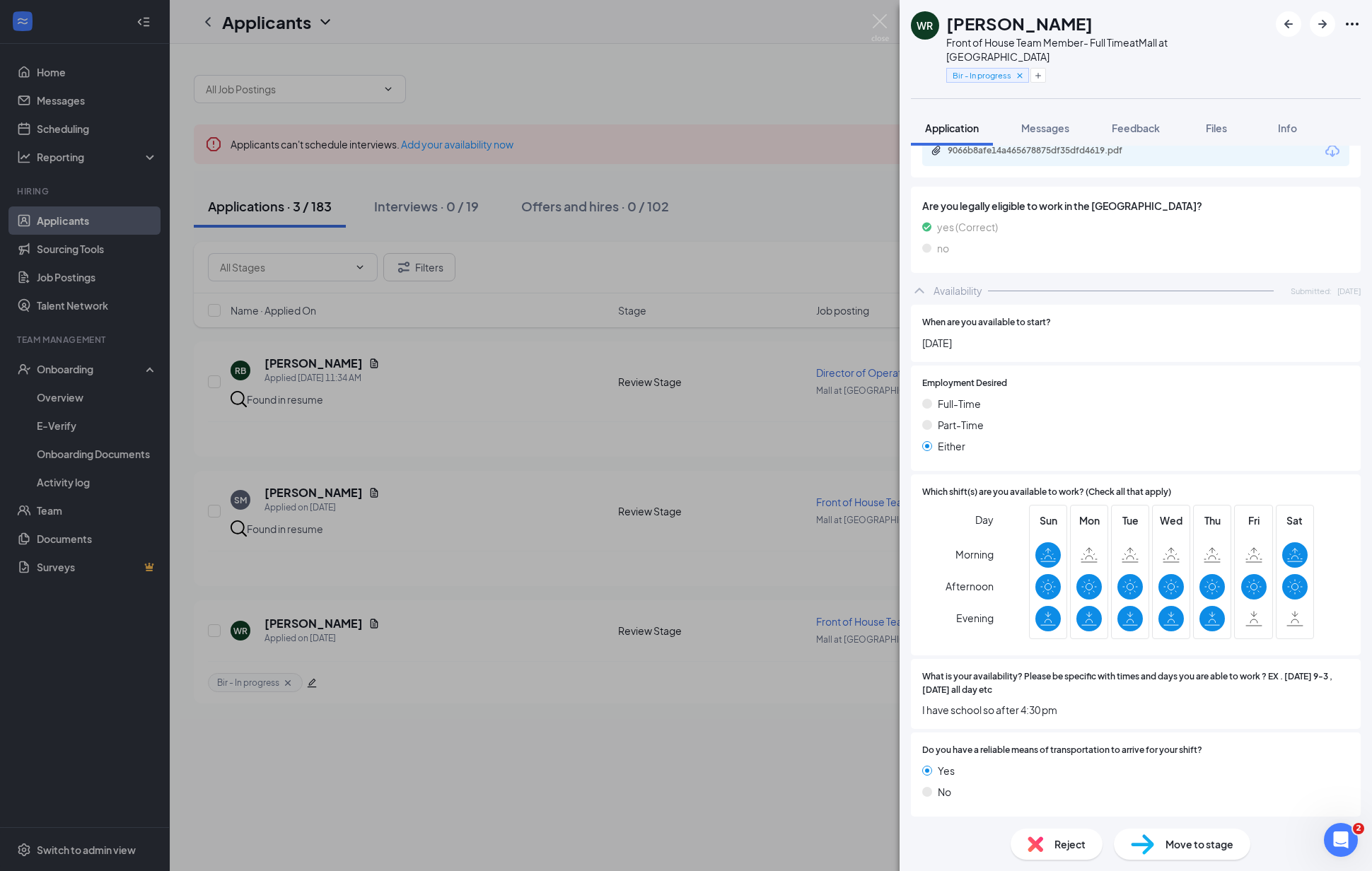
scroll to position [231, 0]
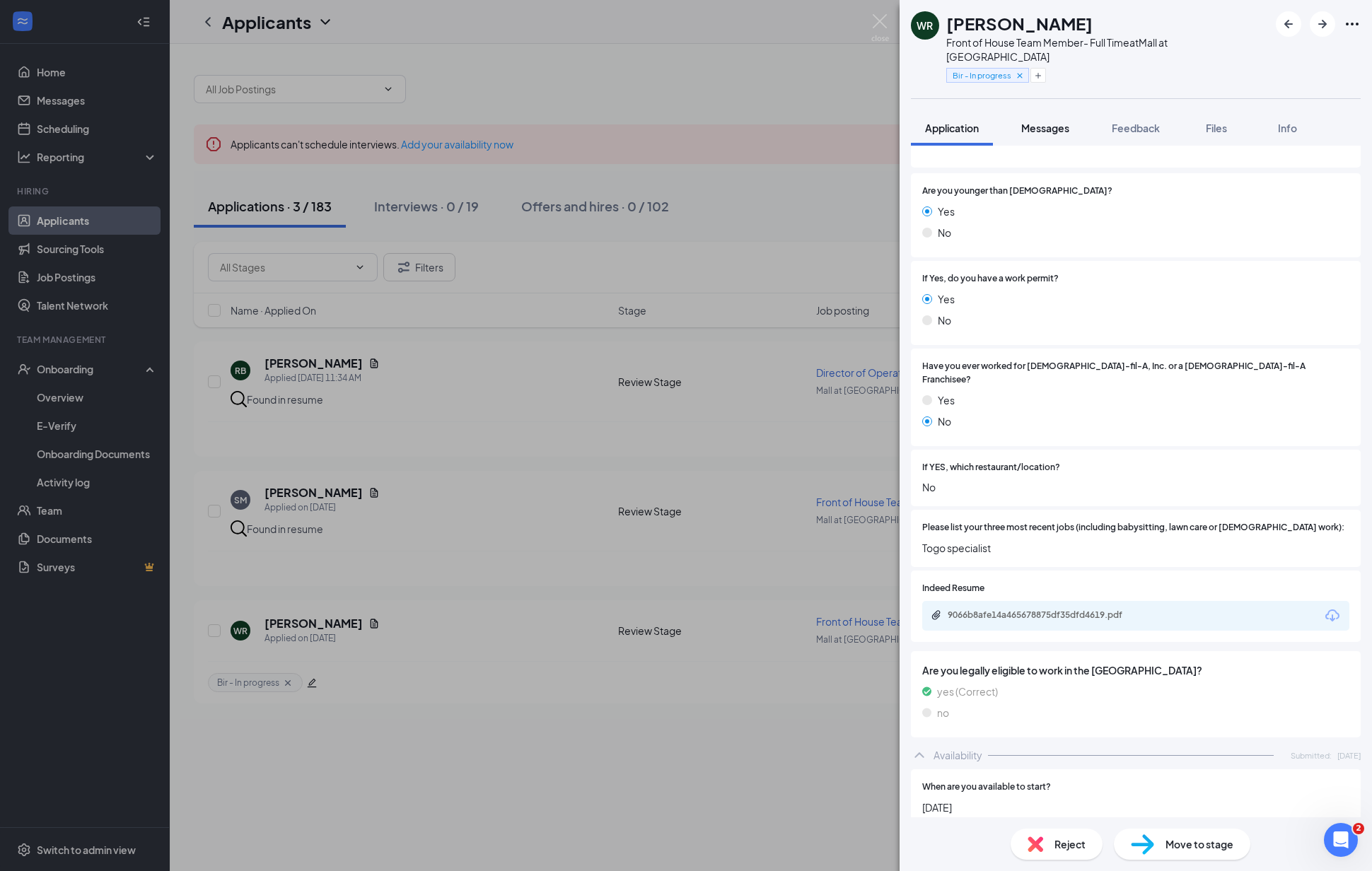
click at [1050, 132] on span "Messages" at bounding box center [1044, 128] width 48 height 13
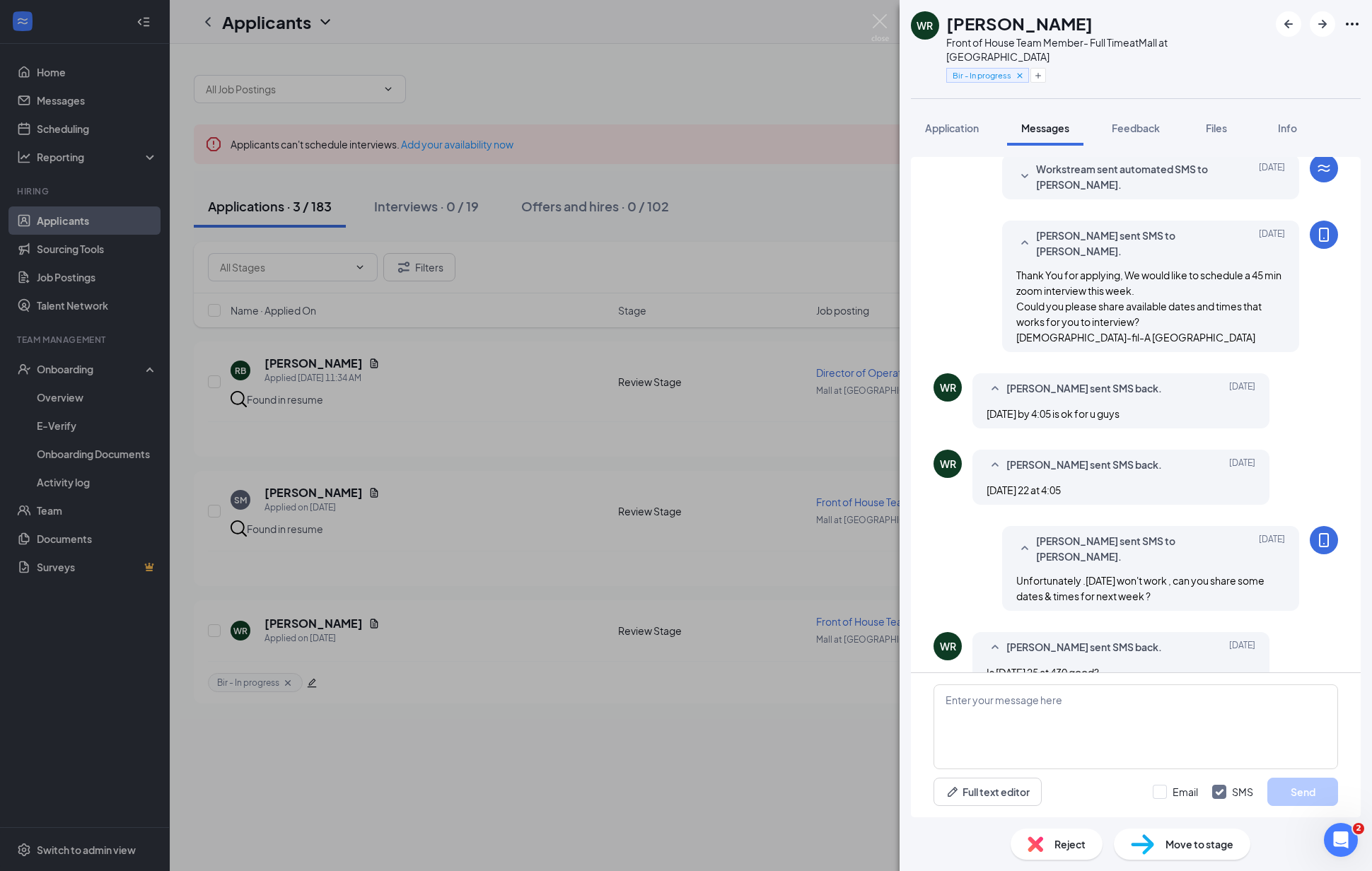
scroll to position [230, 0]
click at [1081, 701] on textarea at bounding box center [1135, 726] width 404 height 85
type textarea "A"
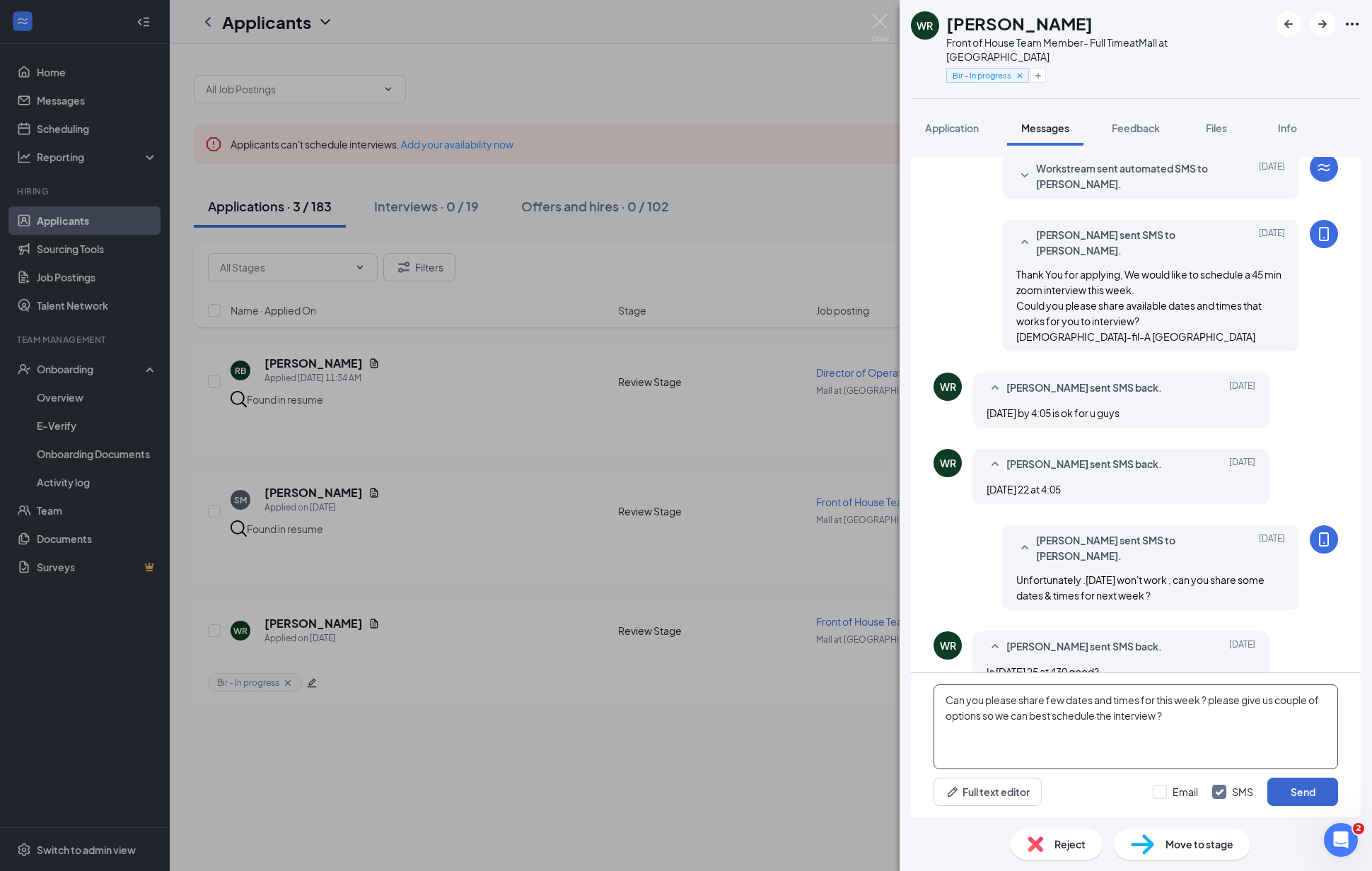
type textarea "Can you please share few dates and times for this week ? please give us couple …"
click at [1306, 786] on button "Send" at bounding box center [1302, 792] width 70 height 28
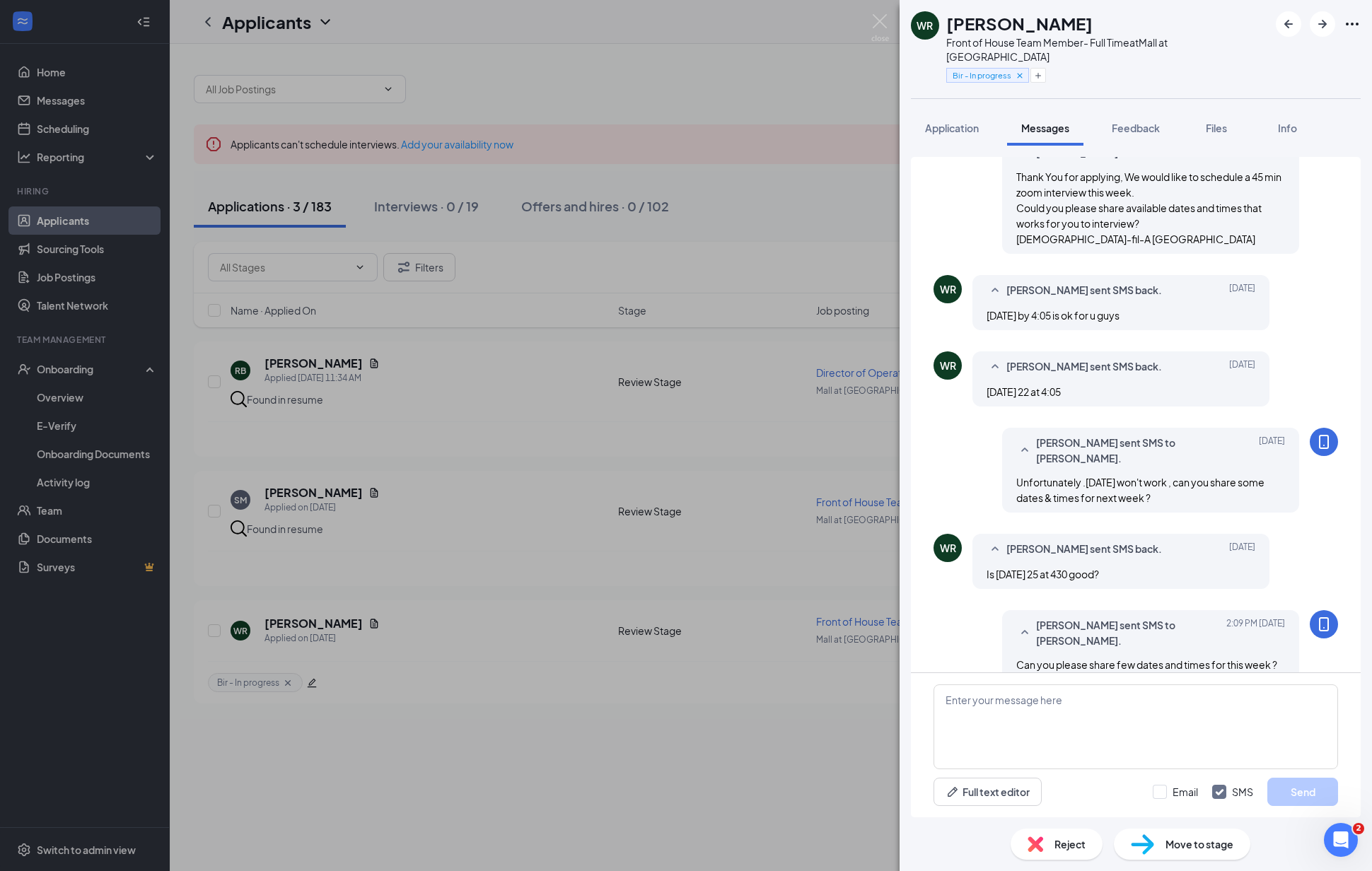
scroll to position [337, 0]
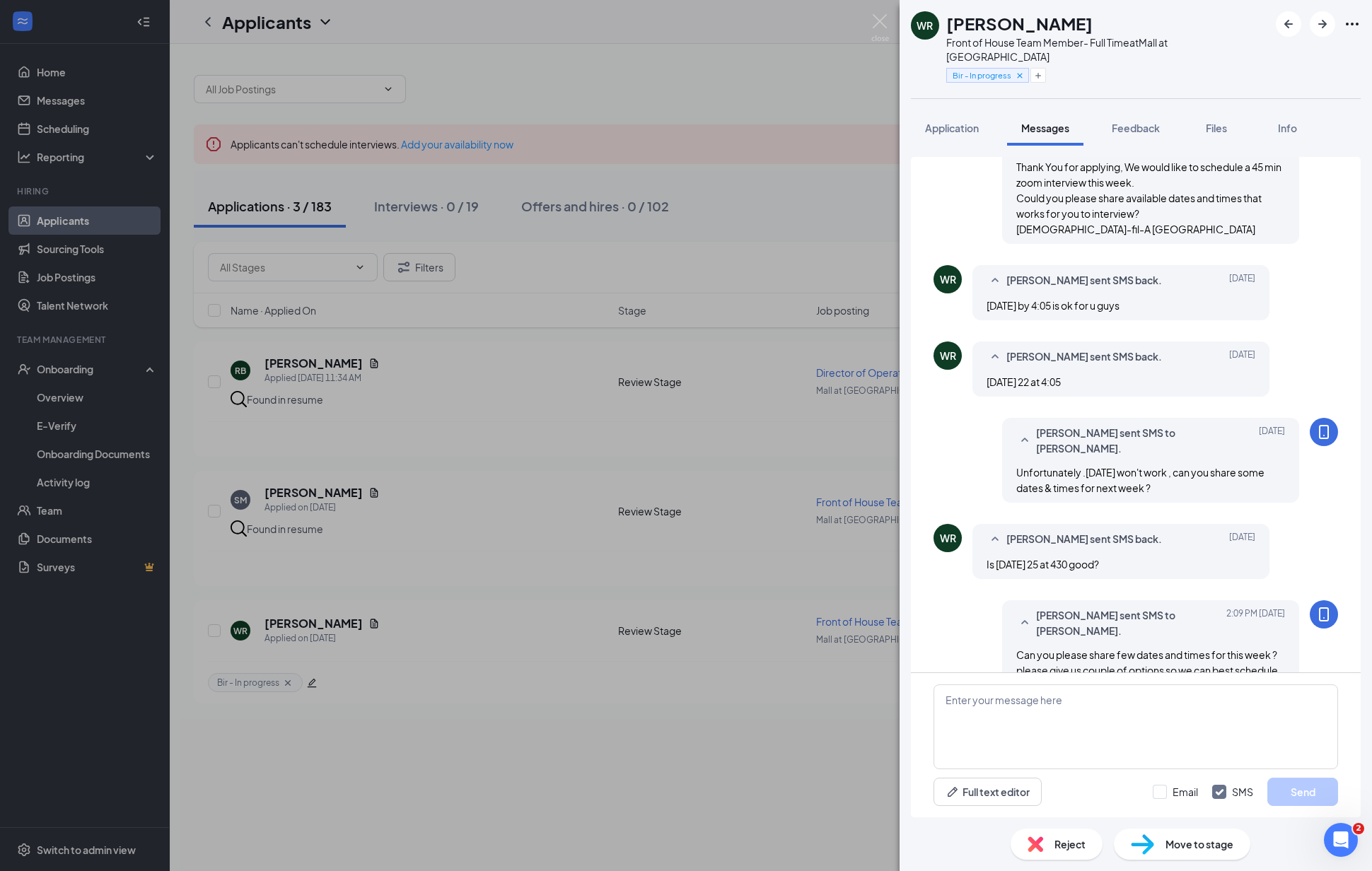
drag, startPoint x: 690, startPoint y: 759, endPoint x: 687, endPoint y: 729, distance: 30.1
click at [690, 758] on div "WR [PERSON_NAME] Front of House Team Member- Full Time at [GEOGRAPHIC_DATA] at …" at bounding box center [686, 435] width 1372 height 871
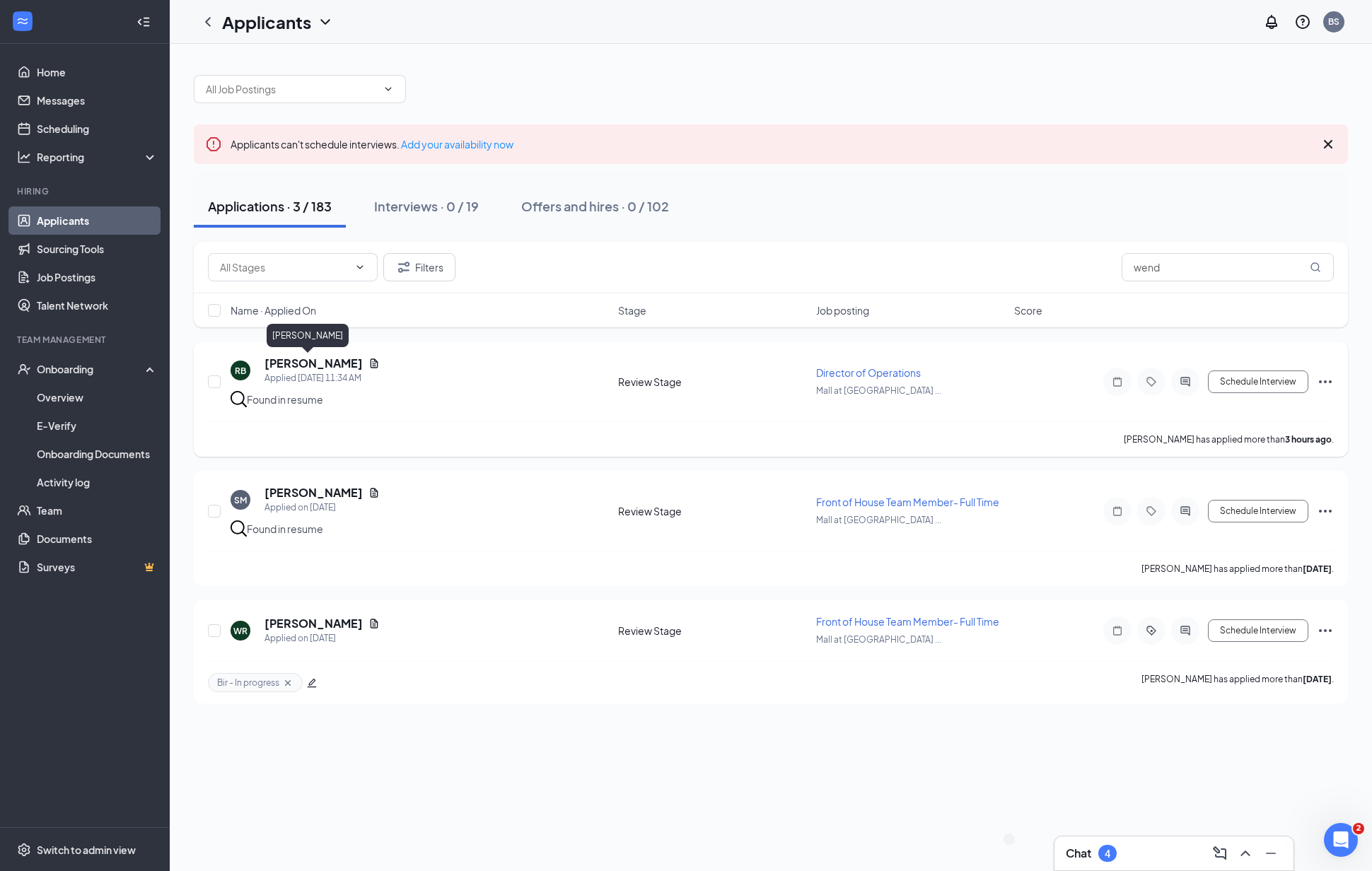
click at [288, 364] on h5 "[PERSON_NAME]" at bounding box center [313, 363] width 99 height 16
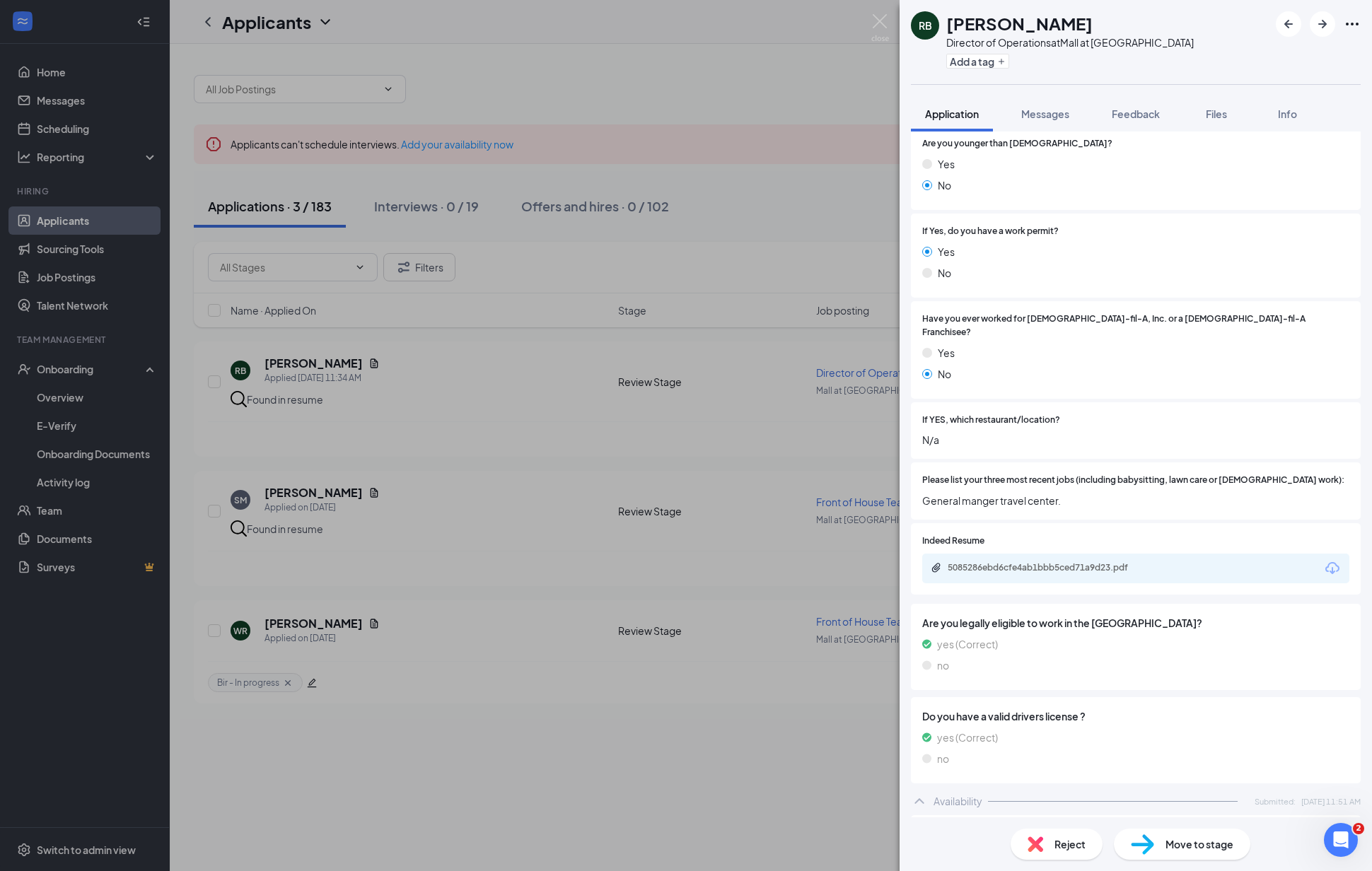
scroll to position [221, 0]
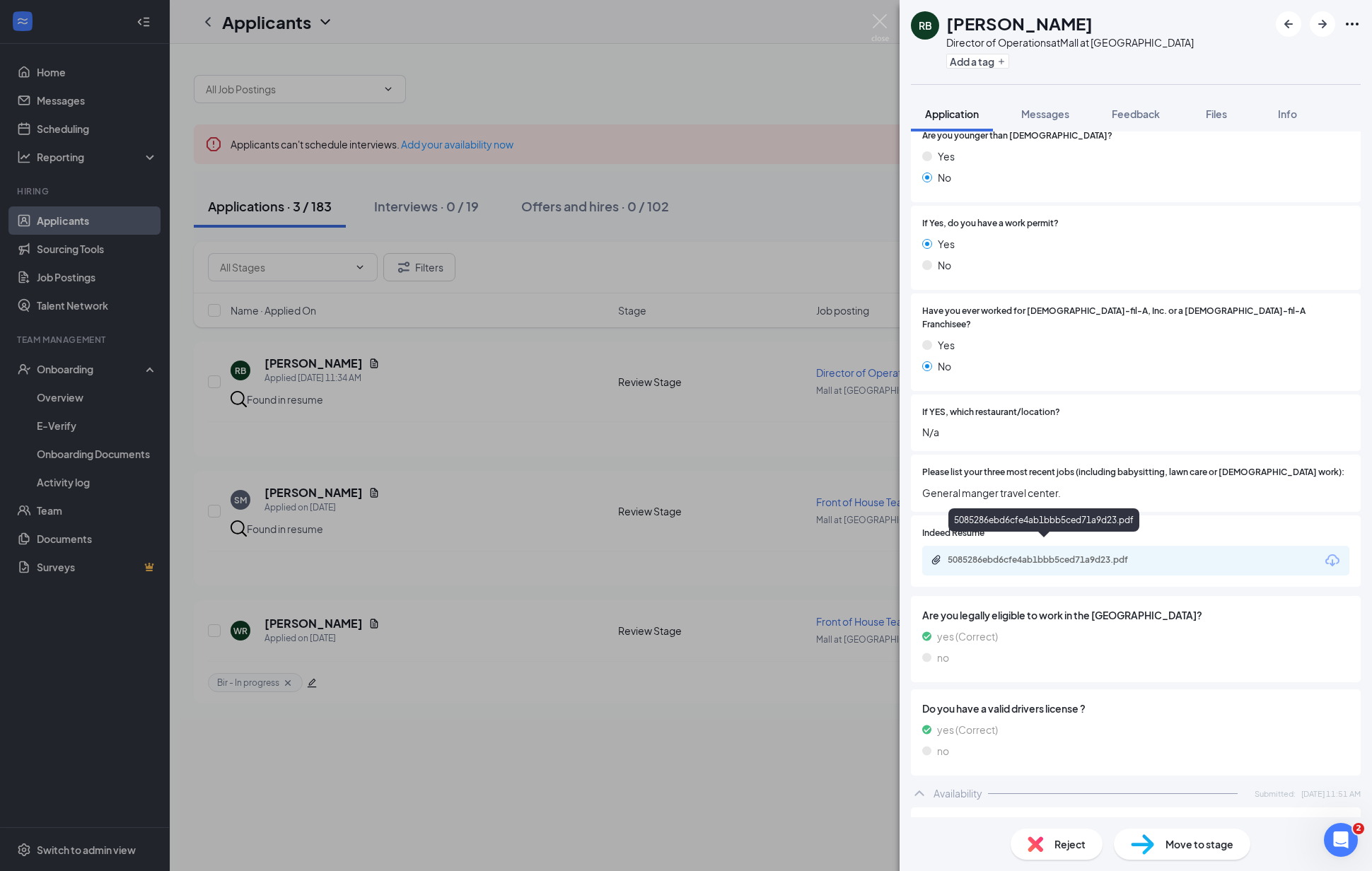
click at [1055, 554] on div "5085286ebd6cfe4ab1bbb5ced71a9d23.pdf" at bounding box center [1046, 560] width 198 height 11
click at [748, 404] on div "RB [PERSON_NAME] Director of Operations at [GEOGRAPHIC_DATA] at [GEOGRAPHIC_DAT…" at bounding box center [686, 435] width 1372 height 871
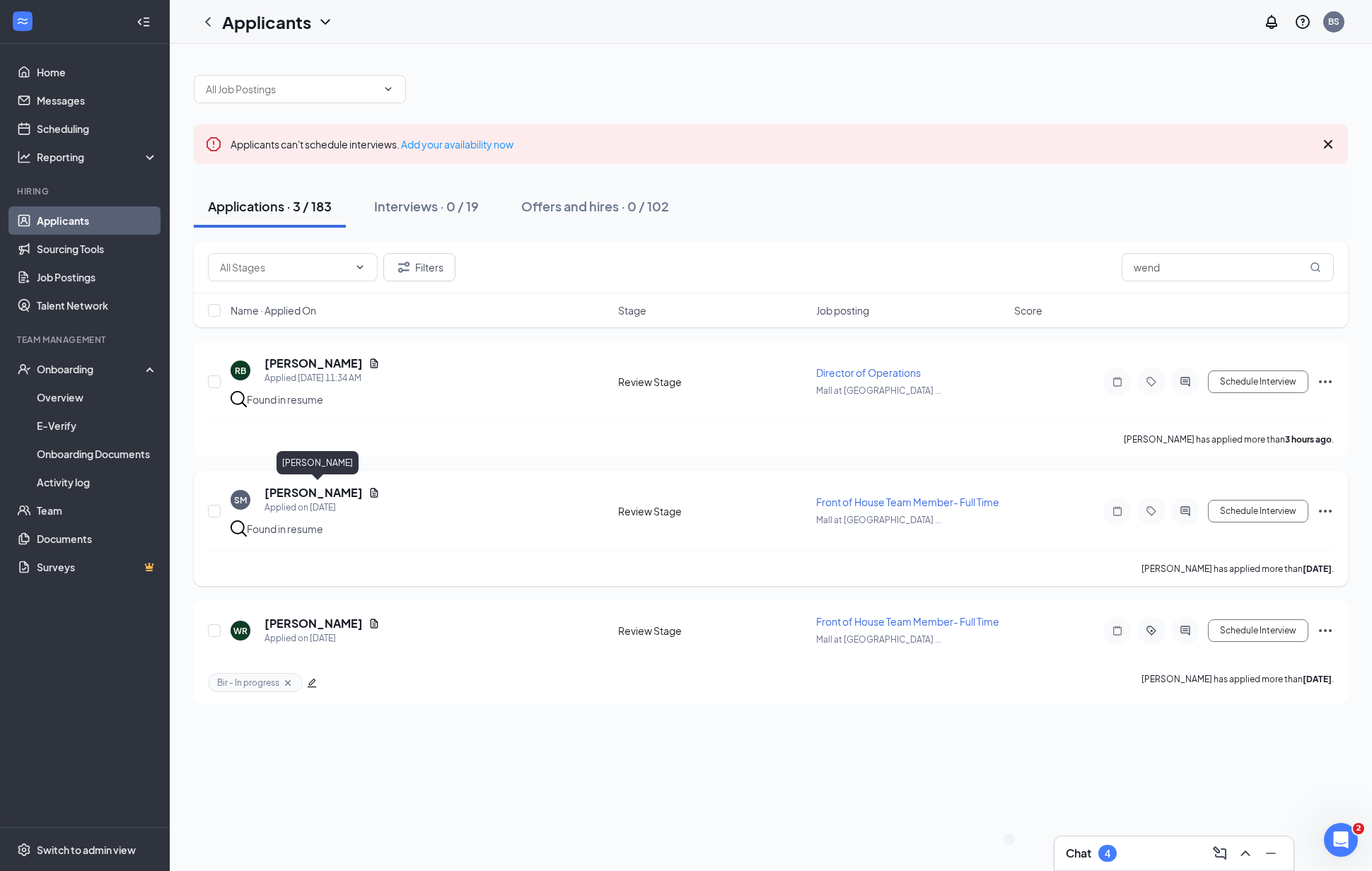
click at [329, 493] on h5 "[PERSON_NAME]" at bounding box center [313, 492] width 99 height 16
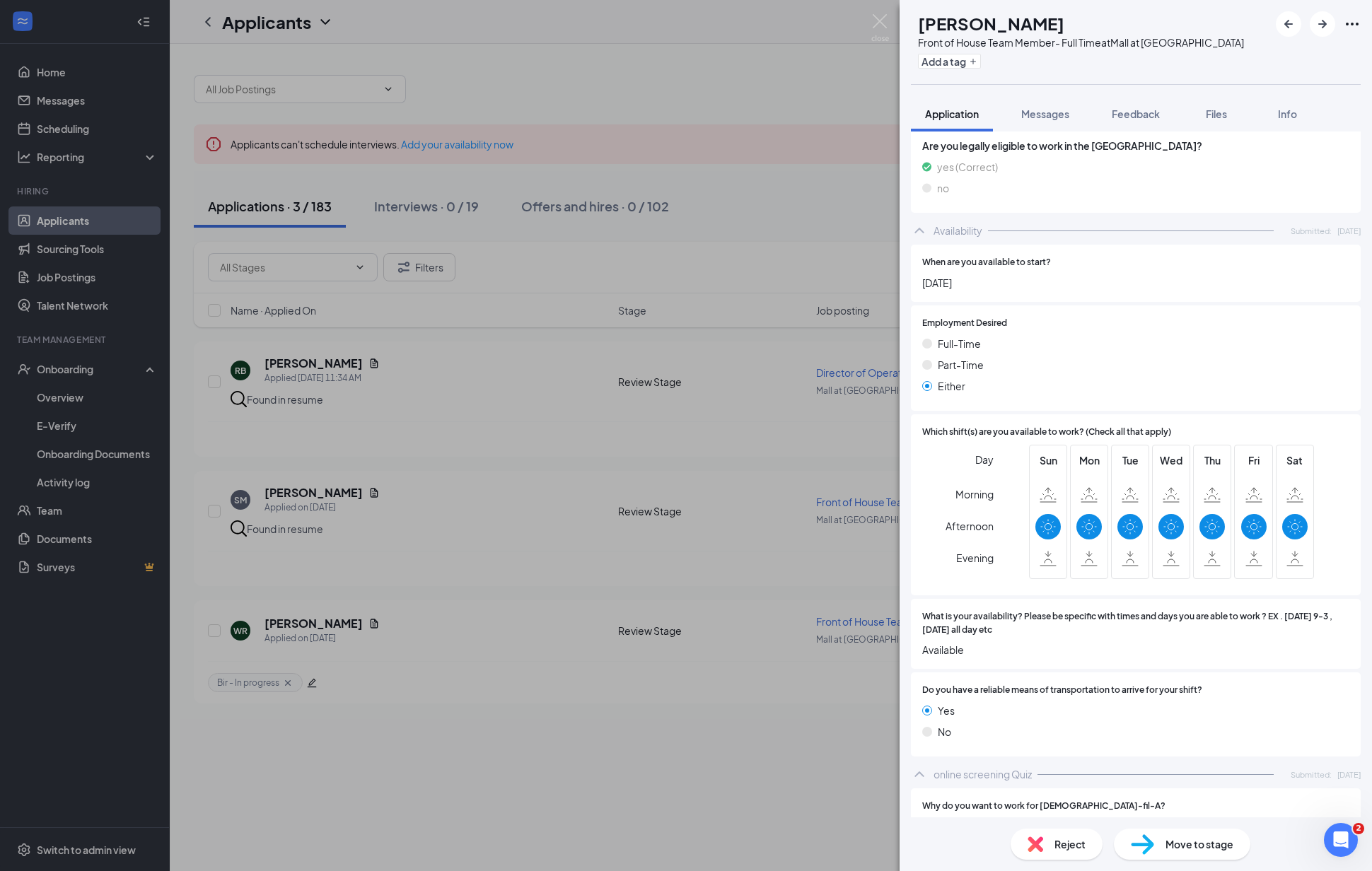
scroll to position [639, 0]
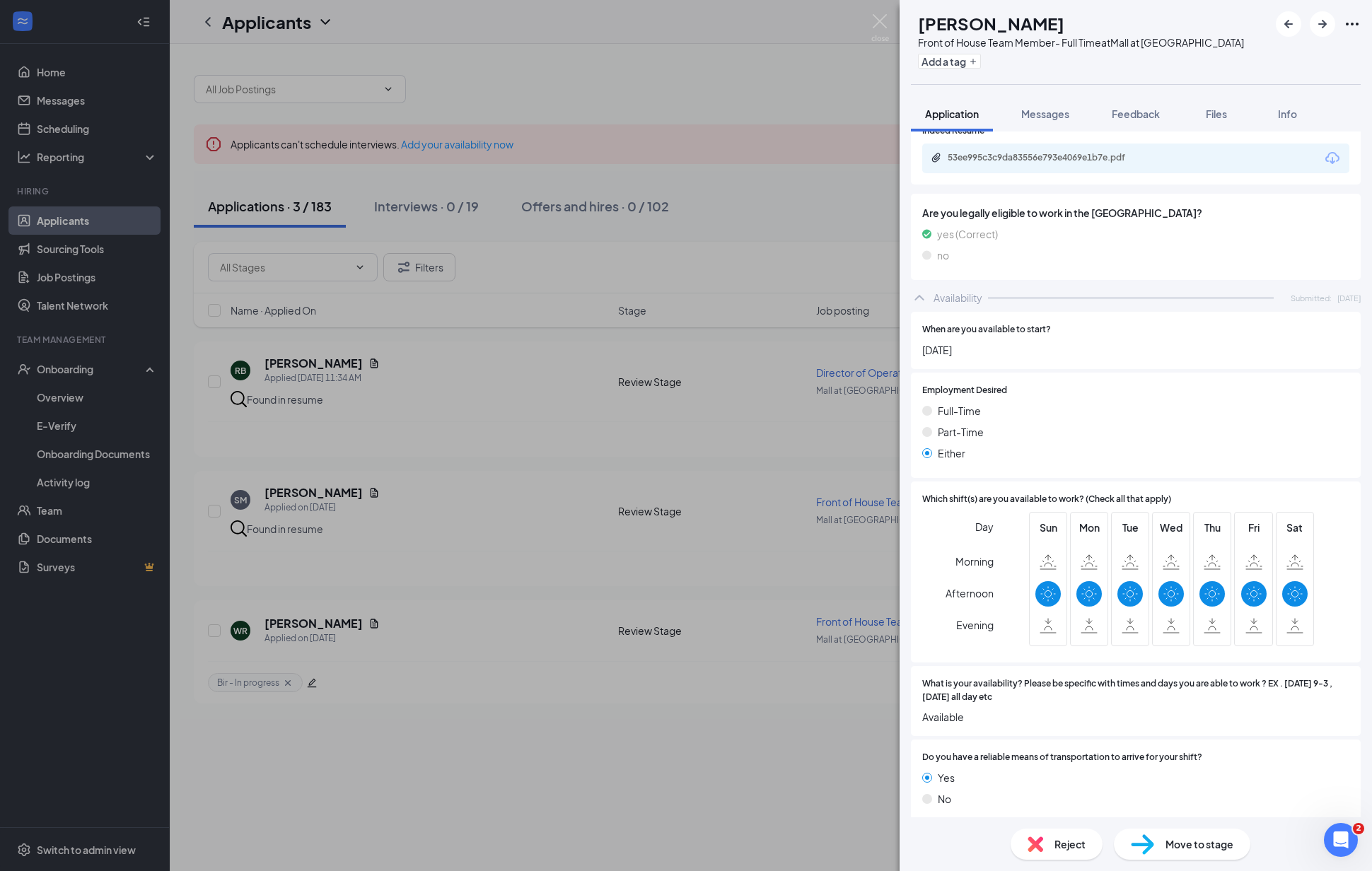
drag, startPoint x: 722, startPoint y: 437, endPoint x: 641, endPoint y: 275, distance: 181.1
click at [722, 436] on div "SM [PERSON_NAME] Front of House Team Member- Full Time at [GEOGRAPHIC_DATA] at …" at bounding box center [686, 435] width 1372 height 871
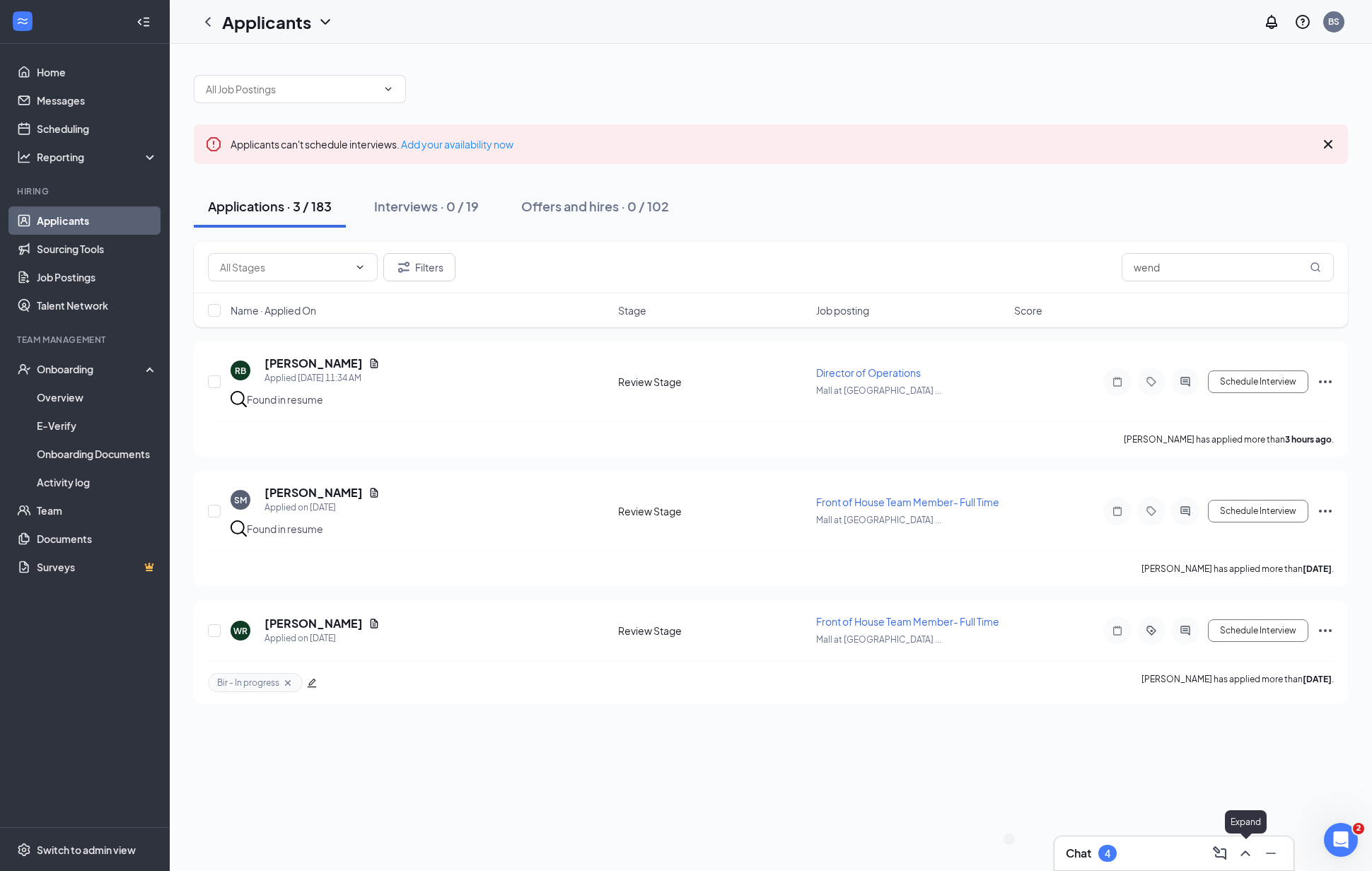
click at [1245, 851] on icon "ChevronUp" at bounding box center [1245, 853] width 9 height 6
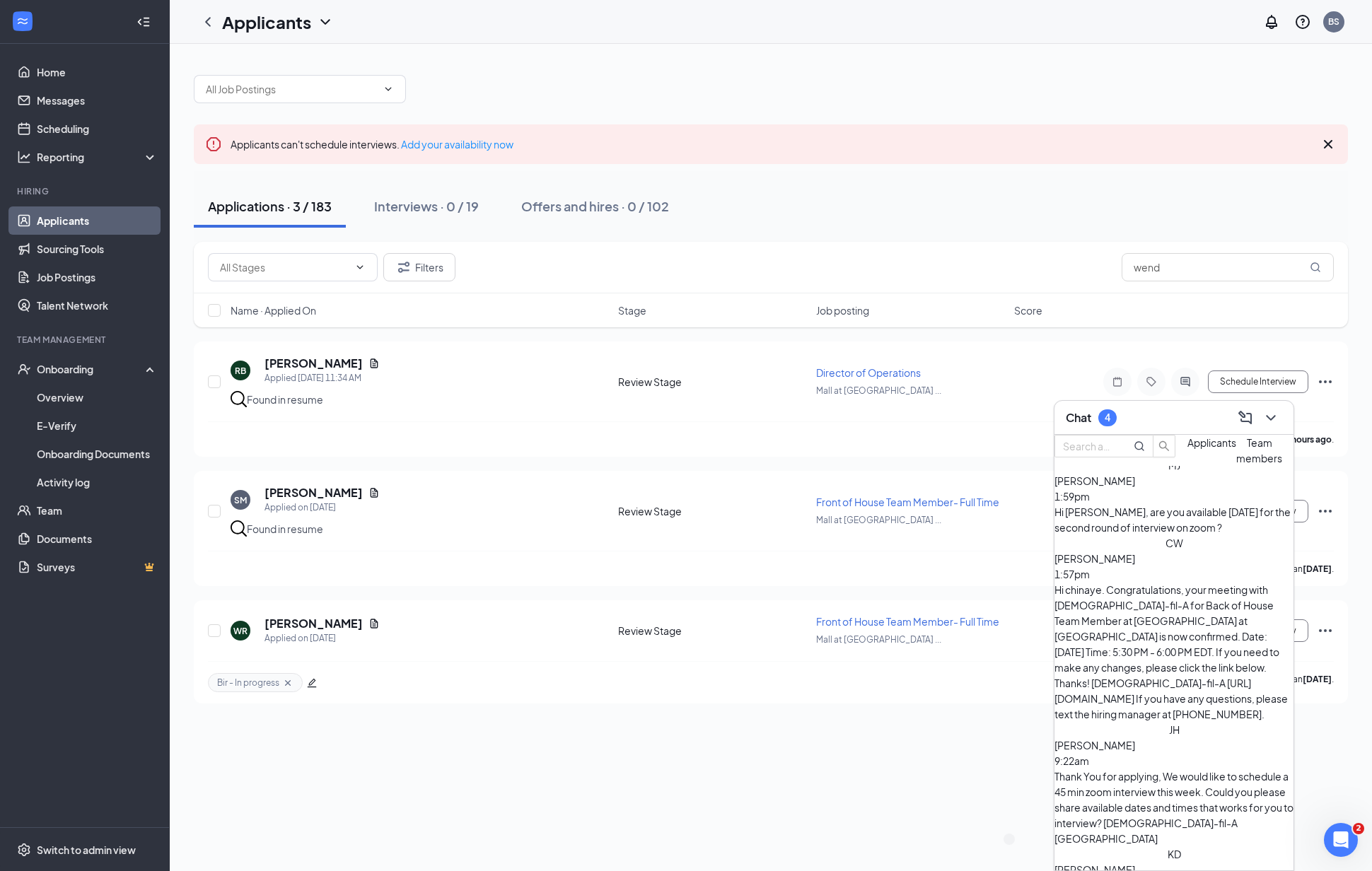
scroll to position [183, 0]
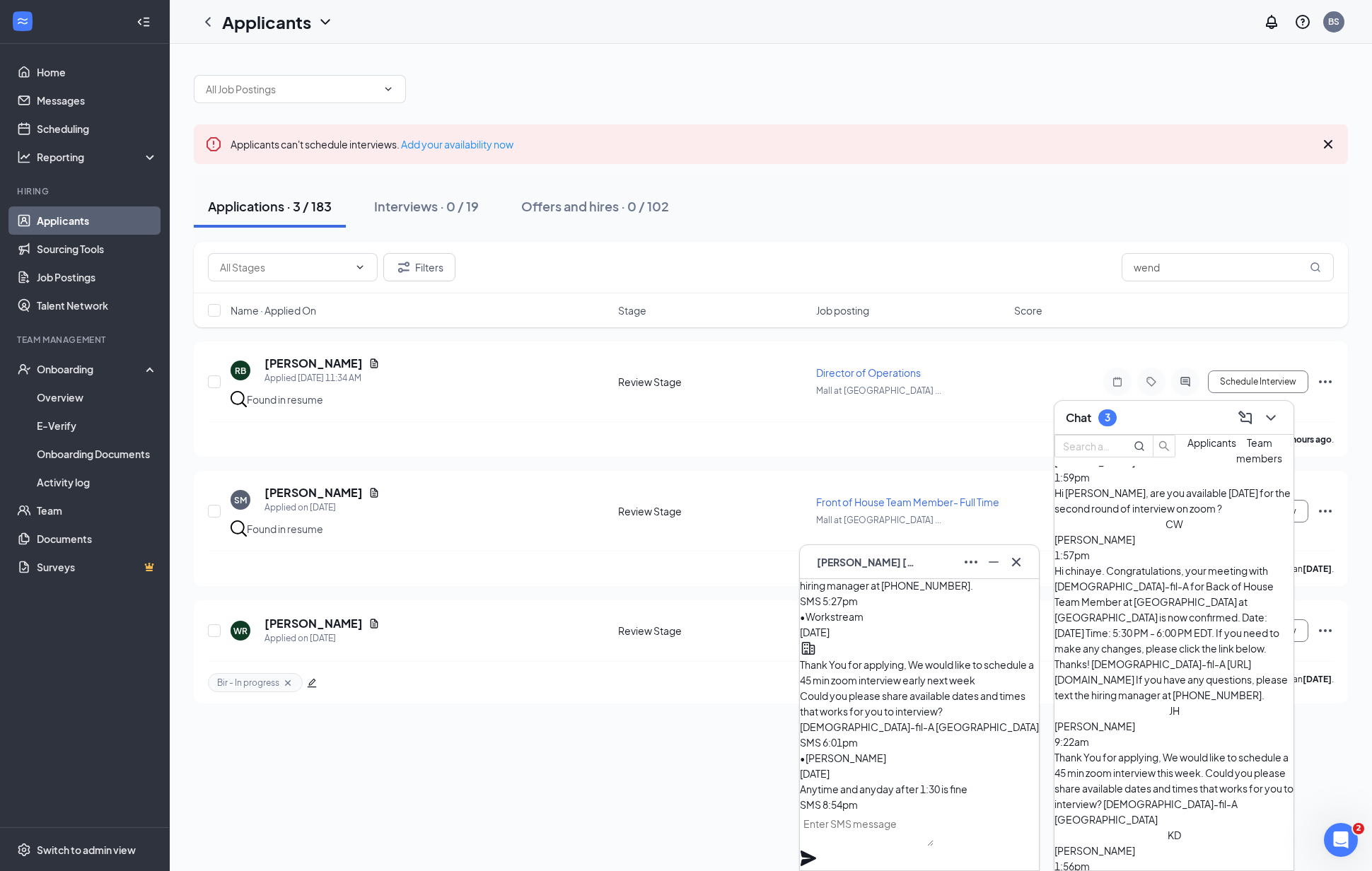
click at [709, 733] on div "Applicants can't schedule interviews. Add your availability now Applications · …" at bounding box center [771, 458] width 1202 height 827
click at [887, 566] on span "[PERSON_NAME][US_STATE]" at bounding box center [865, 562] width 99 height 16
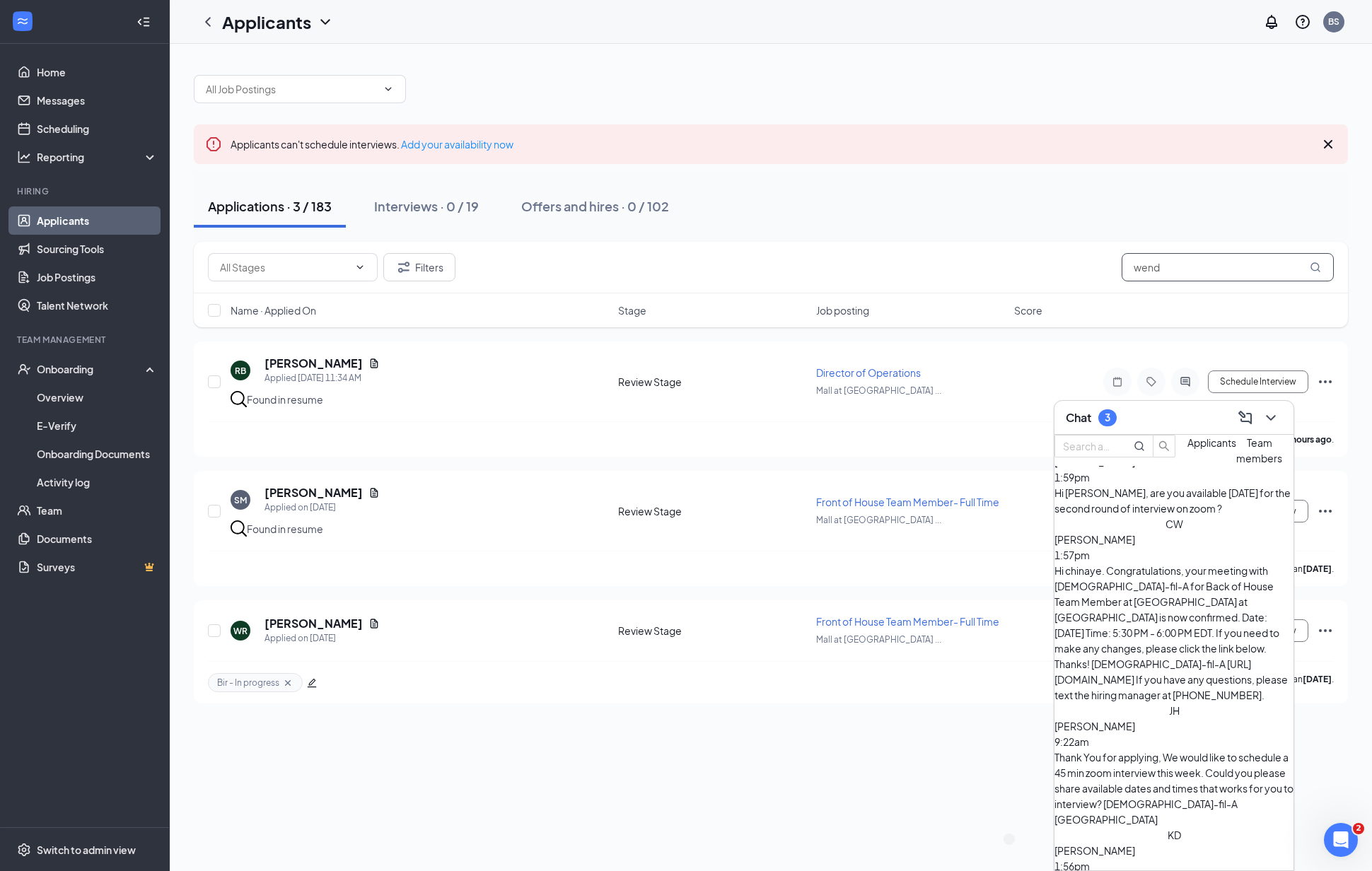
drag, startPoint x: 1197, startPoint y: 262, endPoint x: 1097, endPoint y: 270, distance: 100.3
click at [1096, 268] on div "Filters wend" at bounding box center [771, 267] width 1126 height 28
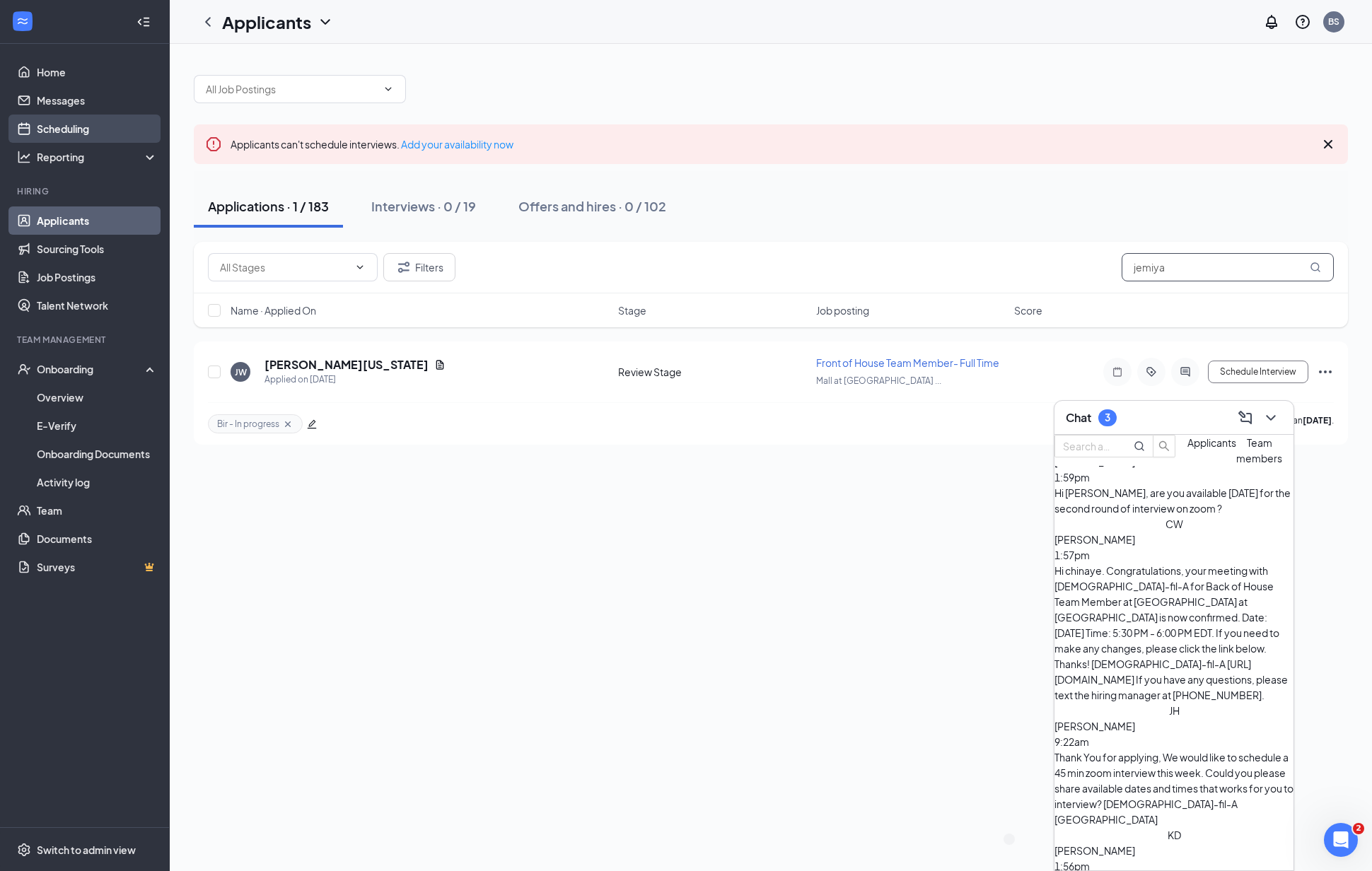
type input "jemiya"
click at [67, 126] on link "Scheduling" at bounding box center [97, 129] width 121 height 28
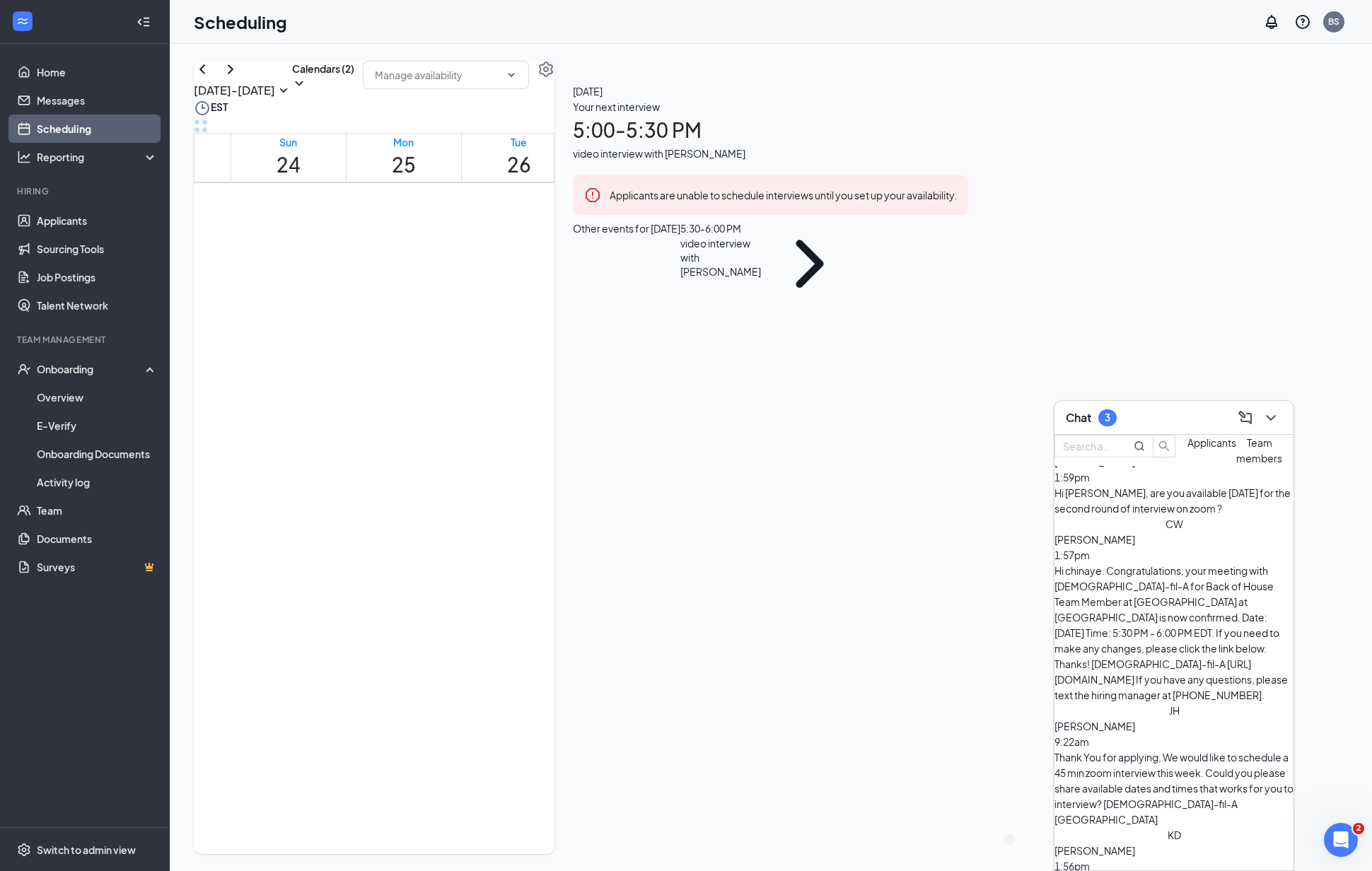
scroll to position [695, 0]
click at [69, 222] on link "Applicants" at bounding box center [97, 221] width 121 height 28
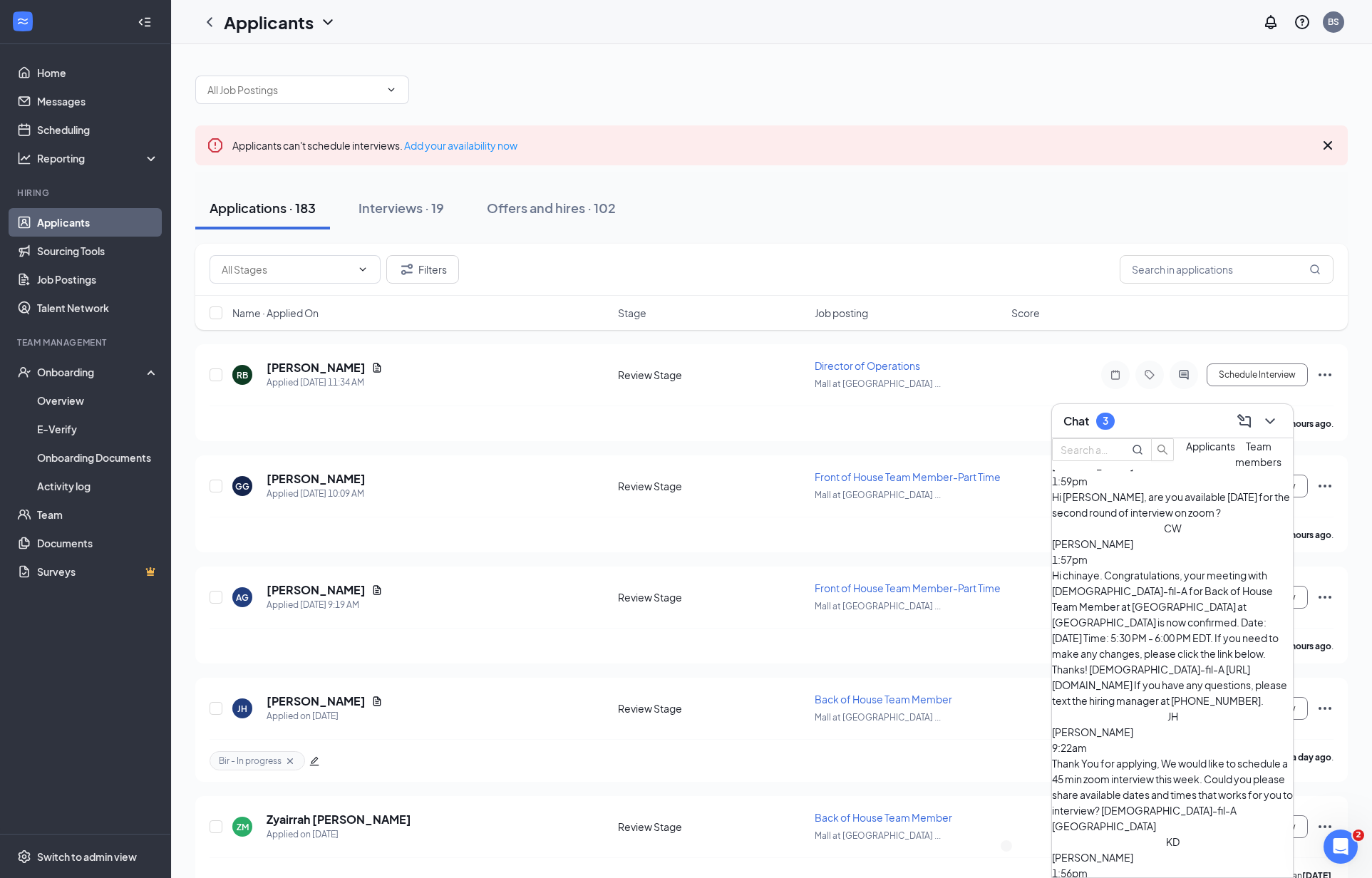
click at [1225, 203] on div "Applications · 183 Interviews · 19 Offers and hires · 102" at bounding box center [771, 207] width 1153 height 43
click at [1198, 262] on input "text" at bounding box center [1227, 269] width 214 height 28
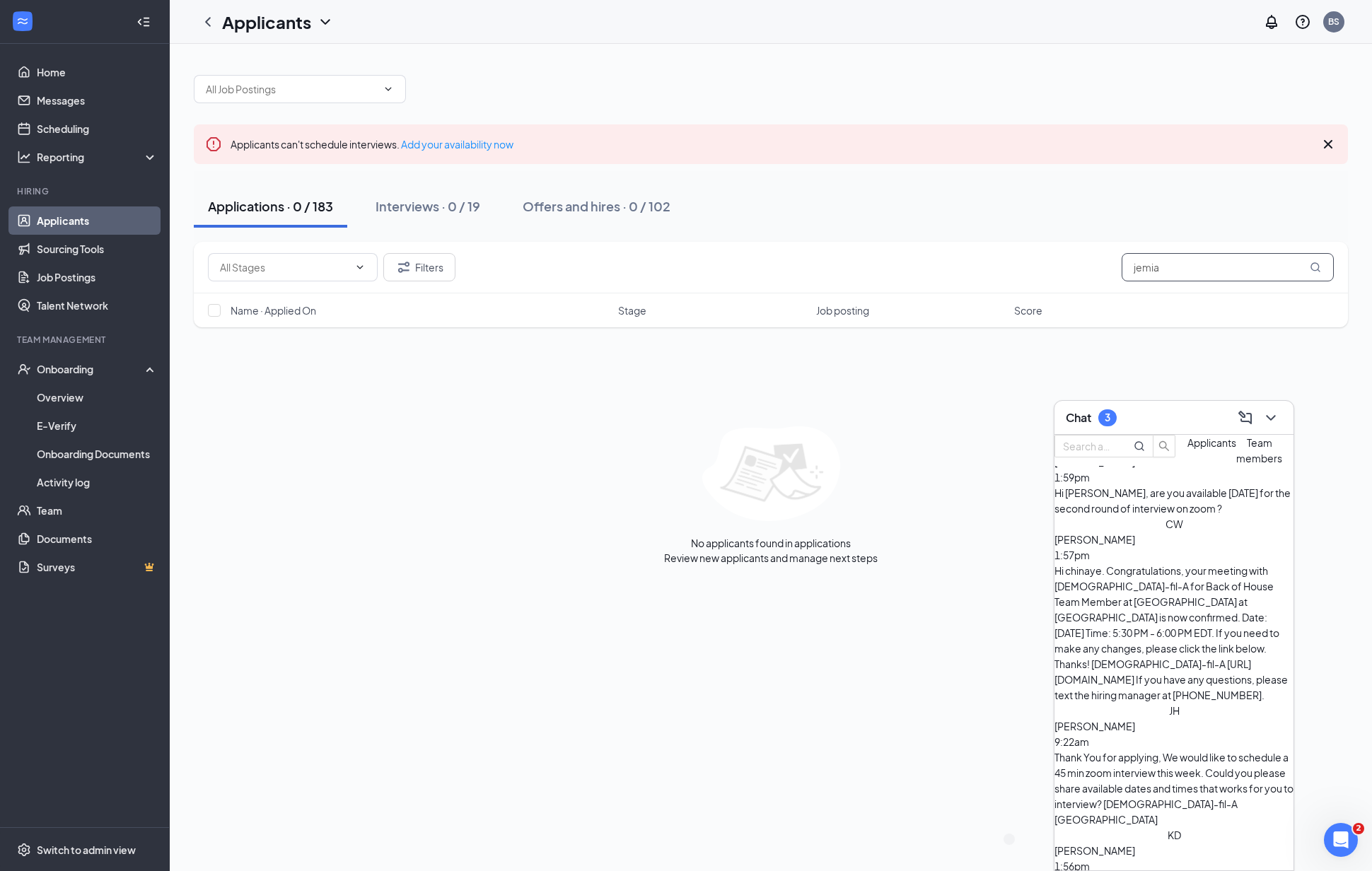
drag, startPoint x: 1123, startPoint y: 261, endPoint x: 1023, endPoint y: 252, distance: 100.4
click at [1022, 252] on div "Filters jemia" at bounding box center [771, 267] width 1154 height 52
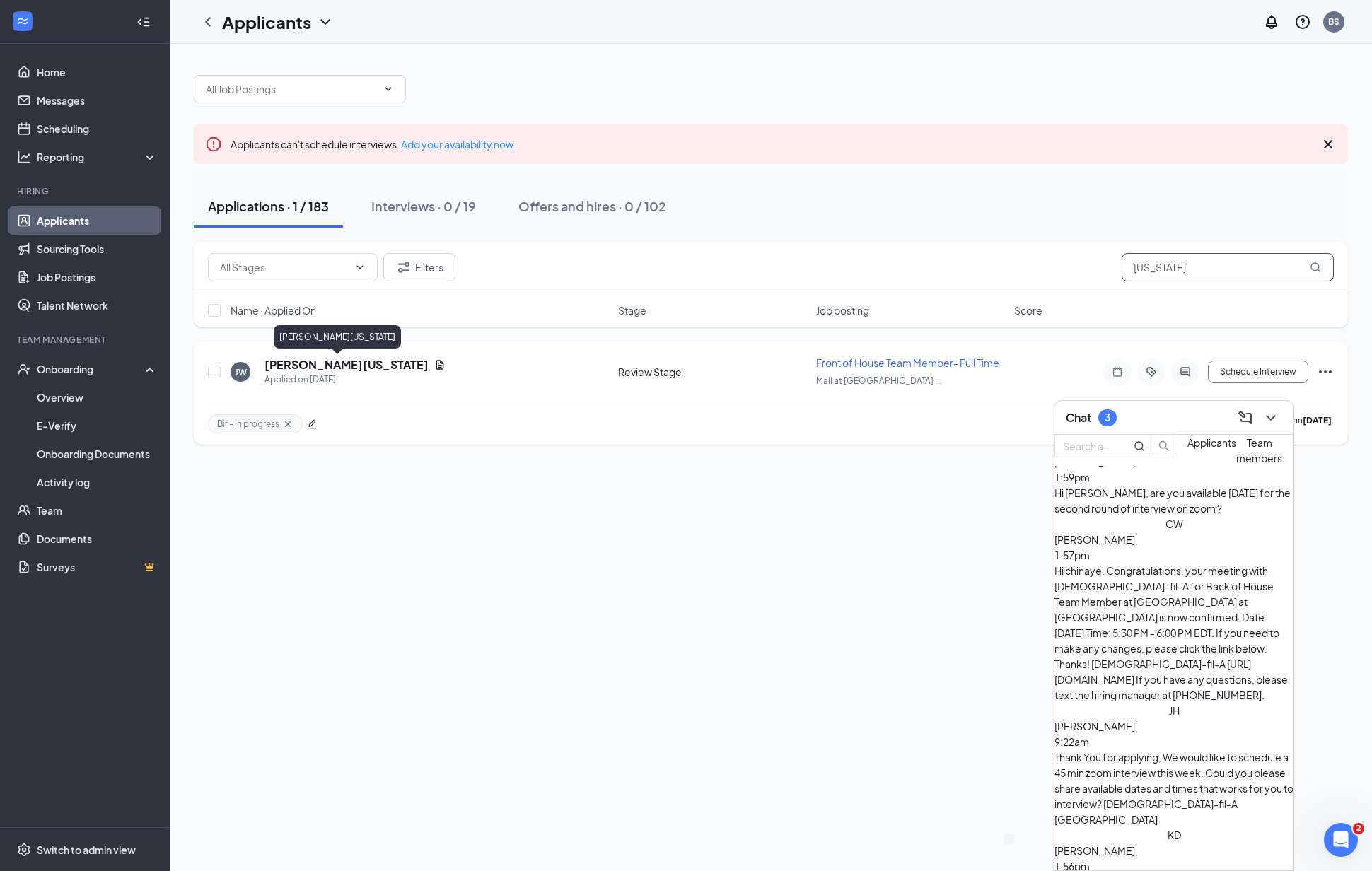
type input "[US_STATE]"
click at [350, 363] on h5 "[PERSON_NAME][US_STATE]" at bounding box center [346, 365] width 164 height 16
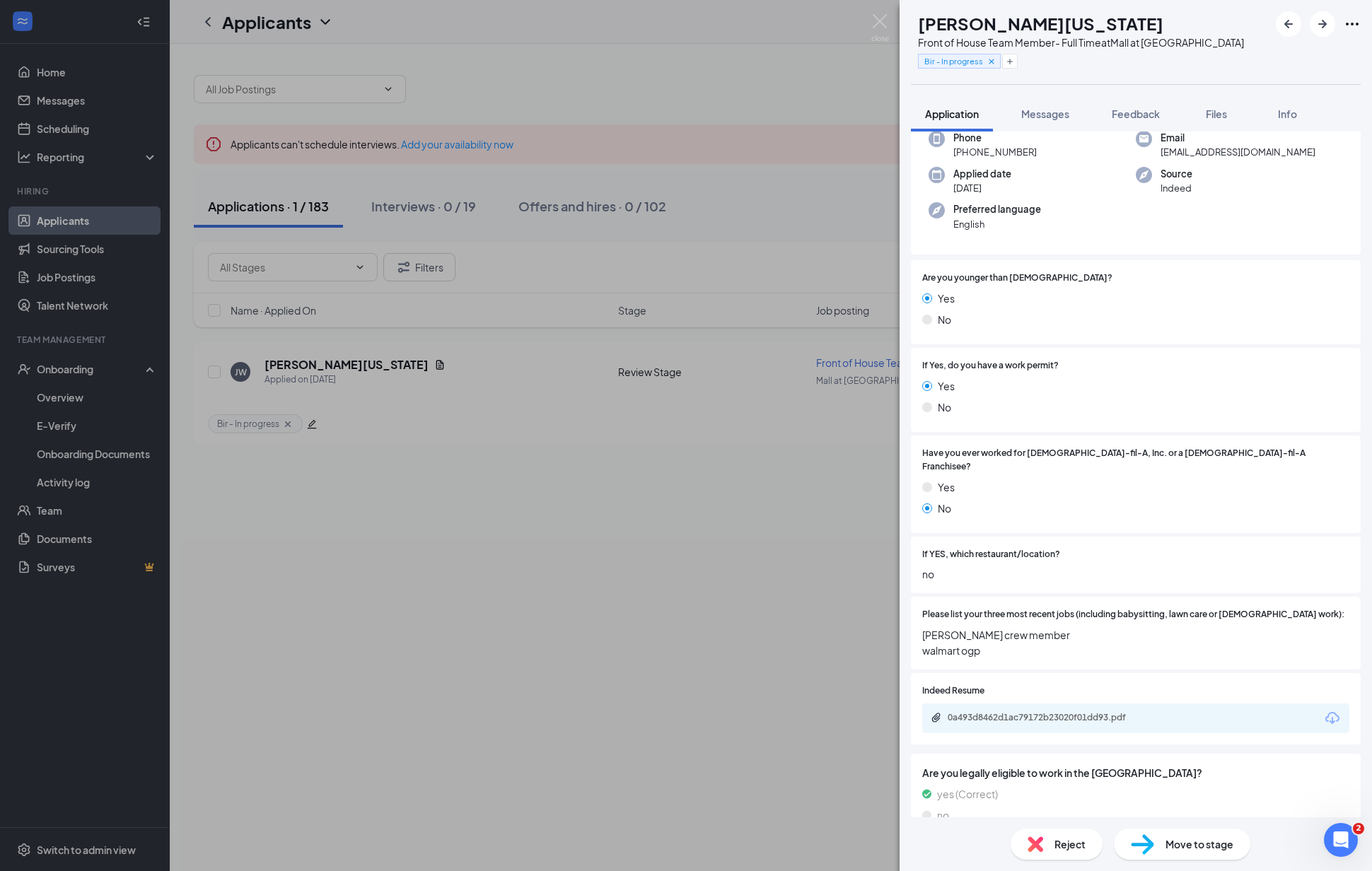
scroll to position [272, 0]
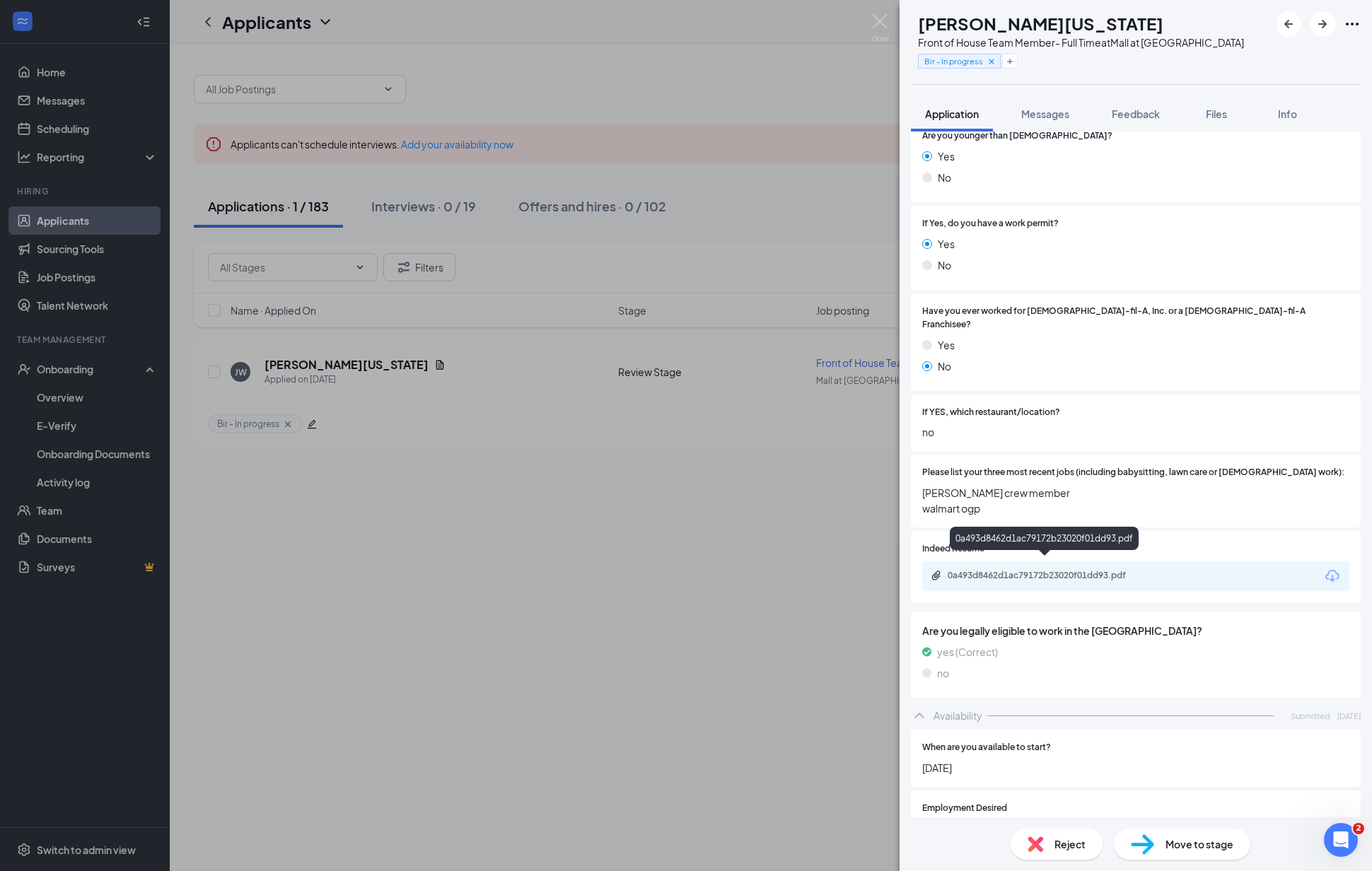
click at [1106, 569] on div "0a493d8462d1ac79172b23020f01dd93.pdf" at bounding box center [1046, 575] width 198 height 11
click at [755, 479] on div "[PERSON_NAME][US_STATE] Front of House Team Member- Full Time at [GEOGRAPHIC_DA…" at bounding box center [686, 435] width 1372 height 871
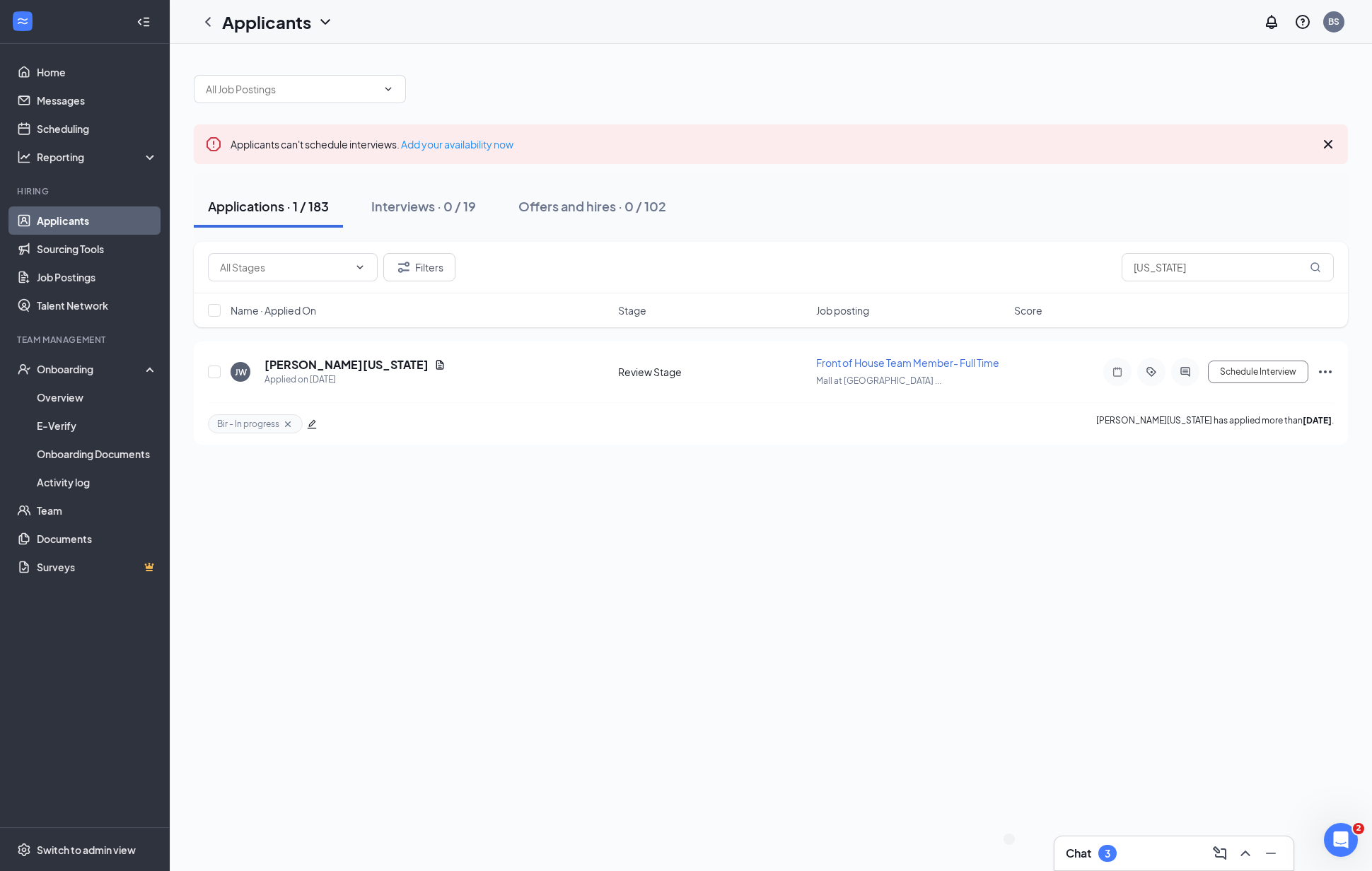
click at [281, 210] on div "Applications · 1 / 183" at bounding box center [268, 206] width 121 height 18
drag, startPoint x: 413, startPoint y: 208, endPoint x: 418, endPoint y: 219, distance: 12.1
click at [413, 209] on div "Interviews · 0 / 19" at bounding box center [423, 206] width 104 height 18
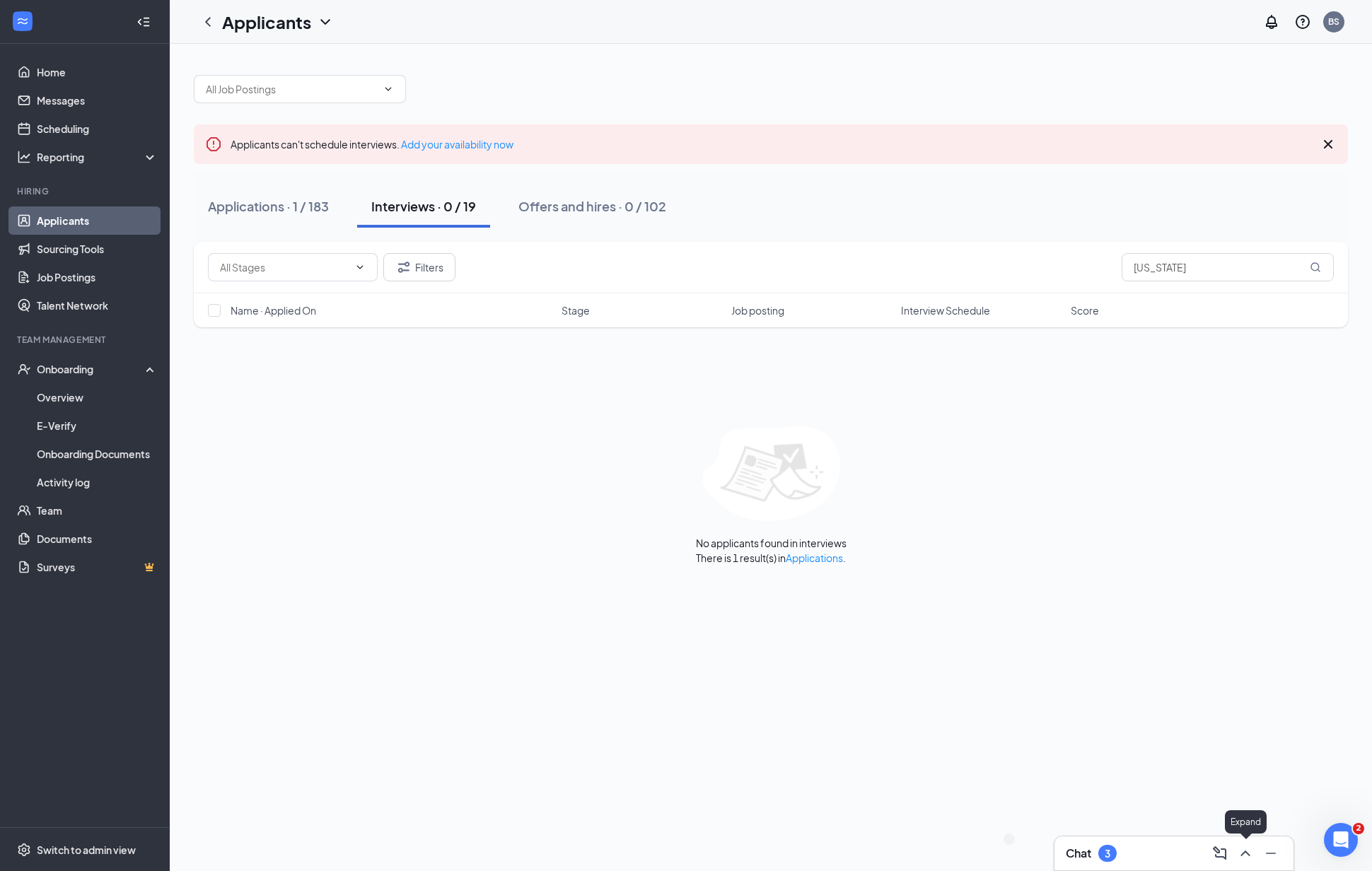
click at [1245, 851] on icon "ChevronUp" at bounding box center [1245, 853] width 9 height 6
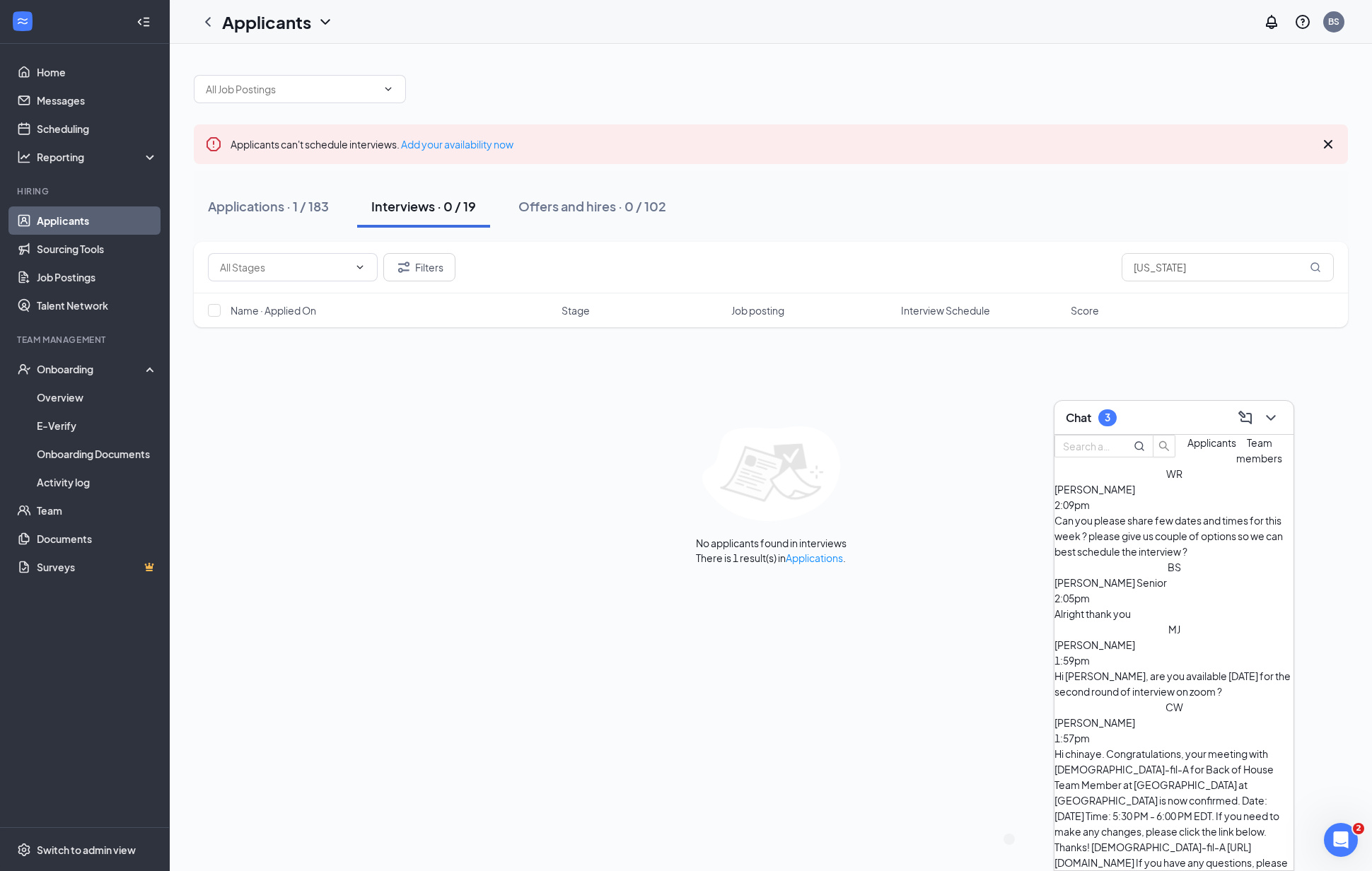
click at [1148, 606] on div "Alright thank you" at bounding box center [1174, 614] width 239 height 16
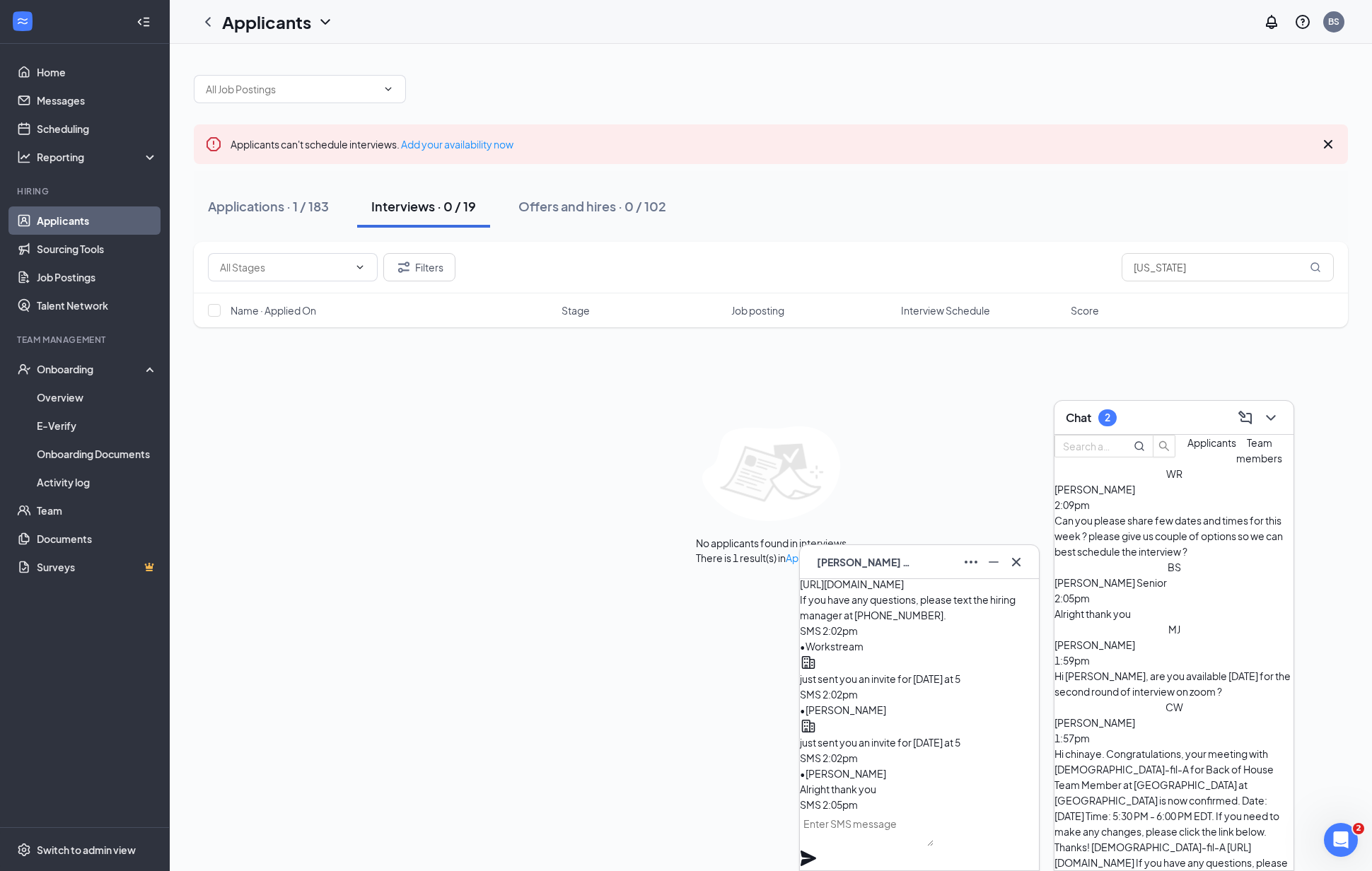
click at [957, 452] on div "No applicants found in interviews There is 1 result(s) in Applications ." at bounding box center [771, 495] width 1154 height 138
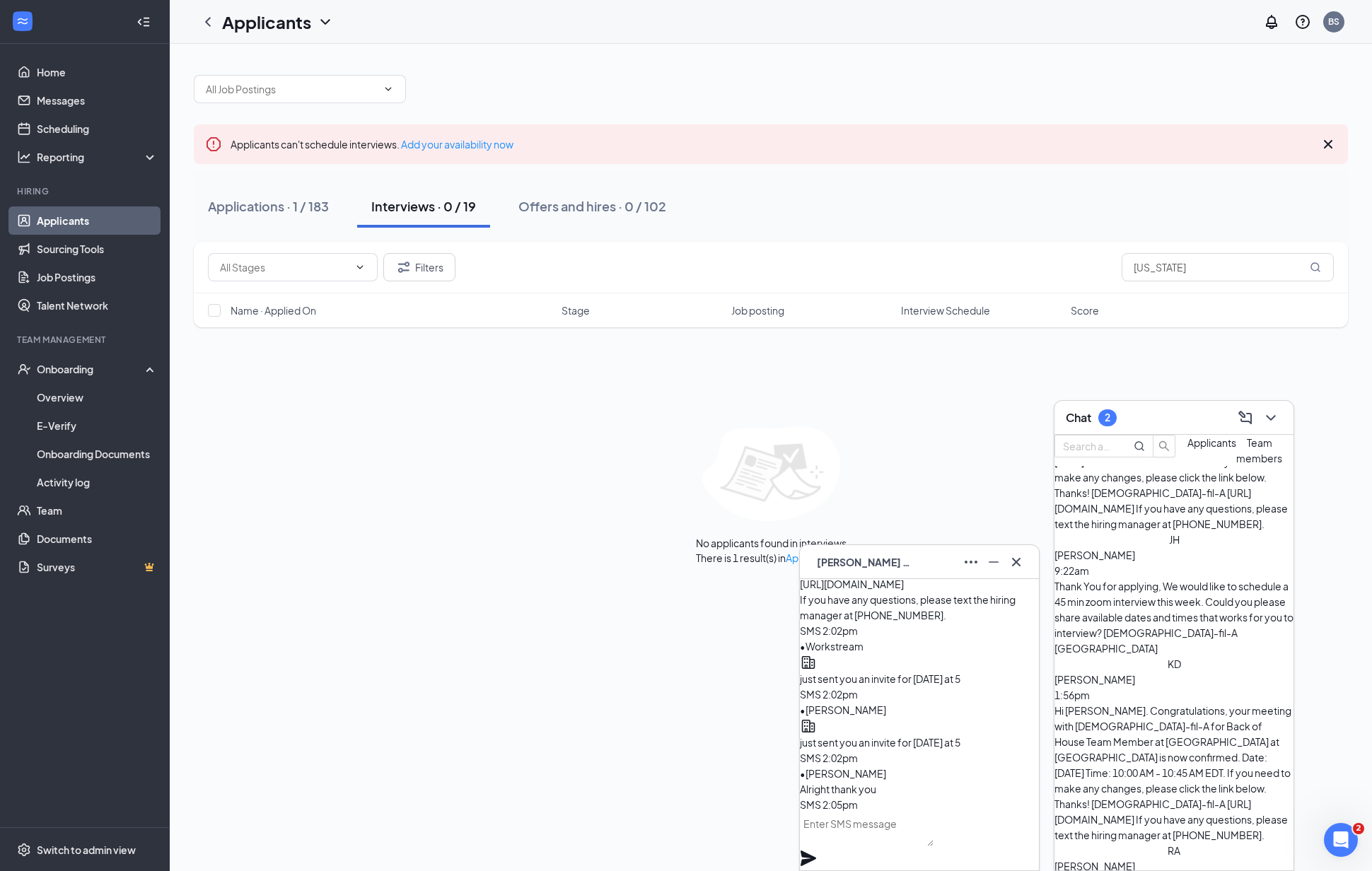
scroll to position [355, 0]
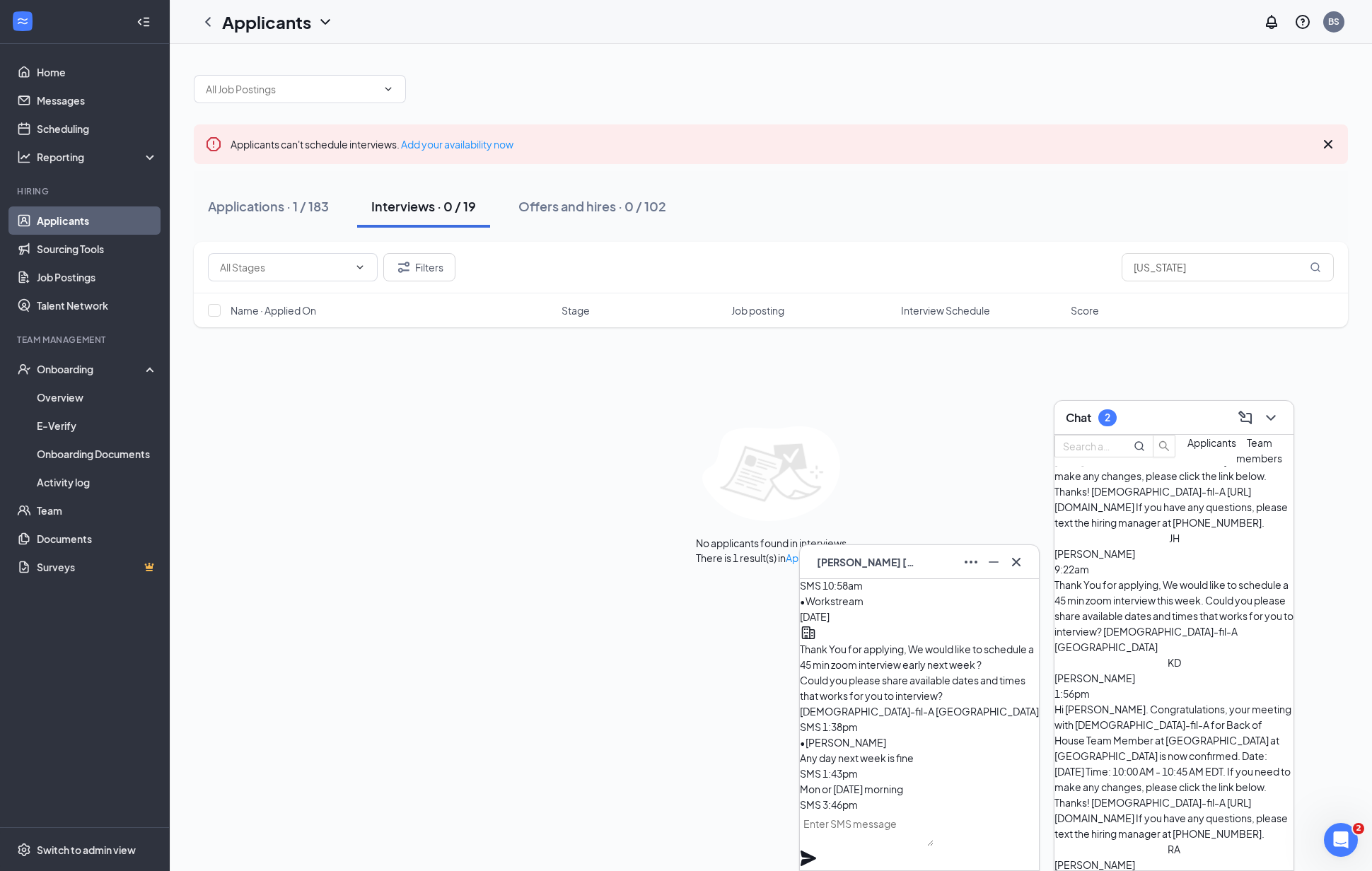
click at [843, 563] on span "[PERSON_NAME]" at bounding box center [865, 562] width 99 height 16
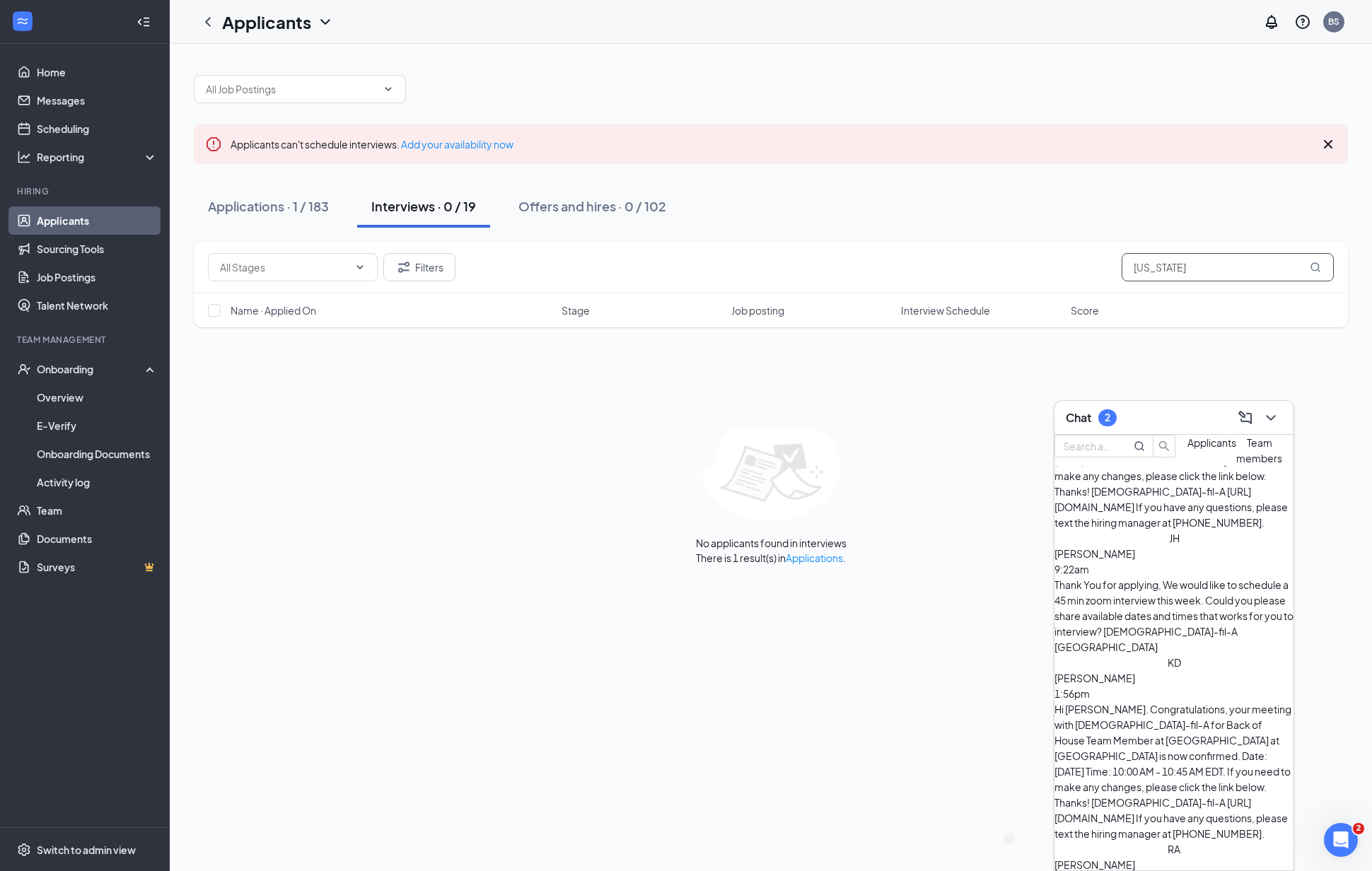
drag, startPoint x: 1048, startPoint y: 267, endPoint x: 998, endPoint y: 258, distance: 50.8
click at [998, 258] on div "Filters [US_STATE]" at bounding box center [771, 267] width 1126 height 28
type input "[PERSON_NAME]"
click at [276, 205] on div "Applications · 2 / 183" at bounding box center [270, 206] width 124 height 18
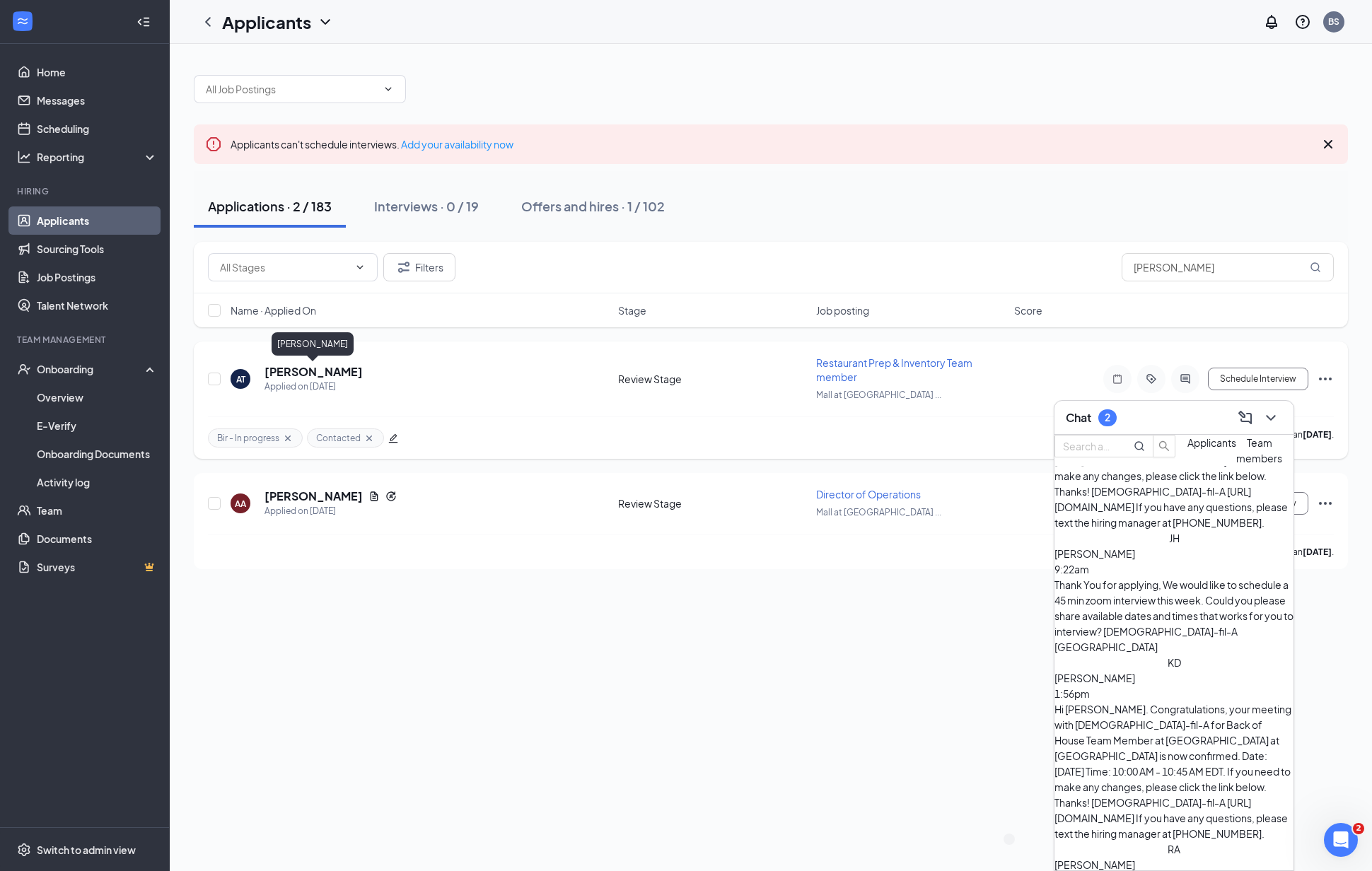
click at [324, 366] on h5 "[PERSON_NAME]" at bounding box center [313, 371] width 99 height 16
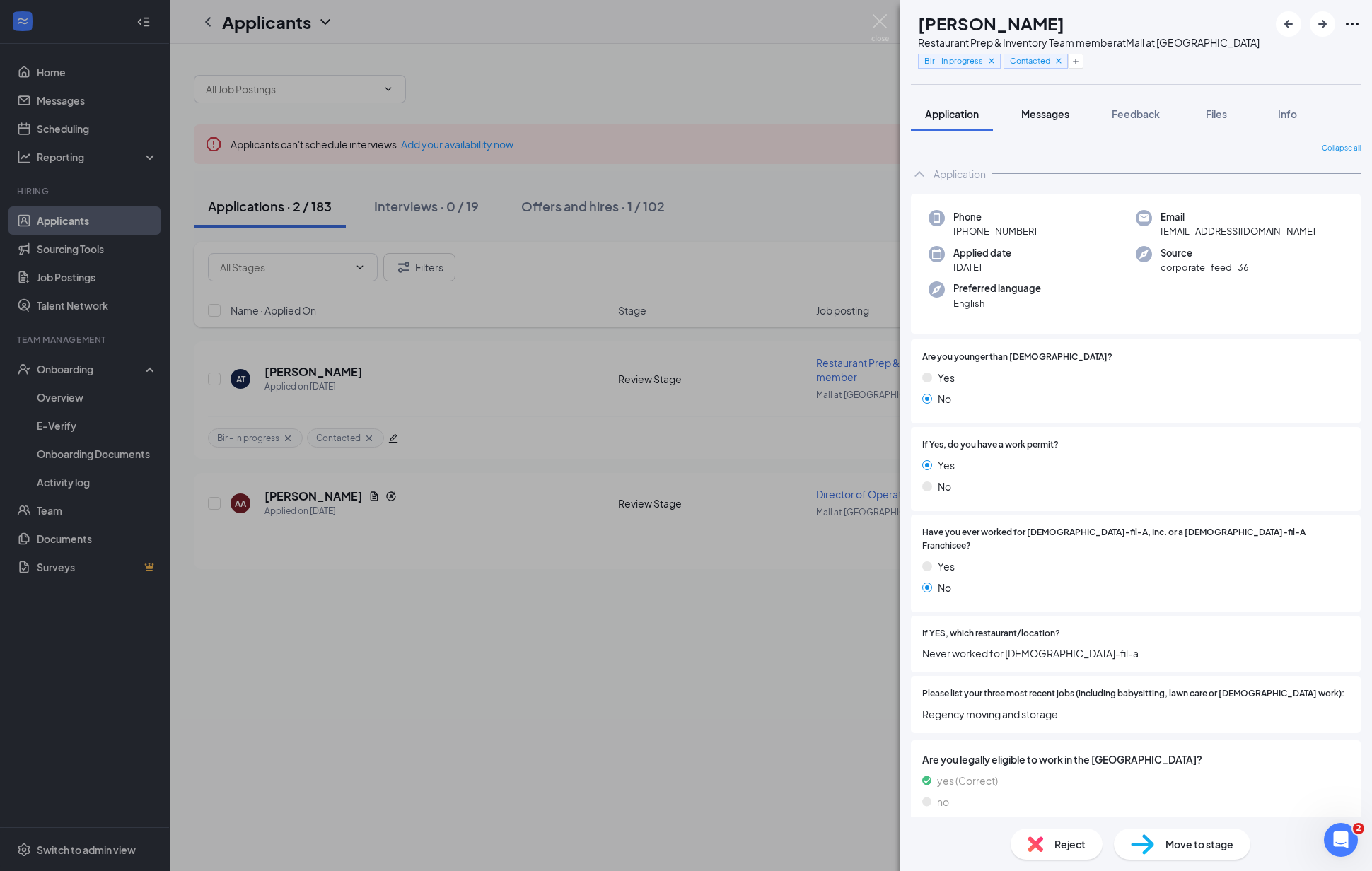
click at [1050, 120] on span "Messages" at bounding box center [1044, 114] width 48 height 13
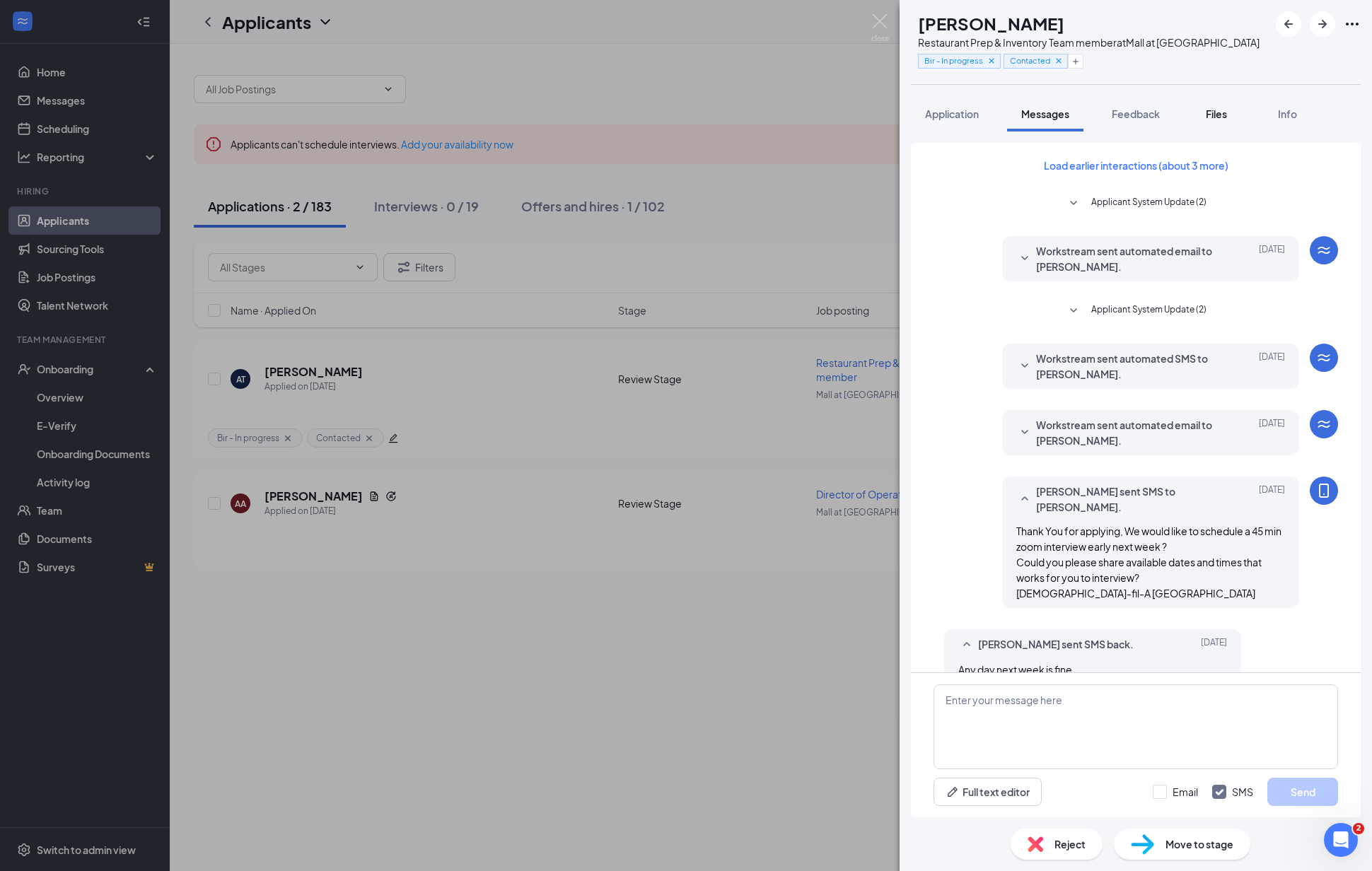
click at [1203, 131] on button "Files" at bounding box center [1216, 114] width 56 height 36
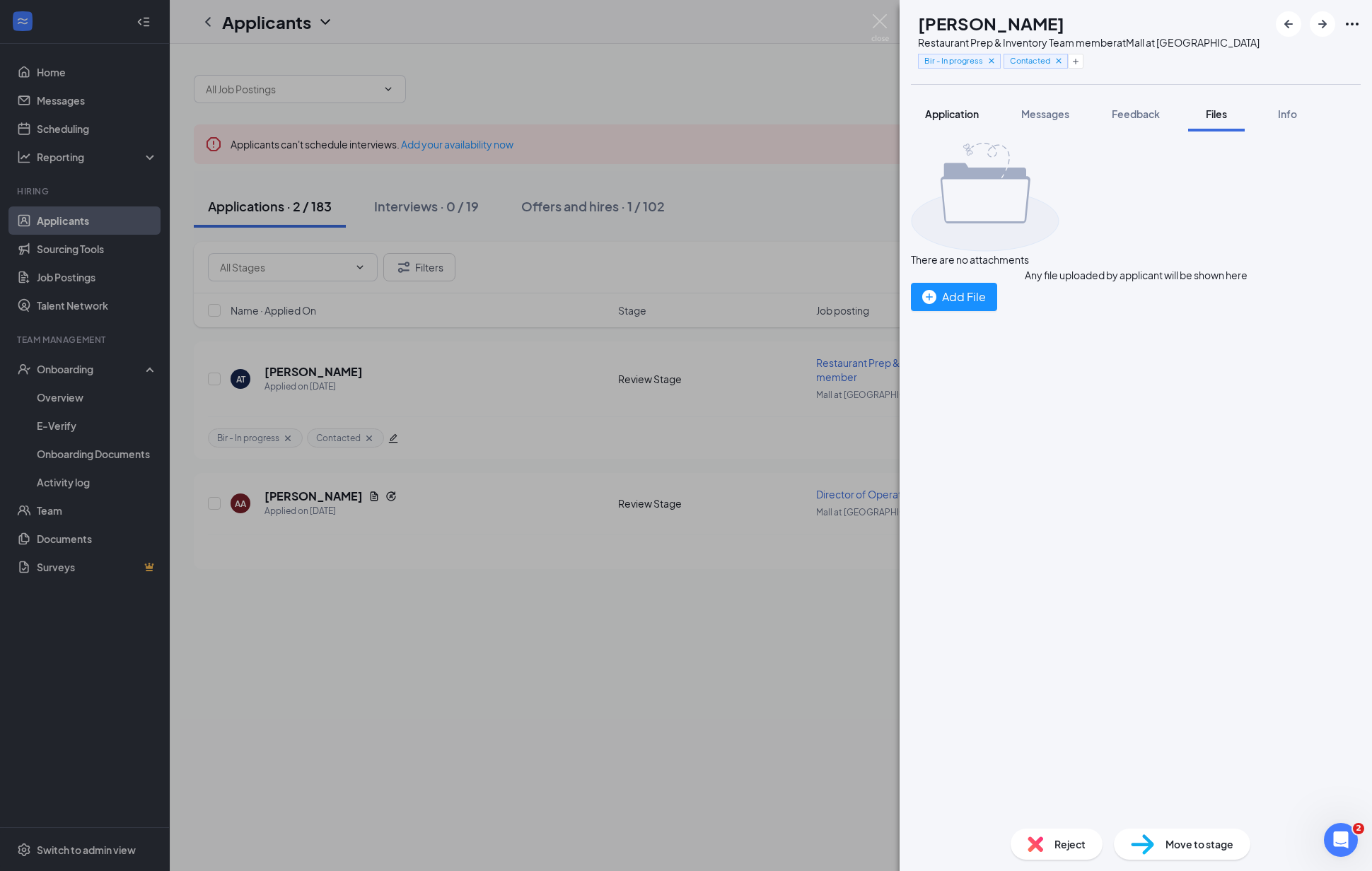
click at [946, 120] on span "Application" at bounding box center [951, 114] width 54 height 13
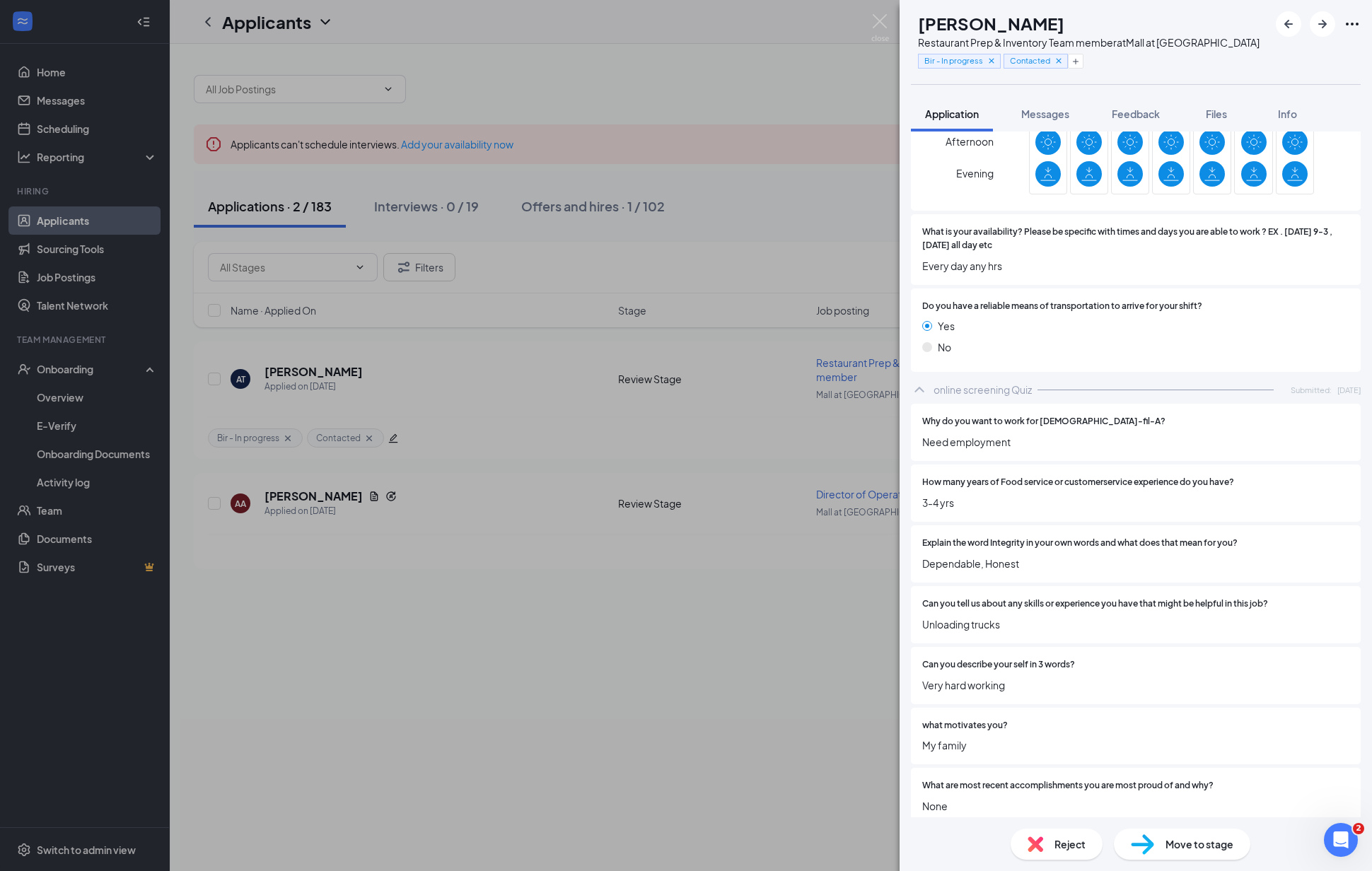
scroll to position [1010, 0]
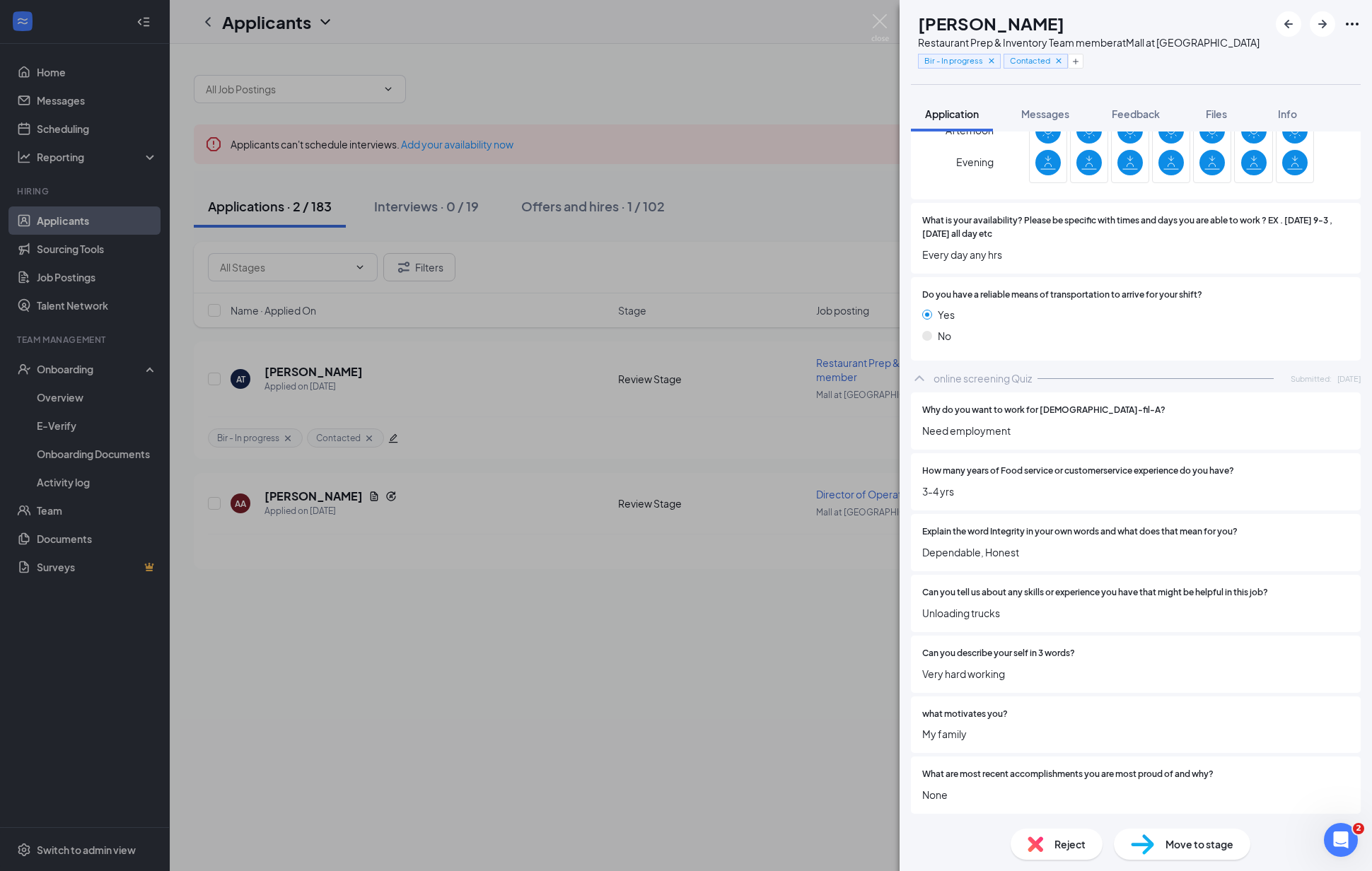
drag, startPoint x: 616, startPoint y: 692, endPoint x: 758, endPoint y: 568, distance: 188.5
click at [616, 692] on div "AT [PERSON_NAME] Restaurant Prep & Inventory Team member at Mall at [GEOGRAPHIC…" at bounding box center [686, 435] width 1372 height 871
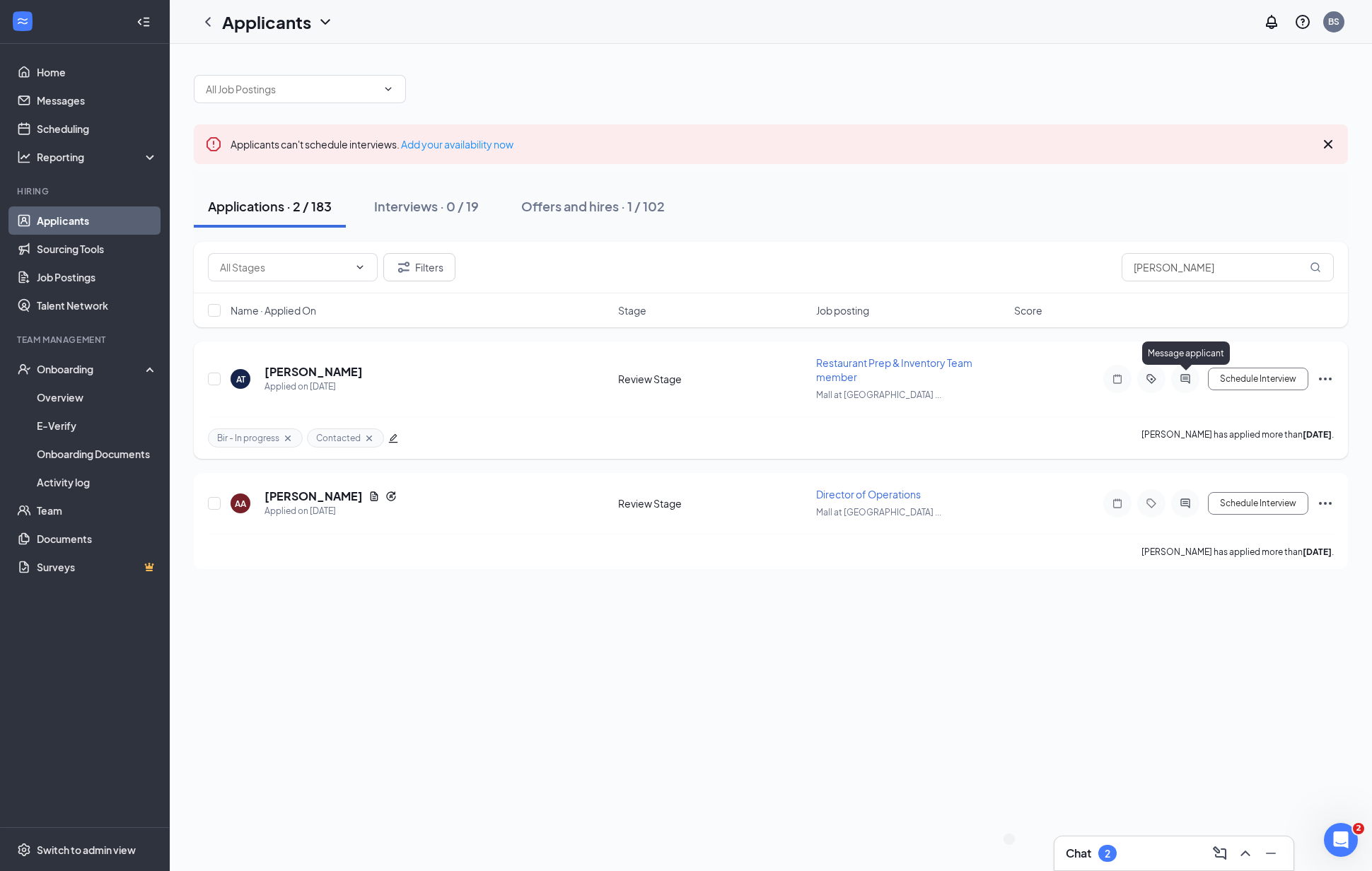
click at [1177, 378] on icon "ActiveChat" at bounding box center [1185, 379] width 17 height 11
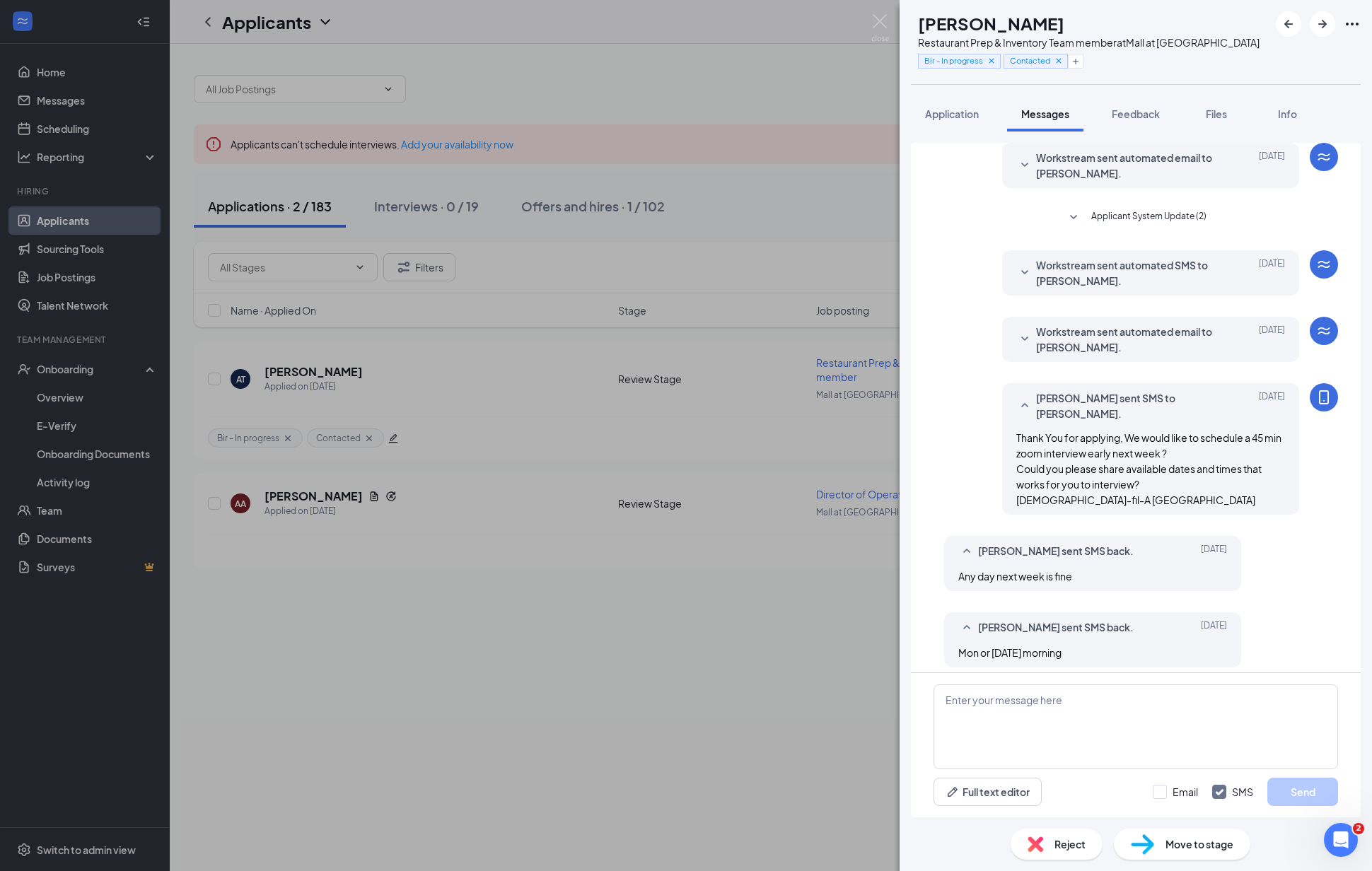
scroll to position [102, 0]
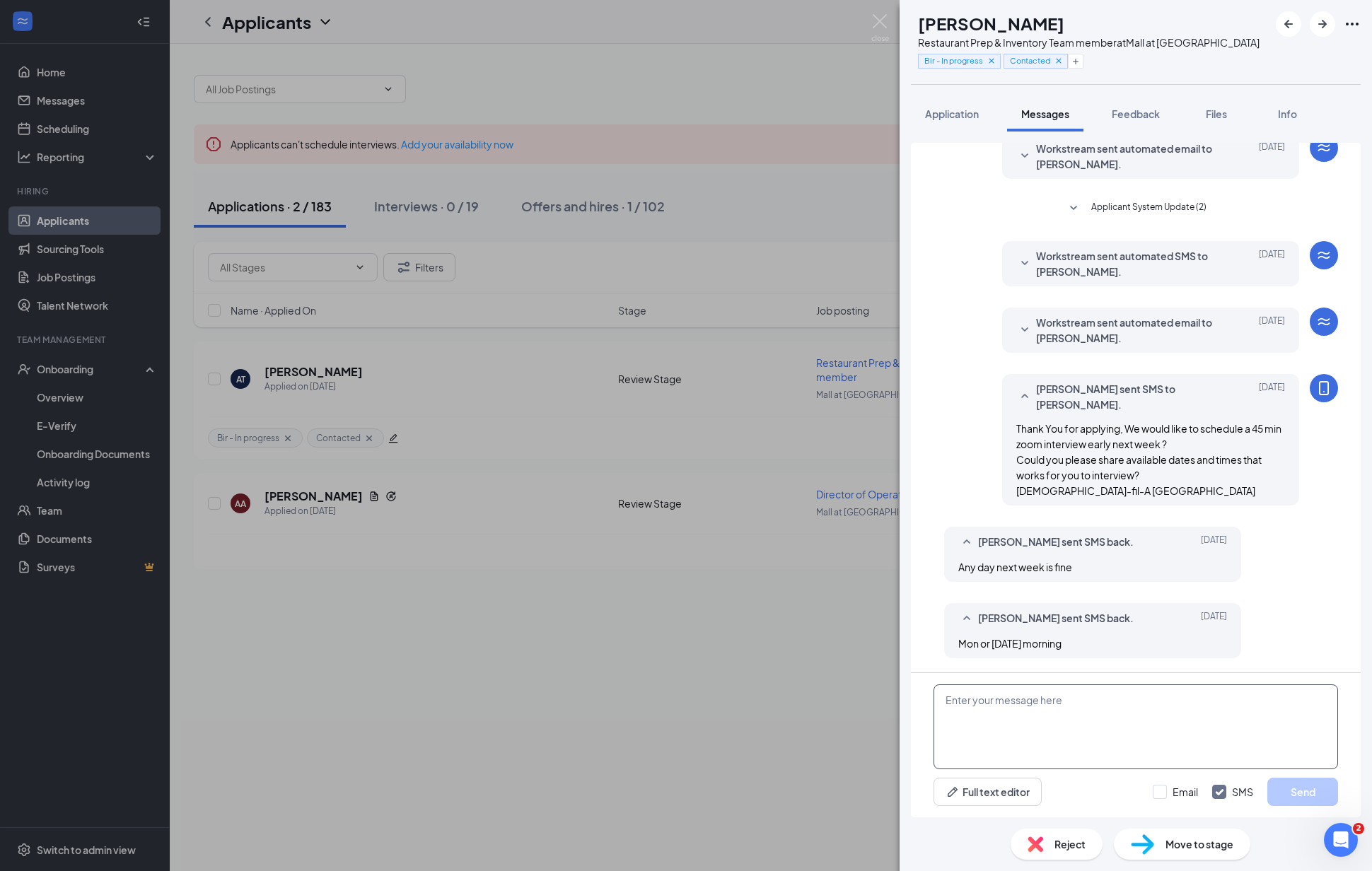
click at [1009, 713] on textarea at bounding box center [1135, 726] width 404 height 85
click at [1117, 698] on textarea "Do you have any availability" at bounding box center [1135, 726] width 404 height 85
type textarea "Do you have any availability [DATE] or [DATE] ?"
drag, startPoint x: 1316, startPoint y: 785, endPoint x: 1317, endPoint y: 794, distance: 9.1
click at [1317, 794] on button "Send" at bounding box center [1302, 792] width 70 height 28
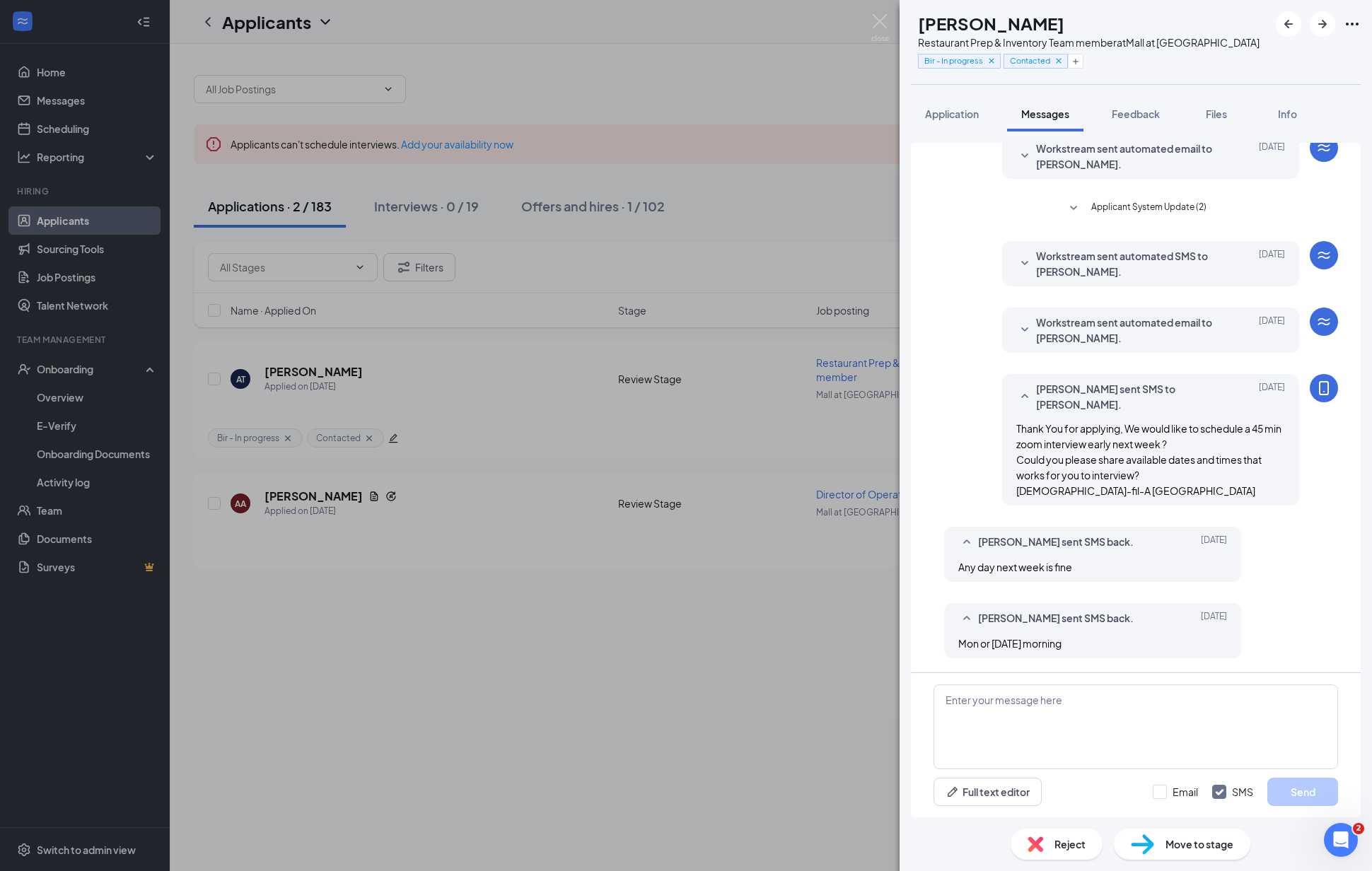
click at [736, 662] on div "AT [PERSON_NAME] Restaurant Prep & Inventory Team member at [GEOGRAPHIC_DATA] a…" at bounding box center [686, 435] width 1372 height 871
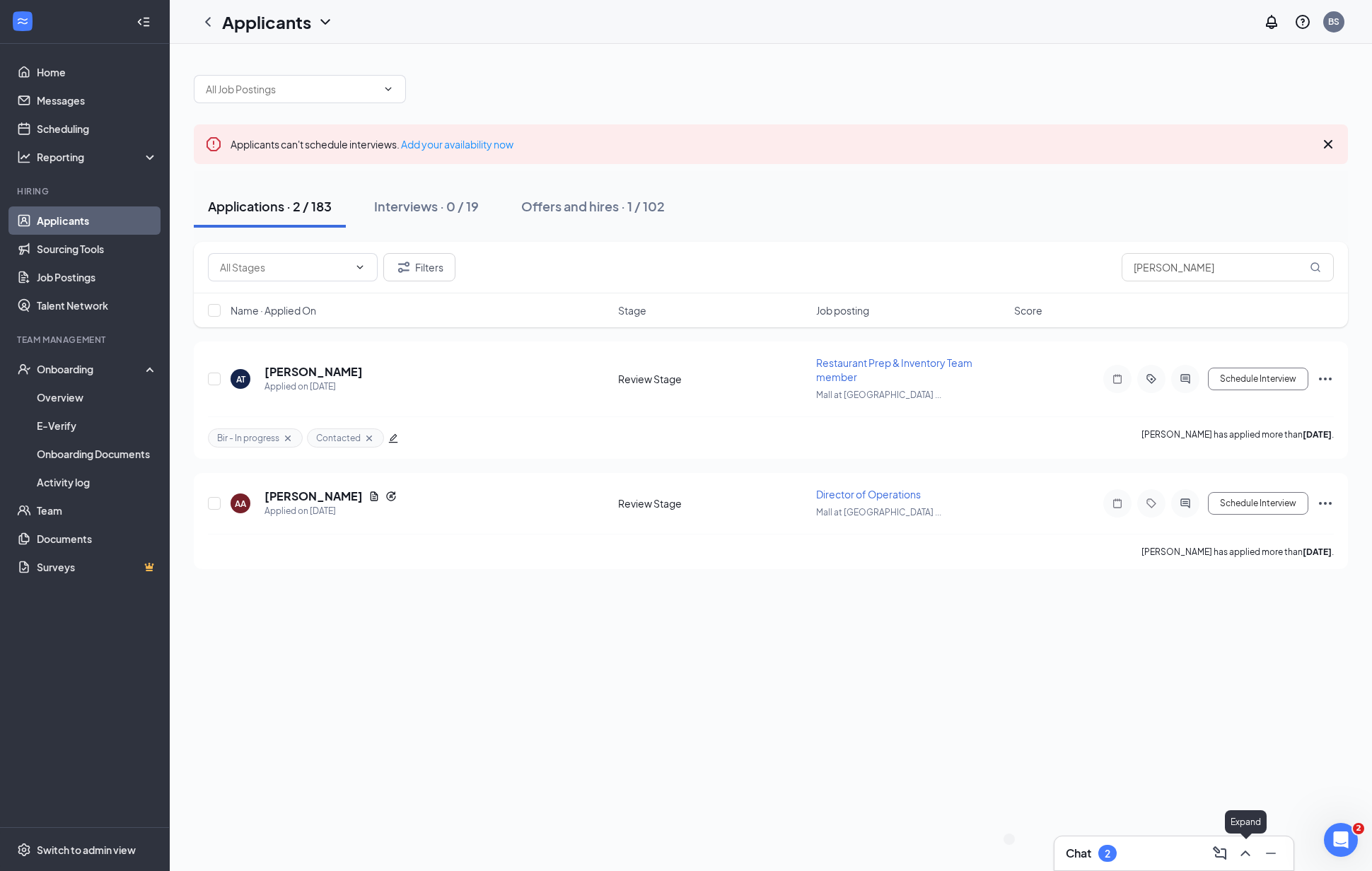
click at [1241, 854] on icon "ChevronUp" at bounding box center [1245, 853] width 9 height 6
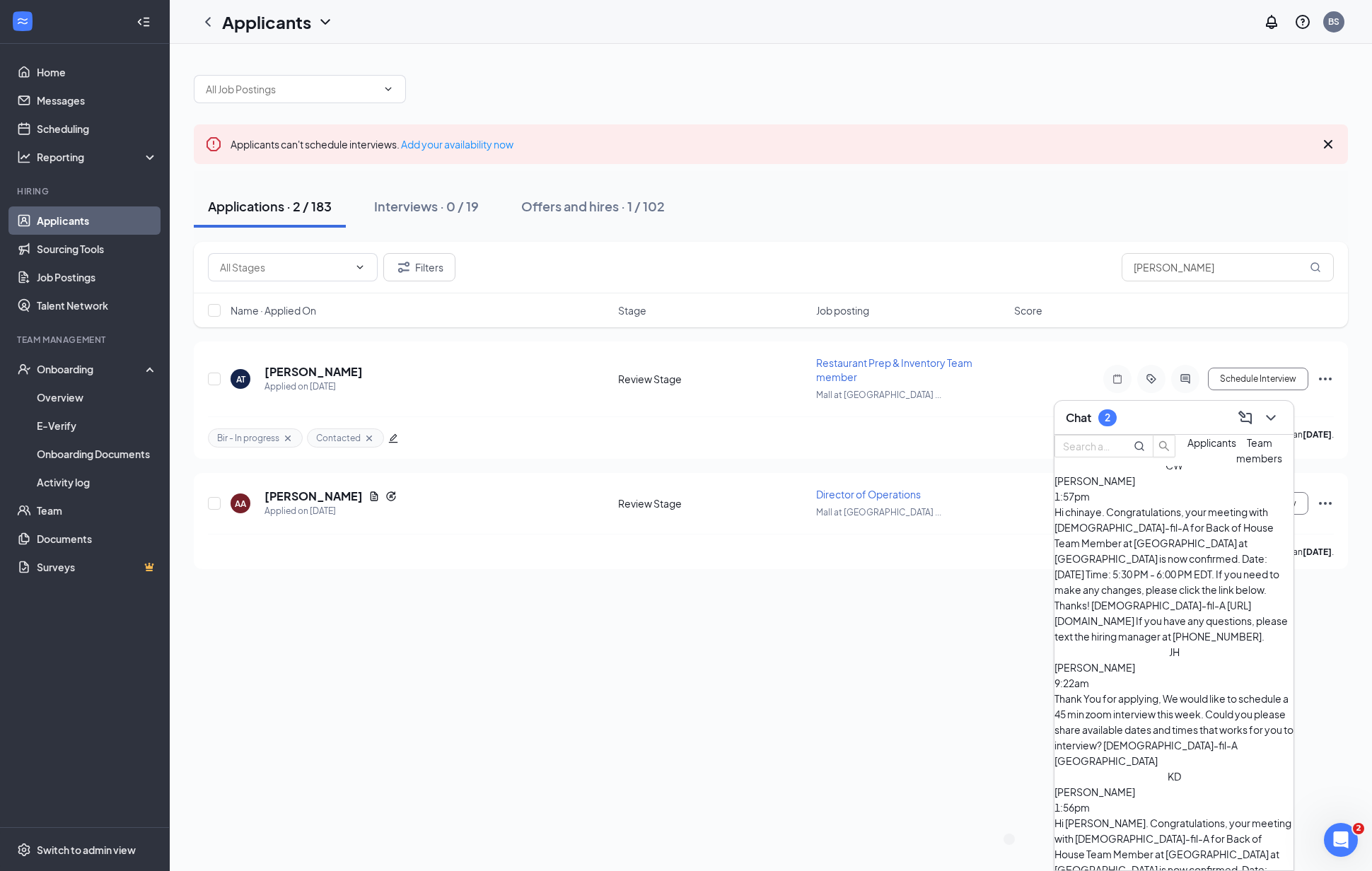
scroll to position [319, 0]
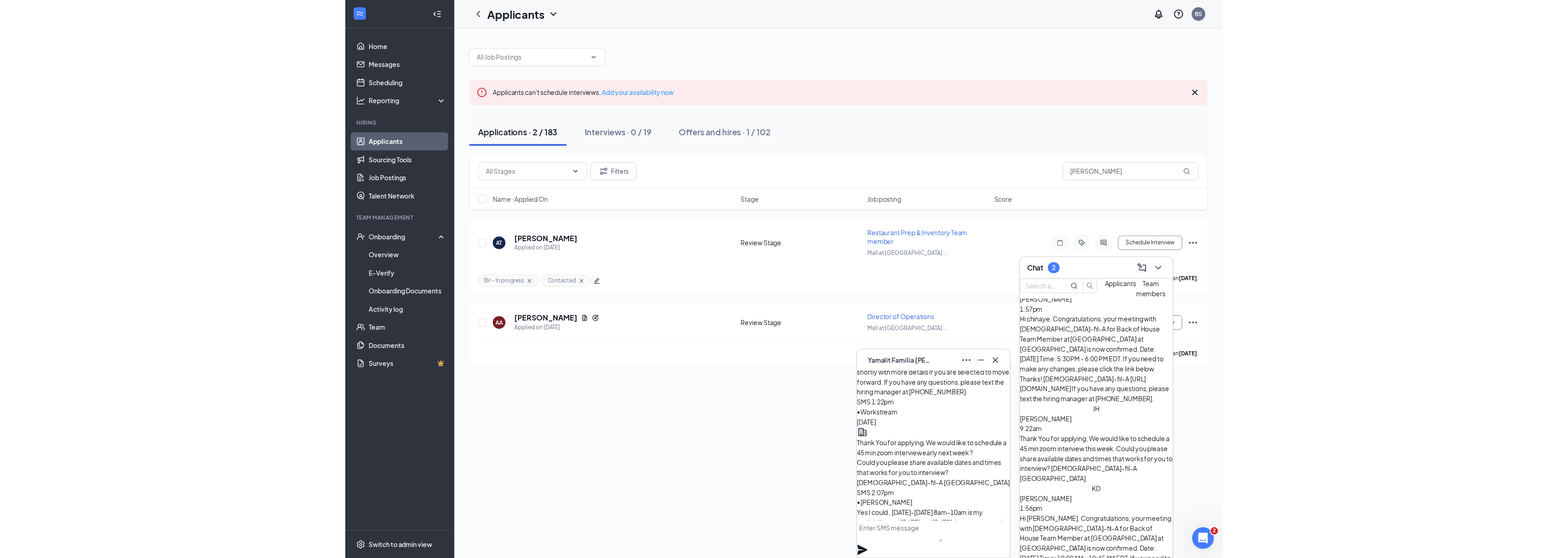
scroll to position [0, 0]
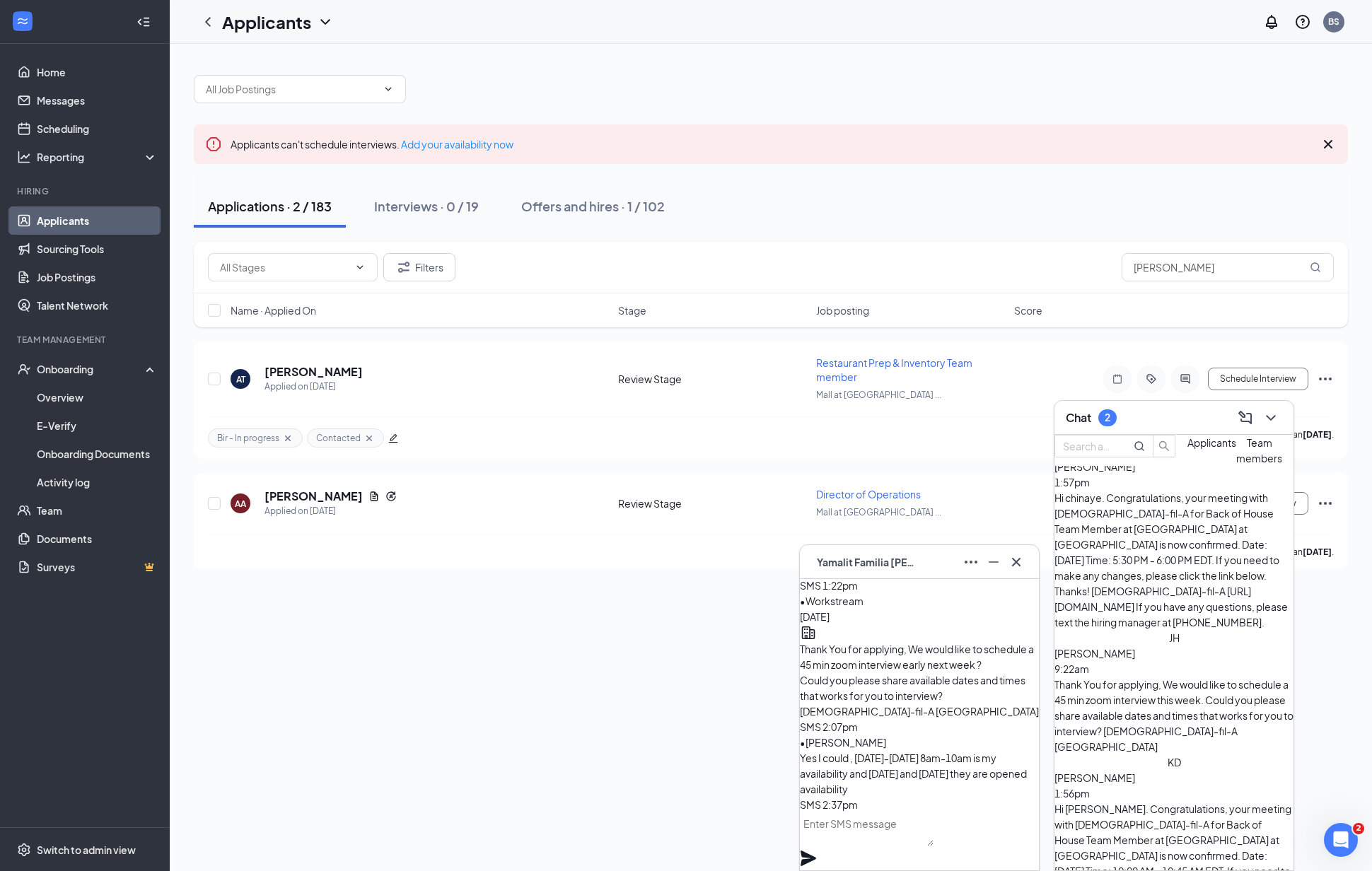
click at [904, 845] on textarea at bounding box center [866, 829] width 133 height 34
click at [624, 600] on div "Applicants can't schedule interviews. Add your availability now Applications · …" at bounding box center [771, 458] width 1202 height 827
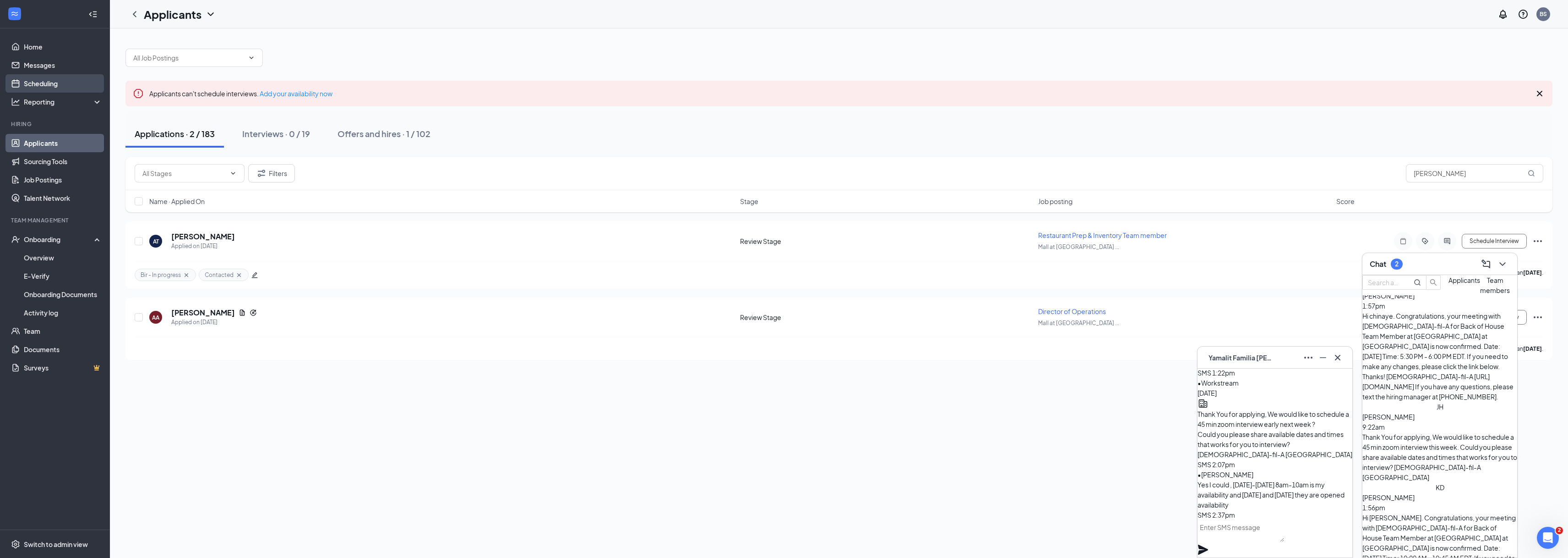
click at [50, 86] on link "Scheduling" at bounding box center [63, 83] width 79 height 18
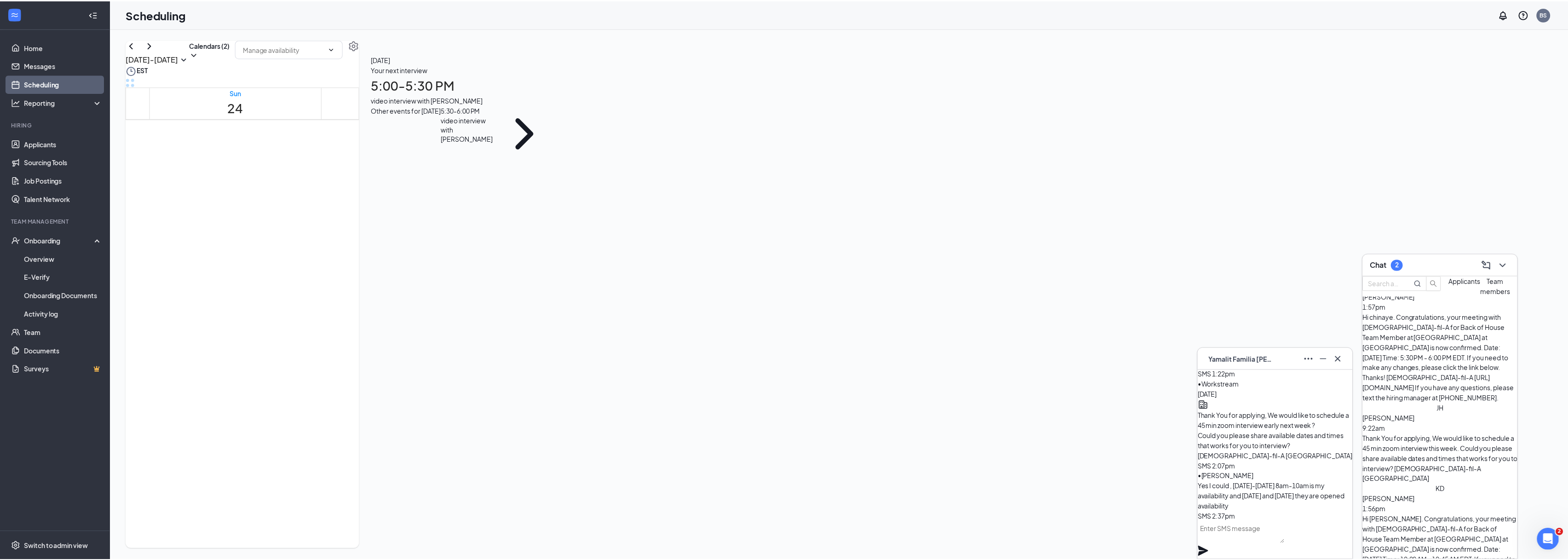
scroll to position [452, 0]
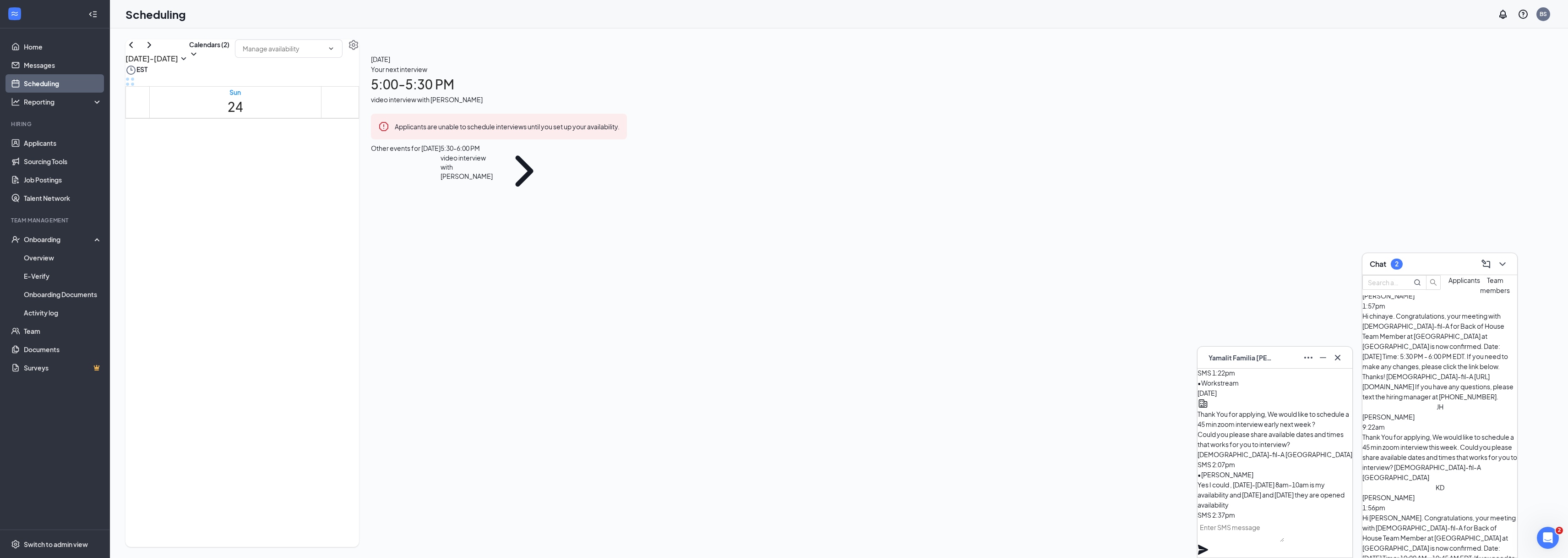
click at [888, 358] on span "Yamalit Familia [PERSON_NAME]" at bounding box center [1240, 358] width 64 height 10
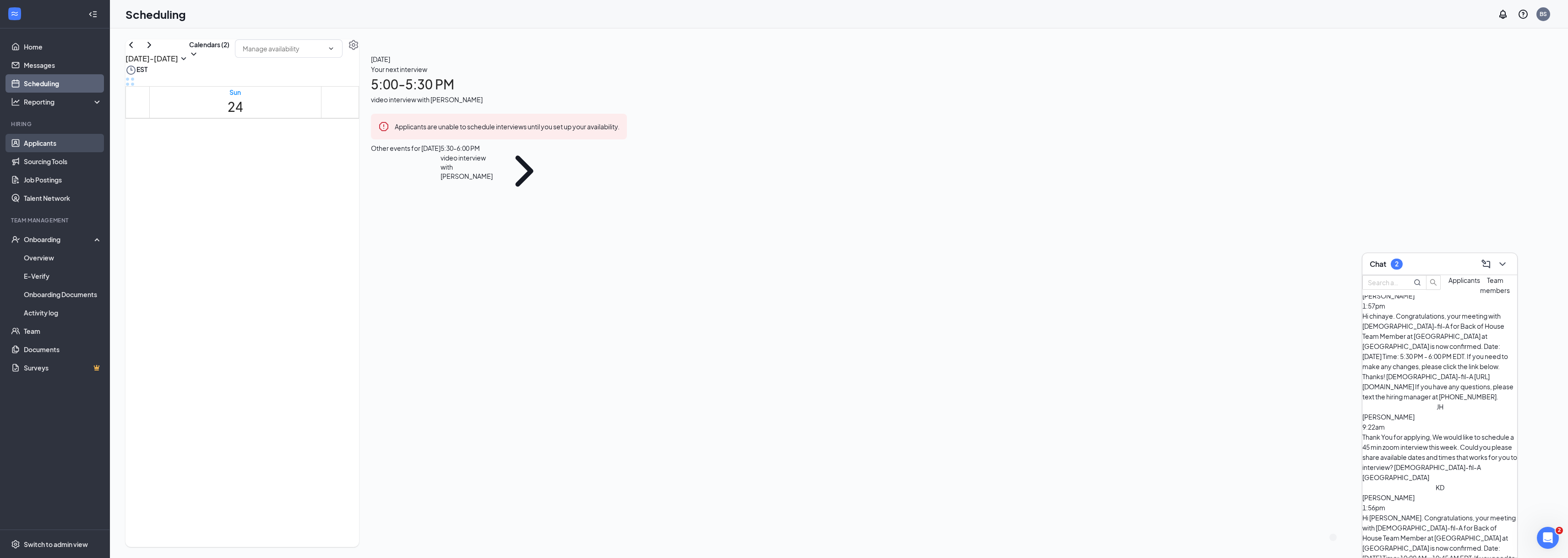
click at [33, 141] on link "Applicants" at bounding box center [63, 143] width 79 height 18
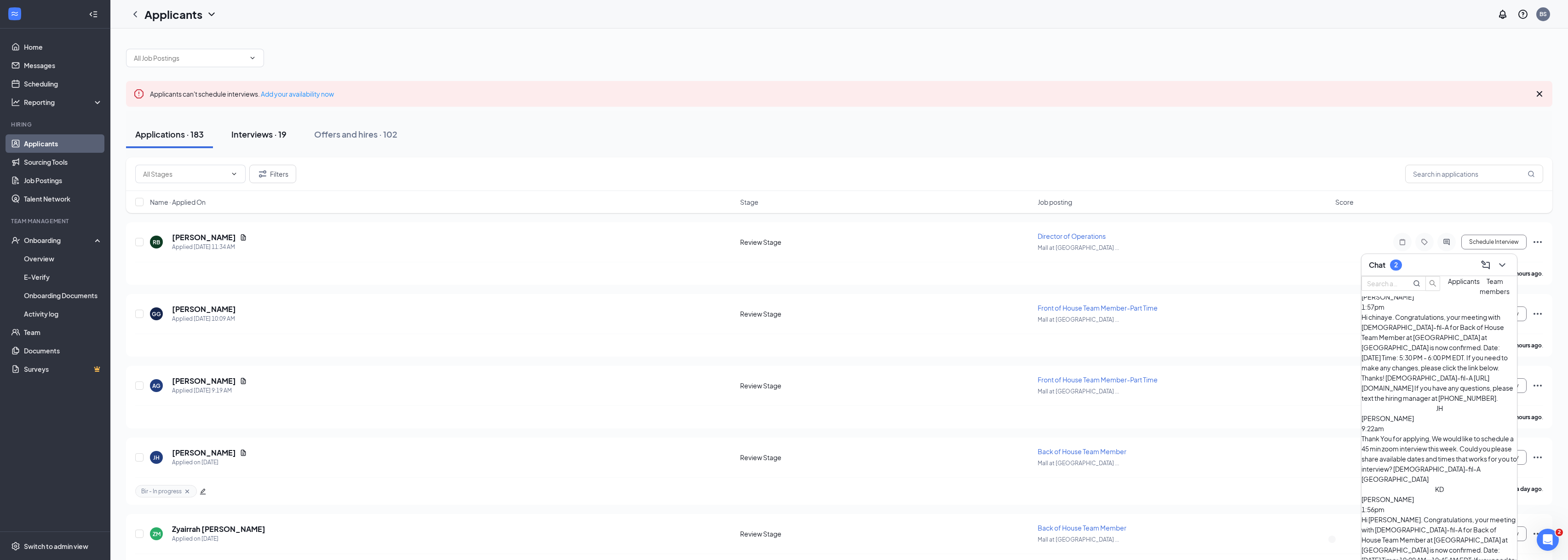
click at [254, 134] on div "Interviews · 19" at bounding box center [259, 134] width 55 height 12
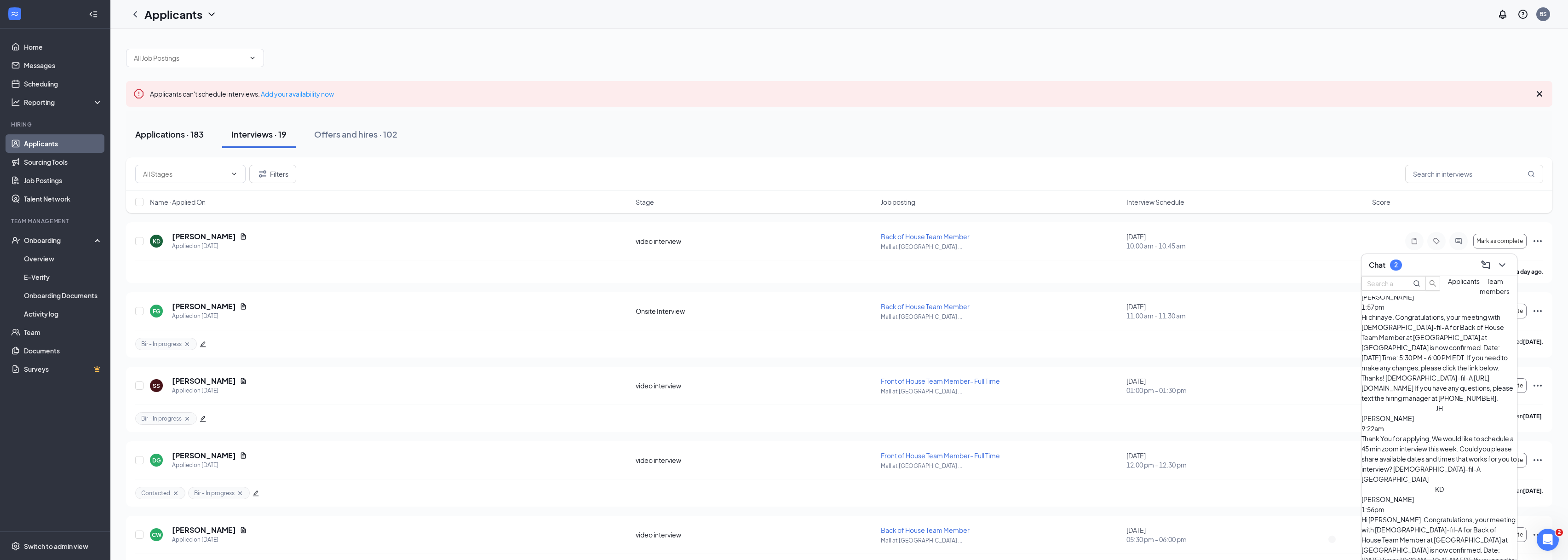
click at [192, 134] on div "Applications · 183" at bounding box center [169, 134] width 68 height 12
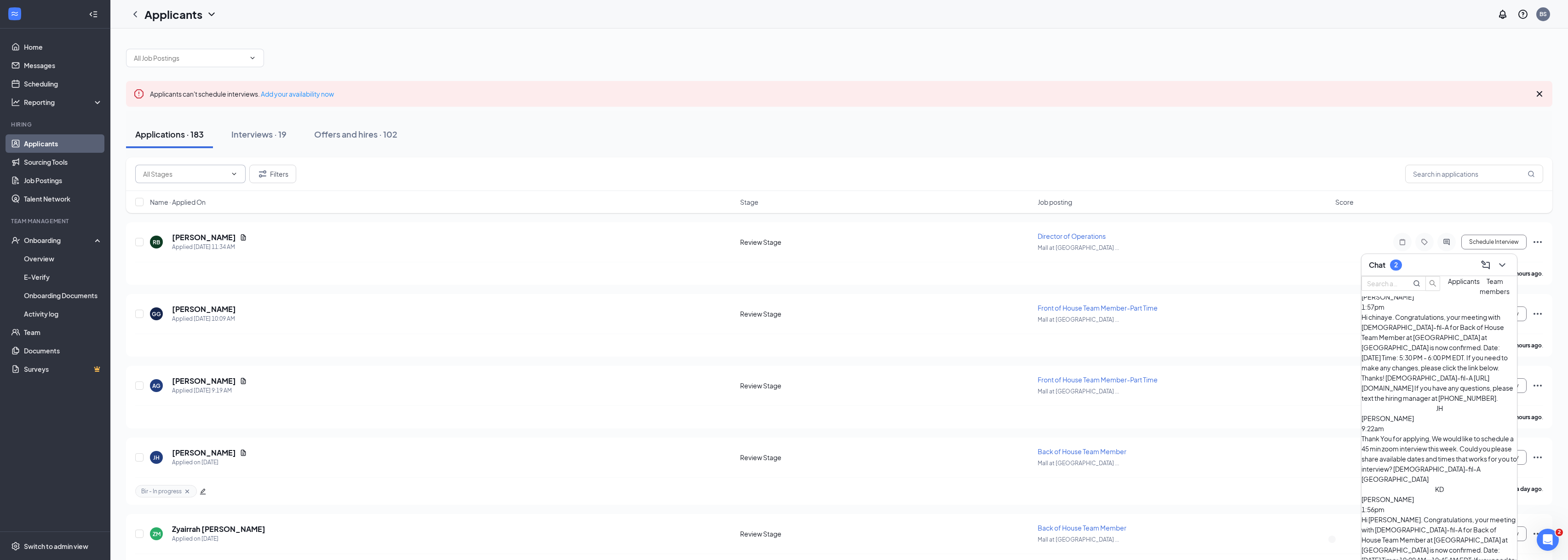
click at [172, 177] on input "text" at bounding box center [185, 174] width 84 height 10
click at [892, 172] on input "text" at bounding box center [1474, 174] width 138 height 18
type input "ya"
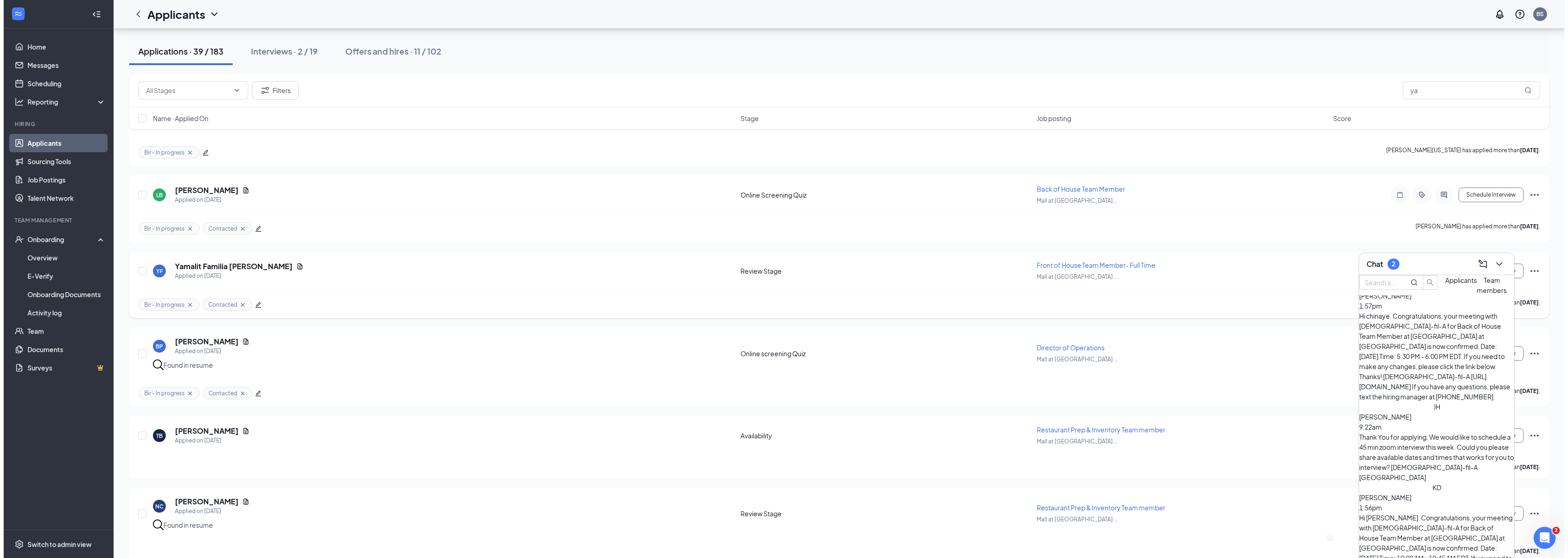
scroll to position [1029, 0]
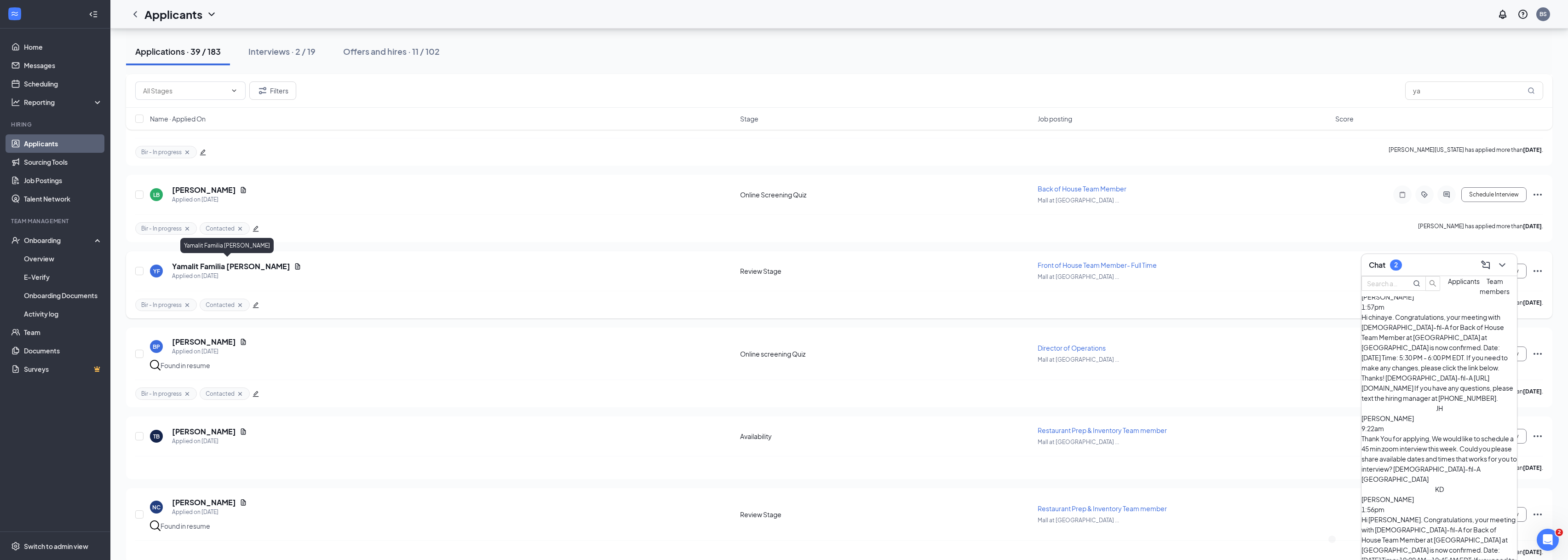
click at [212, 267] on h5 "Yamalit Familia [PERSON_NAME]" at bounding box center [230, 266] width 118 height 10
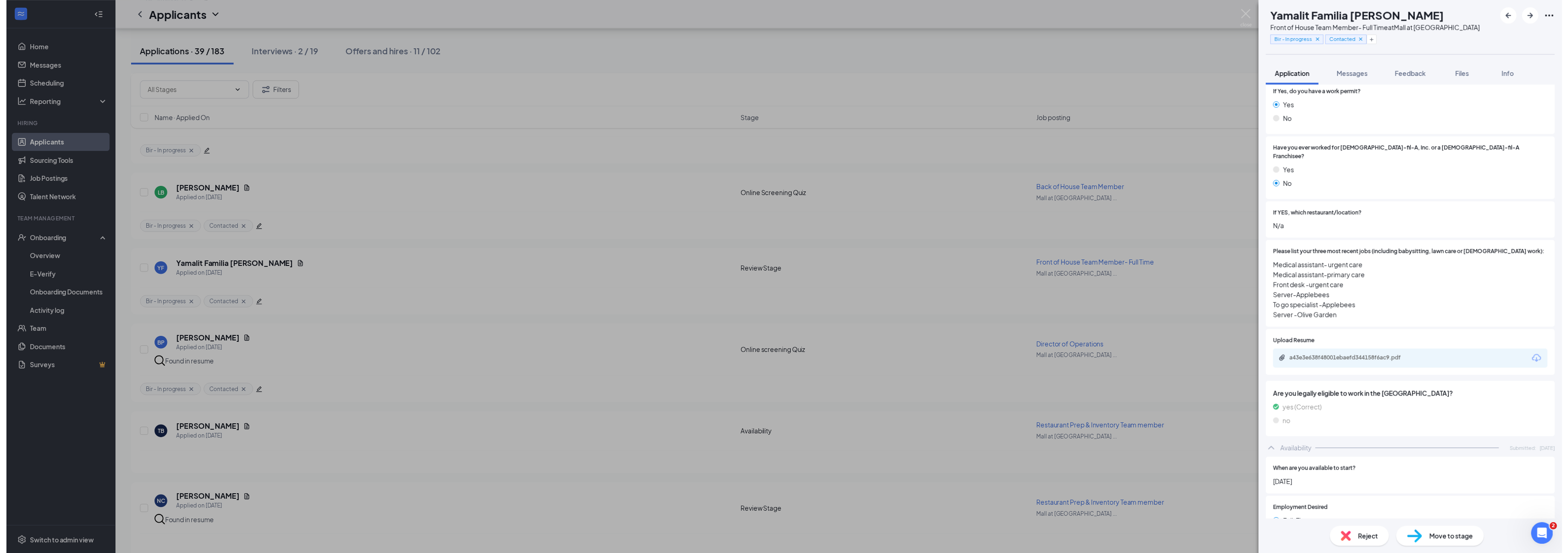
scroll to position [198, 0]
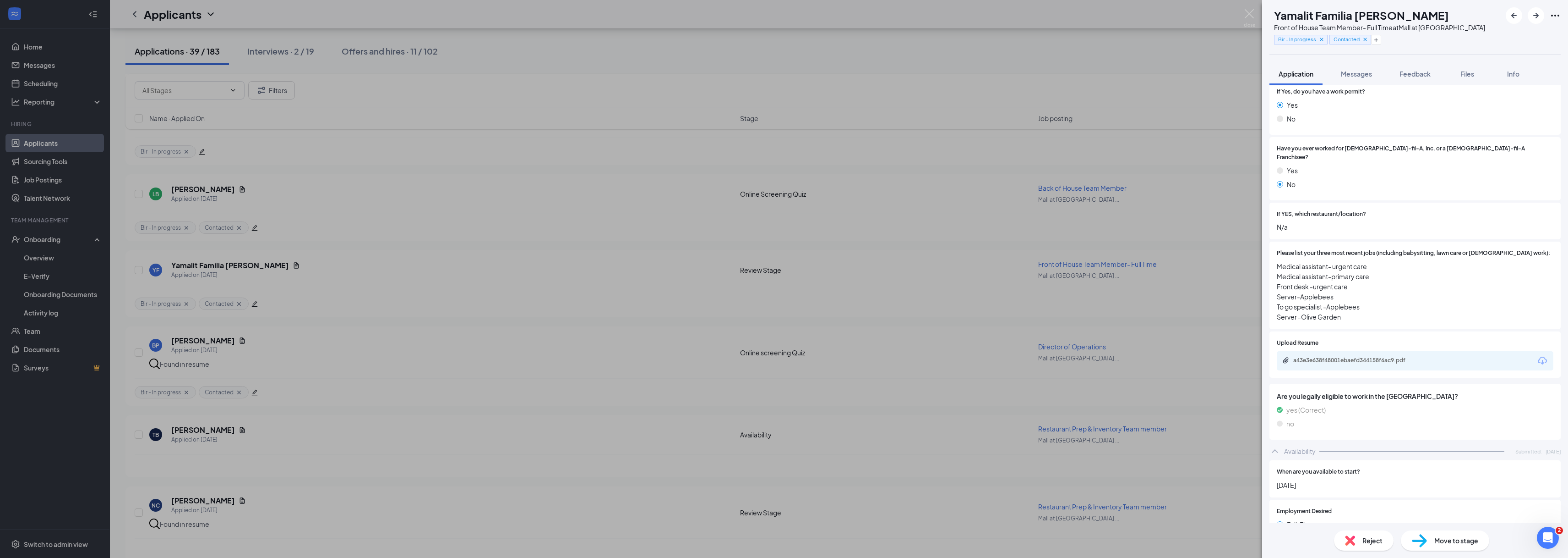
click at [888, 365] on div "a43e3e638f48001ebaefd344158f6ac9.pdf" at bounding box center [1357, 361] width 149 height 9
click at [266, 264] on div "YF Yamalit Familia [PERSON_NAME] Front of House Team Member- Full Time at [GEOG…" at bounding box center [784, 279] width 1568 height 558
click at [380, 281] on div "YF Yamalit Familia [PERSON_NAME] Applied on [DATE] Review Stage Front of House …" at bounding box center [839, 275] width 1409 height 30
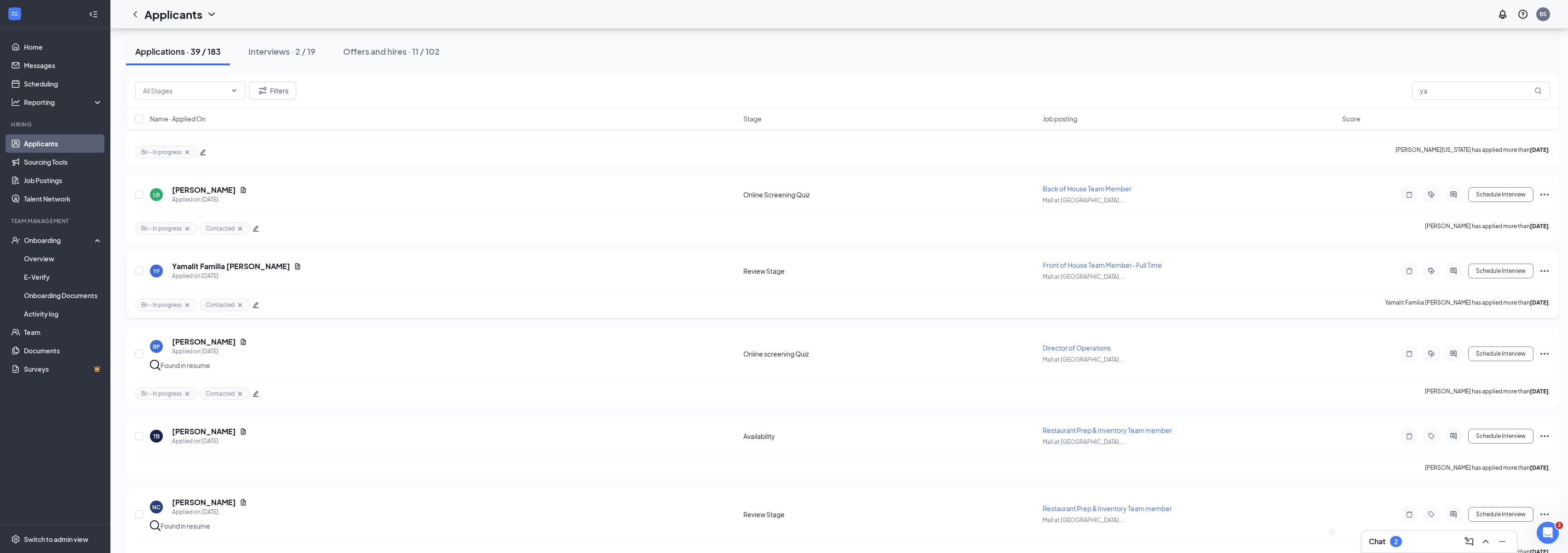
click at [892, 270] on icon "Ellipses" at bounding box center [1545, 271] width 9 height 2
click at [892, 358] on p "Move to stage" at bounding box center [1503, 357] width 79 height 9
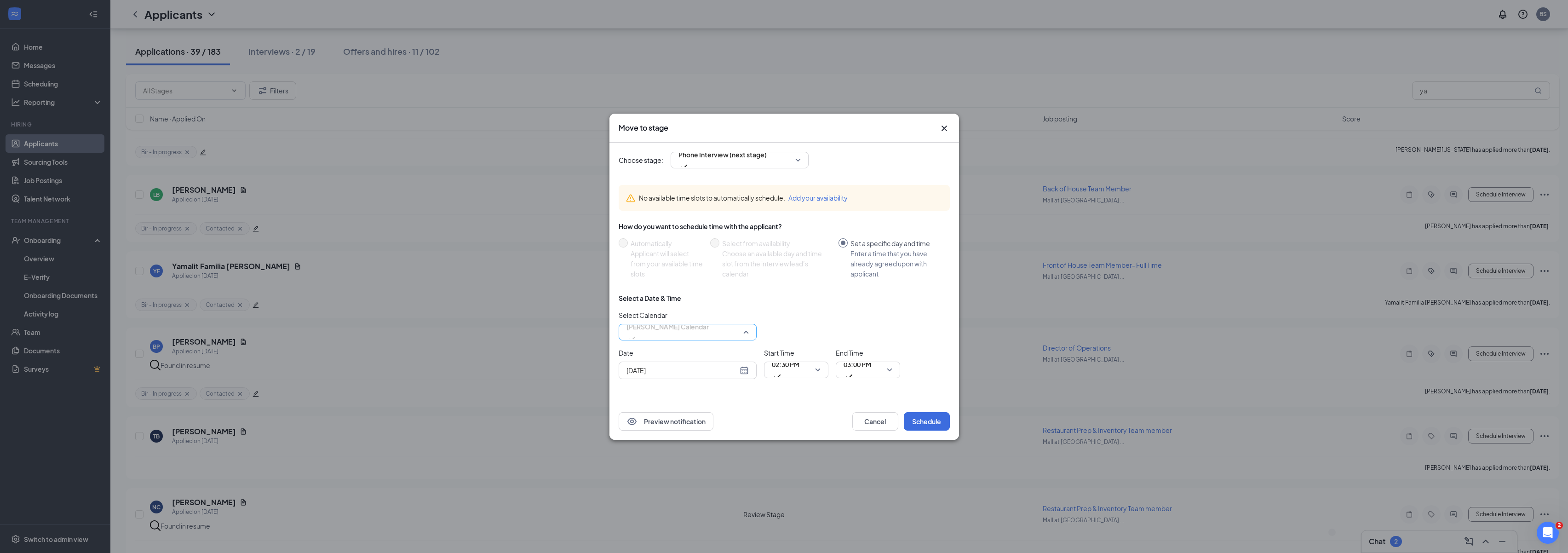
click at [746, 336] on span "[PERSON_NAME] Calendar" at bounding box center [688, 332] width 122 height 14
click at [790, 326] on div "Select Calendar [PERSON_NAME] Calendar 108081 131559 [PERSON_NAME] Calendar [PE…" at bounding box center [784, 325] width 331 height 31
click at [743, 371] on div "[DATE]" at bounding box center [688, 370] width 122 height 10
type input "[DATE]"
click at [680, 330] on div "27" at bounding box center [682, 335] width 11 height 11
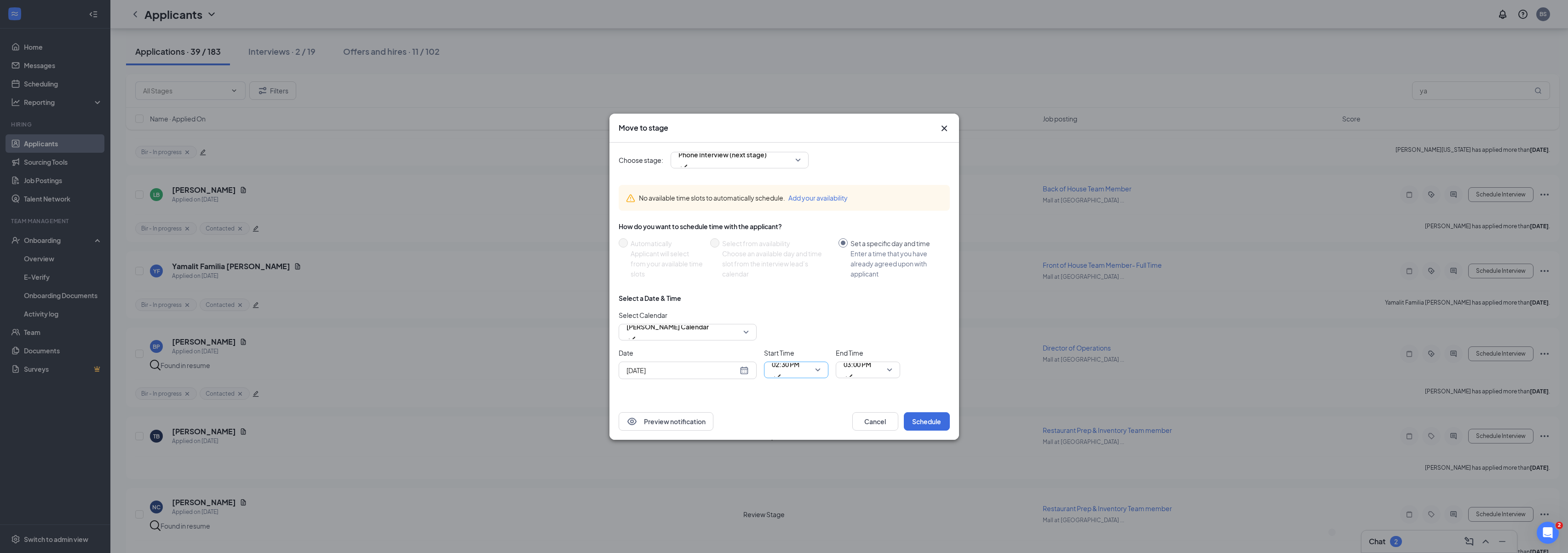
click at [800, 370] on span "02:30 PM" at bounding box center [785, 370] width 28 height 25
click at [793, 32] on span "09:00 AM" at bounding box center [783, 26] width 27 height 10
click at [871, 369] on span "03:00 PM" at bounding box center [857, 370] width 28 height 25
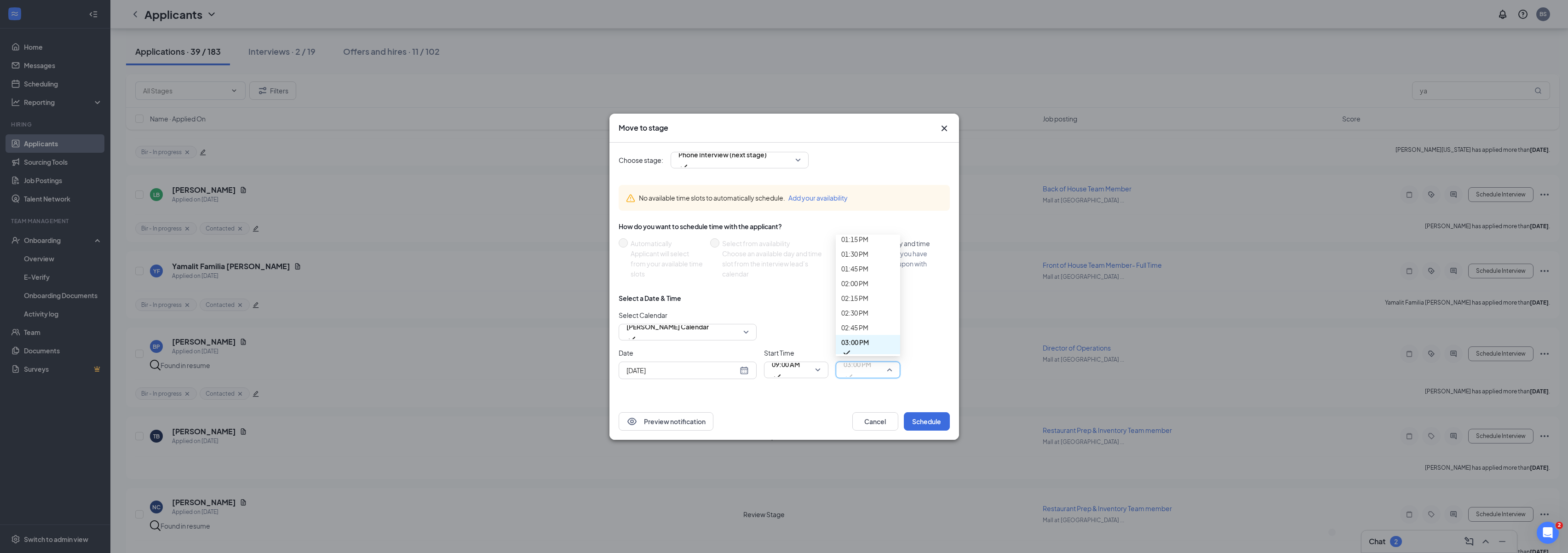
click at [860, 23] on span "09:30 AM" at bounding box center [855, 18] width 27 height 10
click at [800, 161] on span "Phone Interview (next stage)" at bounding box center [740, 160] width 122 height 14
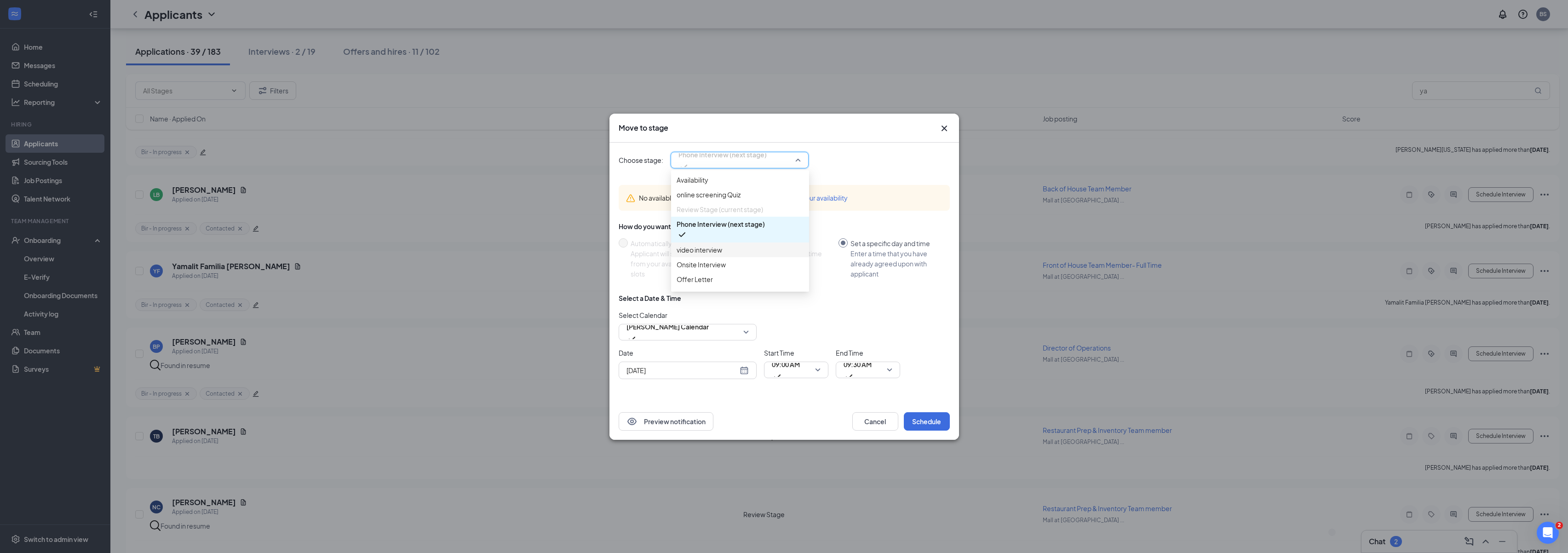
scroll to position [61, 0]
click at [742, 233] on span "video interview" at bounding box center [740, 238] width 127 height 10
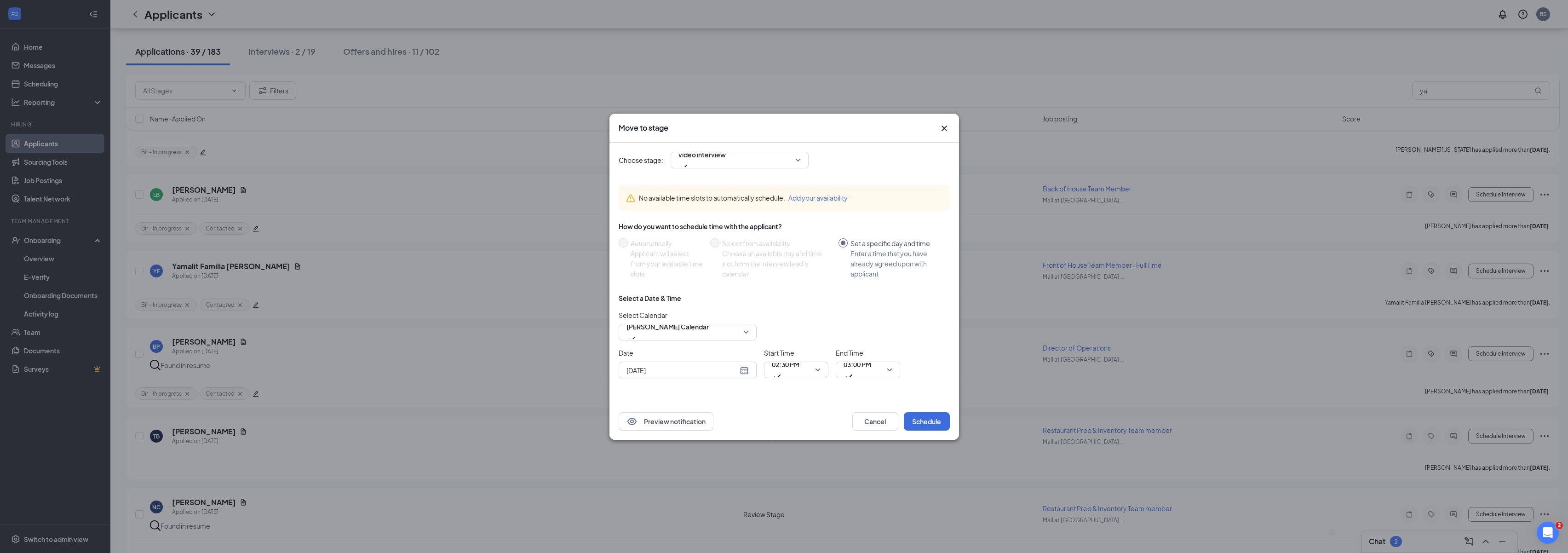
click at [746, 369] on div "[DATE]" at bounding box center [688, 370] width 122 height 10
type input "[DATE]"
click at [680, 333] on div "27" at bounding box center [682, 335] width 11 height 11
click at [823, 371] on div "02:30 PM" at bounding box center [796, 369] width 64 height 17
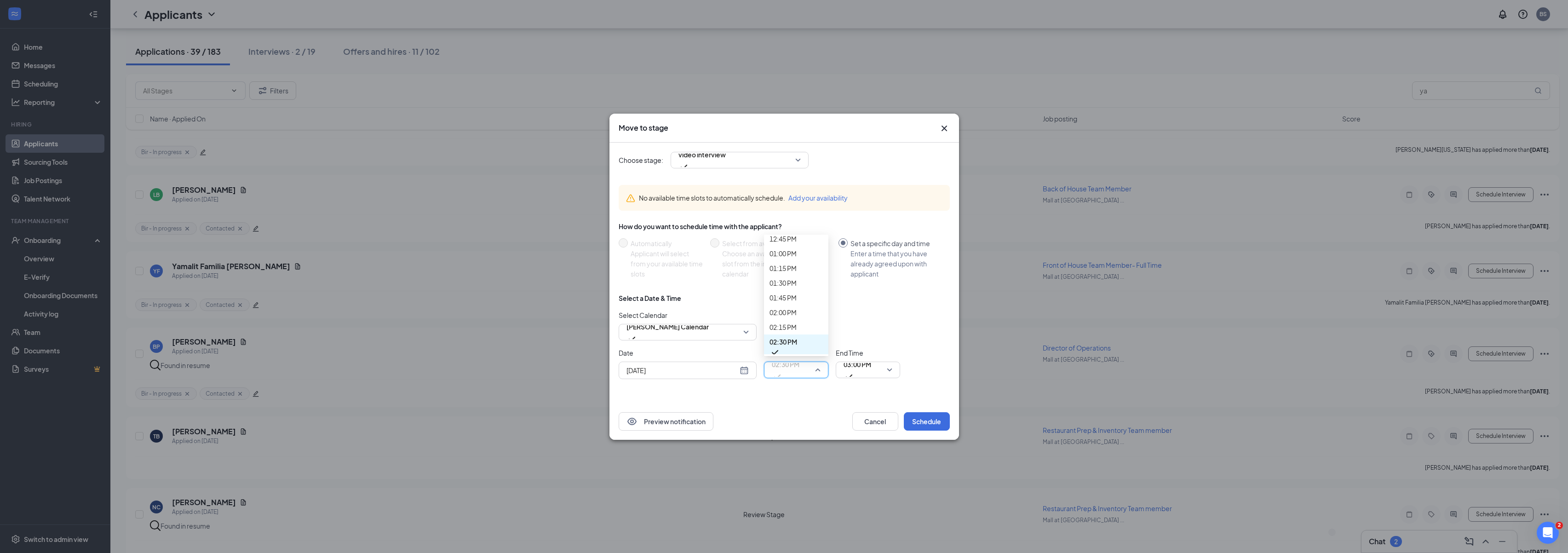
click at [797, 23] on span "09:00 AM" at bounding box center [783, 18] width 27 height 10
click at [892, 373] on div "03:00 PM" at bounding box center [867, 369] width 64 height 17
click at [865, 37] on span "09:30 AM" at bounding box center [855, 32] width 27 height 10
click at [892, 420] on button "Schedule" at bounding box center [926, 421] width 46 height 18
